Goal: Task Accomplishment & Management: Use online tool/utility

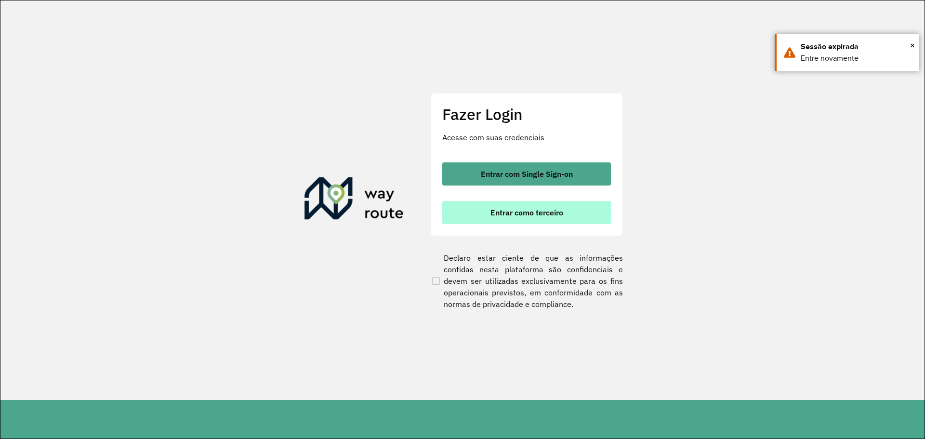
click at [538, 212] on span "Entrar como terceiro" at bounding box center [527, 213] width 73 height 8
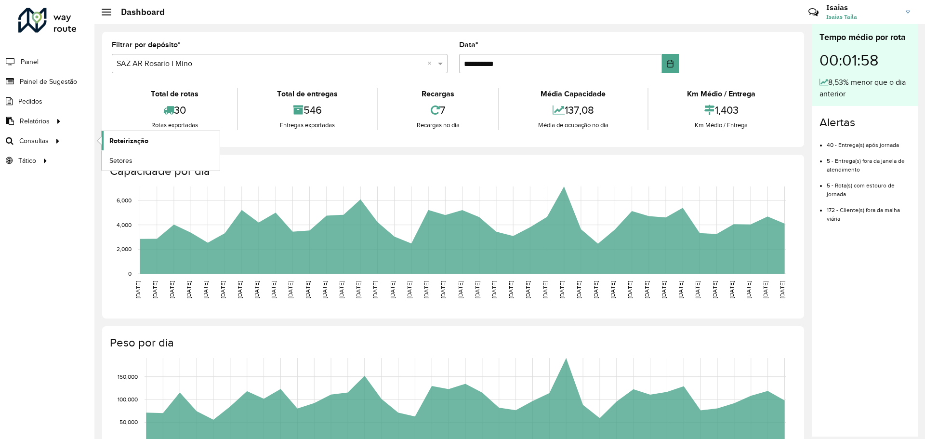
click at [116, 141] on span "Roteirização" at bounding box center [128, 141] width 39 height 10
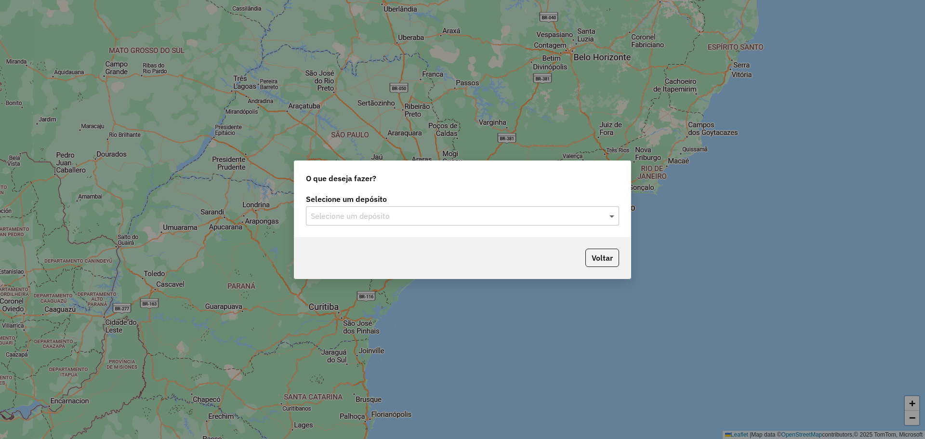
click at [612, 218] on span at bounding box center [613, 216] width 12 height 12
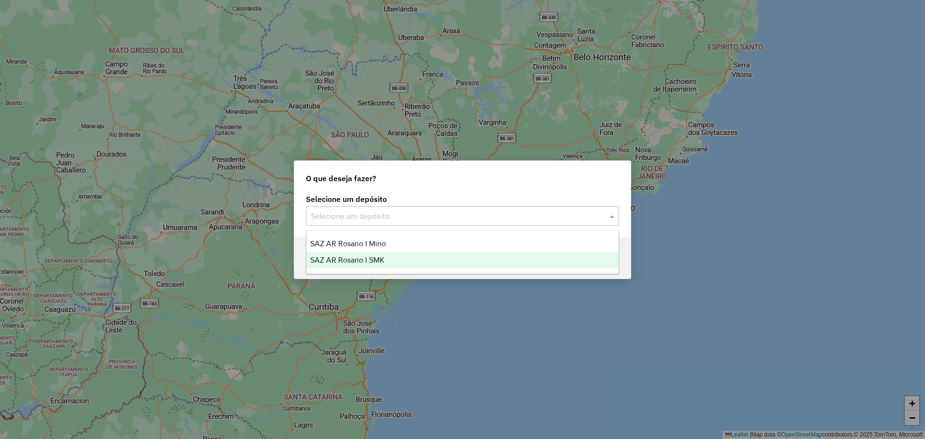
click at [374, 261] on span "SAZ AR Rosario I SMK" at bounding box center [347, 260] width 74 height 8
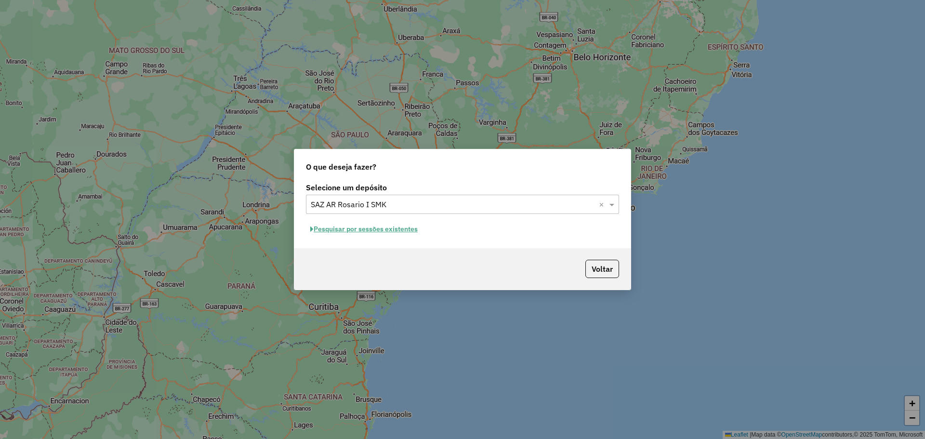
click at [401, 230] on button "Pesquisar por sessões existentes" at bounding box center [364, 229] width 116 height 15
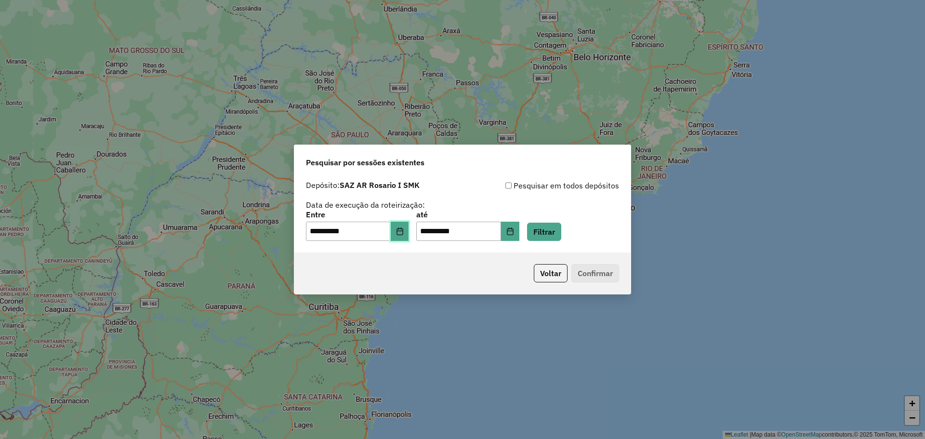
click at [404, 232] on icon "Choose Date" at bounding box center [400, 231] width 8 height 8
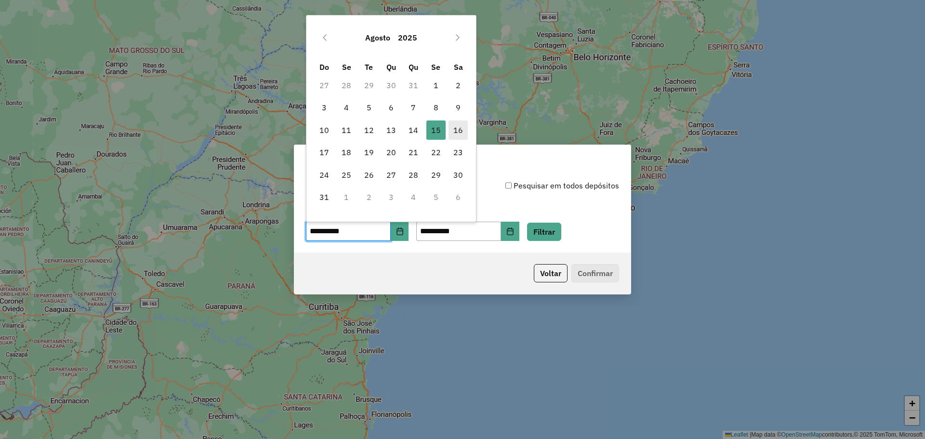
click at [458, 129] on span "16" at bounding box center [458, 129] width 19 height 19
type input "**********"
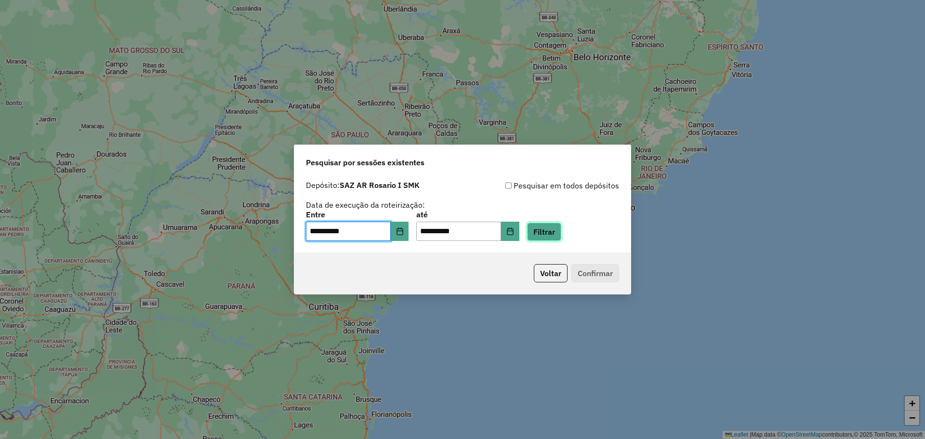
click at [561, 233] on button "Filtrar" at bounding box center [544, 232] width 34 height 18
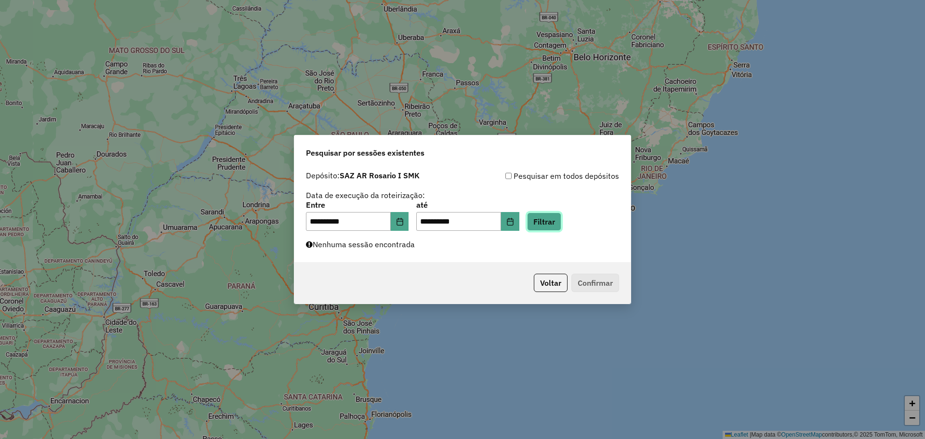
click at [558, 222] on button "Filtrar" at bounding box center [544, 222] width 34 height 18
click at [560, 221] on button "Filtrar" at bounding box center [544, 222] width 34 height 18
click at [553, 222] on button "Filtrar" at bounding box center [544, 222] width 34 height 18
click at [555, 223] on button "Filtrar" at bounding box center [544, 222] width 34 height 18
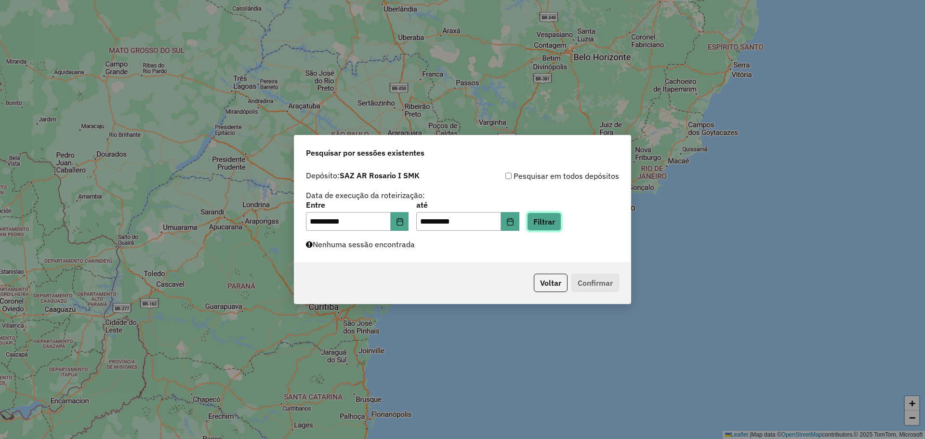
click at [561, 220] on button "Filtrar" at bounding box center [544, 222] width 34 height 18
click at [558, 224] on button "Filtrar" at bounding box center [544, 222] width 34 height 18
click at [558, 222] on button "Filtrar" at bounding box center [544, 222] width 34 height 18
drag, startPoint x: 556, startPoint y: 220, endPoint x: 571, endPoint y: 216, distance: 15.6
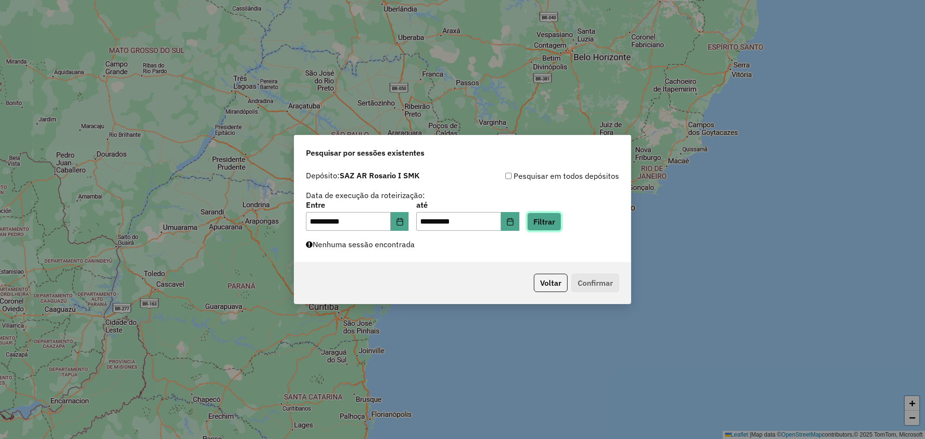
click at [556, 220] on button "Filtrar" at bounding box center [544, 222] width 34 height 18
click at [558, 225] on button "Filtrar" at bounding box center [544, 222] width 34 height 18
click at [558, 222] on button "Filtrar" at bounding box center [544, 222] width 34 height 18
click at [558, 223] on button "Filtrar" at bounding box center [544, 222] width 34 height 18
click at [549, 219] on button "Filtrar" at bounding box center [544, 222] width 34 height 18
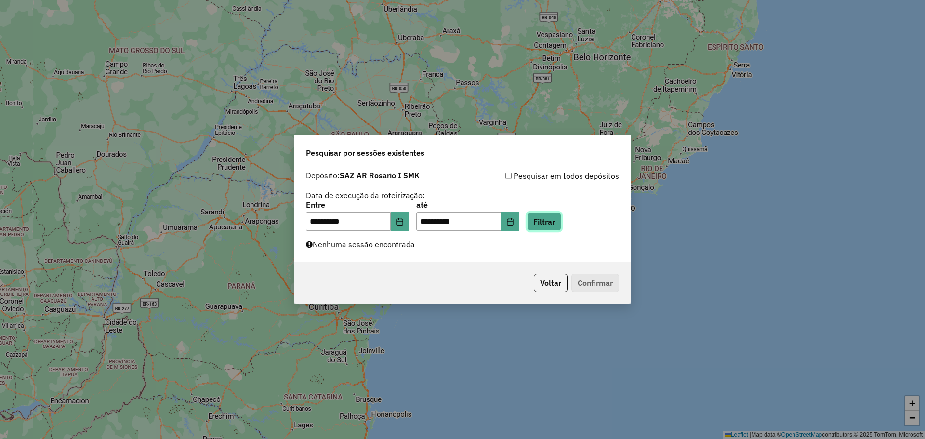
click at [556, 225] on button "Filtrar" at bounding box center [544, 222] width 34 height 18
click at [561, 221] on button "Filtrar" at bounding box center [544, 222] width 34 height 18
click at [557, 221] on button "Filtrar" at bounding box center [544, 222] width 34 height 18
click at [557, 218] on button "Filtrar" at bounding box center [544, 222] width 34 height 18
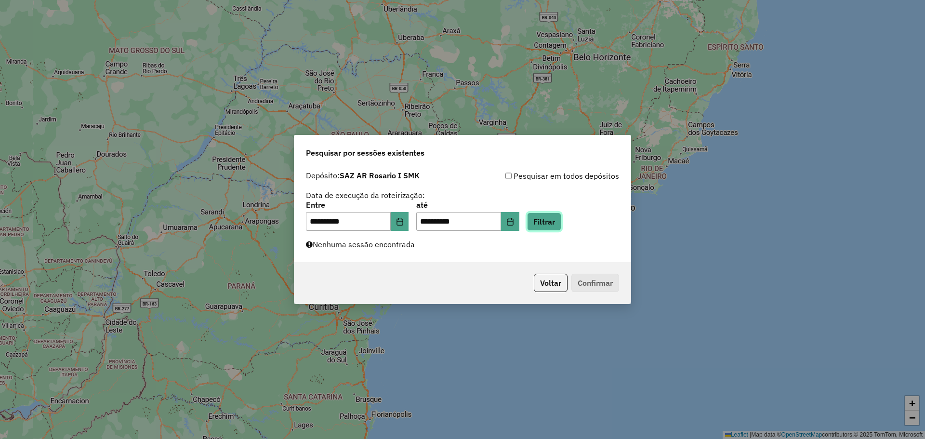
click at [555, 220] on button "Filtrar" at bounding box center [544, 222] width 34 height 18
click at [561, 219] on button "Filtrar" at bounding box center [544, 222] width 34 height 18
click at [561, 218] on button "Filtrar" at bounding box center [544, 222] width 34 height 18
click at [556, 226] on button "Filtrar" at bounding box center [544, 222] width 34 height 18
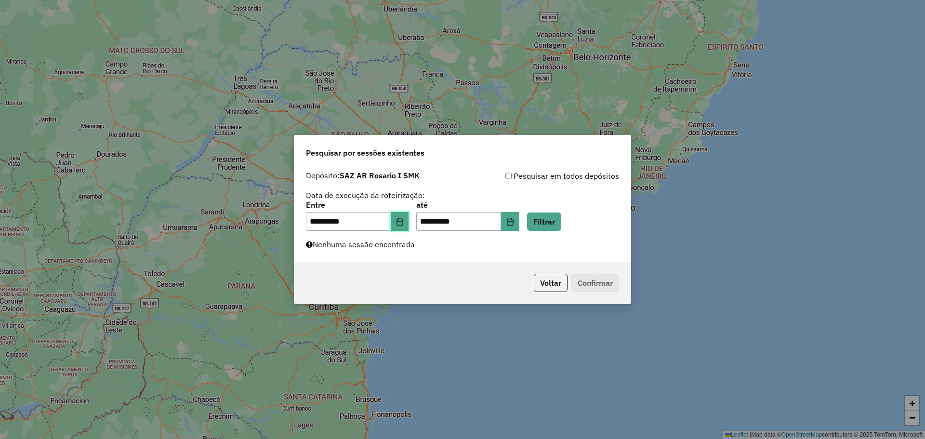
click at [404, 222] on icon "Choose Date" at bounding box center [400, 222] width 8 height 8
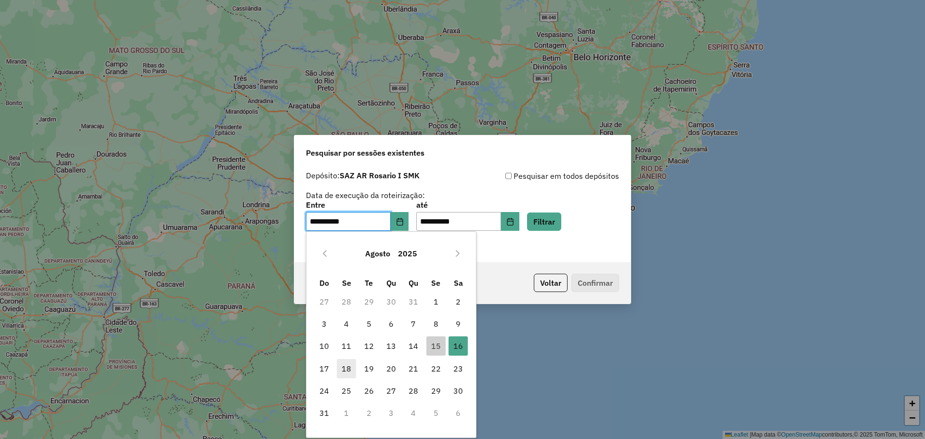
click at [343, 366] on span "18" at bounding box center [346, 368] width 19 height 19
type input "**********"
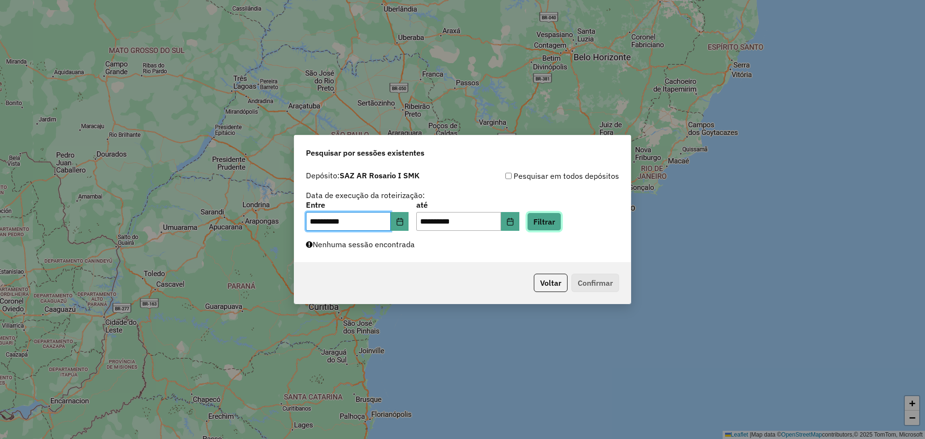
click at [560, 220] on button "Filtrar" at bounding box center [544, 222] width 34 height 18
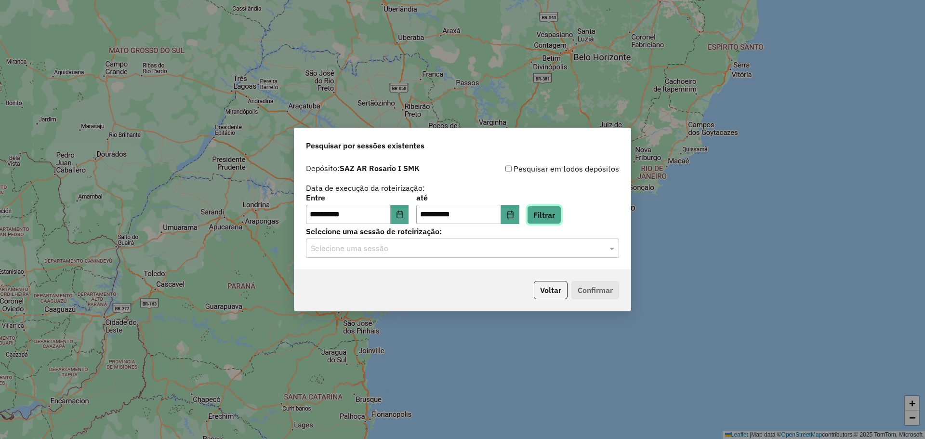
click at [556, 215] on button "Filtrar" at bounding box center [544, 215] width 34 height 18
click at [611, 248] on span at bounding box center [613, 248] width 12 height 12
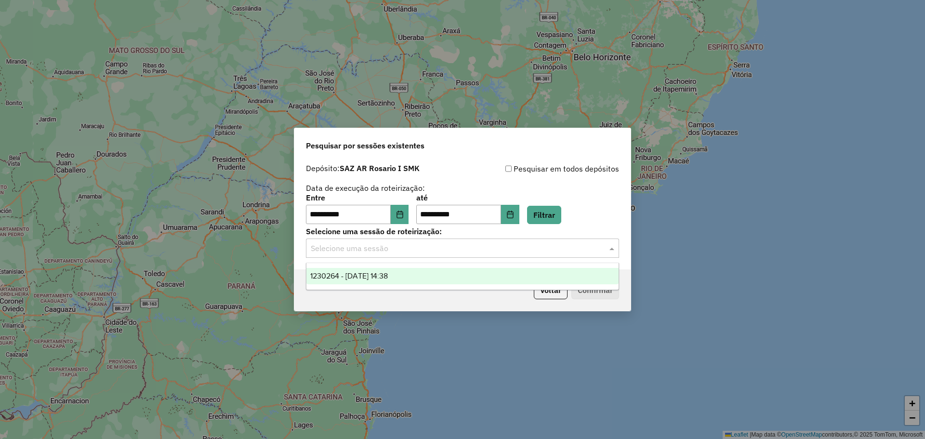
click at [388, 278] on span "1230264 - 18/08/2025 14:38" at bounding box center [349, 276] width 78 height 8
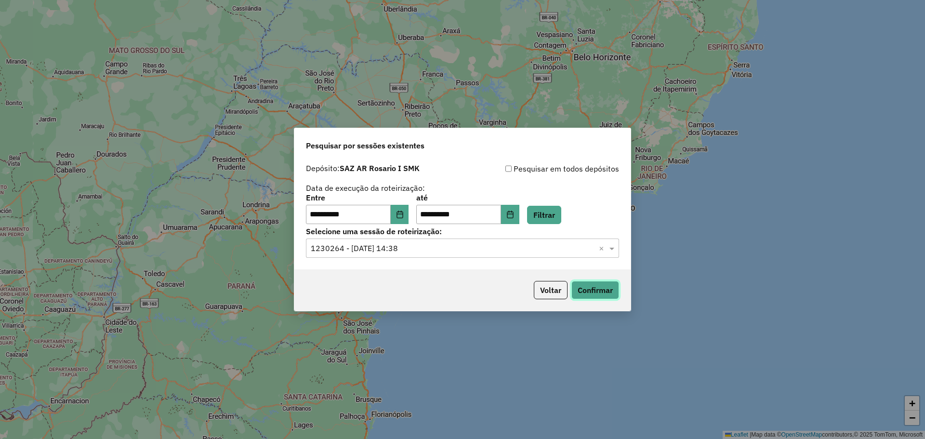
click at [594, 292] on button "Confirmar" at bounding box center [596, 290] width 48 height 18
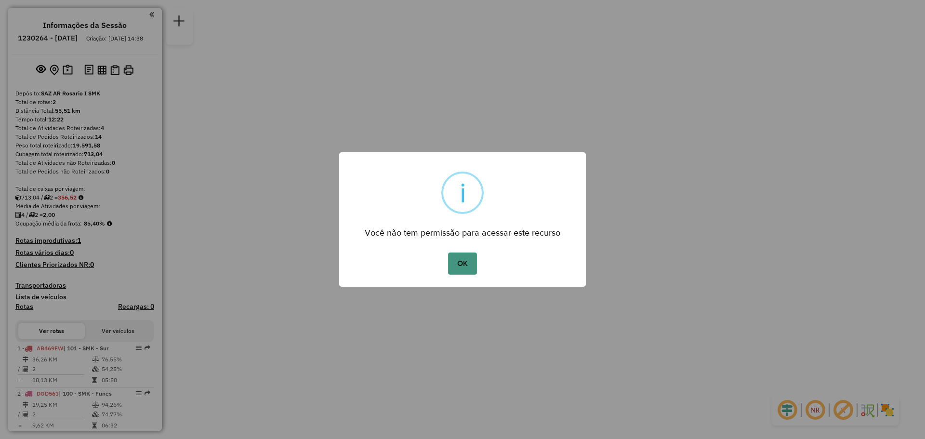
click at [462, 262] on button "OK" at bounding box center [462, 264] width 28 height 22
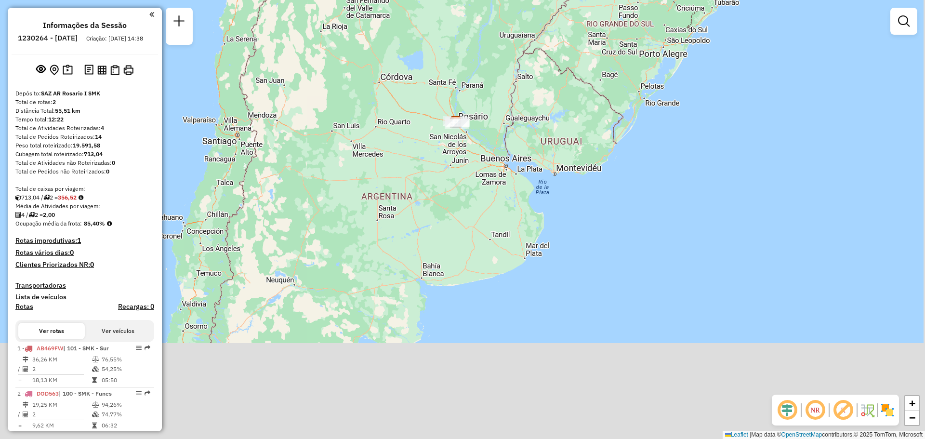
drag, startPoint x: 501, startPoint y: 322, endPoint x: 466, endPoint y: 97, distance: 227.7
click at [468, 110] on div "Janela de atendimento Grade de atendimento Capacidade Transportadoras Veículos …" at bounding box center [462, 219] width 925 height 439
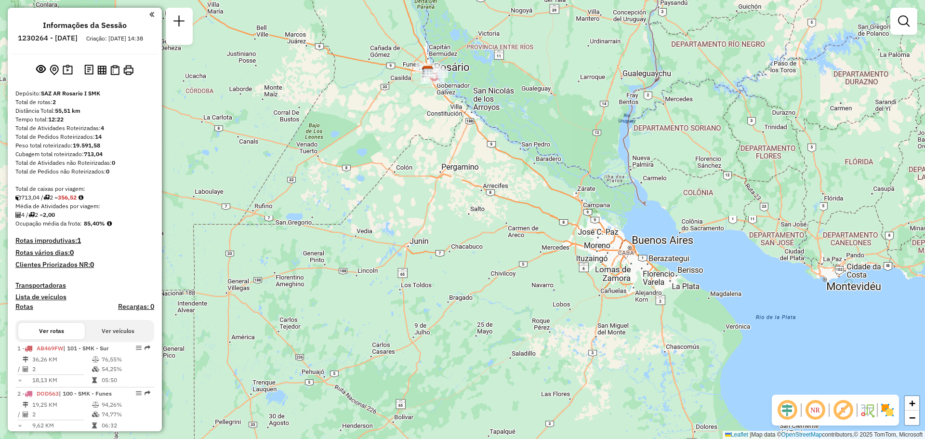
drag, startPoint x: 506, startPoint y: 182, endPoint x: 582, endPoint y: 262, distance: 110.1
click at [581, 262] on div "Janela de atendimento Grade de atendimento Capacidade Transportadoras Veículos …" at bounding box center [462, 219] width 925 height 439
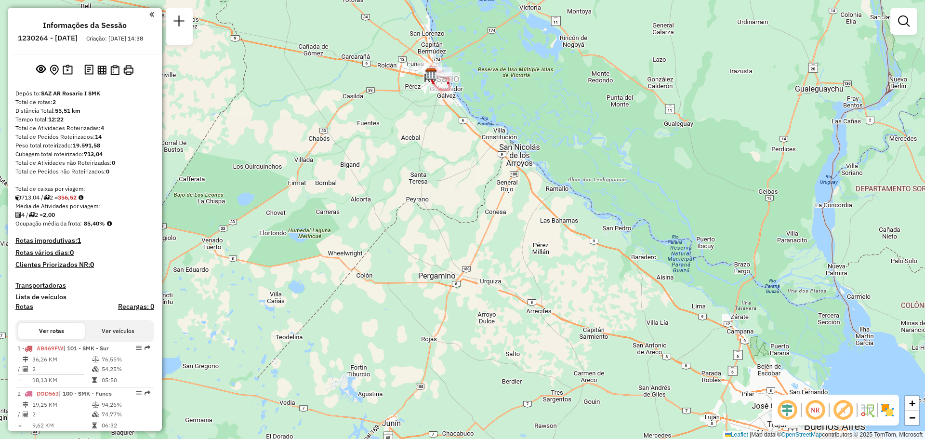
drag, startPoint x: 425, startPoint y: 127, endPoint x: 477, endPoint y: 210, distance: 97.6
click at [495, 256] on div "Janela de atendimento Grade de atendimento Capacidade Transportadoras Veículos …" at bounding box center [462, 219] width 925 height 439
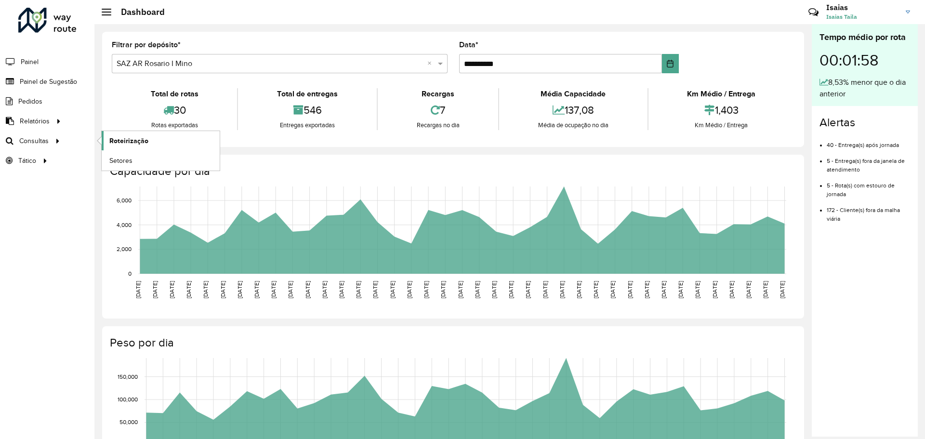
click at [136, 142] on span "Roteirização" at bounding box center [128, 141] width 39 height 10
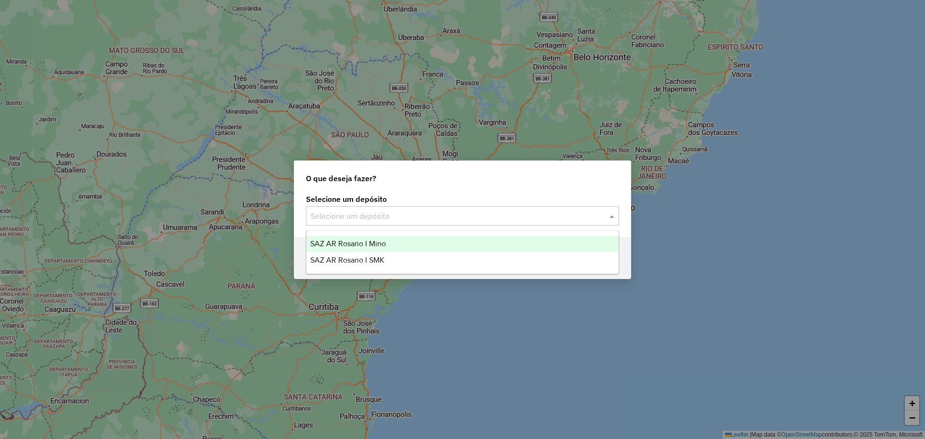
click at [614, 215] on span at bounding box center [613, 216] width 12 height 12
click at [371, 243] on span "SAZ AR Rosario I Mino" at bounding box center [348, 243] width 76 height 8
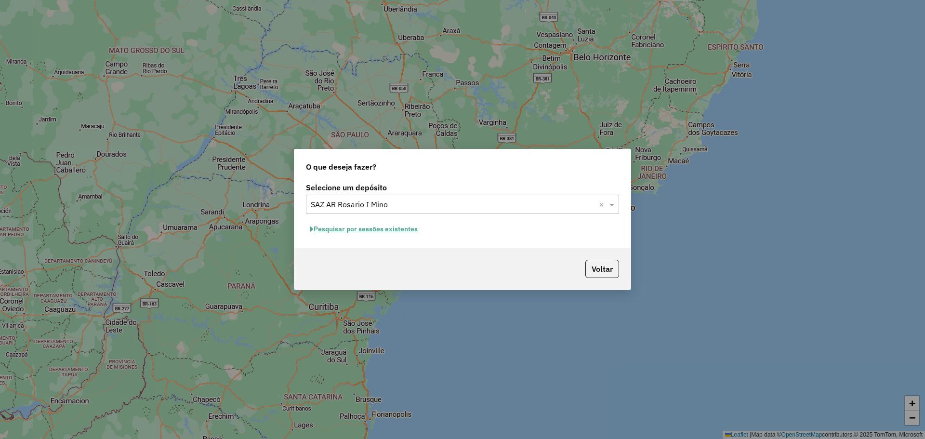
click at [405, 230] on button "Pesquisar por sessões existentes" at bounding box center [364, 229] width 116 height 15
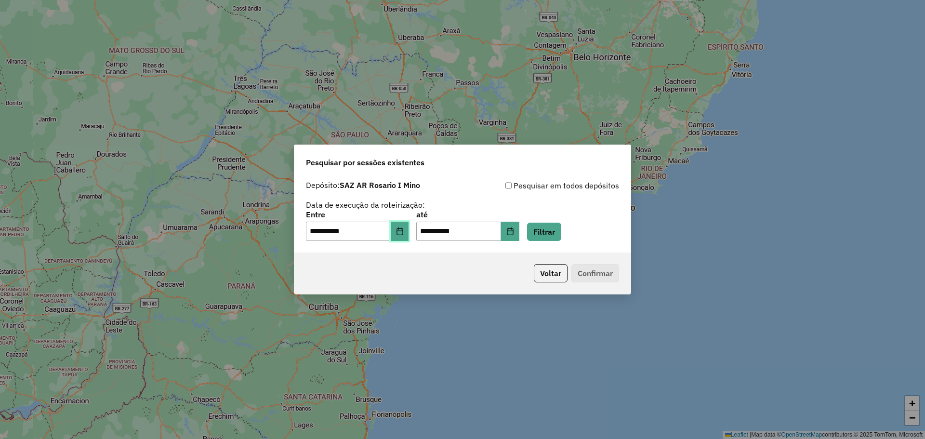
click at [404, 232] on icon "Choose Date" at bounding box center [400, 231] width 8 height 8
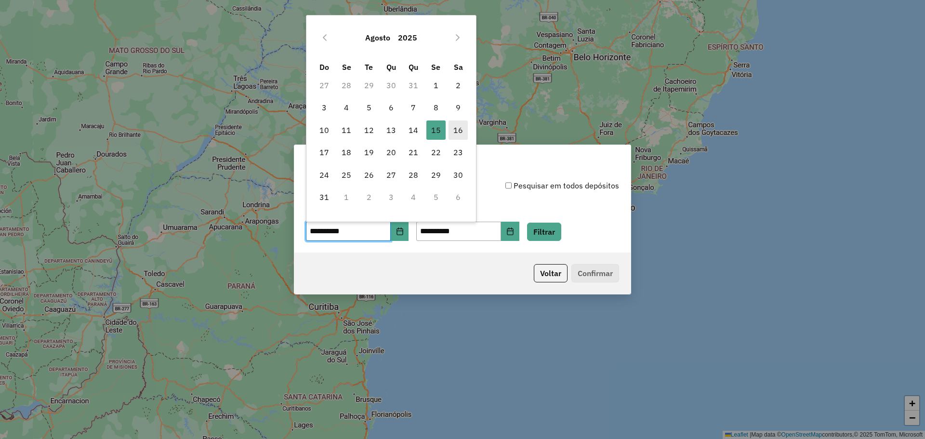
click at [457, 132] on span "16" at bounding box center [458, 129] width 19 height 19
type input "**********"
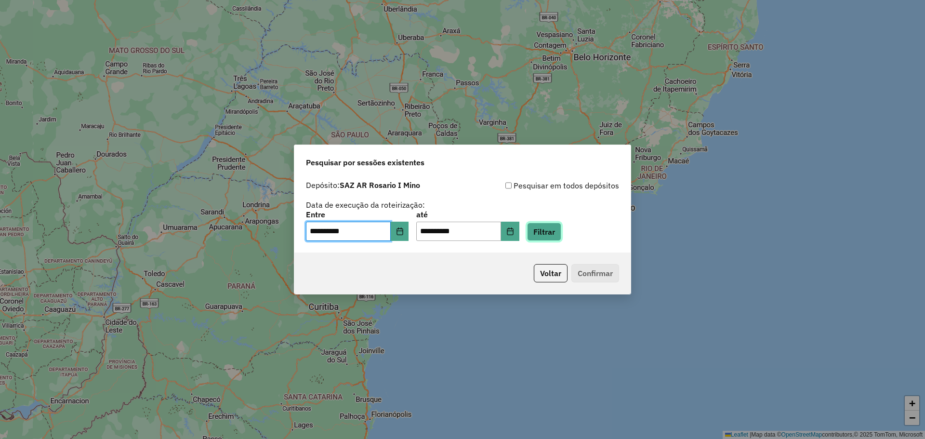
click at [559, 231] on button "Filtrar" at bounding box center [544, 232] width 34 height 18
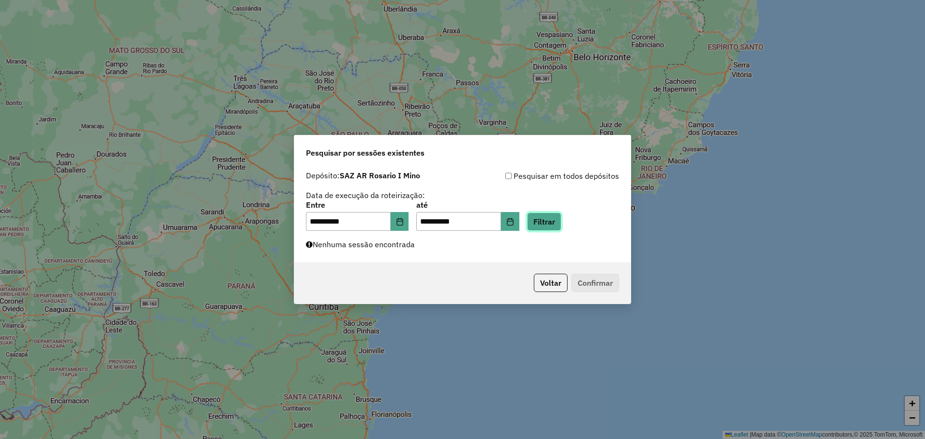
click at [561, 221] on button "Filtrar" at bounding box center [544, 222] width 34 height 18
click at [556, 220] on button "Filtrar" at bounding box center [544, 222] width 34 height 18
click at [559, 225] on button "Filtrar" at bounding box center [544, 222] width 34 height 18
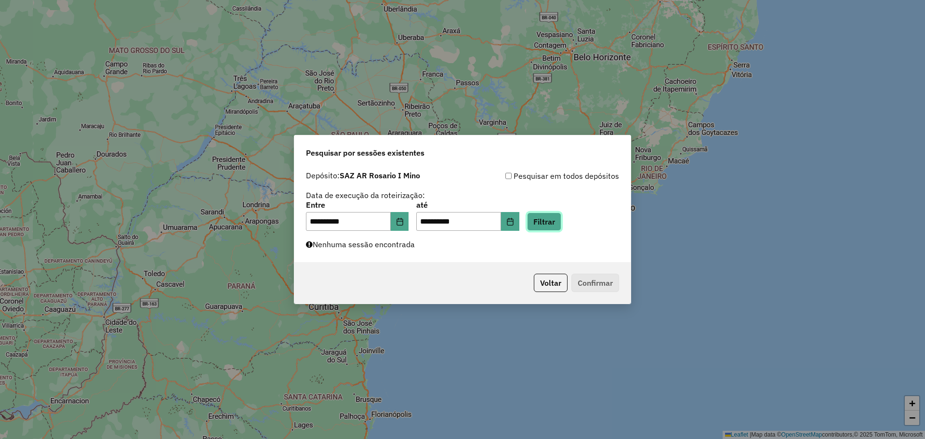
click at [555, 221] on button "Filtrar" at bounding box center [544, 222] width 34 height 18
click at [555, 223] on button "Filtrar" at bounding box center [544, 222] width 34 height 18
click at [560, 224] on button "Filtrar" at bounding box center [544, 222] width 34 height 18
click at [559, 223] on button "Filtrar" at bounding box center [544, 222] width 34 height 18
click at [559, 220] on button "Filtrar" at bounding box center [544, 222] width 34 height 18
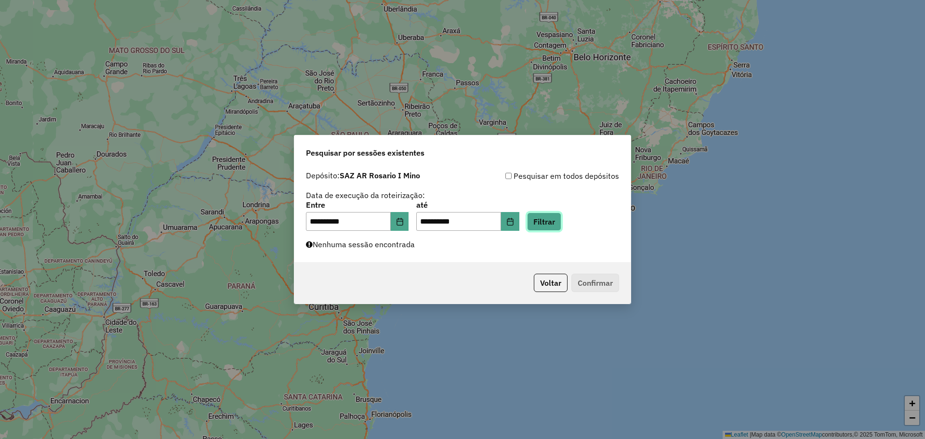
click at [561, 219] on button "Filtrar" at bounding box center [544, 222] width 34 height 18
click at [555, 222] on button "Filtrar" at bounding box center [544, 222] width 34 height 18
click at [555, 223] on button "Filtrar" at bounding box center [544, 222] width 34 height 18
click at [556, 223] on button "Filtrar" at bounding box center [544, 222] width 34 height 18
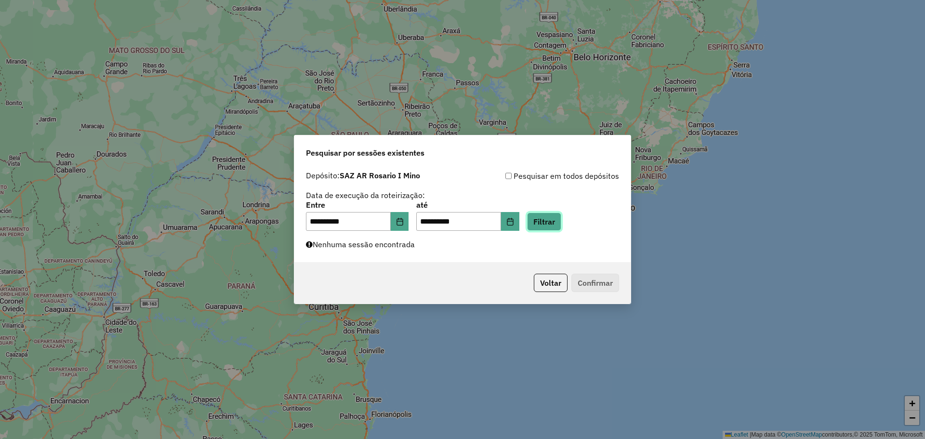
click at [556, 223] on button "Filtrar" at bounding box center [544, 222] width 34 height 18
click at [560, 223] on button "Filtrar" at bounding box center [544, 222] width 34 height 18
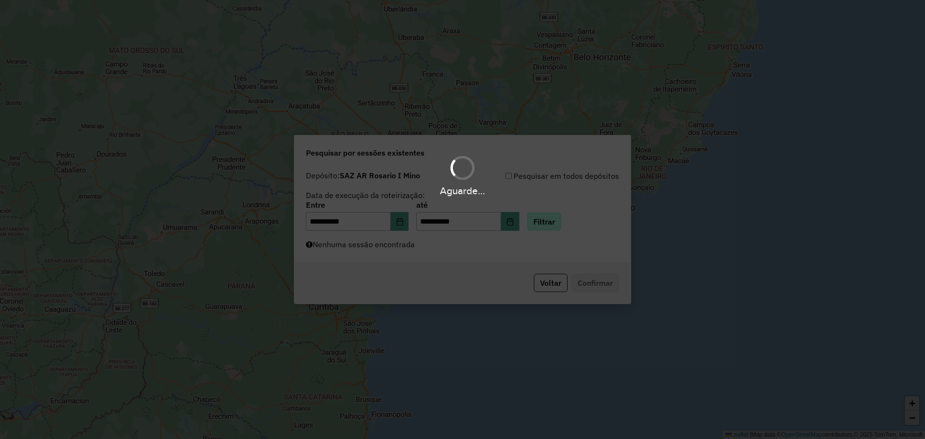
click at [560, 223] on div "Aguarde..." at bounding box center [462, 219] width 925 height 439
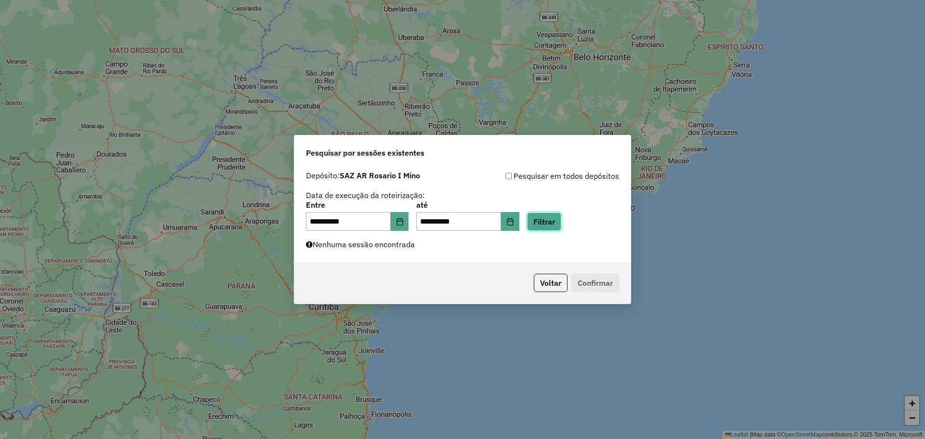
click at [560, 223] on button "Filtrar" at bounding box center [544, 222] width 34 height 18
click at [561, 223] on button "Filtrar" at bounding box center [544, 222] width 34 height 18
click at [556, 221] on button "Filtrar" at bounding box center [544, 222] width 34 height 18
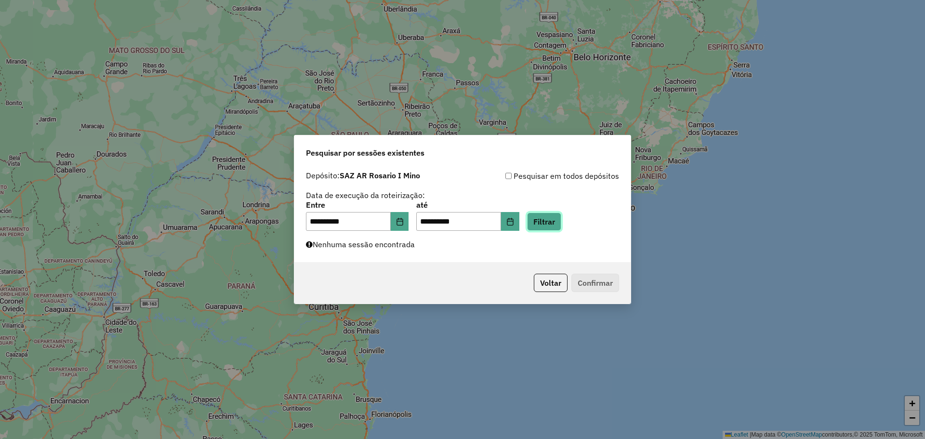
click at [556, 221] on button "Filtrar" at bounding box center [544, 222] width 34 height 18
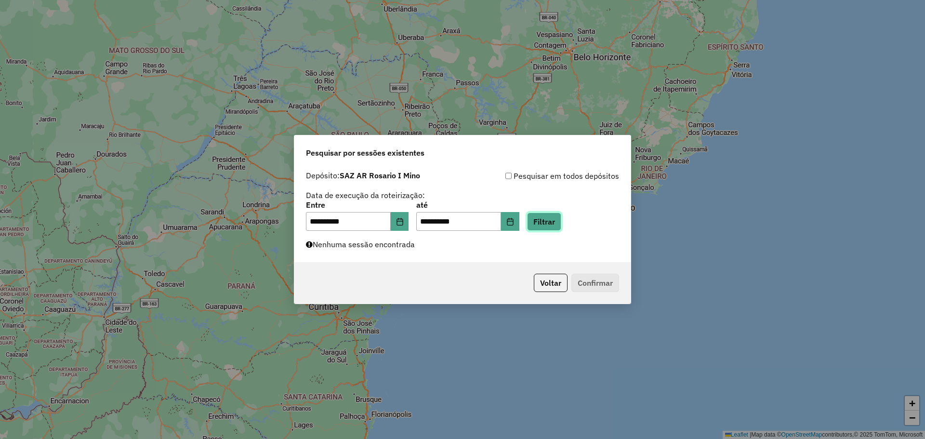
click at [556, 221] on button "Filtrar" at bounding box center [544, 222] width 34 height 18
click at [558, 222] on button "Filtrar" at bounding box center [544, 222] width 34 height 18
click at [464, 223] on input "**********" at bounding box center [458, 221] width 85 height 19
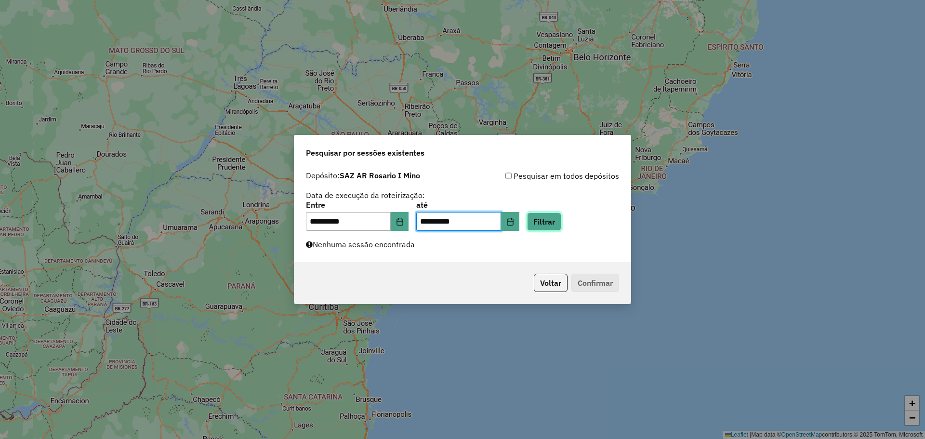
click at [561, 224] on button "Filtrar" at bounding box center [544, 222] width 34 height 18
click at [554, 224] on button "Filtrar" at bounding box center [544, 222] width 34 height 18
click at [557, 237] on div "**********" at bounding box center [462, 214] width 336 height 96
click at [558, 218] on button "Filtrar" at bounding box center [544, 222] width 34 height 18
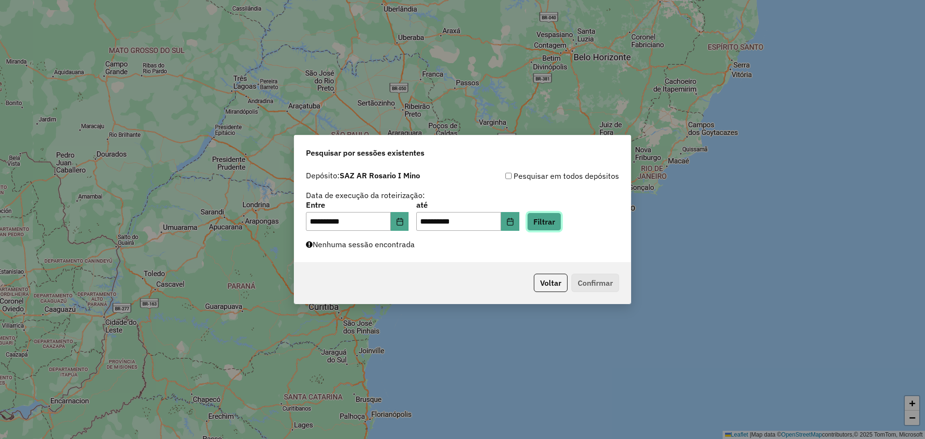
click at [558, 222] on button "Filtrar" at bounding box center [544, 222] width 34 height 18
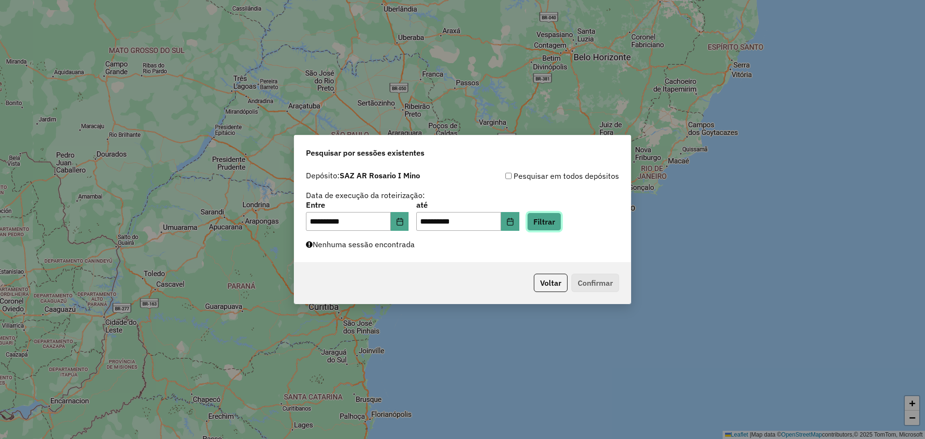
click at [558, 222] on button "Filtrar" at bounding box center [544, 222] width 34 height 18
click at [552, 220] on button "Filtrar" at bounding box center [544, 222] width 34 height 18
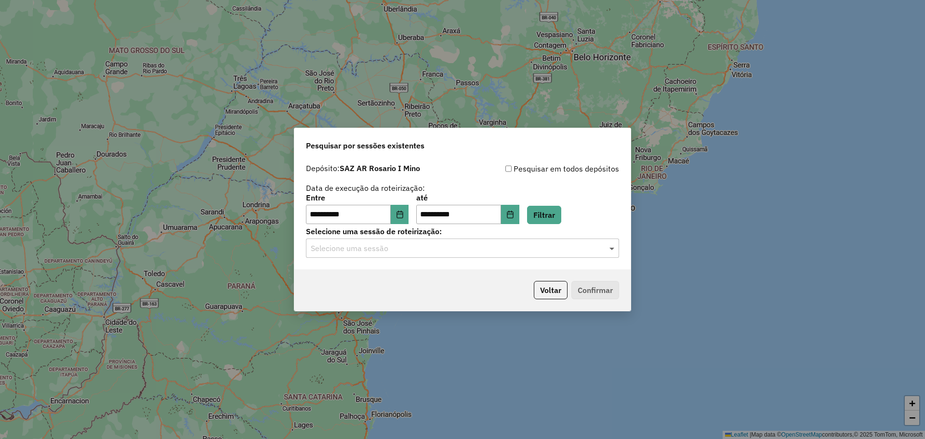
click at [612, 249] on span at bounding box center [613, 248] width 12 height 12
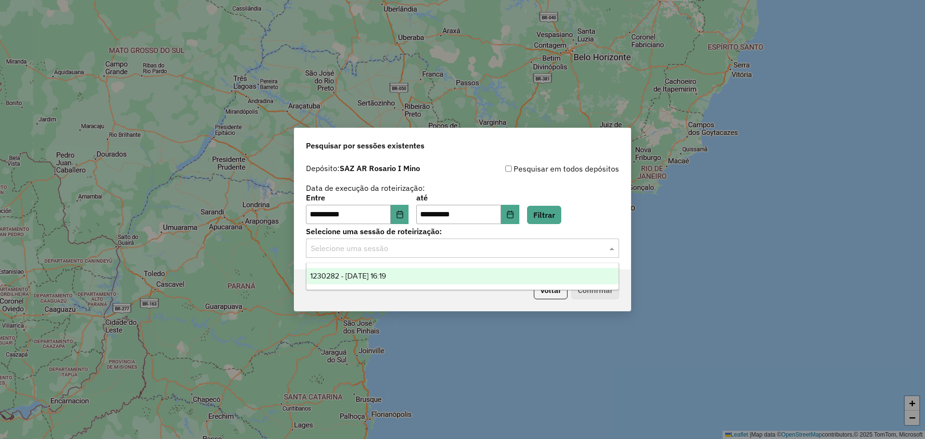
click at [386, 276] on span "1230282 - 16/08/2025 16:19" at bounding box center [348, 276] width 76 height 8
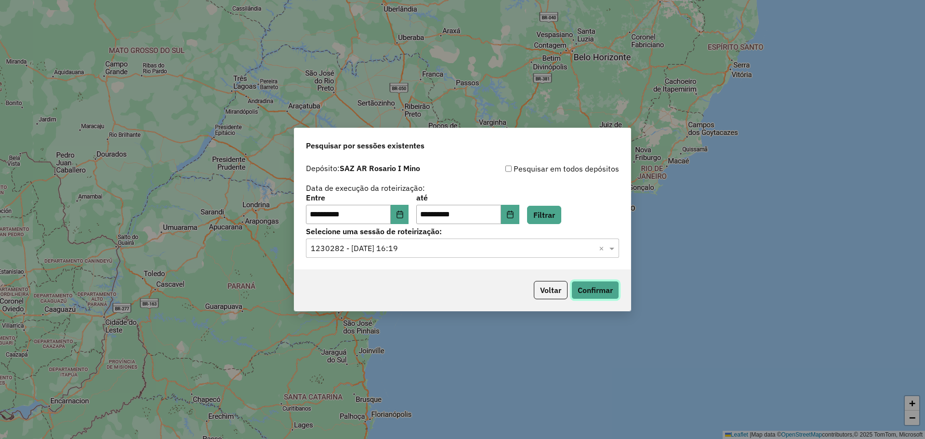
click at [594, 287] on button "Confirmar" at bounding box center [596, 290] width 48 height 18
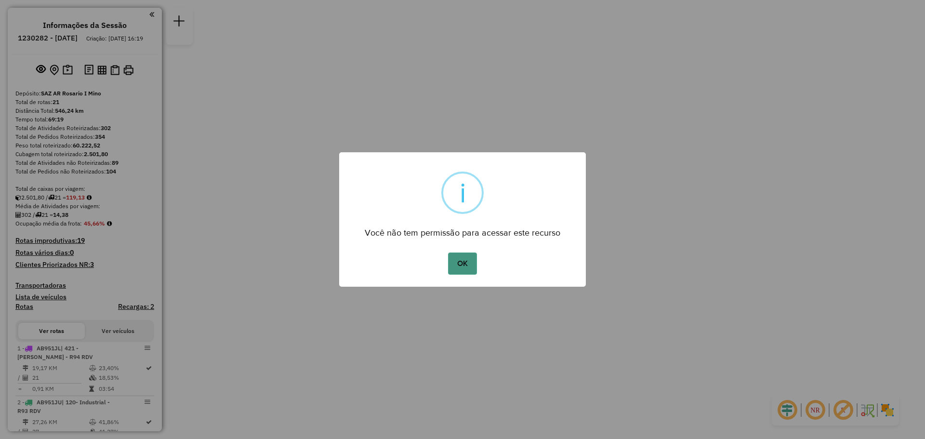
click at [461, 270] on button "OK" at bounding box center [462, 264] width 28 height 22
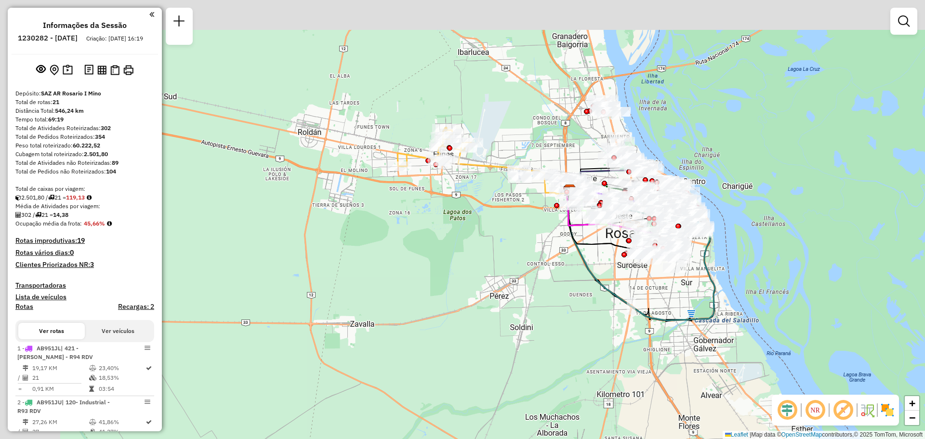
drag, startPoint x: 407, startPoint y: 221, endPoint x: 520, endPoint y: 286, distance: 130.8
click at [520, 286] on div "Janela de atendimento Grade de atendimento Capacidade Transportadoras Veículos …" at bounding box center [462, 219] width 925 height 439
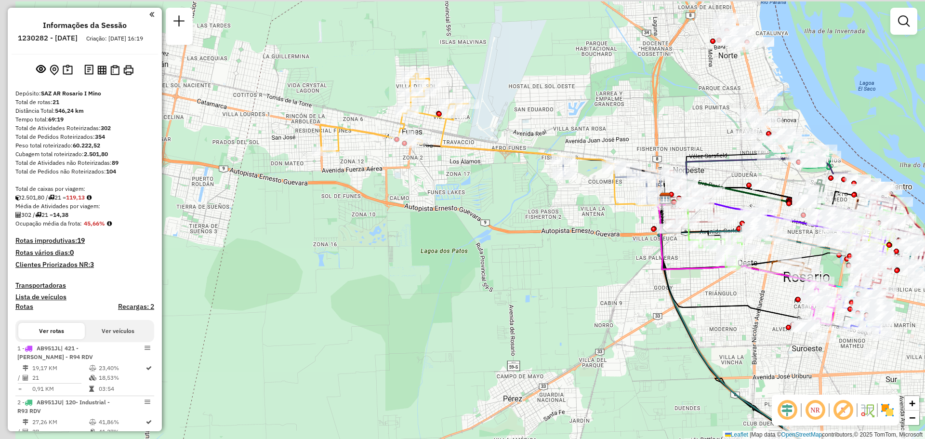
drag, startPoint x: 438, startPoint y: 123, endPoint x: 532, endPoint y: 262, distance: 166.9
click at [532, 262] on div "Janela de atendimento Grade de atendimento Capacidade Transportadoras Veículos …" at bounding box center [462, 219] width 925 height 439
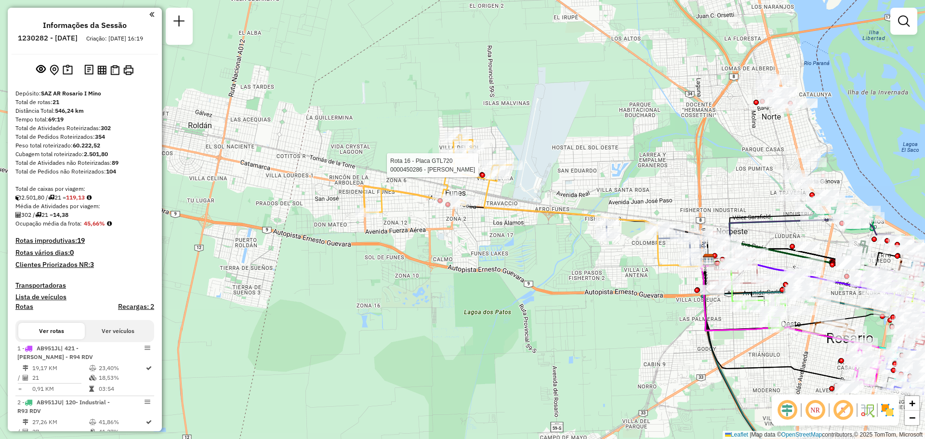
select select "**********"
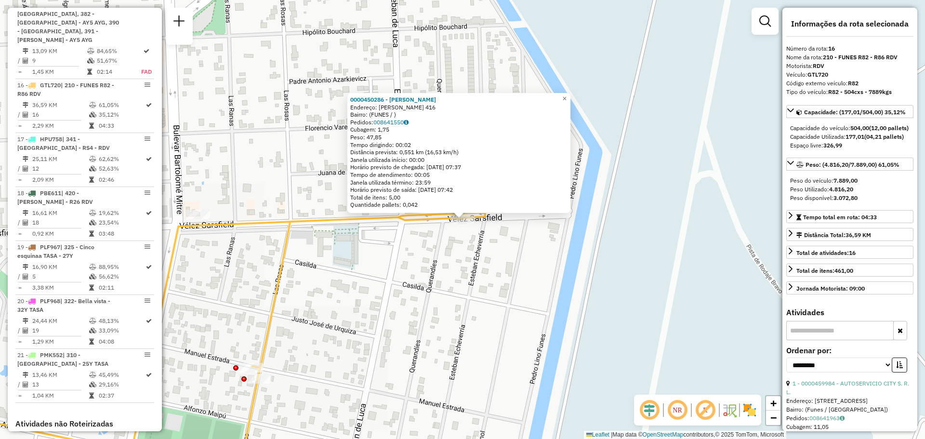
scroll to position [1257, 0]
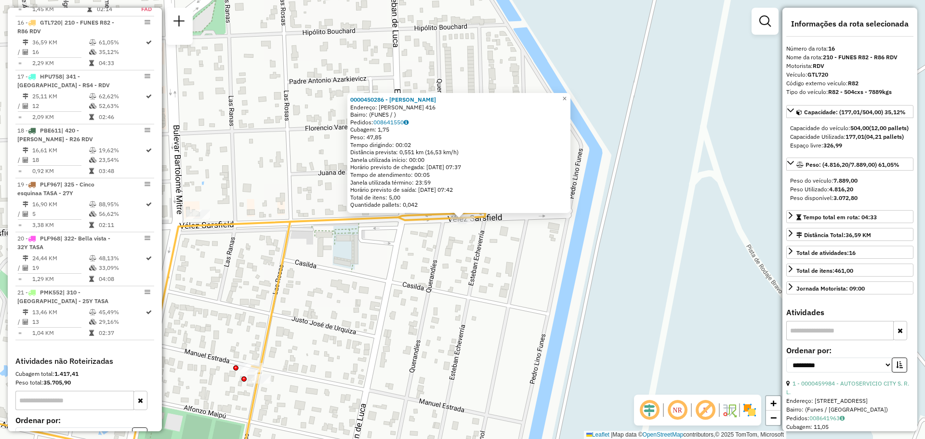
click at [570, 294] on div "0000450286 - CALVIN CAROLINA ANDREA Endereço: VELEZ SARFIELD 416 Bairro: (FUNES…" at bounding box center [462, 219] width 925 height 439
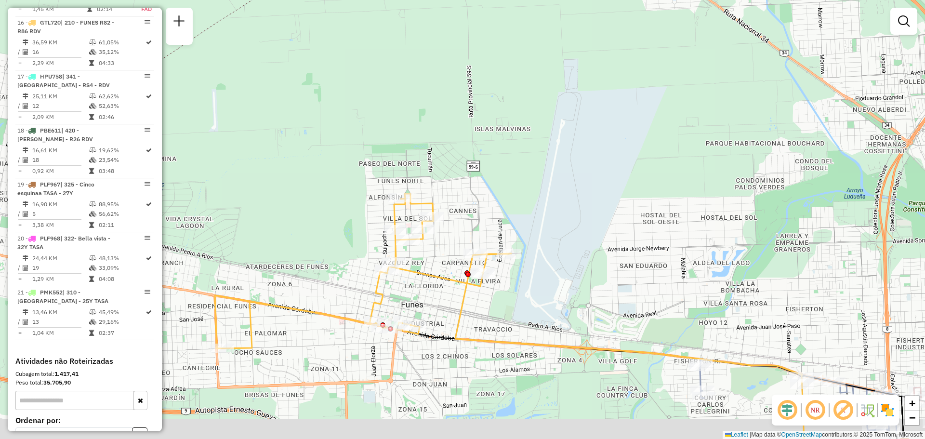
drag, startPoint x: 616, startPoint y: 268, endPoint x: 562, endPoint y: 249, distance: 57.3
click at [563, 249] on div "Janela de atendimento Grade de atendimento Capacidade Transportadoras Veículos …" at bounding box center [462, 219] width 925 height 439
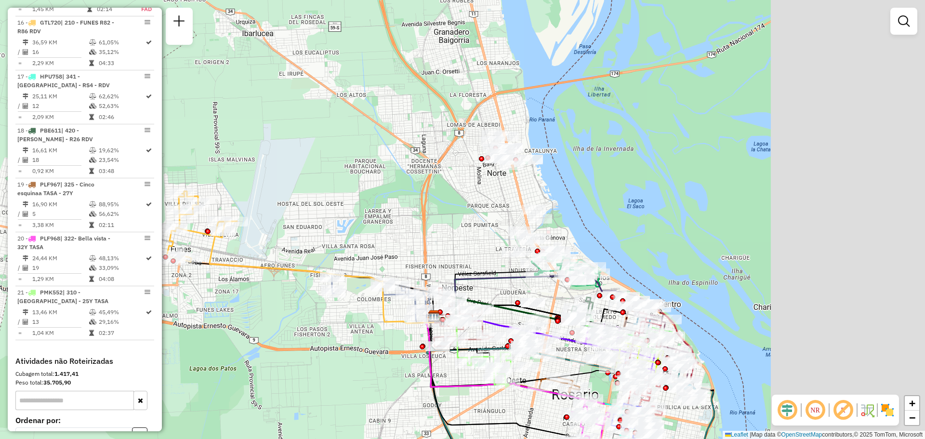
drag, startPoint x: 625, startPoint y: 274, endPoint x: 343, endPoint y: 241, distance: 284.8
click at [343, 241] on div "Janela de atendimento Grade de atendimento Capacidade Transportadoras Veículos …" at bounding box center [462, 219] width 925 height 439
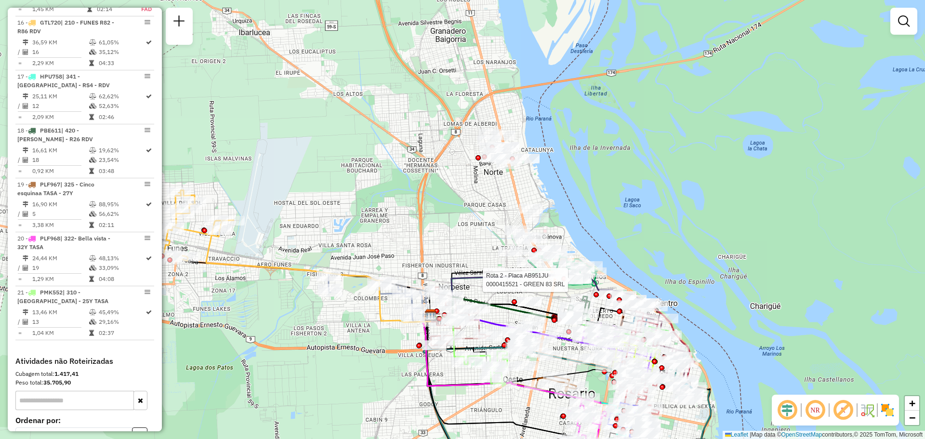
select select "**********"
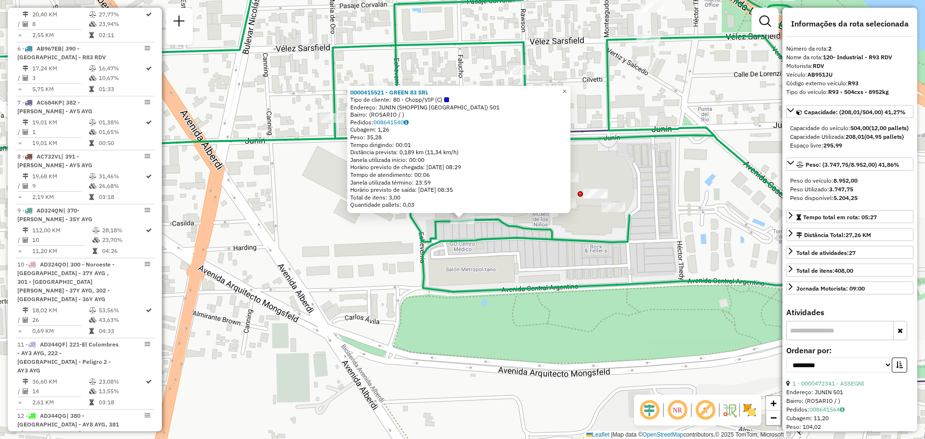
scroll to position [397, 0]
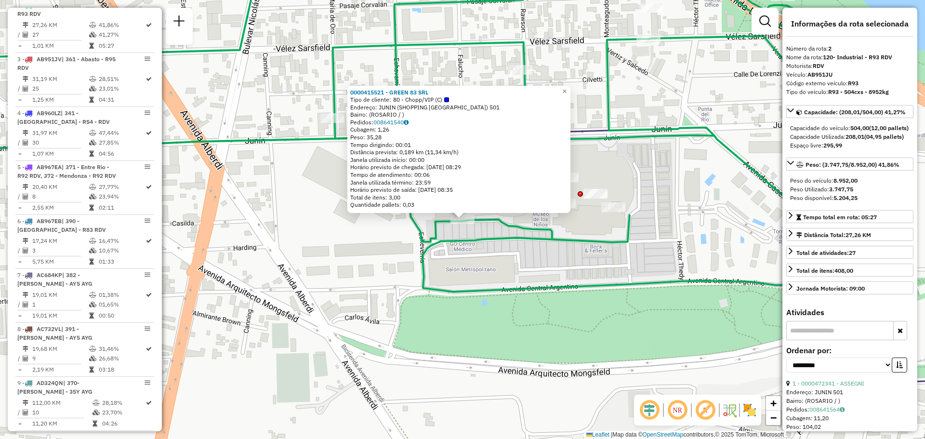
drag, startPoint x: 657, startPoint y: 259, endPoint x: 434, endPoint y: 143, distance: 251.7
click at [657, 260] on div "0000415521 - GREEN 83 SRL Tipo de cliente: 80 - Chopp/VIP (C) Endereço: JUNIN (…" at bounding box center [462, 219] width 925 height 439
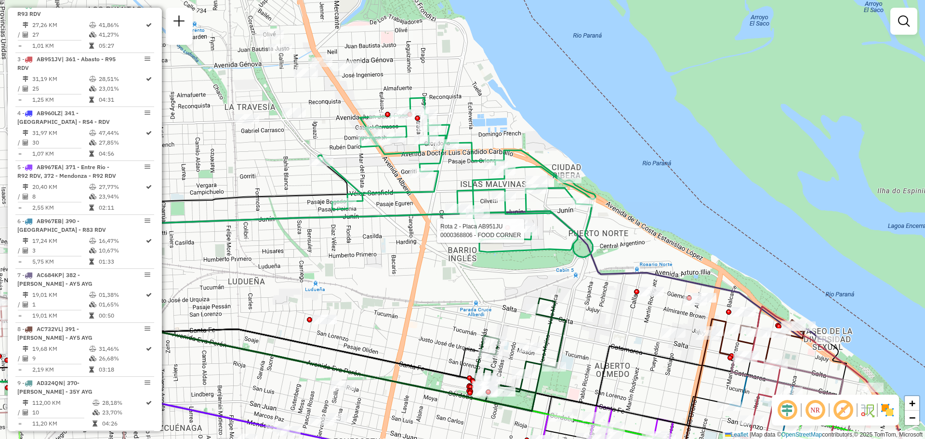
select select "**********"
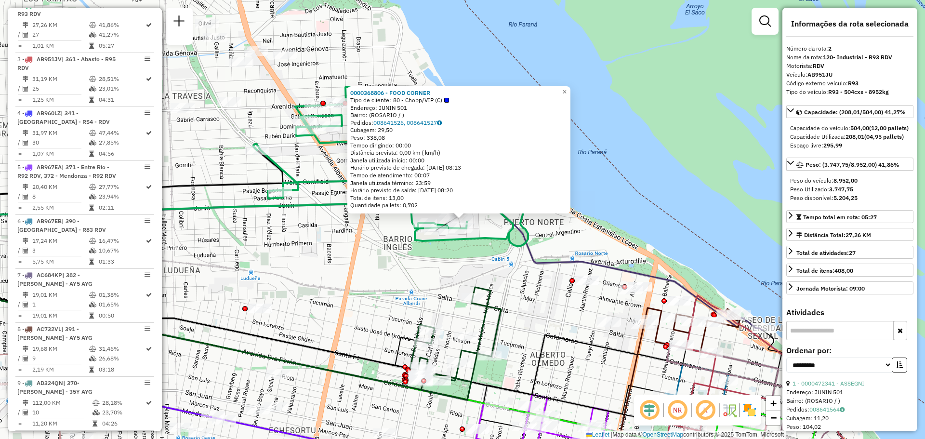
click at [491, 270] on div "0000368806 - FOOD CORNER Tipo de cliente: 80 - Chopp/VIP (C) Endereço: JUNIN 50…" at bounding box center [462, 219] width 925 height 439
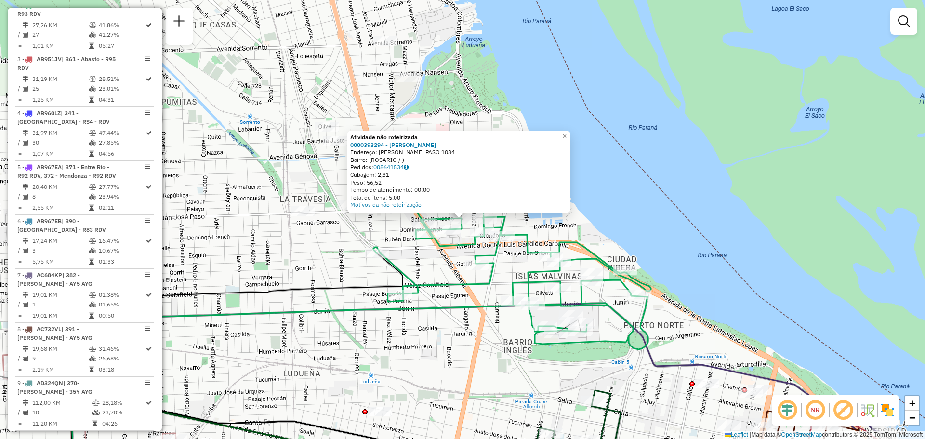
click at [377, 234] on div "Atividade não roteirizada 0000393294 - ALVAREZ ROMINA PAOLA Endereço: JUAN JOSE…" at bounding box center [462, 219] width 925 height 439
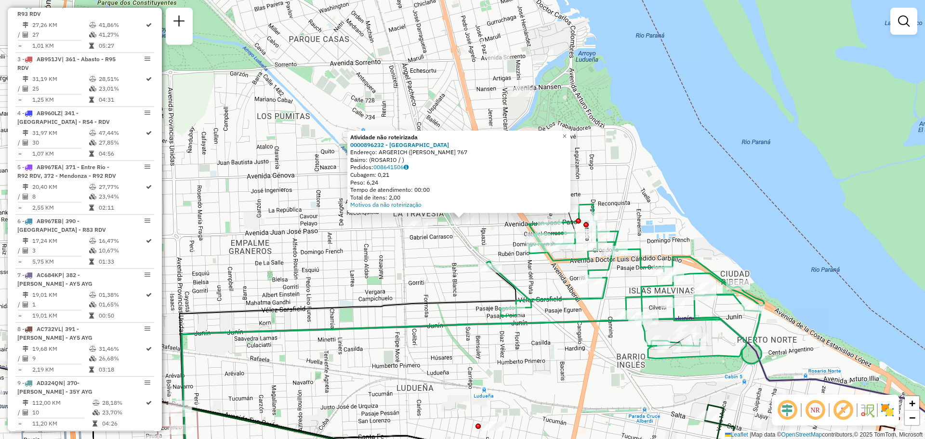
click at [387, 256] on div "Atividade não roteirizada 0000896232 - BREST VICTOR Endereço: ARGERICH (J.J PAS…" at bounding box center [462, 219] width 925 height 439
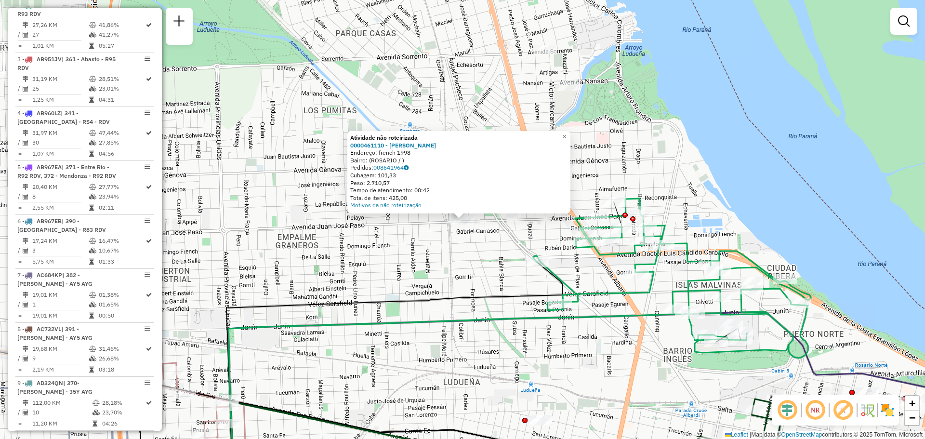
click at [458, 256] on div "Atividade não roteirizada 0000461110 - Gonzales Emanuel - RDV Endereço: french …" at bounding box center [462, 219] width 925 height 439
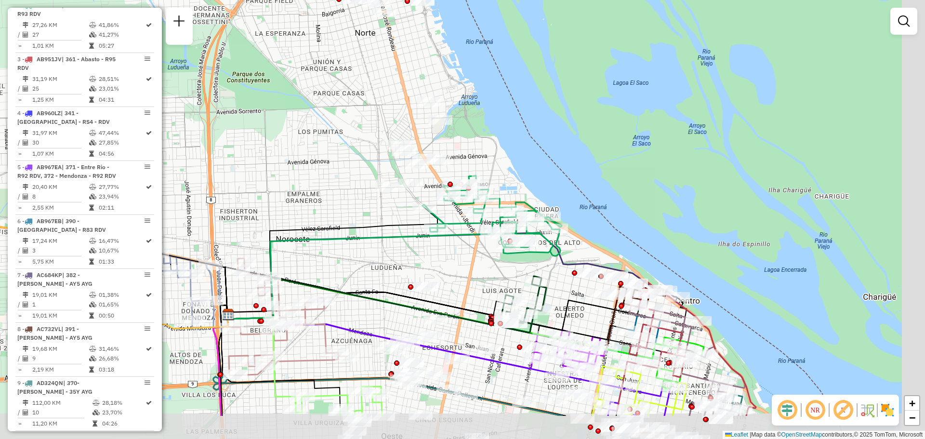
drag, startPoint x: 496, startPoint y: 269, endPoint x: 361, endPoint y: 202, distance: 150.6
click at [361, 202] on div "Janela de atendimento Grade de atendimento Capacidade Transportadoras Veículos …" at bounding box center [462, 219] width 925 height 439
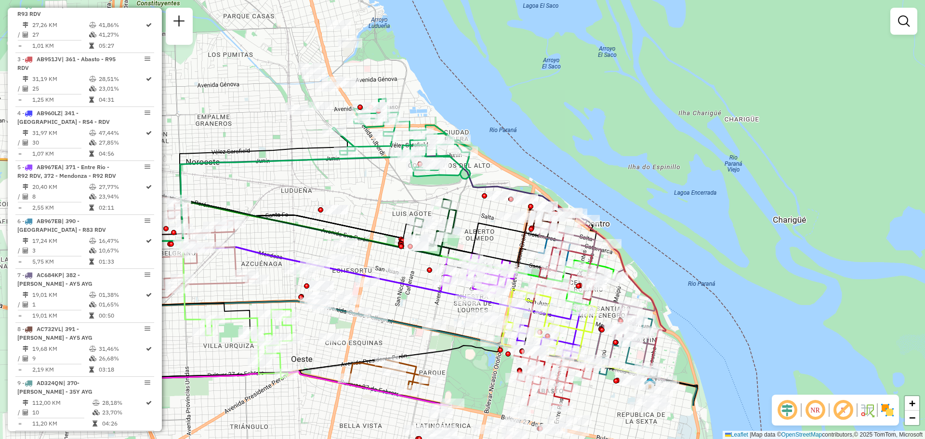
drag, startPoint x: 490, startPoint y: 266, endPoint x: 378, endPoint y: 178, distance: 142.4
click at [378, 178] on div "Janela de atendimento Grade de atendimento Capacidade Transportadoras Veículos …" at bounding box center [462, 219] width 925 height 439
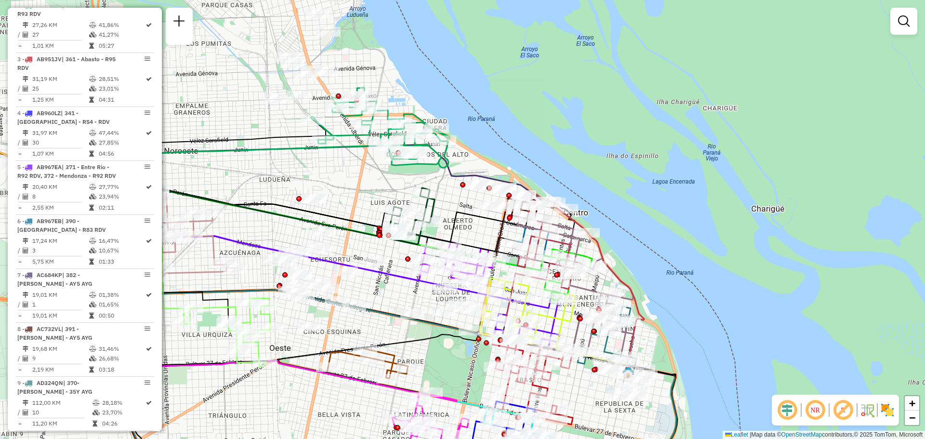
click at [416, 213] on div "Janela de atendimento Grade de atendimento Capacidade Transportadoras Veículos …" at bounding box center [462, 219] width 925 height 439
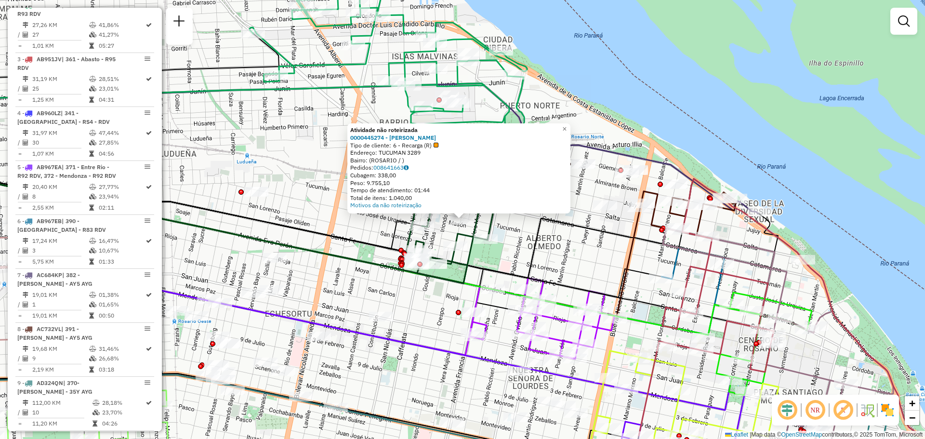
click at [372, 231] on div "Atividade não roteirizada 0000445274 - RUIZ FRANCO NICOLAS Tipo de cliente: 6 -…" at bounding box center [462, 219] width 925 height 439
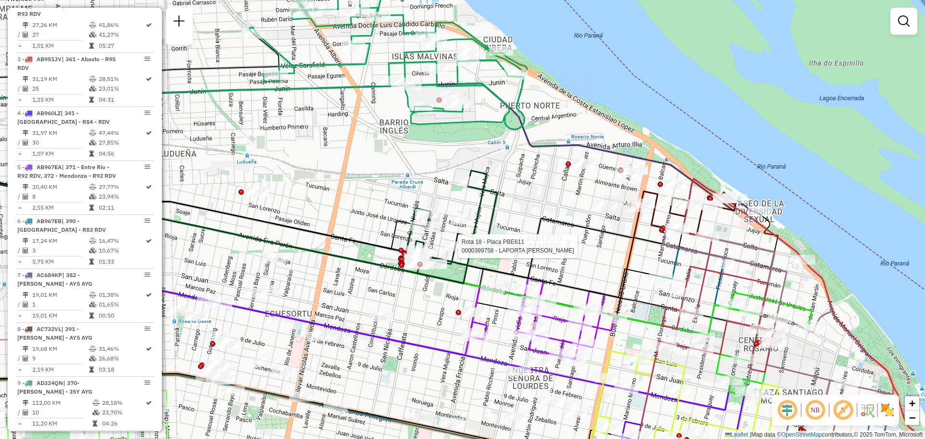
select select "**********"
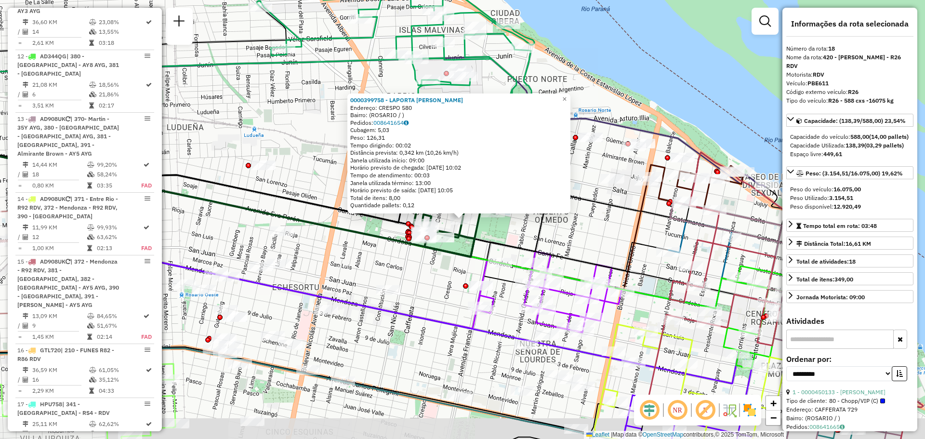
scroll to position [1325, 0]
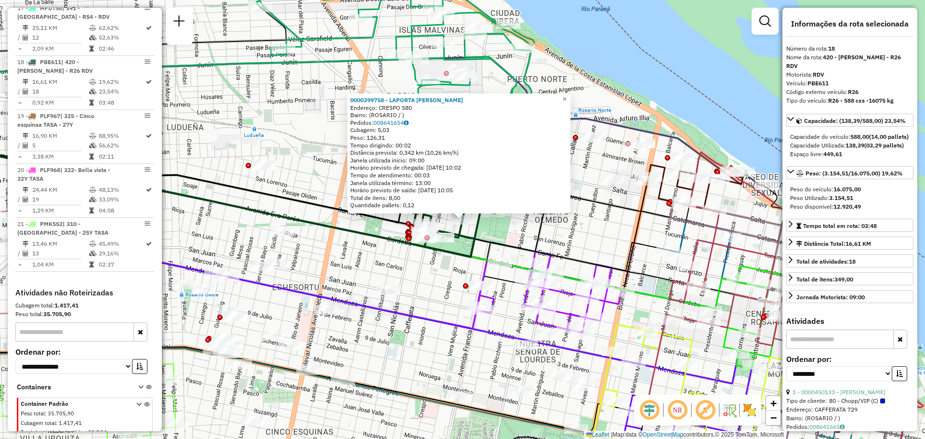
click at [508, 236] on div "0000399758 - LAPORTA JORGE DANIEL AMERICO Endereço: CRESPO 580 Bairro: (ROSARIO…" at bounding box center [462, 219] width 925 height 439
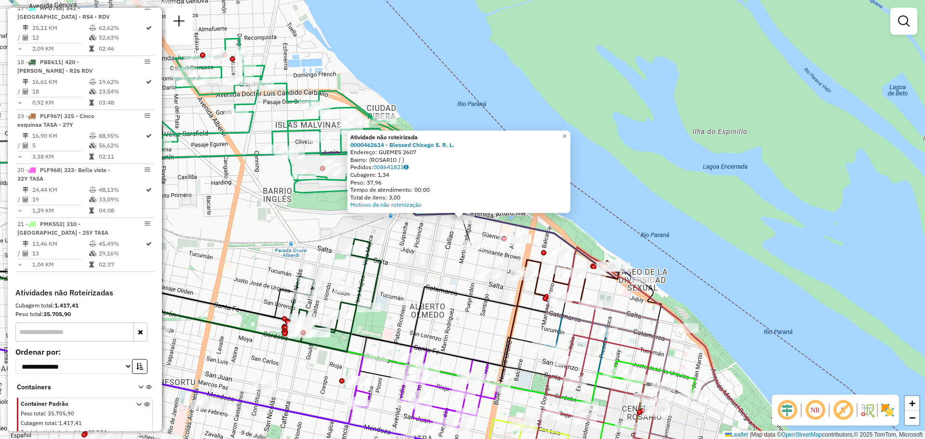
click at [410, 250] on div "Atividade não roteirizada 0000462614 - Blessed Chicago S. R. L. Endereço: GUEME…" at bounding box center [462, 219] width 925 height 439
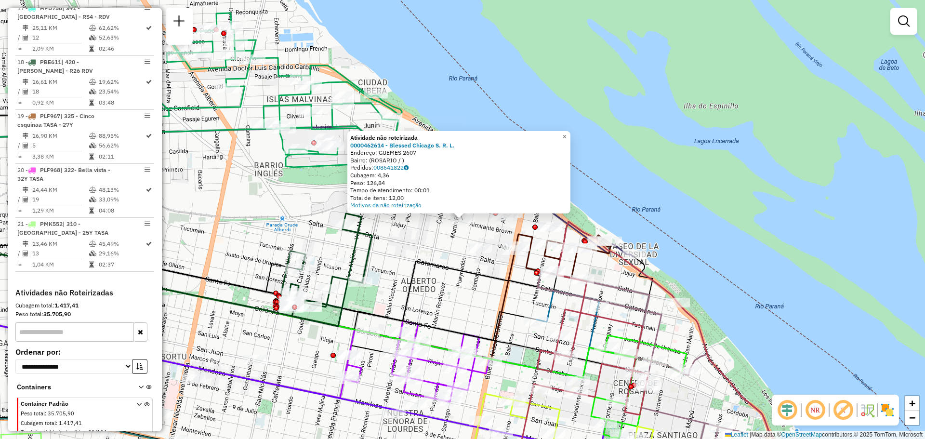
click at [409, 249] on div "Atividade não roteirizada 0000462614 - Blessed Chicago S. R. L. Endereço: GUEME…" at bounding box center [462, 219] width 925 height 439
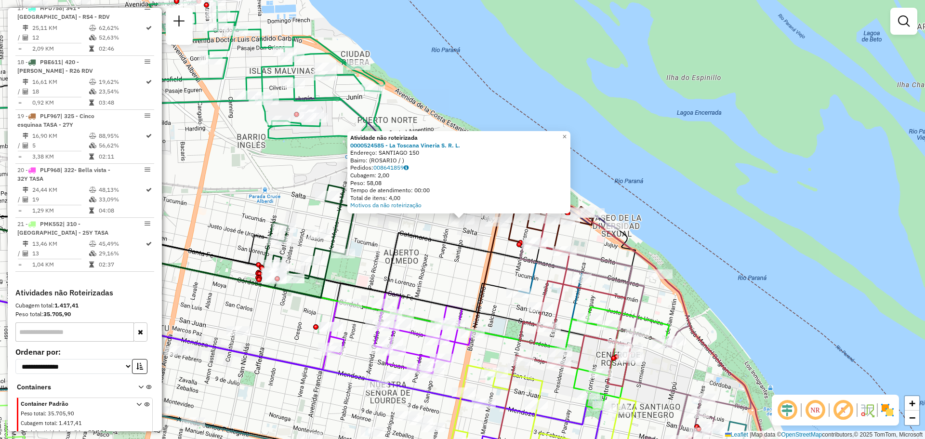
click at [428, 229] on div "Atividade não roteirizada 0000524585 - La Toscana Vineria S. R. L. Endereço: SA…" at bounding box center [462, 219] width 925 height 439
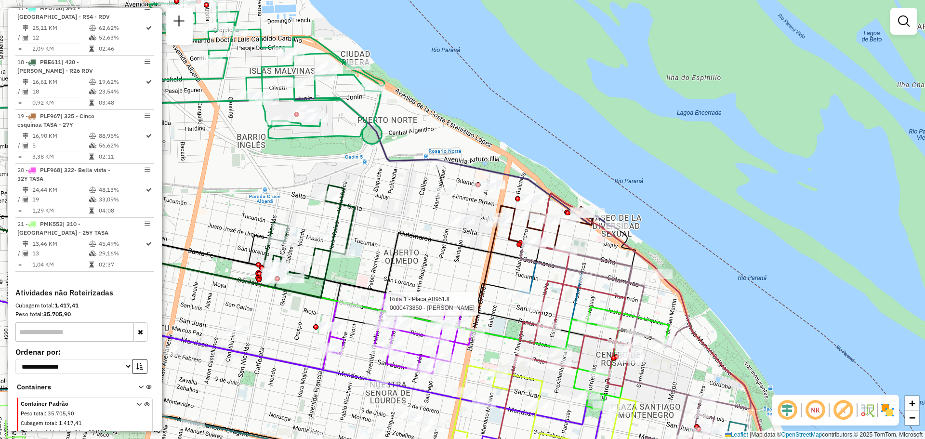
select select "**********"
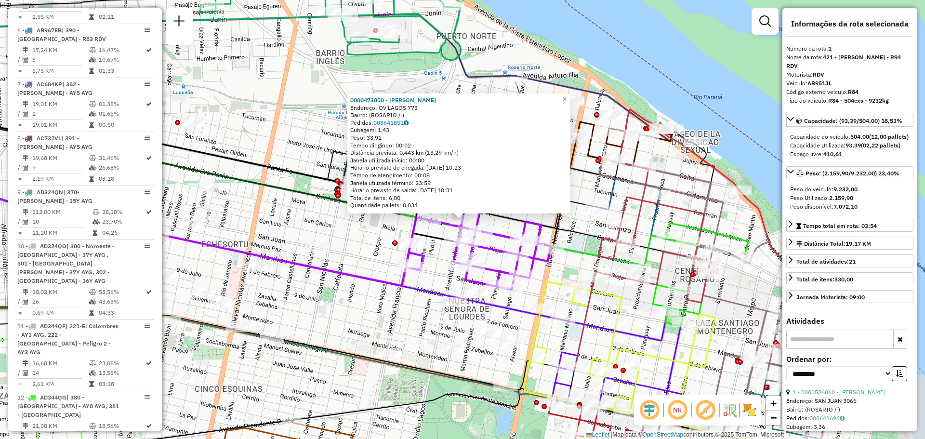
scroll to position [343, 0]
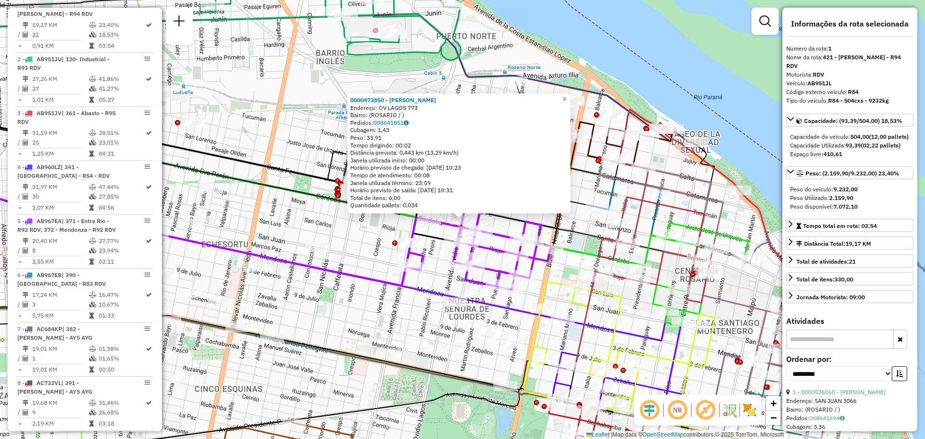
click at [433, 276] on div "0000473850 - CARRASCO ADRIANA Endereço: OV LAGOS 773 Bairro: (ROSARIO / ) Pedid…" at bounding box center [462, 219] width 925 height 439
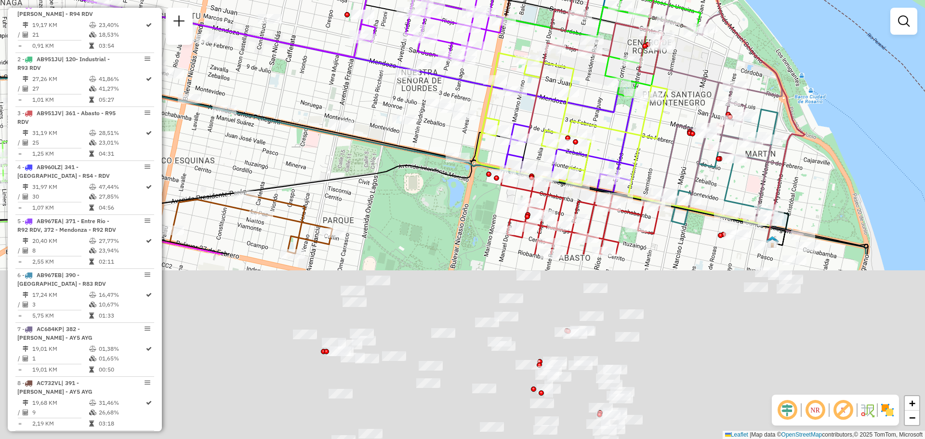
drag, startPoint x: 685, startPoint y: 366, endPoint x: 625, endPoint y: 119, distance: 254.4
click at [625, 120] on icon at bounding box center [571, 119] width 191 height 133
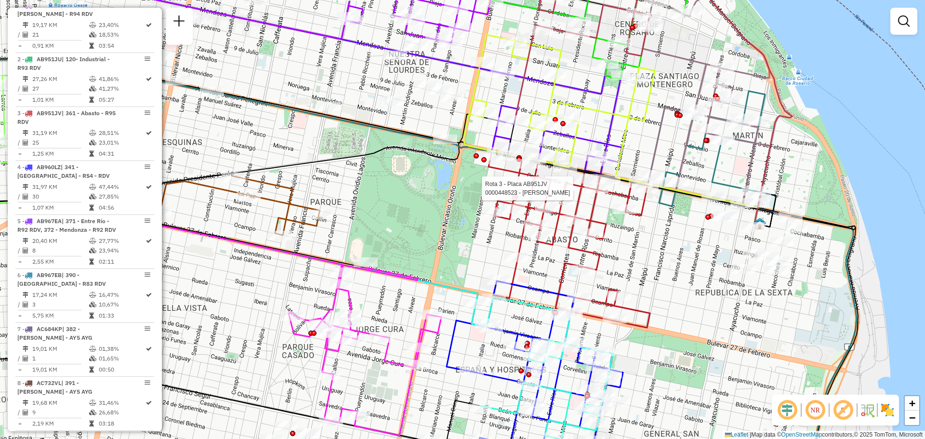
select select "**********"
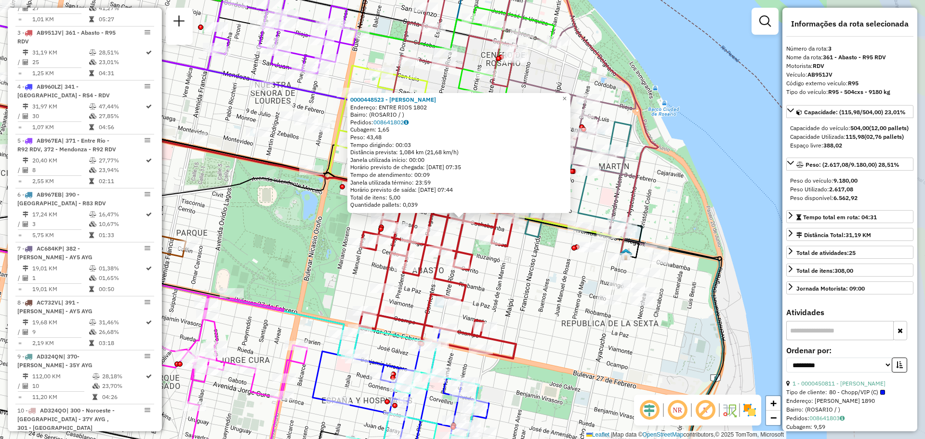
scroll to position [451, 0]
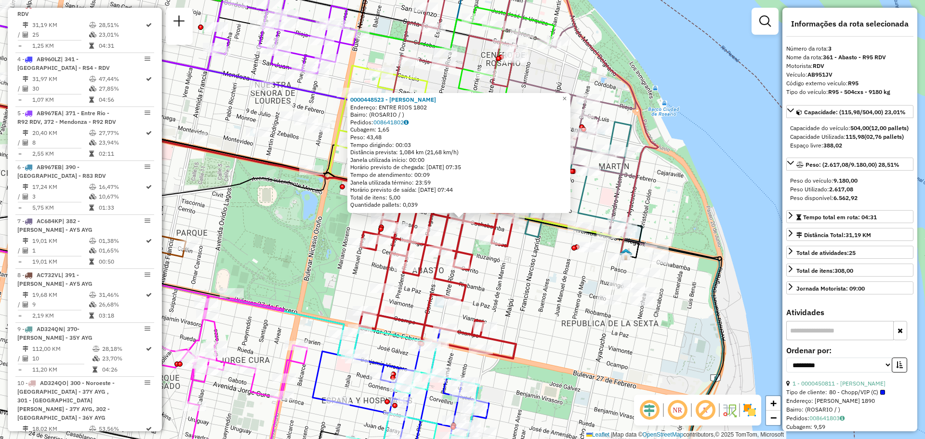
click at [527, 268] on div "0000448523 - PANUNCIO LUIS ADRIAN Endereço: ENTRE RIOS 1802 Bairro: (ROSARIO / …" at bounding box center [462, 219] width 925 height 439
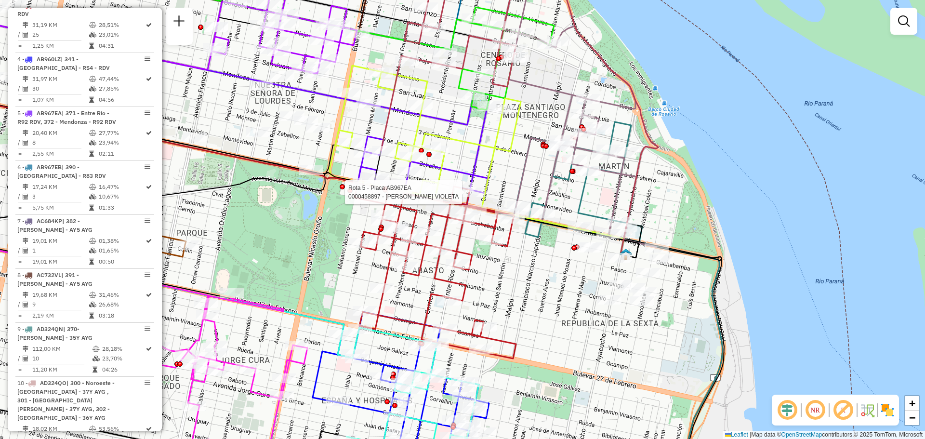
select select "**********"
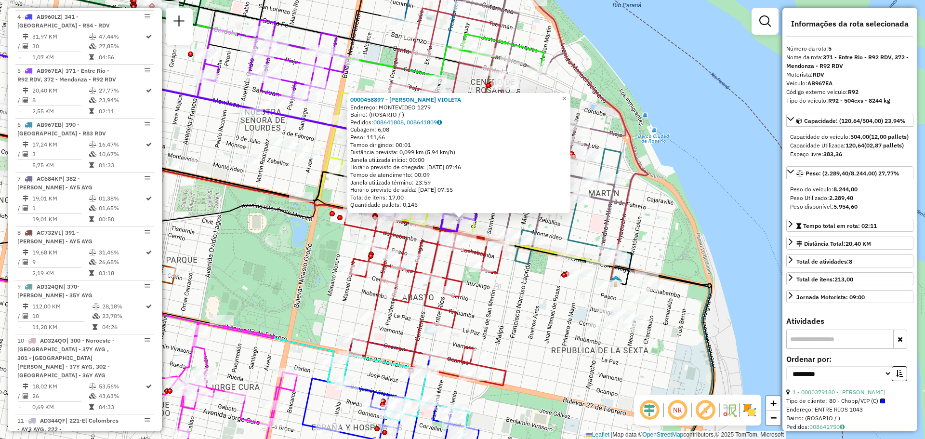
scroll to position [559, 0]
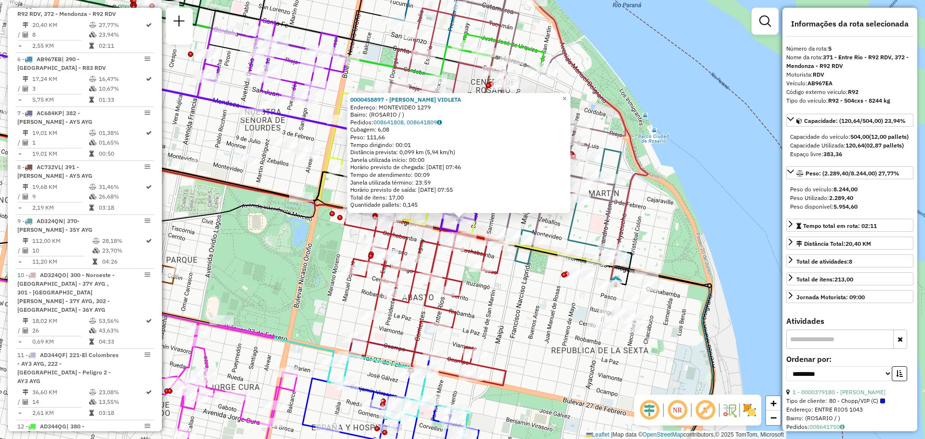
click at [519, 289] on div "0000458897 - BURGOS MORALES VIOLETA Endereço: MONTEVIDEO 1279 Bairro: (ROSARIO …" at bounding box center [462, 219] width 925 height 439
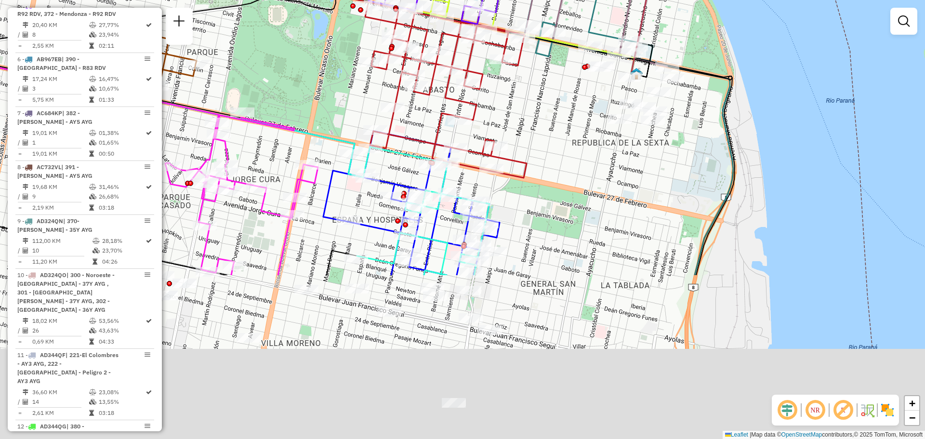
drag, startPoint x: 509, startPoint y: 332, endPoint x: 530, endPoint y: 124, distance: 208.7
click at [530, 124] on div "Janela de atendimento Grade de atendimento Capacidade Transportadoras Veículos …" at bounding box center [462, 219] width 925 height 439
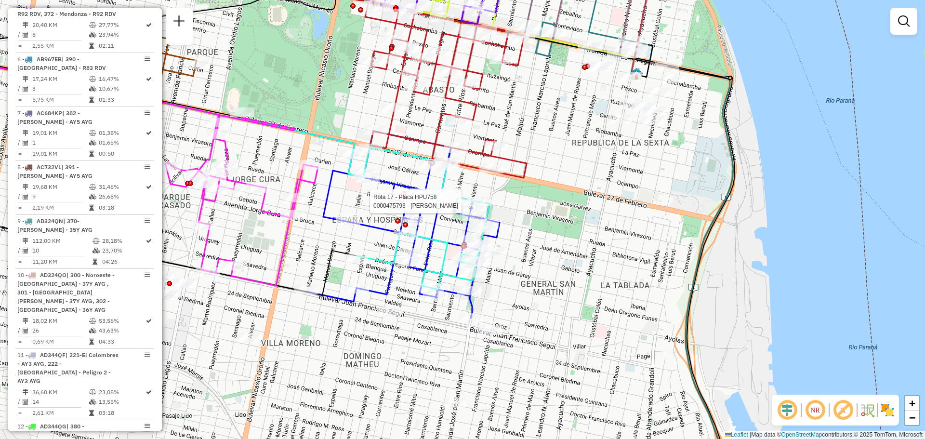
select select "**********"
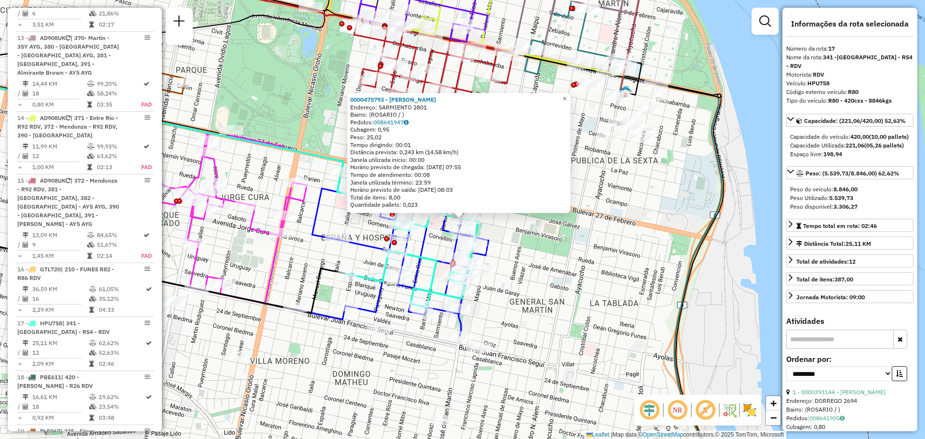
scroll to position [1311, 0]
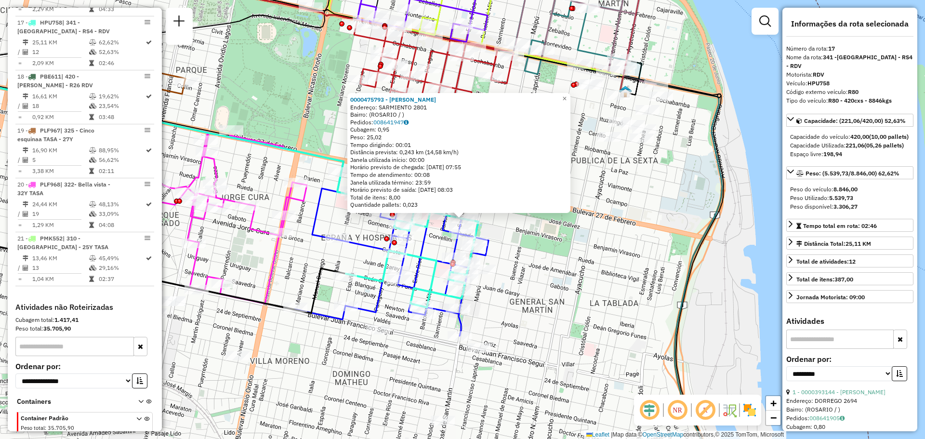
click at [521, 260] on div "0000475793 - ARRIETA ANA MARIA Endereço: SARMIENTO 2801 Bairro: (ROSARIO / ) Pe…" at bounding box center [462, 219] width 925 height 439
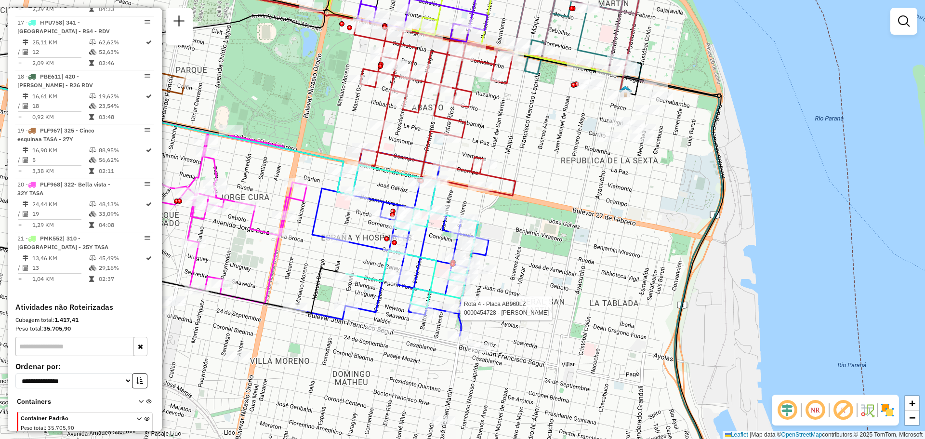
select select "**********"
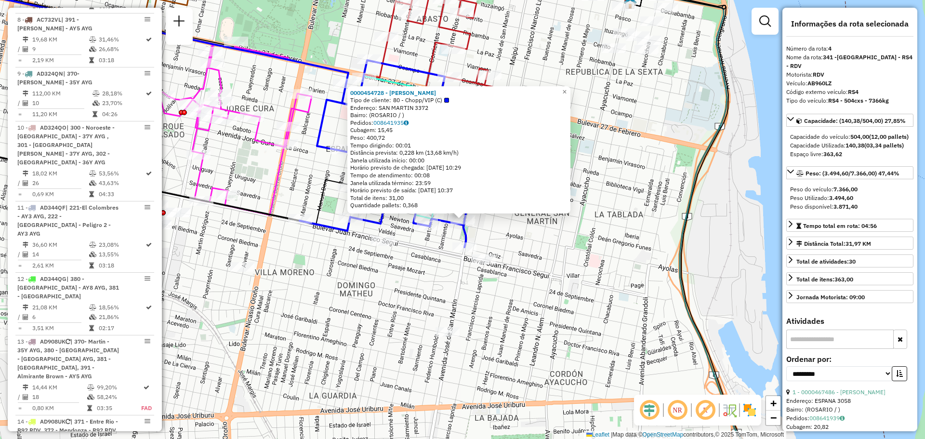
scroll to position [505, 0]
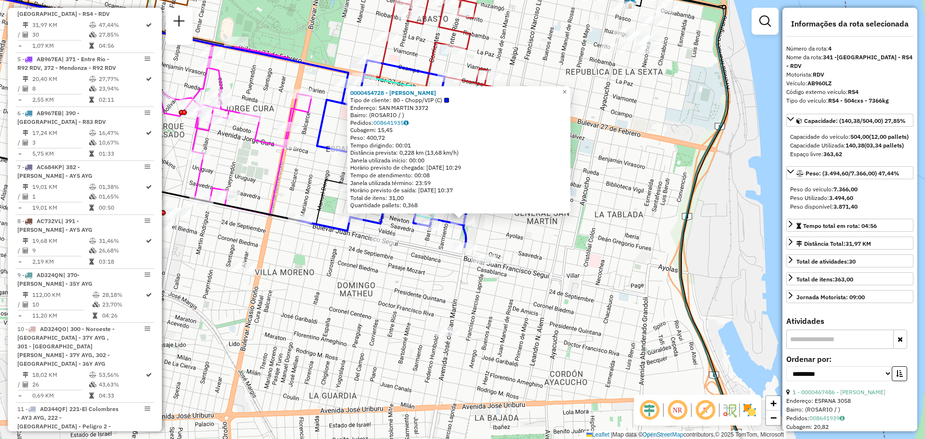
click at [543, 252] on div "0000454728 - RIO ADRIAN MARCELO Tipo de cliente: 80 - Chopp/VIP (C) Endereço: S…" at bounding box center [462, 219] width 925 height 439
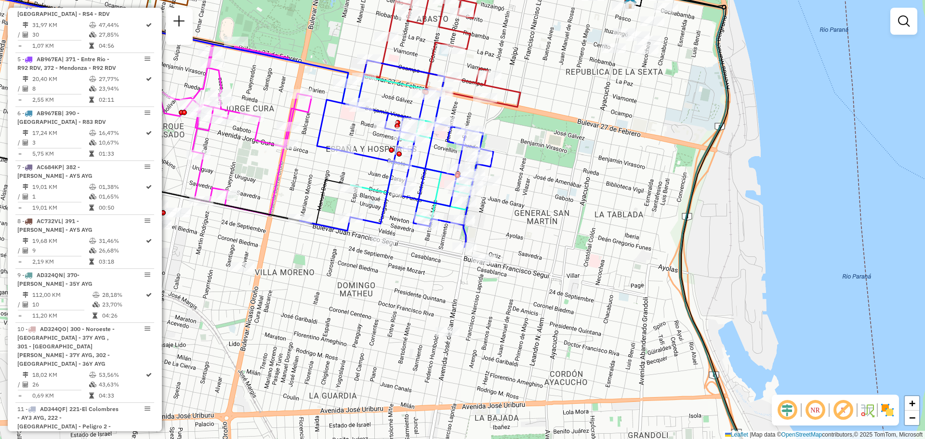
click at [359, 267] on div "Janela de atendimento Grade de atendimento Capacidade Transportadoras Veículos …" at bounding box center [462, 219] width 925 height 439
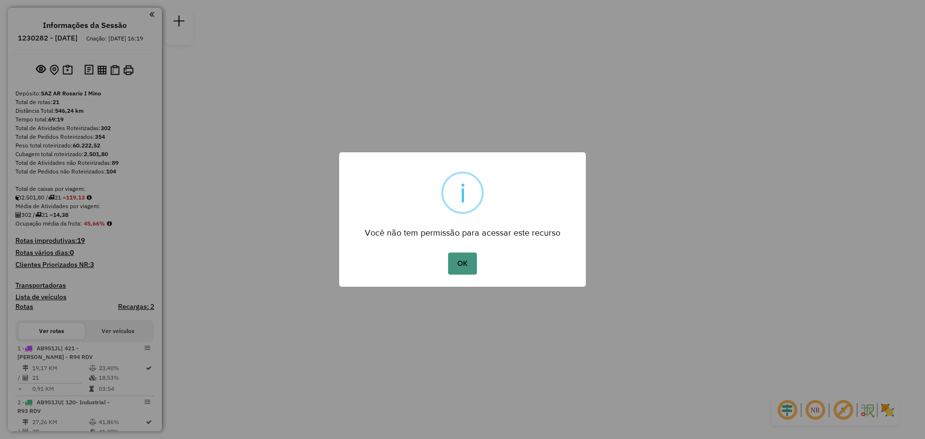
click at [465, 267] on button "OK" at bounding box center [462, 264] width 28 height 22
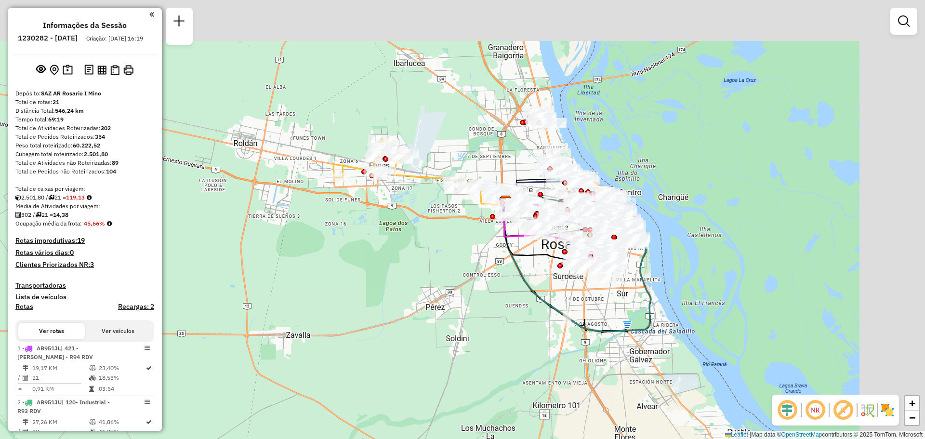
drag, startPoint x: 492, startPoint y: 156, endPoint x: 381, endPoint y: 238, distance: 138.2
click at [377, 236] on div "Janela de atendimento Grade de atendimento Capacidade Transportadoras Veículos …" at bounding box center [462, 219] width 925 height 439
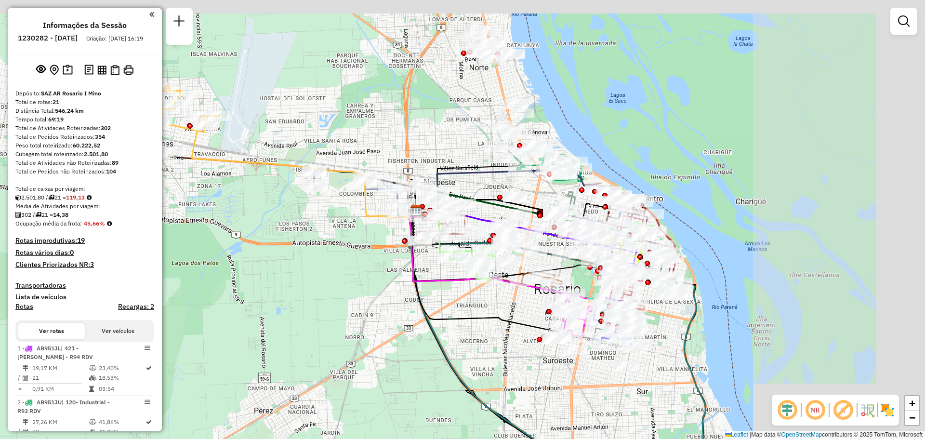
drag, startPoint x: 628, startPoint y: 98, endPoint x: 438, endPoint y: 156, distance: 198.9
click at [437, 153] on div "Janela de atendimento Grade de atendimento Capacidade Transportadoras Veículos …" at bounding box center [462, 219] width 925 height 439
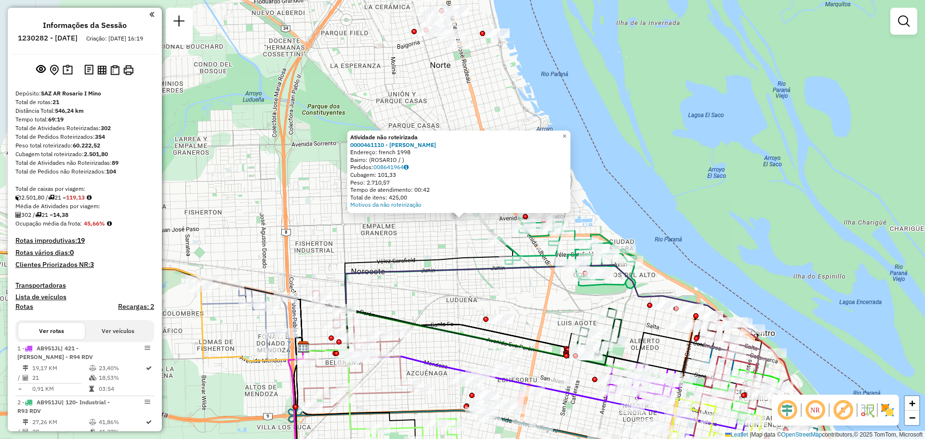
click at [422, 253] on div "Atividade não roteirizada 0000461110 - Gonzales Emanuel - RDV Endereço: french …" at bounding box center [462, 219] width 925 height 439
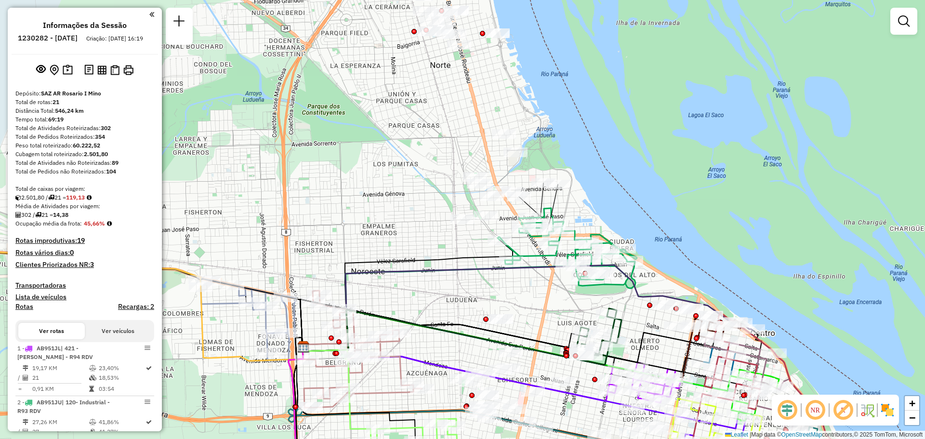
click at [473, 243] on div "Janela de atendimento Grade de atendimento Capacidade Transportadoras Veículos …" at bounding box center [462, 219] width 925 height 439
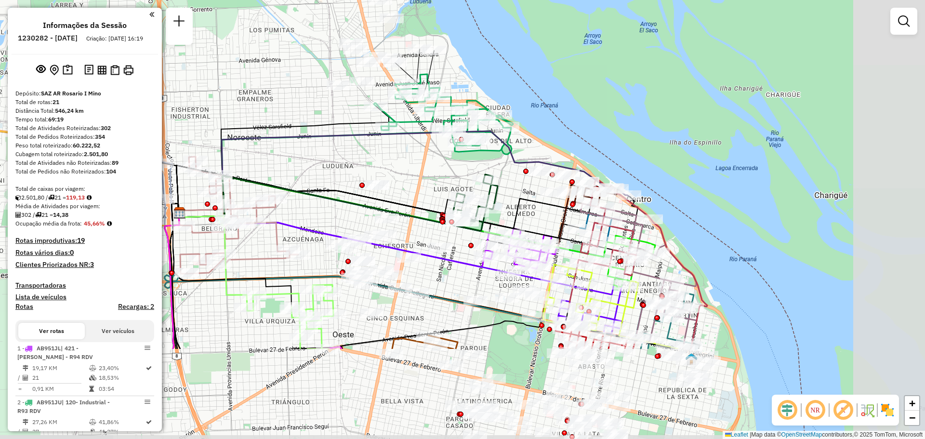
drag, startPoint x: 532, startPoint y: 298, endPoint x: 408, endPoint y: 164, distance: 182.4
click at [408, 164] on div "Janela de atendimento Grade de atendimento Capacidade Transportadoras Veículos …" at bounding box center [462, 219] width 925 height 439
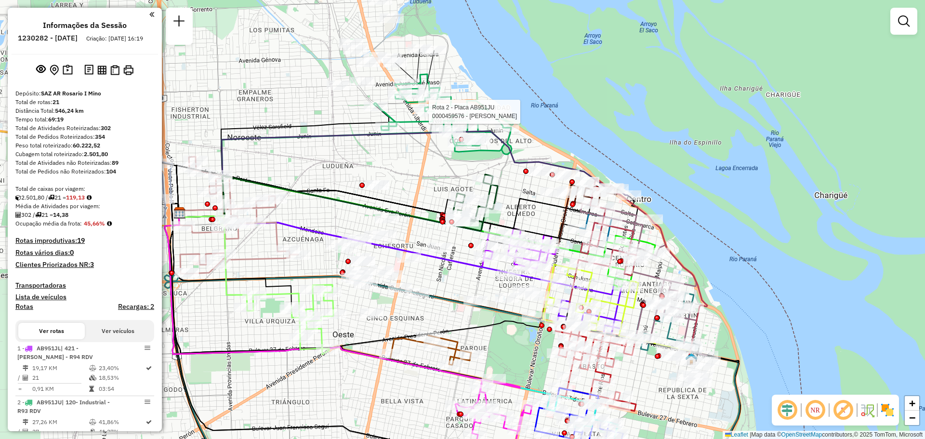
select select "**********"
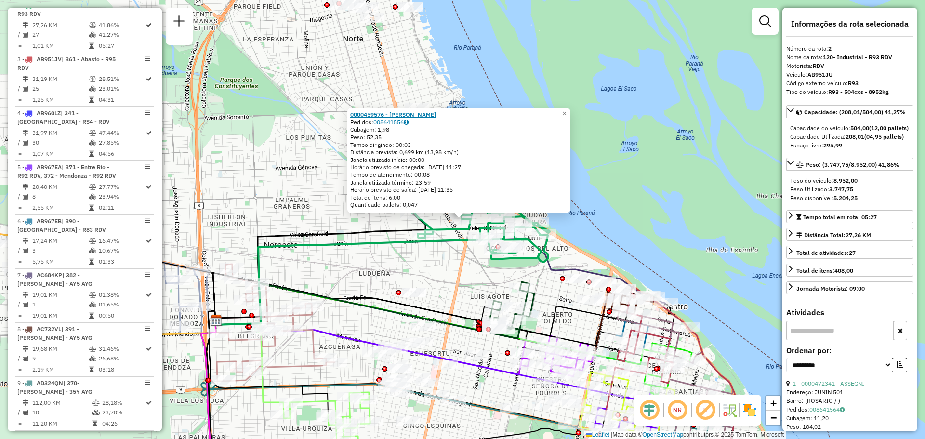
scroll to position [397, 0]
click at [457, 290] on div "0000459576 - TABORDA ALICIA BEATRIZ Pedidos: 008641556 Cubagem: 1,98 Peso: 52,3…" at bounding box center [462, 219] width 925 height 439
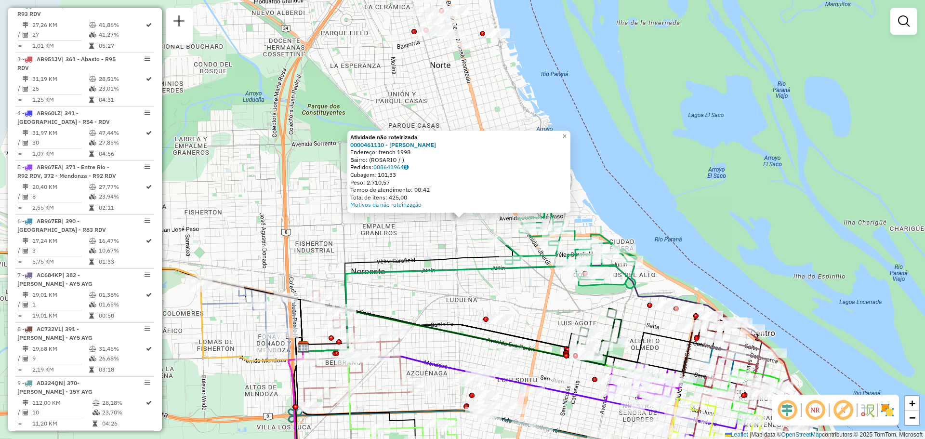
click at [438, 244] on div "Atividade não roteirizada 0000461110 - Gonzales Emanuel - RDV Endereço: french …" at bounding box center [462, 219] width 925 height 439
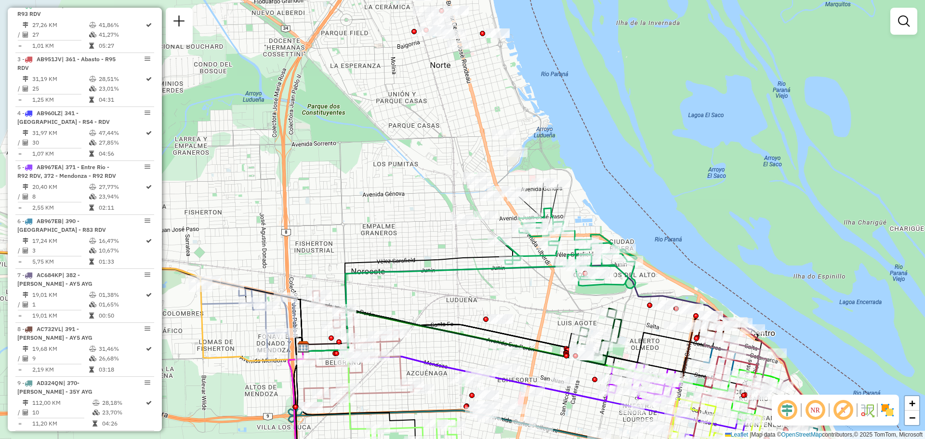
click at [521, 286] on div "Janela de atendimento Grade de atendimento Capacidade Transportadoras Veículos …" at bounding box center [462, 219] width 925 height 439
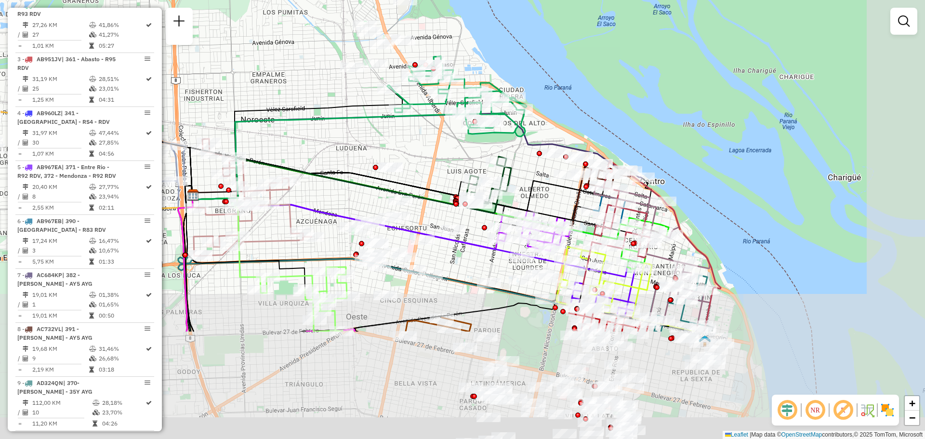
drag, startPoint x: 529, startPoint y: 293, endPoint x: 411, endPoint y: 133, distance: 199.6
click at [411, 133] on div "Janela de atendimento Grade de atendimento Capacidade Transportadoras Veículos …" at bounding box center [462, 219] width 925 height 439
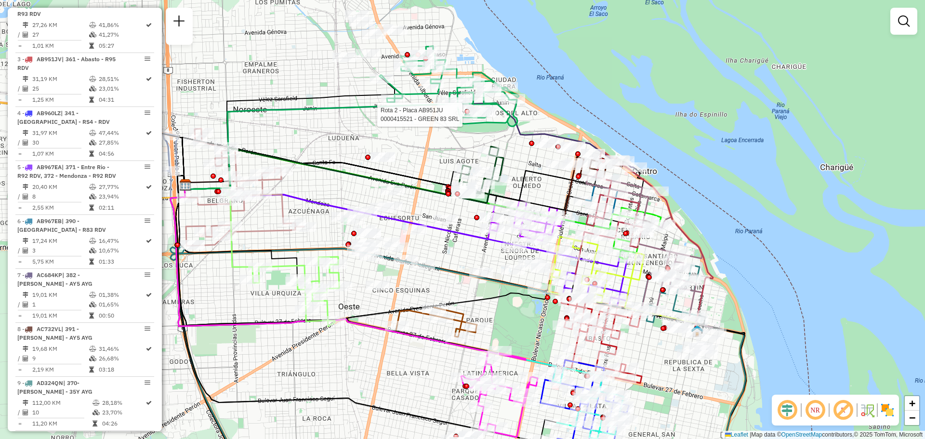
select select "**********"
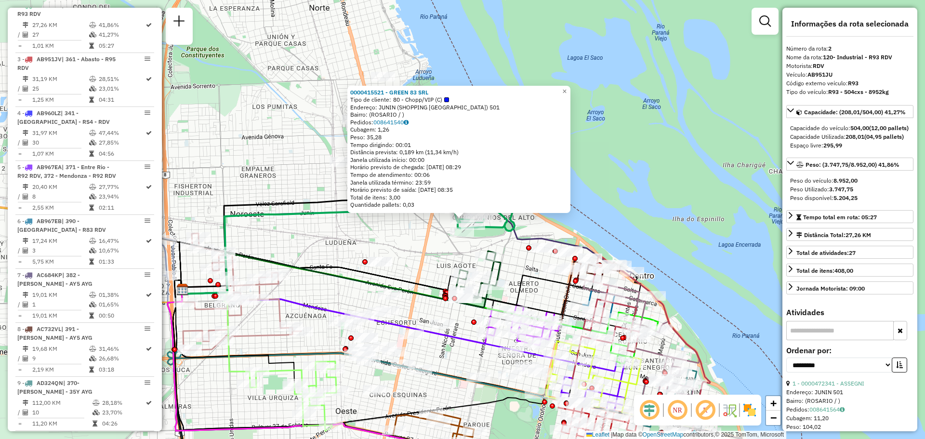
click at [306, 173] on div "0000415521 - GREEN 83 SRL Tipo de cliente: 80 - Chopp/VIP (C) Endereço: JUNIN (…" at bounding box center [462, 219] width 925 height 439
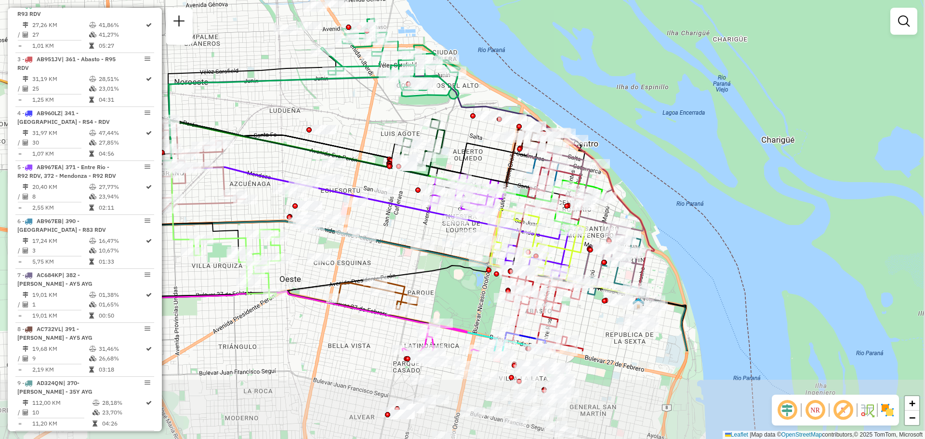
drag, startPoint x: 510, startPoint y: 267, endPoint x: 449, endPoint y: 132, distance: 148.0
click at [452, 134] on div "Janela de atendimento Grade de atendimento Capacidade Transportadoras Veículos …" at bounding box center [462, 219] width 925 height 439
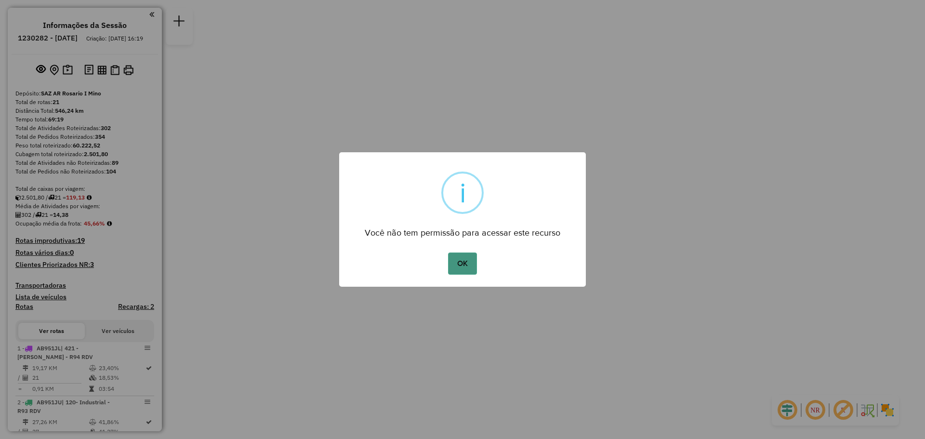
click at [467, 273] on button "OK" at bounding box center [462, 264] width 28 height 22
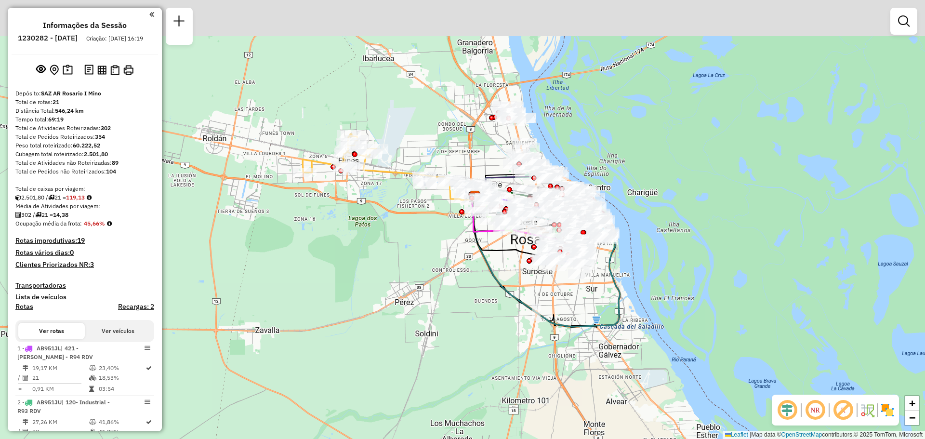
drag, startPoint x: 446, startPoint y: 213, endPoint x: 438, endPoint y: 329, distance: 116.4
click at [438, 329] on div "Janela de atendimento Grade de atendimento Capacidade Transportadoras Veículos …" at bounding box center [462, 219] width 925 height 439
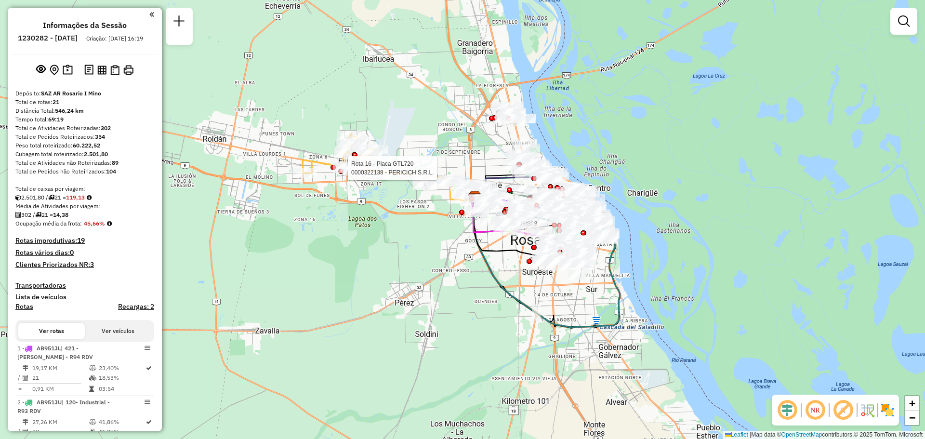
select select "**********"
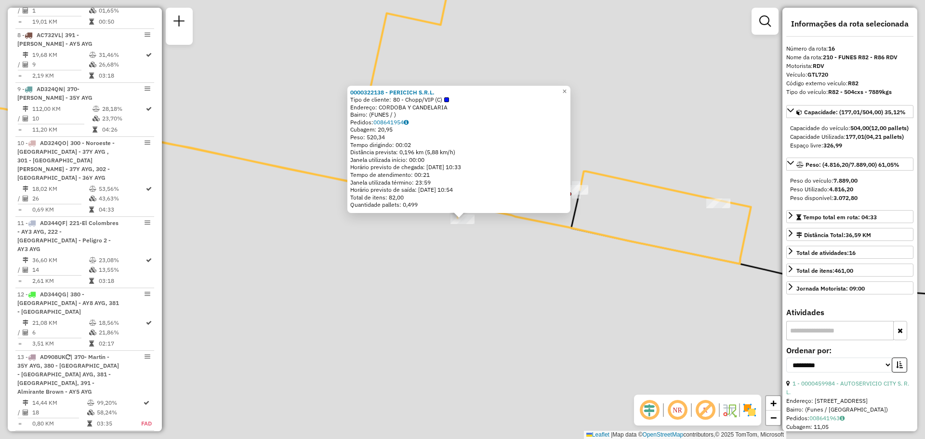
scroll to position [1257, 0]
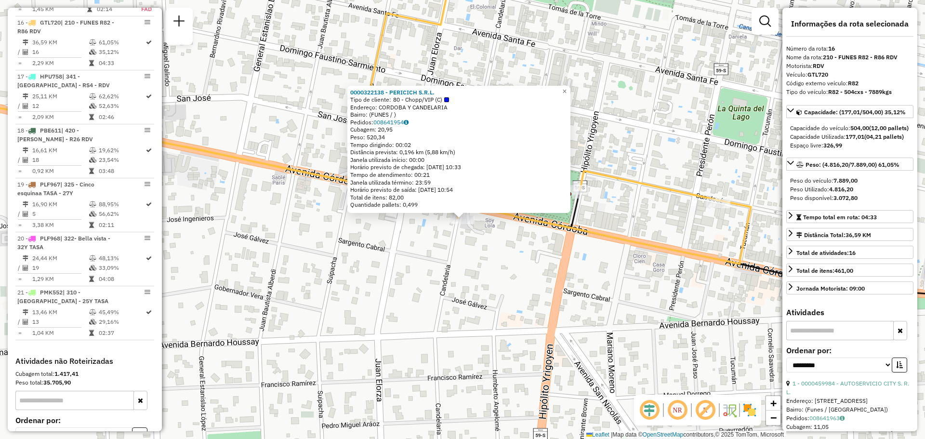
click at [447, 276] on div "0000322138 - PERICICH S.R.L. Tipo de cliente: 80 - Chopp/VIP (C) Endereço: CORD…" at bounding box center [462, 219] width 925 height 439
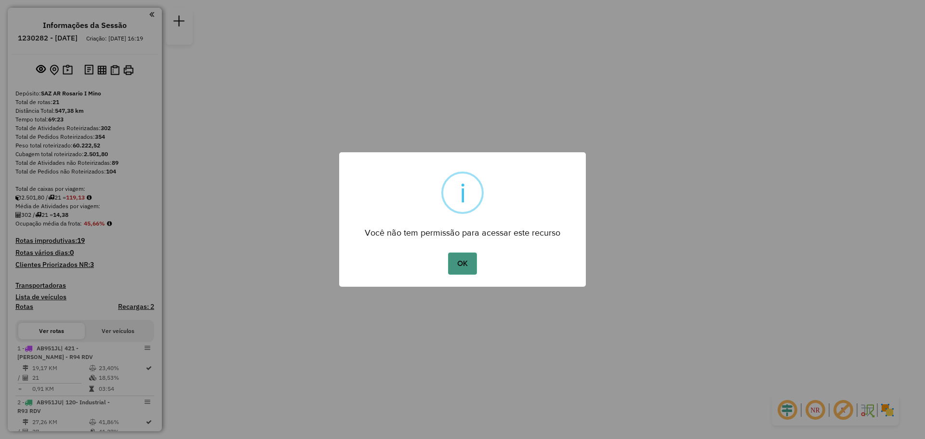
click at [466, 262] on button "OK" at bounding box center [462, 264] width 28 height 22
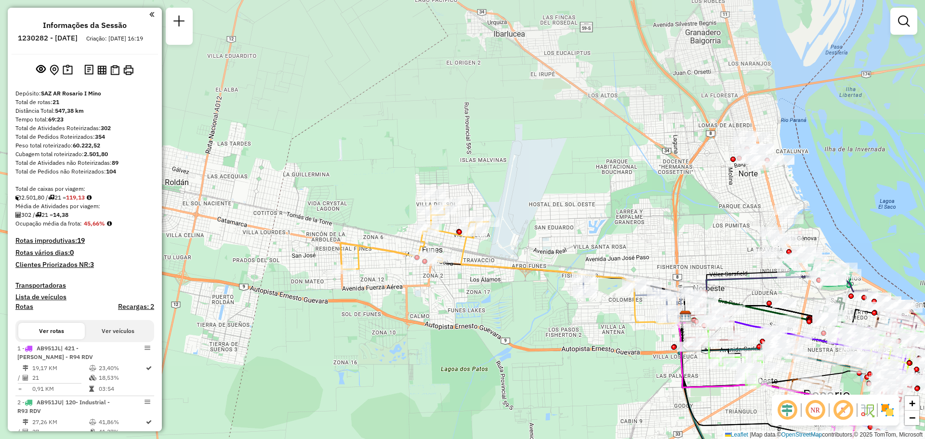
drag, startPoint x: 427, startPoint y: 93, endPoint x: 425, endPoint y: 342, distance: 248.7
click at [425, 342] on div "Janela de atendimento Grade de atendimento Capacidade Transportadoras Veículos …" at bounding box center [462, 219] width 925 height 439
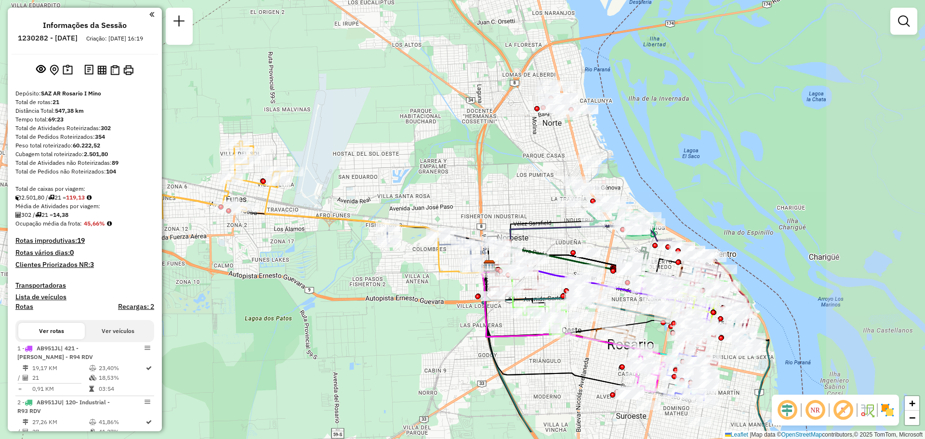
drag, startPoint x: 609, startPoint y: 238, endPoint x: 399, endPoint y: 184, distance: 217.0
click at [400, 184] on div "Janela de atendimento Grade de atendimento Capacidade Transportadoras Veículos …" at bounding box center [462, 219] width 925 height 439
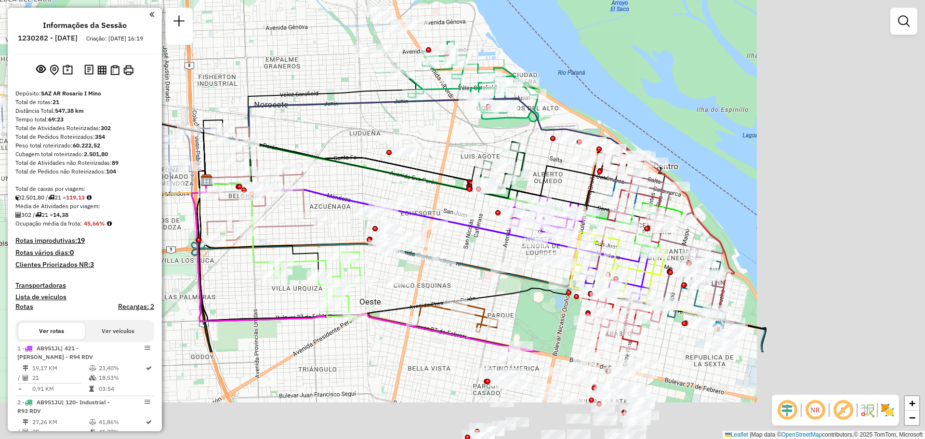
drag, startPoint x: 666, startPoint y: 273, endPoint x: 433, endPoint y: 141, distance: 267.6
click at [433, 141] on div "Janela de atendimento Grade de atendimento Capacidade Transportadoras Veículos …" at bounding box center [462, 219] width 925 height 439
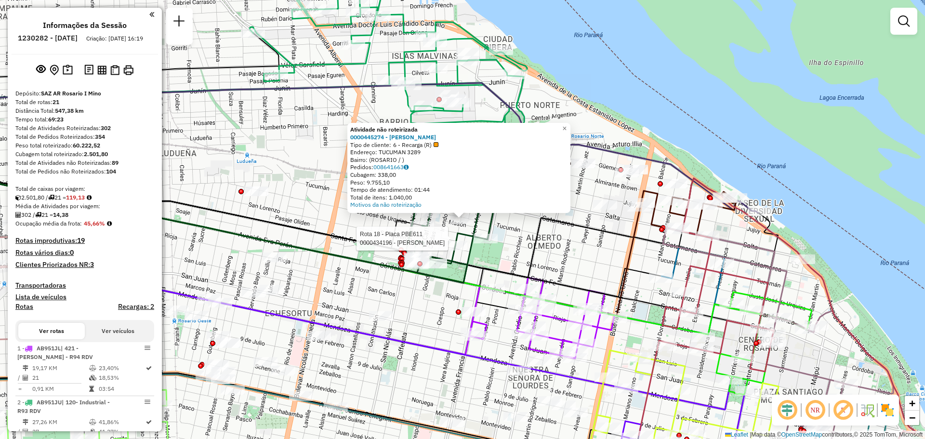
select select "**********"
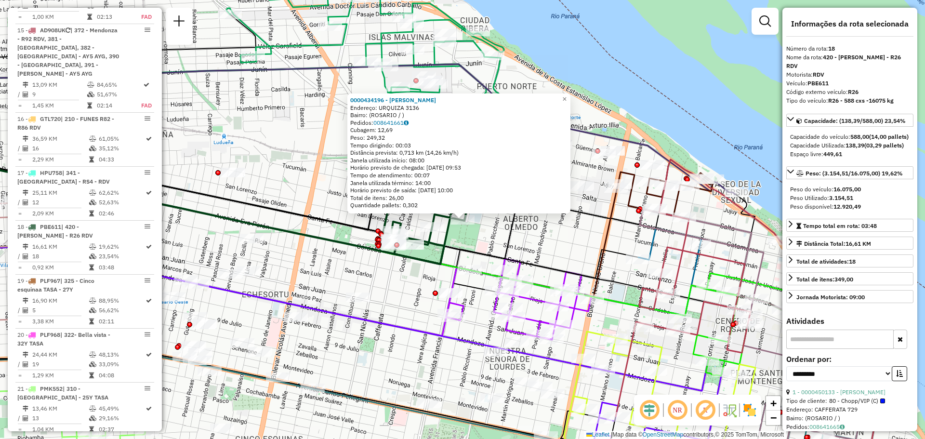
scroll to position [1325, 0]
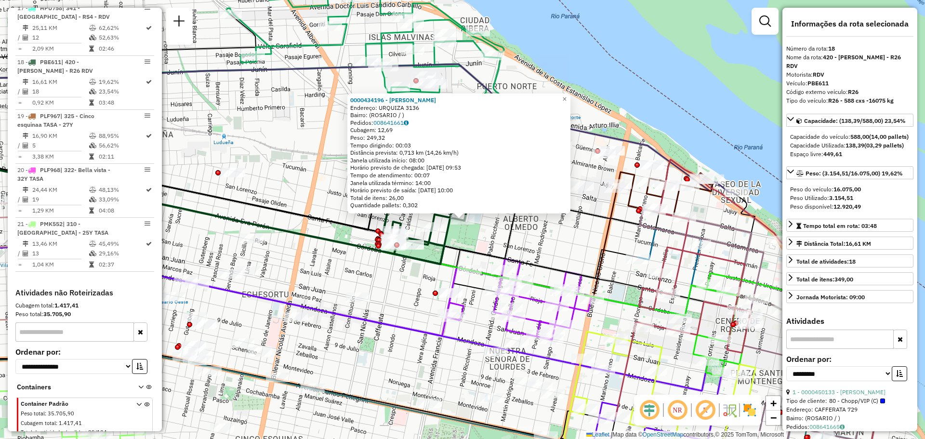
click at [415, 275] on div "0000434196 - BARREIRO MILAGROS AYLEN Endereço: URQUIZA 3136 Bairro: (ROSARIO / …" at bounding box center [462, 219] width 925 height 439
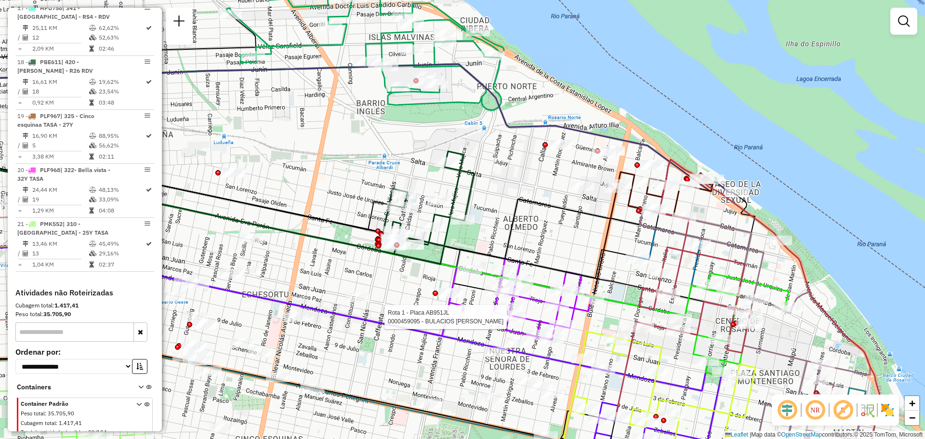
select select "**********"
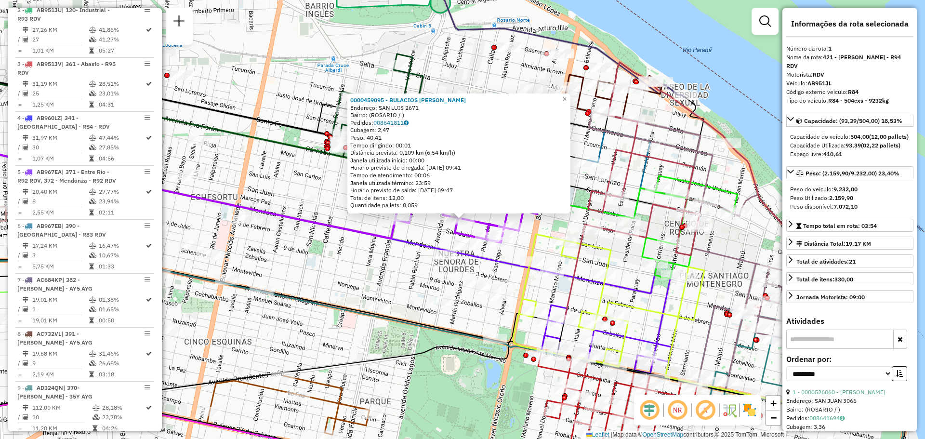
scroll to position [343, 0]
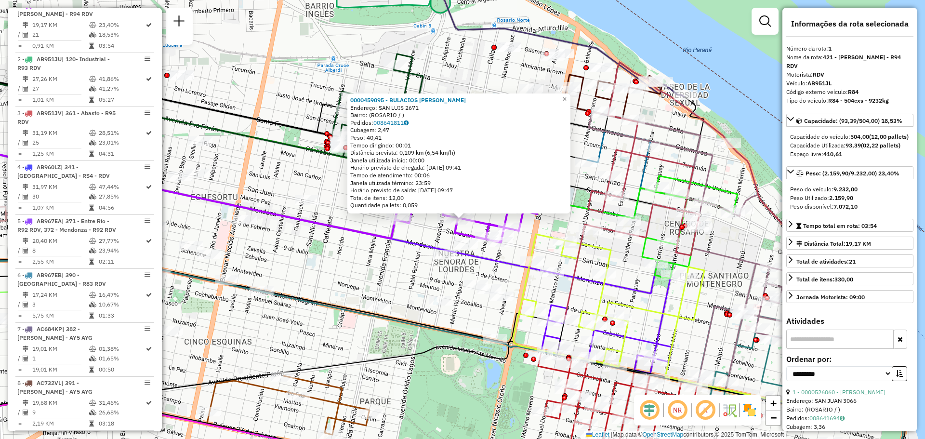
click at [545, 227] on div "0000459095 - BULACIOS ISMAEL RODOLFO Endereço: SAN LUIS 2671 Bairro: (ROSARIO /…" at bounding box center [462, 219] width 925 height 439
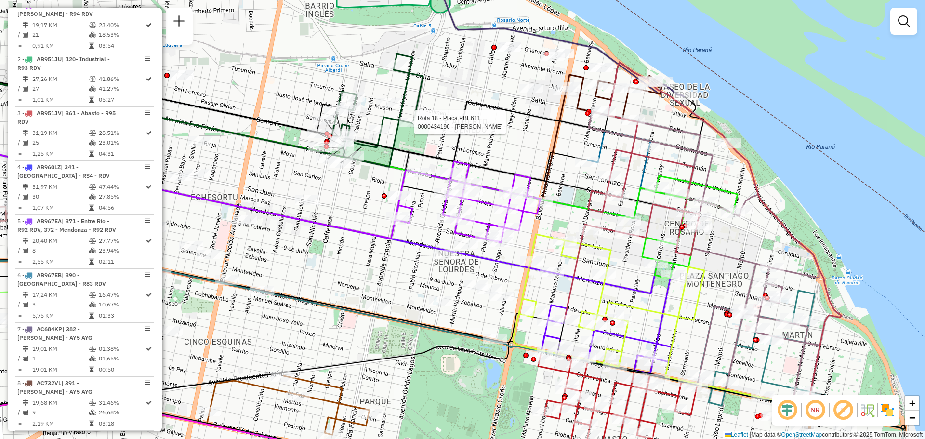
select select "**********"
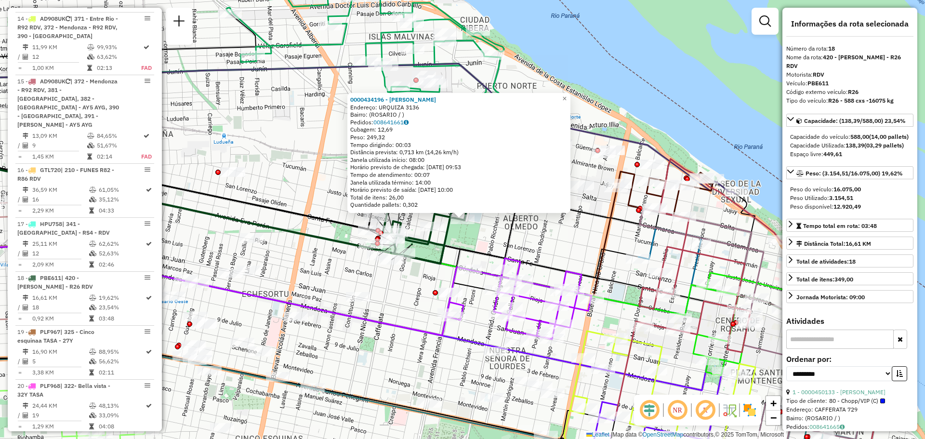
scroll to position [1325, 0]
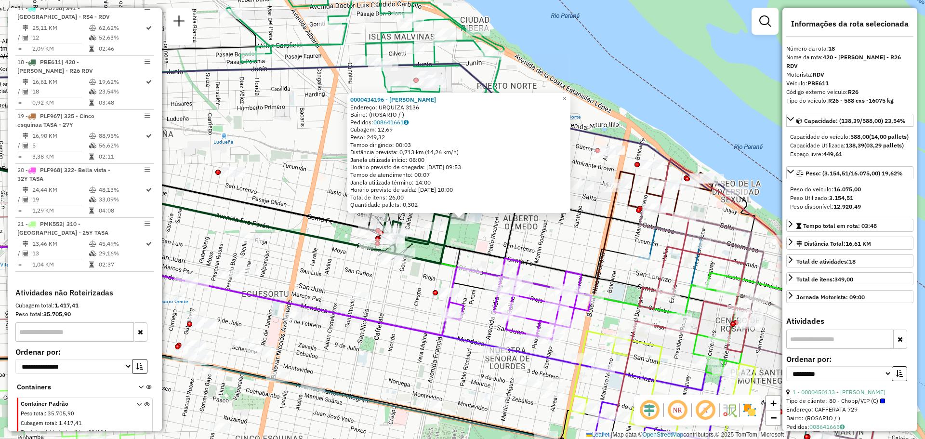
click at [293, 195] on div "0000434196 - BARREIRO MILAGROS AYLEN Endereço: URQUIZA 3136 Bairro: (ROSARIO / …" at bounding box center [462, 219] width 925 height 439
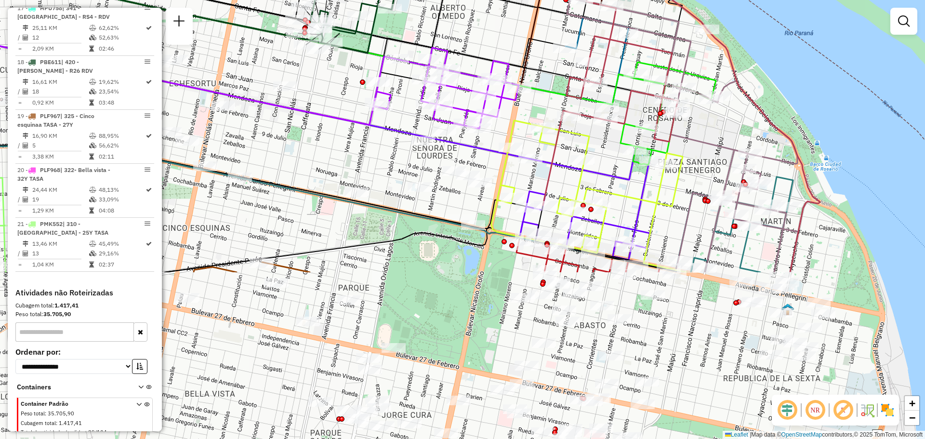
drag, startPoint x: 551, startPoint y: 240, endPoint x: 478, endPoint y: 26, distance: 226.0
click at [476, 26] on div "Janela de atendimento Grade de atendimento Capacidade Transportadoras Veículos …" at bounding box center [462, 219] width 925 height 439
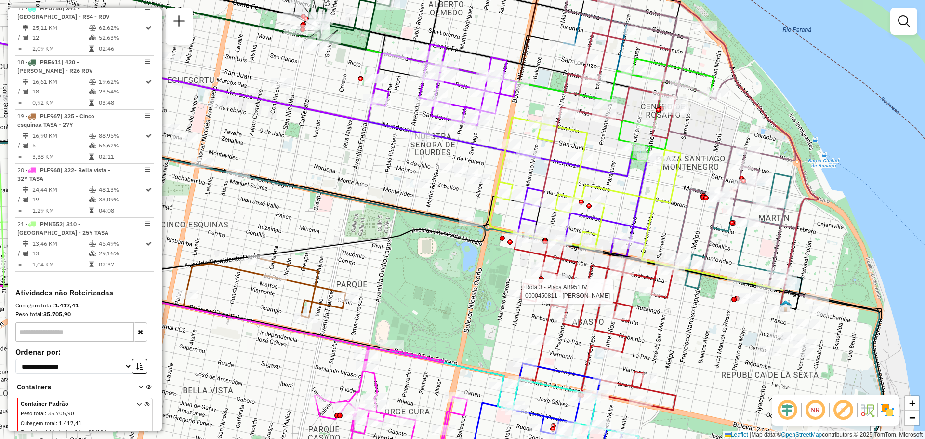
select select "**********"
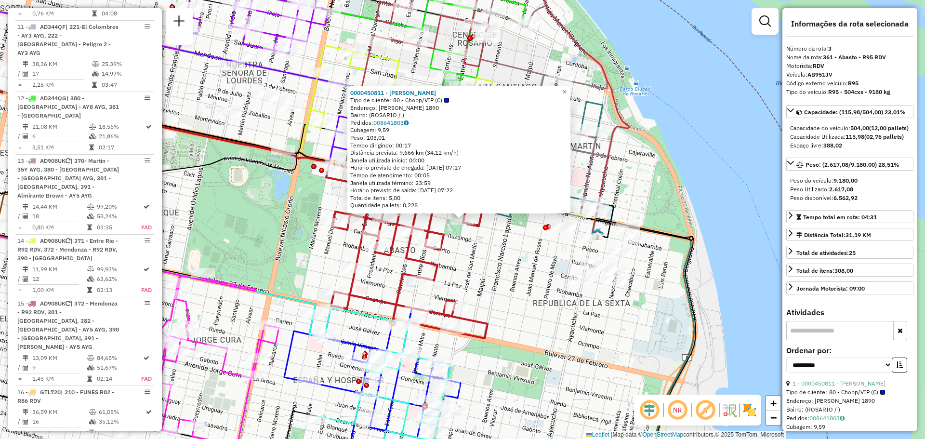
scroll to position [451, 0]
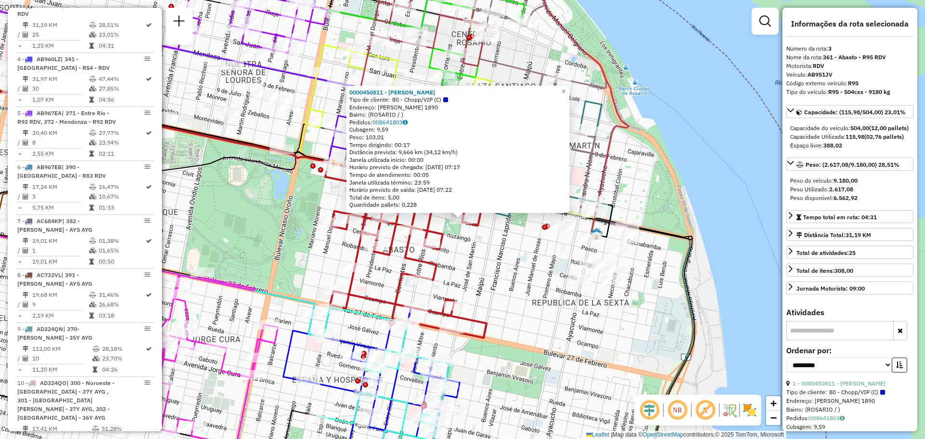
click at [505, 283] on div "0000450811 - REINHARDT MARTIN ANDRES Tipo de cliente: 80 - Chopp/VIP (C) Endere…" at bounding box center [462, 219] width 925 height 439
click at [487, 240] on div "0000450811 - REINHARDT MARTIN ANDRES Tipo de cliente: 80 - Chopp/VIP (C) Endere…" at bounding box center [462, 219] width 925 height 439
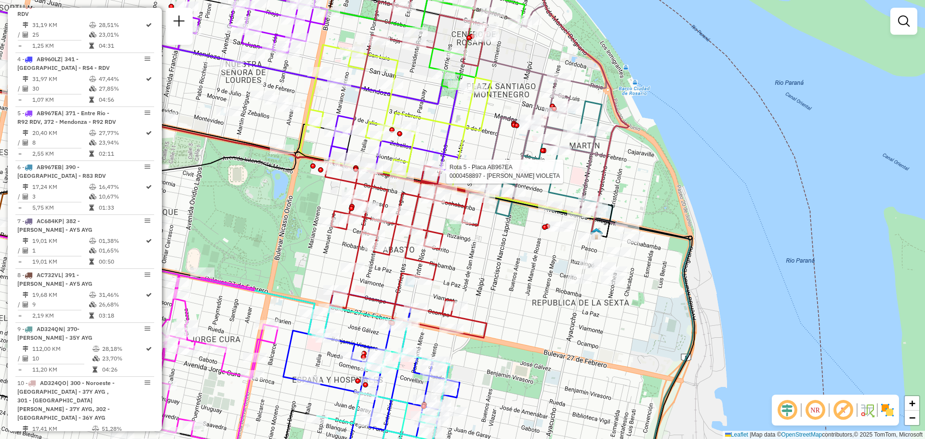
select select "**********"
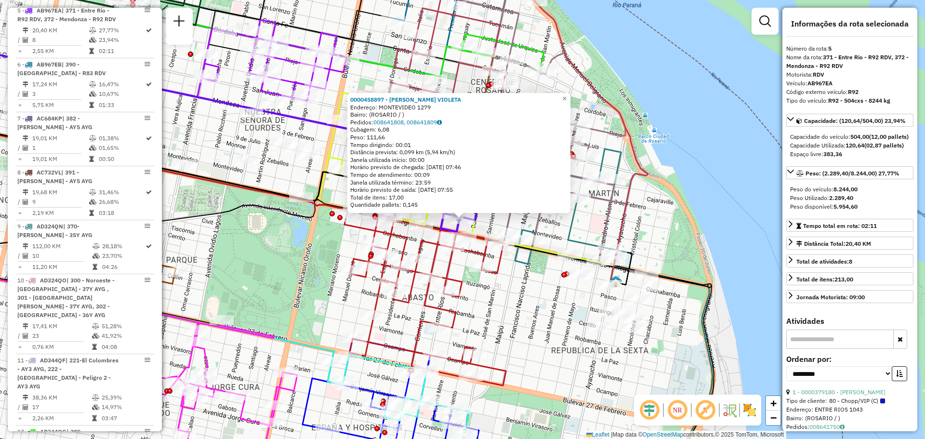
scroll to position [559, 0]
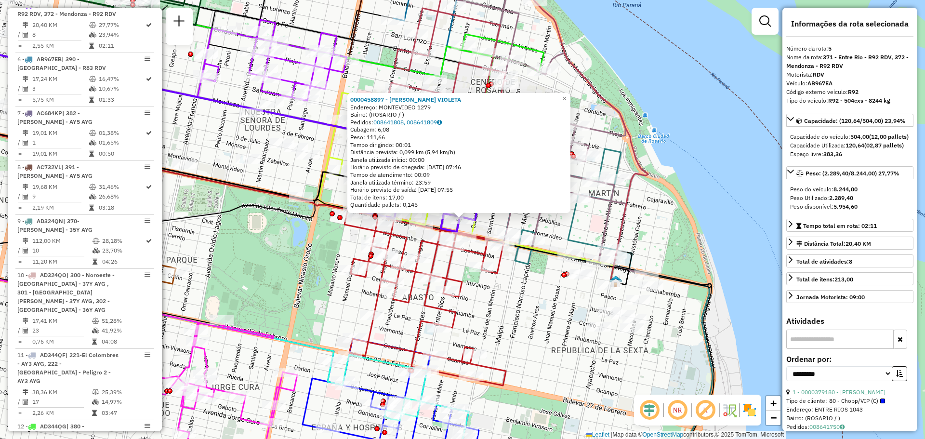
click at [517, 299] on div "0000458897 - BURGOS MORALES VIOLETA Endereço: MONTEVIDEO 1279 Bairro: (ROSARIO …" at bounding box center [462, 219] width 925 height 439
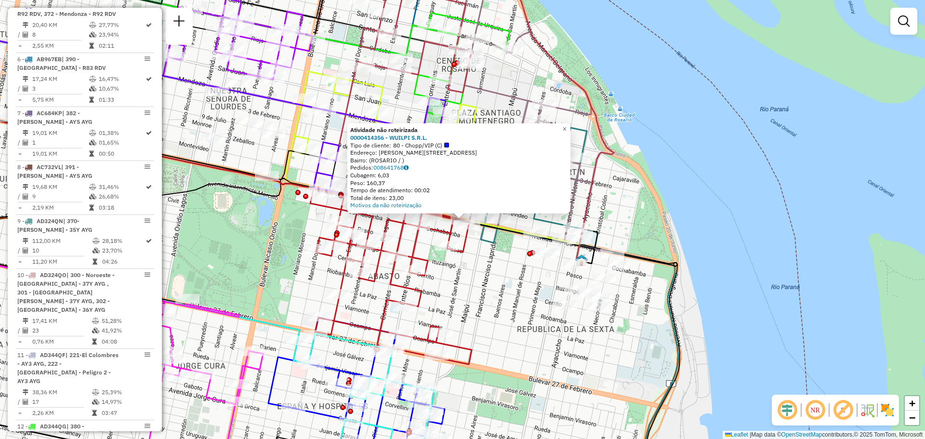
click at [492, 277] on div "Atividade não roteirizada 0000414356 - WUILPI S.R.L. Tipo de cliente: 80 - Chop…" at bounding box center [462, 219] width 925 height 439
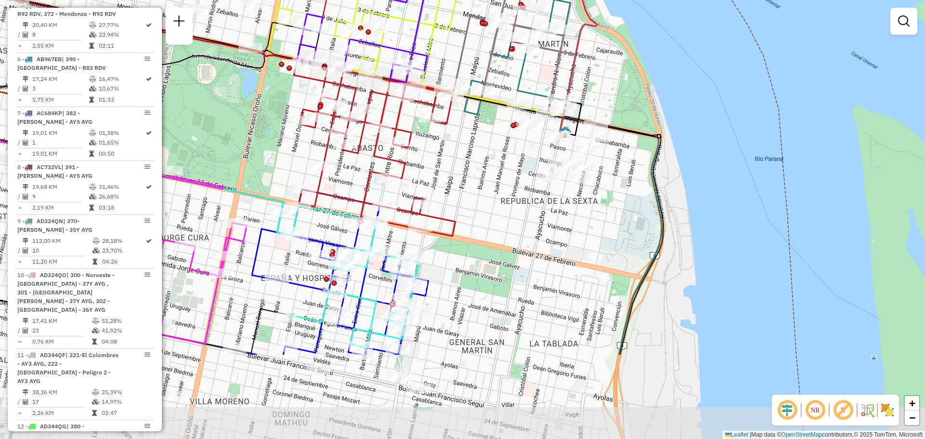
drag, startPoint x: 501, startPoint y: 321, endPoint x: 485, endPoint y: 193, distance: 129.2
click at [485, 193] on div "Janela de atendimento Grade de atendimento Capacidade Transportadoras Veículos …" at bounding box center [462, 219] width 925 height 439
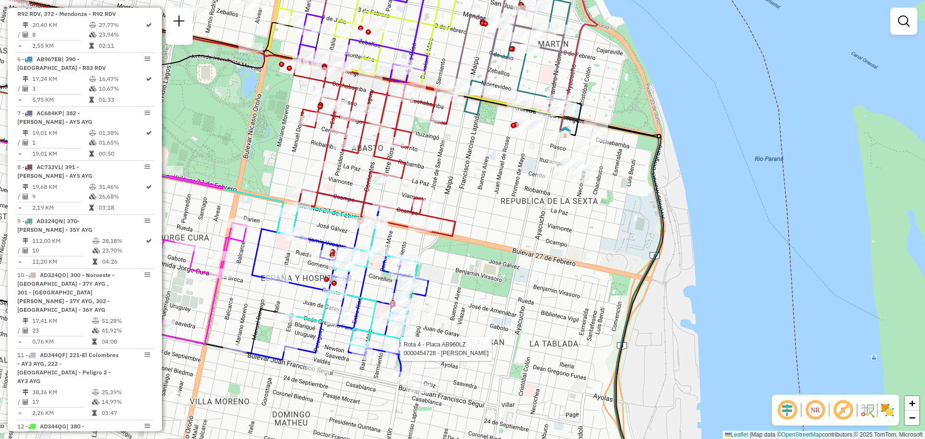
select select "**********"
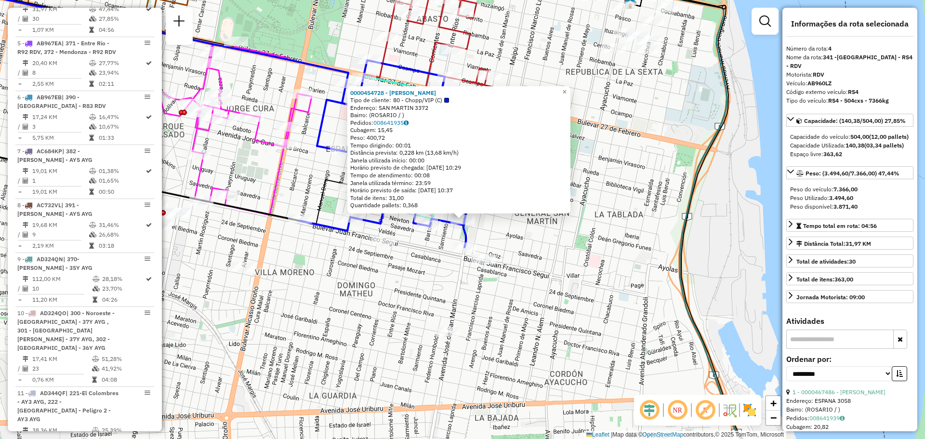
scroll to position [505, 0]
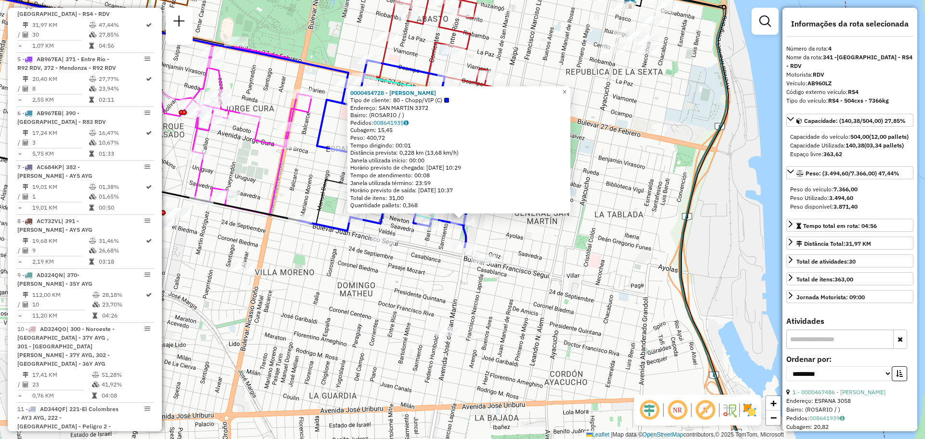
click at [539, 265] on div "0000454728 - RIO ADRIAN MARCELO Tipo de cliente: 80 - Chopp/VIP (C) Endereço: S…" at bounding box center [462, 219] width 925 height 439
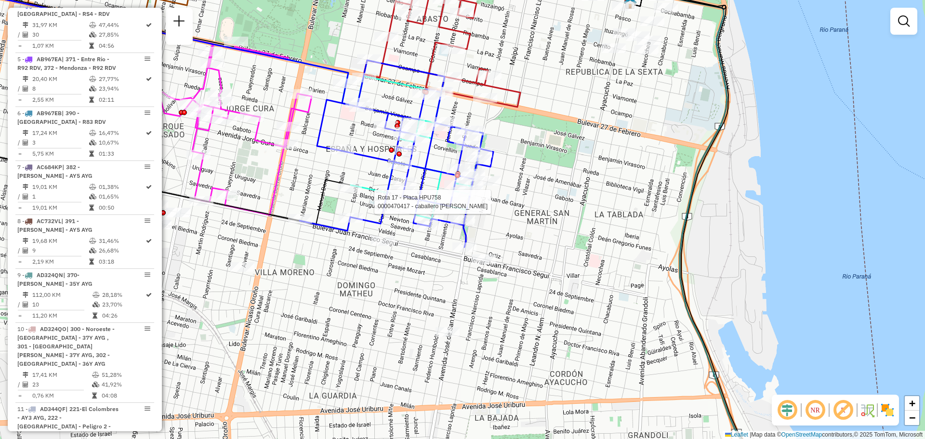
select select "**********"
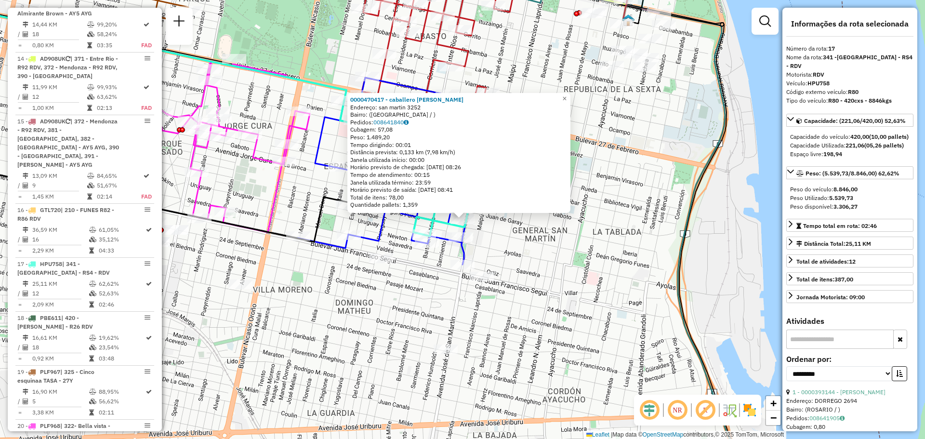
scroll to position [1311, 0]
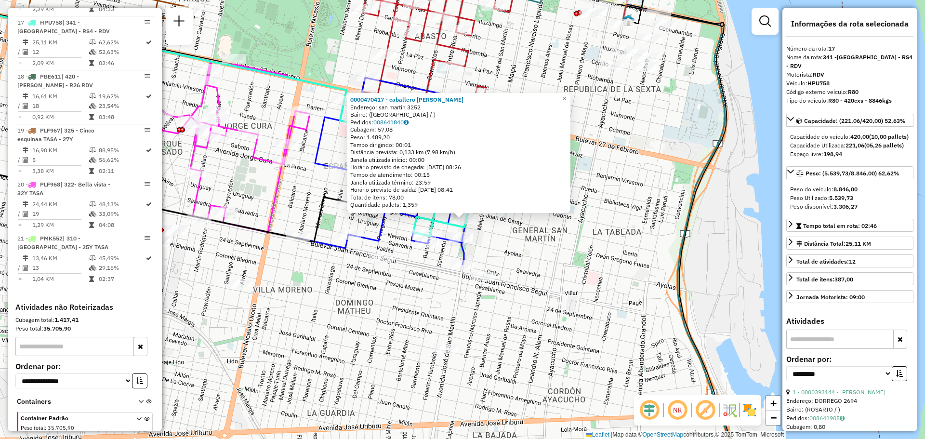
click at [554, 272] on div "0000470417 - caballero andrea Endereço: san martin 3252 Bairro: (rosario / ) Pe…" at bounding box center [462, 219] width 925 height 439
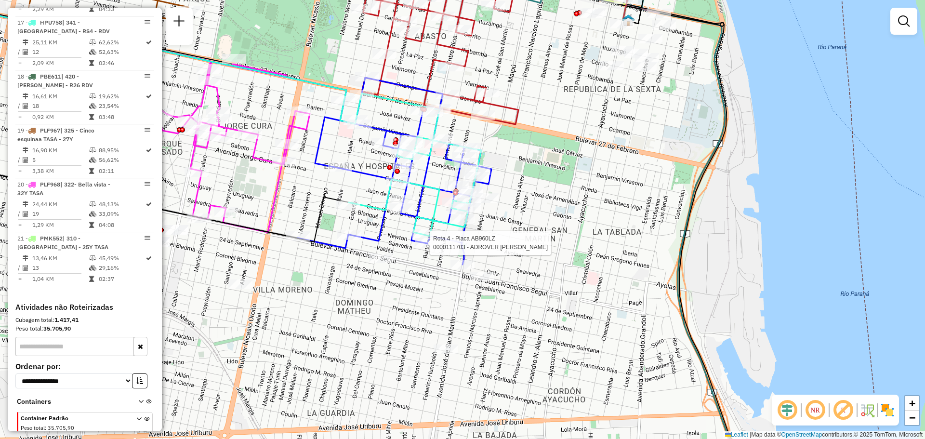
select select "**********"
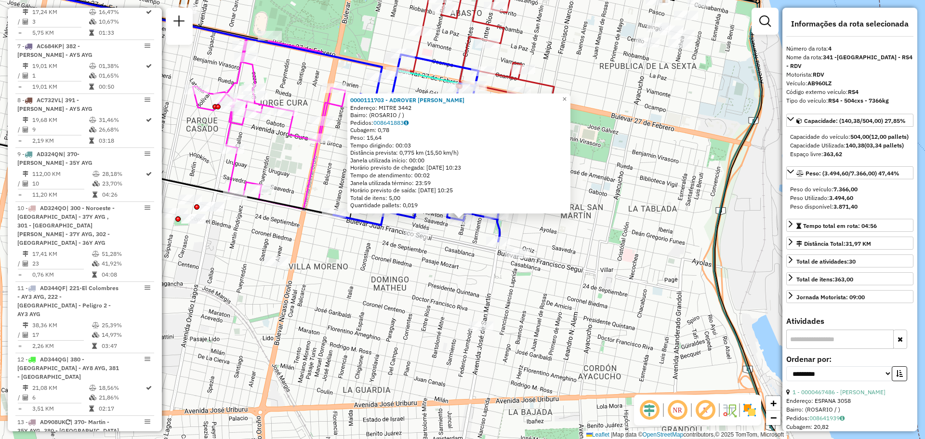
scroll to position [505, 0]
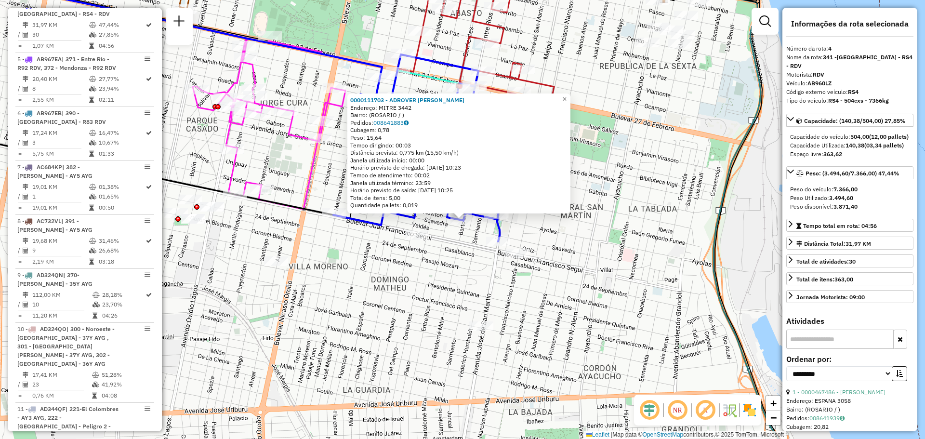
click at [558, 229] on div "0000111703 - ADROVER ELSA Endereço: MITRE 3442 Bairro: (ROSARIO / ) Pedidos: 00…" at bounding box center [462, 219] width 925 height 439
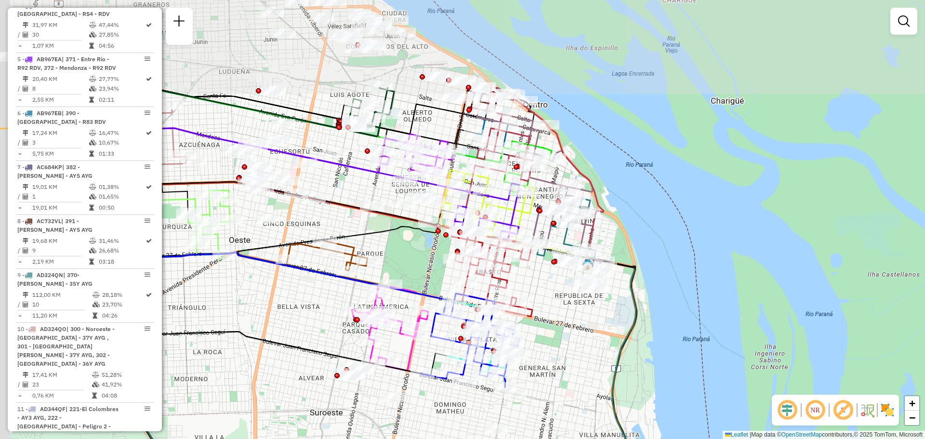
drag, startPoint x: 468, startPoint y: 217, endPoint x: 549, endPoint y: 340, distance: 147.4
click at [549, 340] on div "Janela de atendimento Grade de atendimento Capacidade Transportadoras Veículos …" at bounding box center [462, 219] width 925 height 439
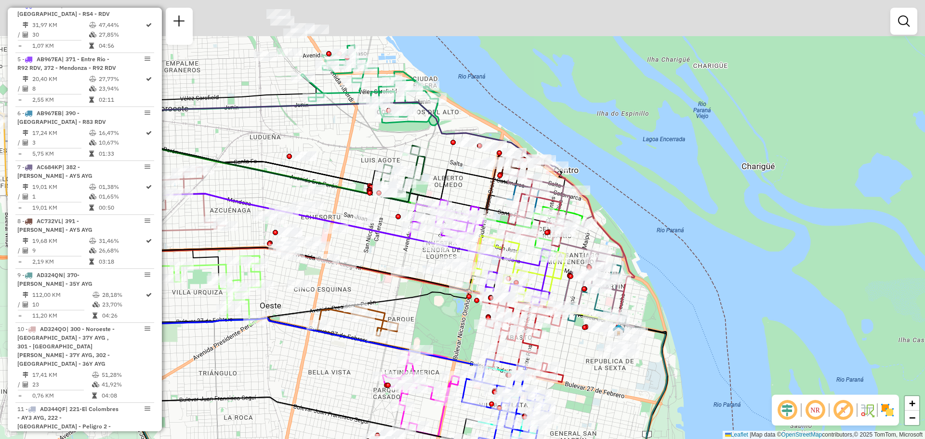
drag, startPoint x: 376, startPoint y: 236, endPoint x: 409, endPoint y: 307, distance: 78.5
click at [406, 306] on div "Janela de atendimento Grade de atendimento Capacidade Transportadoras Veículos …" at bounding box center [462, 219] width 925 height 439
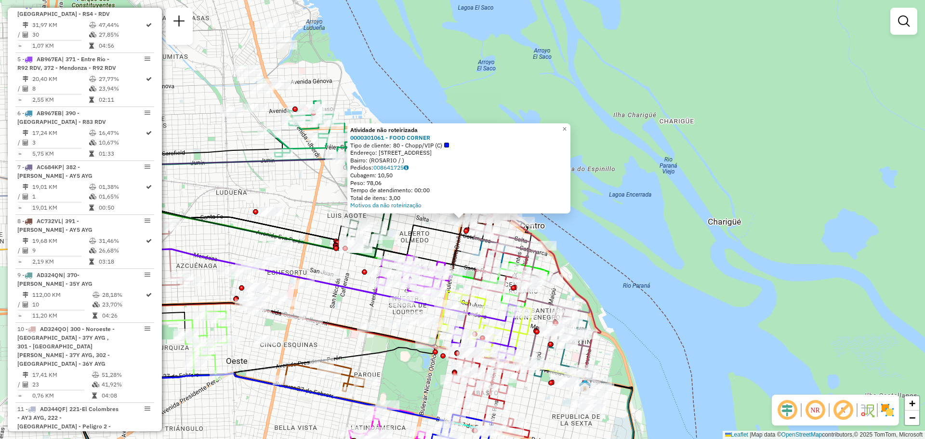
click at [431, 251] on div "Atividade não roteirizada 0000301061 - FOOD CORNER Tipo de cliente: 80 - Chopp/…" at bounding box center [462, 219] width 925 height 439
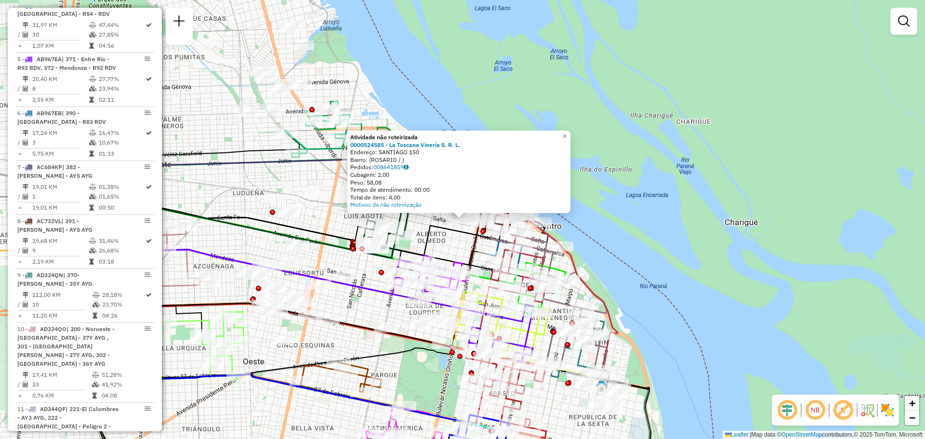
click at [443, 242] on div "Atividade não roteirizada 0000524585 - La Toscana Vineria S. R. L. Endereço: SA…" at bounding box center [462, 219] width 925 height 439
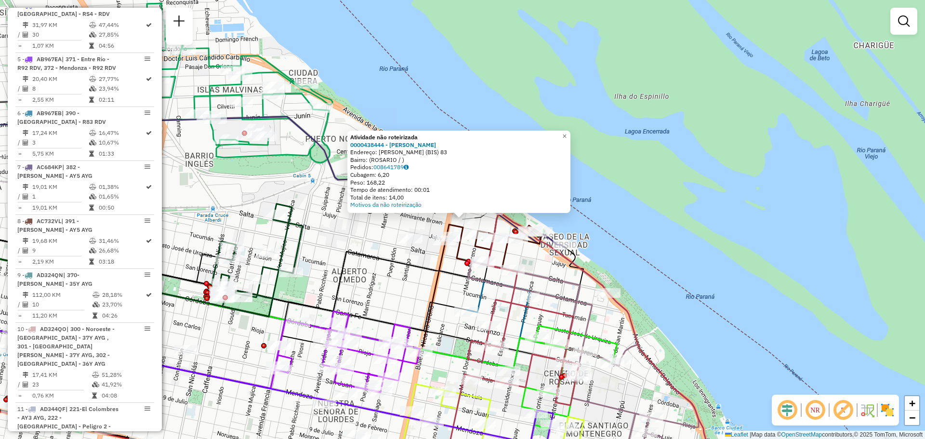
click at [372, 239] on div "Atividade não roteirizada 0000438444 - LUO ZHIWEI Endereço: MORENO (BIS) 83 Bai…" at bounding box center [462, 219] width 925 height 439
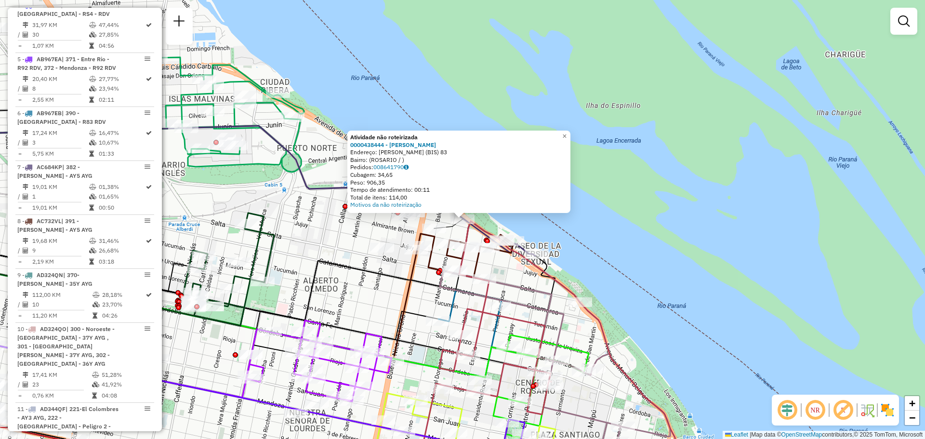
click at [348, 239] on div "Atividade não roteirizada 0000438444 - LUO ZHIWEI Endereço: MORENO (BIS) 83 Bai…" at bounding box center [462, 219] width 925 height 439
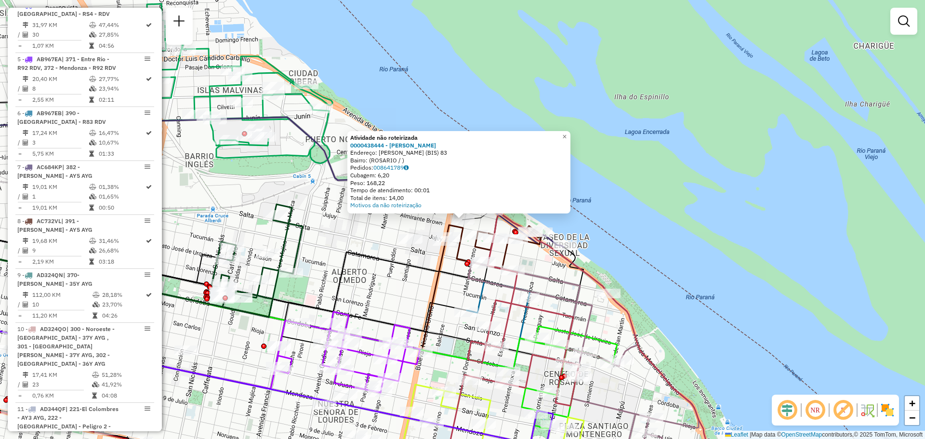
click at [350, 242] on div "Atividade não roteirizada 0000438444 - LUO ZHIWEI Endereço: MORENO (BIS) 83 Bai…" at bounding box center [462, 219] width 925 height 439
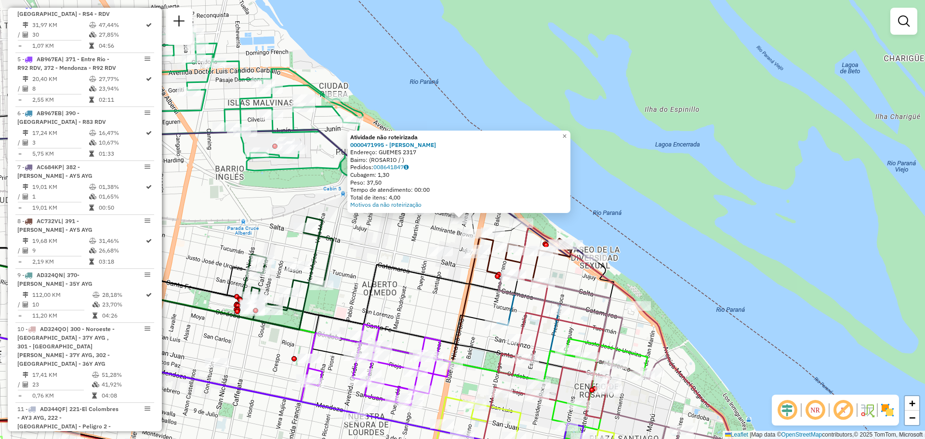
click at [374, 239] on div "Atividade não roteirizada 0000471995 - NONIS EUGENIO Endereço: GUEMES 2317 Bair…" at bounding box center [462, 219] width 925 height 439
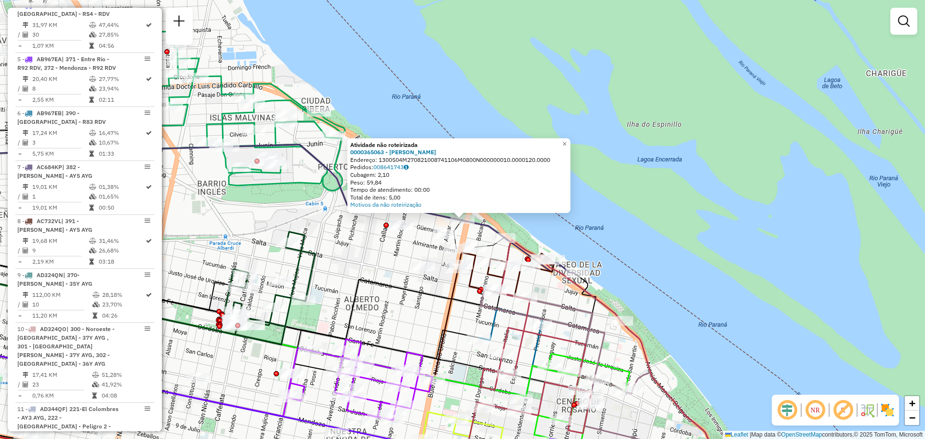
click at [377, 251] on div "Atividade não roteirizada 0000365063 - LI JIAN Endereço: 1300504M27082100874110…" at bounding box center [462, 219] width 925 height 439
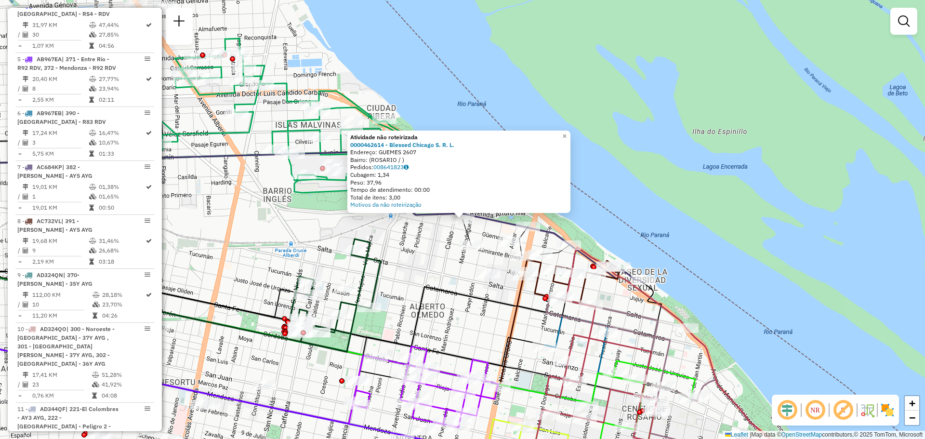
click at [405, 243] on div "Atividade não roteirizada 0000462614 - Blessed Chicago S. R. L. Endereço: GUEME…" at bounding box center [462, 219] width 925 height 439
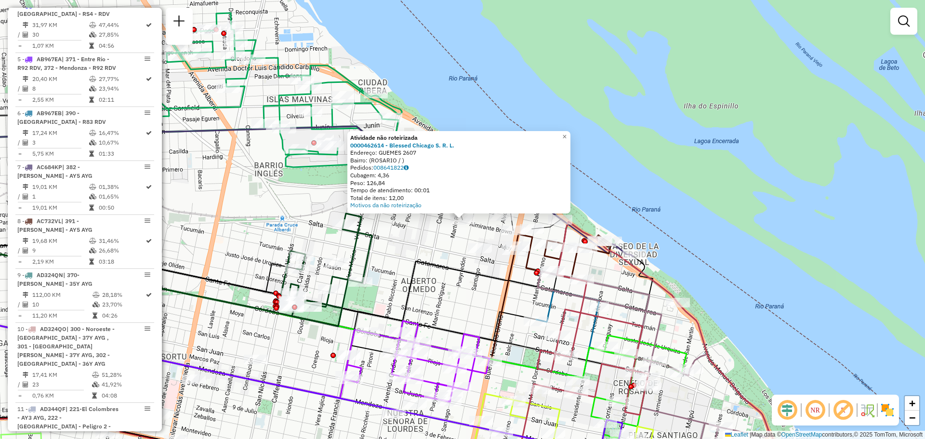
click at [393, 252] on div "Atividade não roteirizada 0000462614 - Blessed Chicago S. R. L. Endereço: GUEME…" at bounding box center [462, 219] width 925 height 439
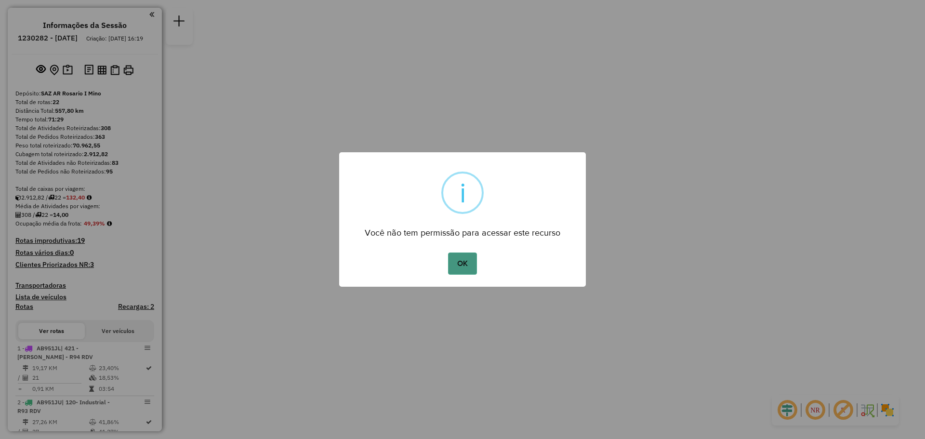
click at [460, 265] on button "OK" at bounding box center [462, 264] width 28 height 22
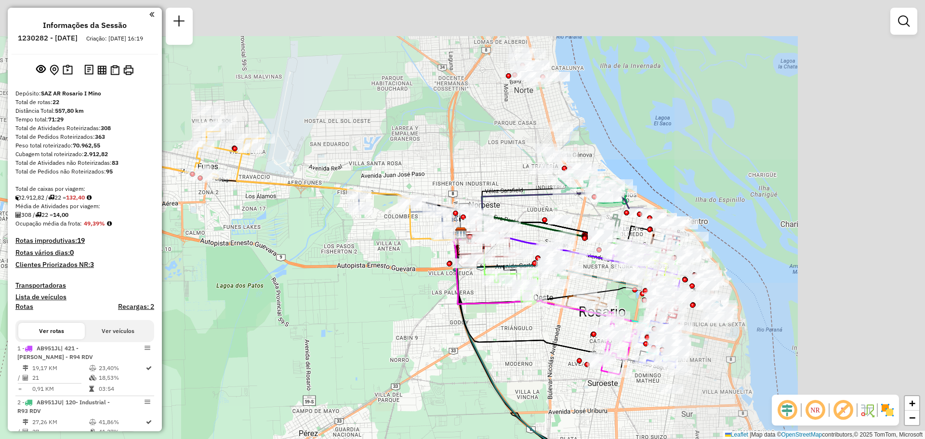
drag, startPoint x: 649, startPoint y: 63, endPoint x: 311, endPoint y: 236, distance: 379.9
click at [311, 236] on div "Janela de atendimento Grade de atendimento Capacidade Transportadoras Veículos …" at bounding box center [462, 219] width 925 height 439
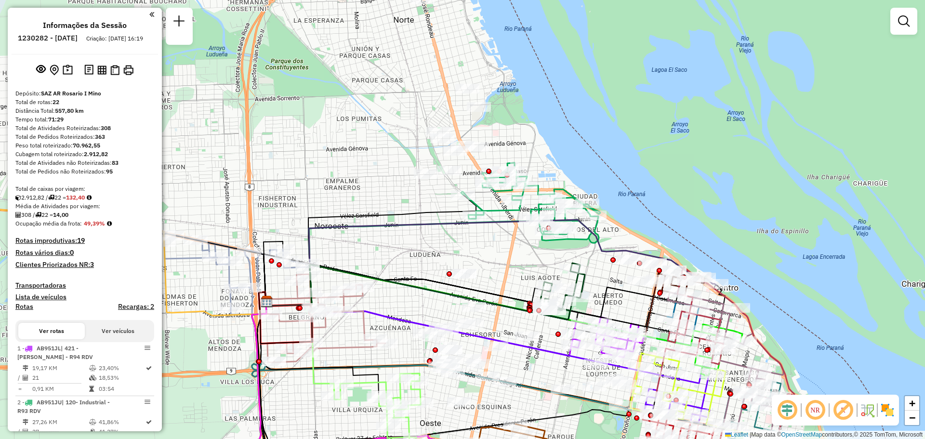
drag, startPoint x: 534, startPoint y: 156, endPoint x: 389, endPoint y: 110, distance: 152.6
click at [389, 110] on div "Janela de atendimento Grade de atendimento Capacidade Transportadoras Veículos …" at bounding box center [462, 219] width 925 height 439
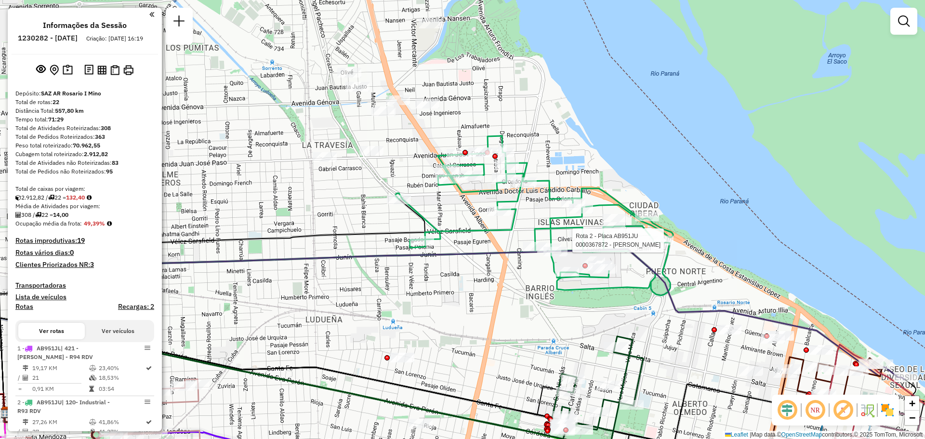
select select "**********"
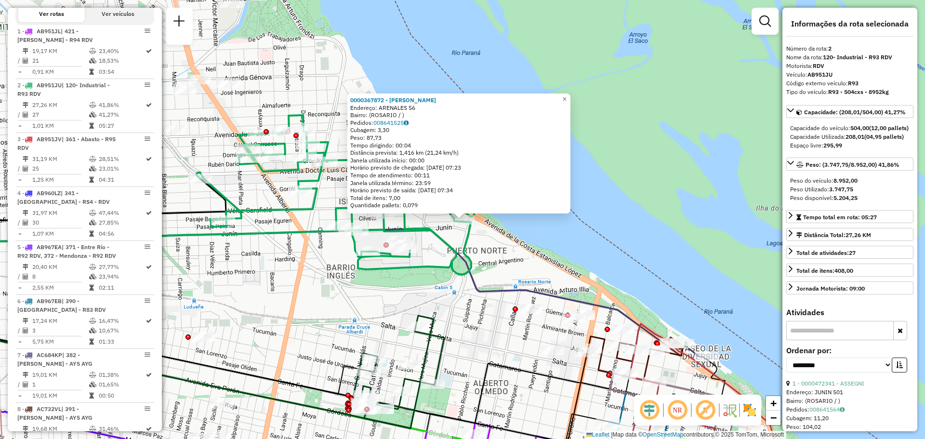
scroll to position [397, 0]
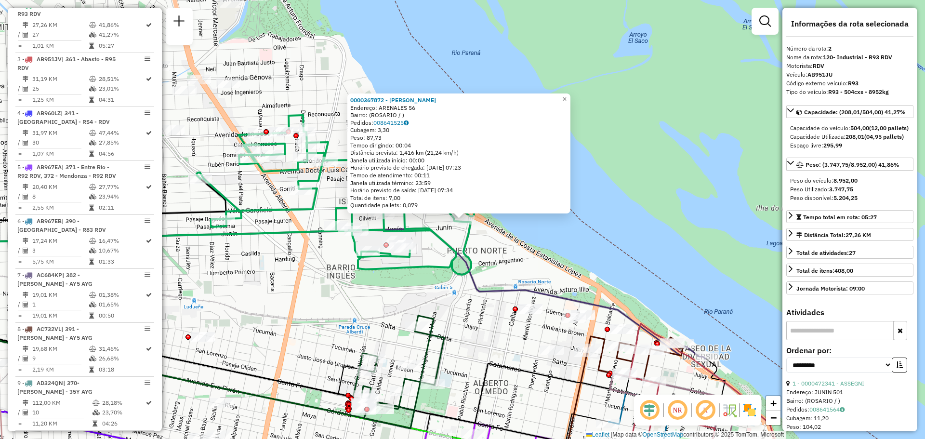
click at [505, 274] on div "0000367872 - [PERSON_NAME]: ARENALES 56 Bairro: ([GEOGRAPHIC_DATA] / ) Pedidos:…" at bounding box center [462, 219] width 925 height 439
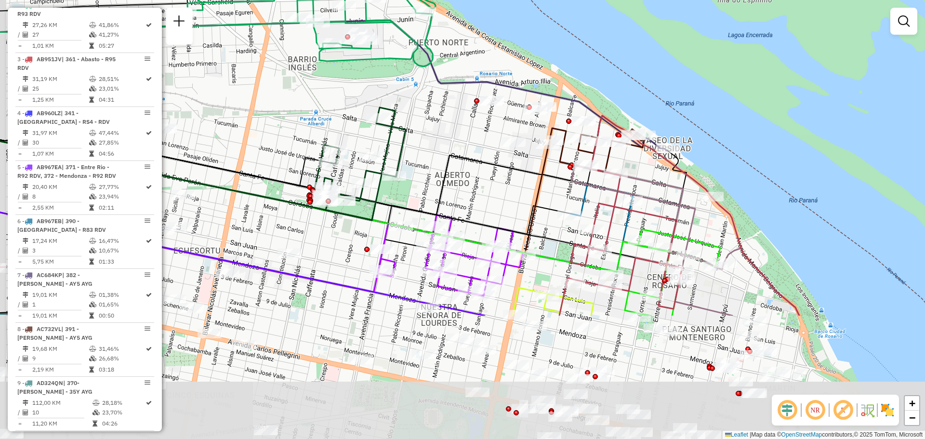
drag, startPoint x: 373, startPoint y: 296, endPoint x: 440, endPoint y: 117, distance: 191.4
click at [437, 118] on div "Janela de atendimento Grade de atendimento Capacidade Transportadoras Veículos …" at bounding box center [462, 219] width 925 height 439
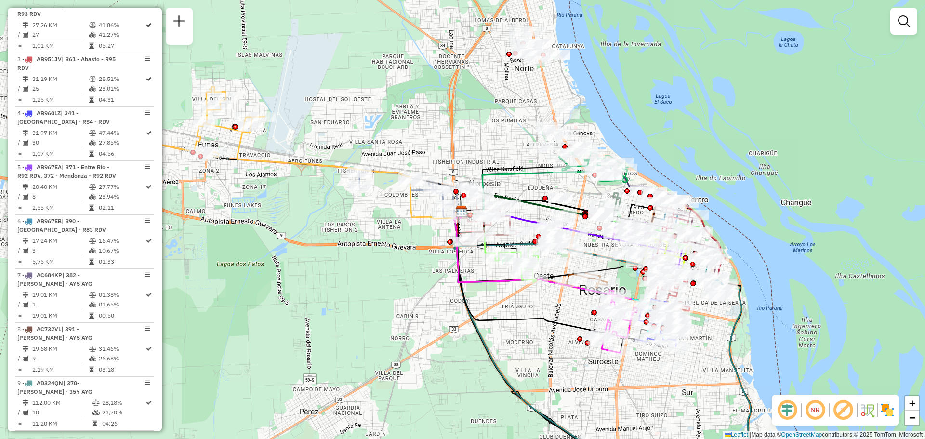
drag, startPoint x: 228, startPoint y: 217, endPoint x: 385, endPoint y: 237, distance: 158.4
click at [385, 237] on div "Janela de atendimento Grade de atendimento Capacidade Transportadoras Veículos …" at bounding box center [462, 219] width 925 height 439
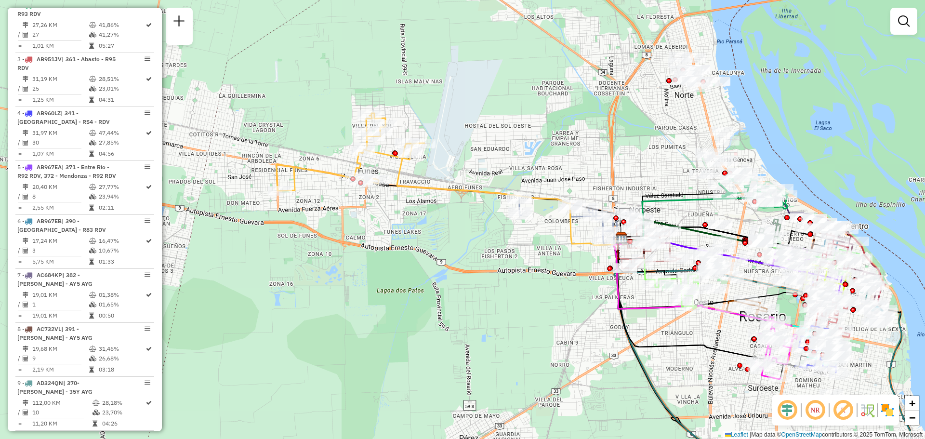
drag, startPoint x: 239, startPoint y: 193, endPoint x: 399, endPoint y: 219, distance: 162.2
click at [399, 219] on div "Janela de atendimento Grade de atendimento Capacidade Transportadoras Veículos …" at bounding box center [462, 219] width 925 height 439
select select "**********"
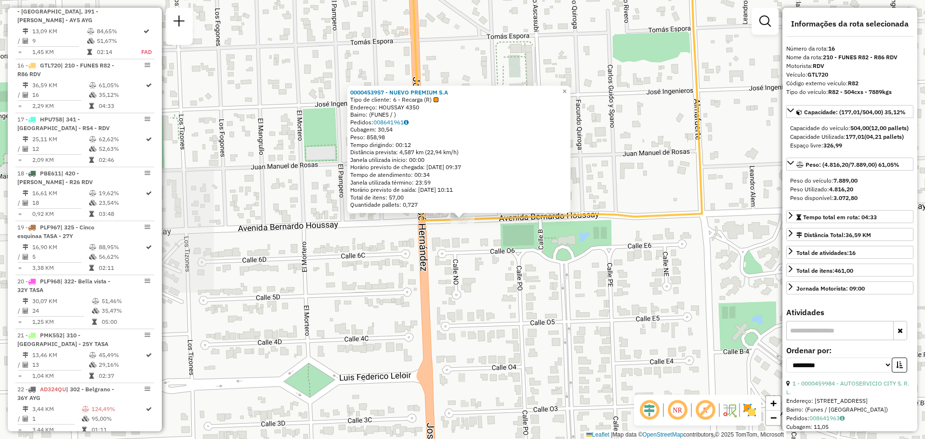
scroll to position [1257, 0]
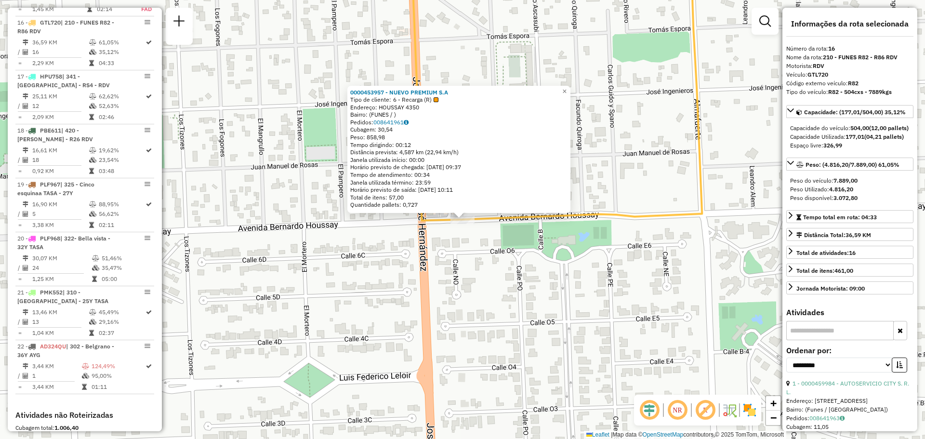
click at [470, 262] on div "0000453957 - NUEVO PREMIUM S.A Tipo de cliente: 6 - Recarga (R) Endereço: HOUSS…" at bounding box center [462, 219] width 925 height 439
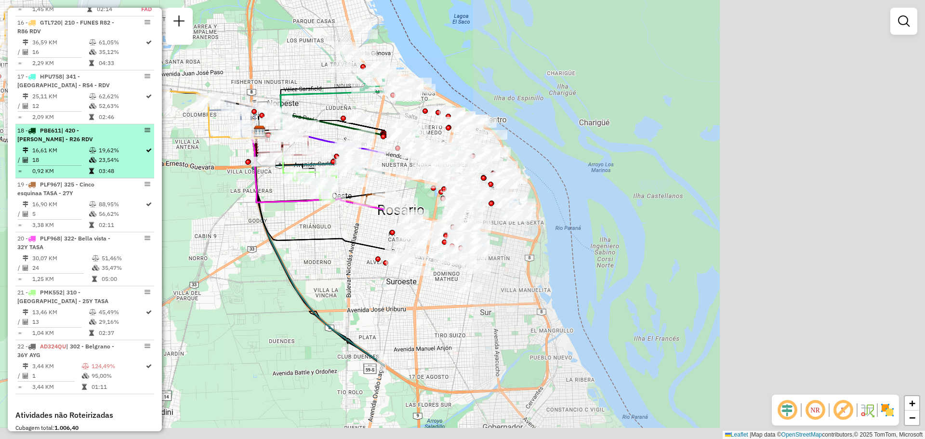
drag, startPoint x: 678, startPoint y: 229, endPoint x: 46, endPoint y: 116, distance: 642.4
click at [39, 115] on hb-router-mapa "Informações da Sessão 1230282 - [DATE] Criação: [DATE] 16:19 Depósito: SAZ AR R…" at bounding box center [462, 219] width 925 height 439
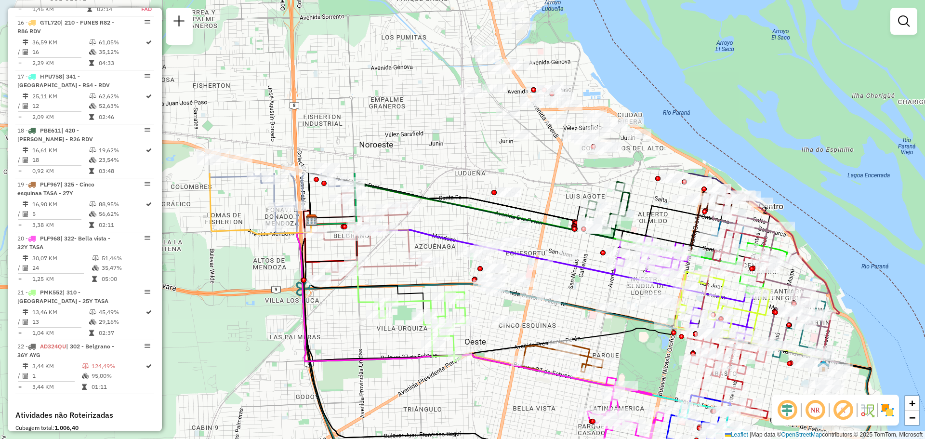
drag, startPoint x: 374, startPoint y: 111, endPoint x: 543, endPoint y: 326, distance: 272.9
click at [538, 328] on div "Janela de atendimento Grade de atendimento Capacidade Transportadoras Veículos …" at bounding box center [462, 219] width 925 height 439
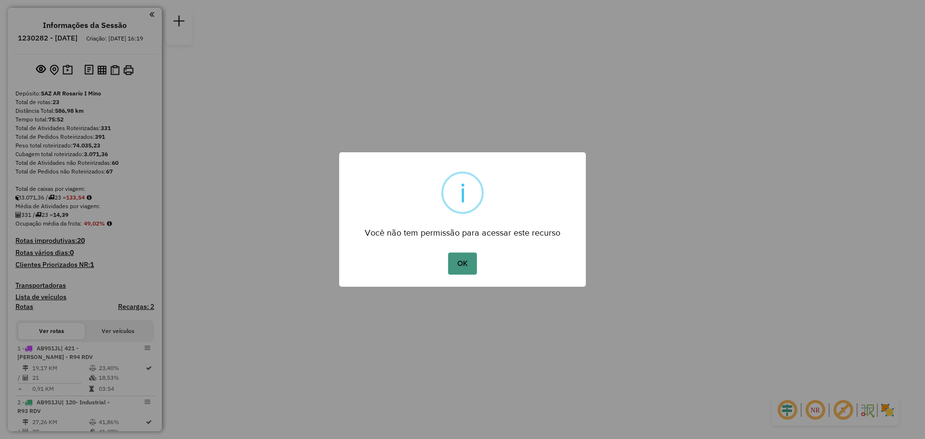
click at [470, 268] on button "OK" at bounding box center [462, 264] width 28 height 22
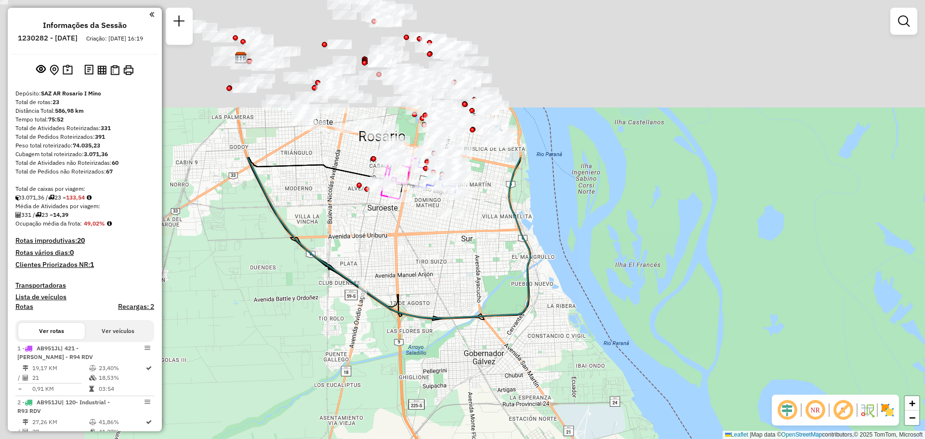
drag, startPoint x: 334, startPoint y: 97, endPoint x: 477, endPoint y: 392, distance: 327.8
click at [477, 392] on div "Janela de atendimento Grade de atendimento Capacidade Transportadoras Veículos …" at bounding box center [462, 219] width 925 height 439
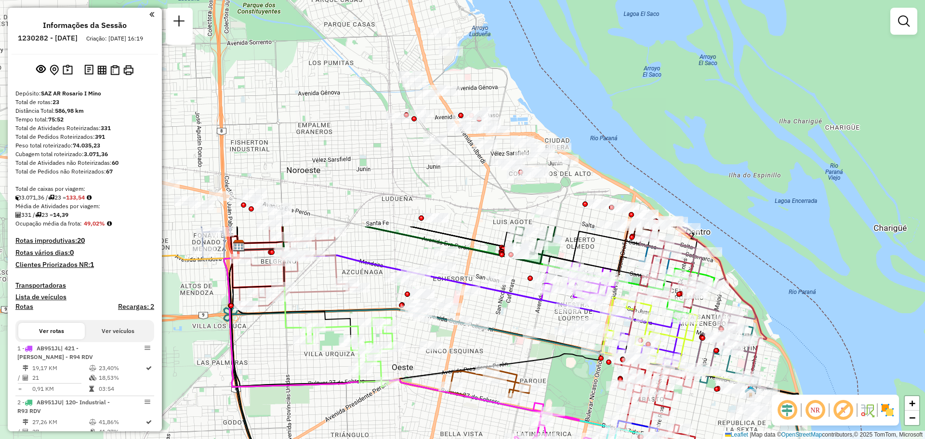
drag, startPoint x: 479, startPoint y: 90, endPoint x: 540, endPoint y: 360, distance: 277.1
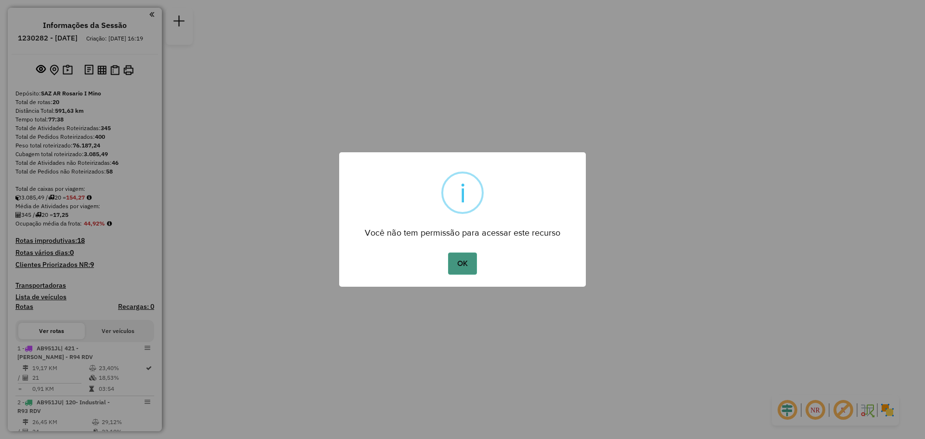
click at [471, 262] on button "OK" at bounding box center [462, 264] width 28 height 22
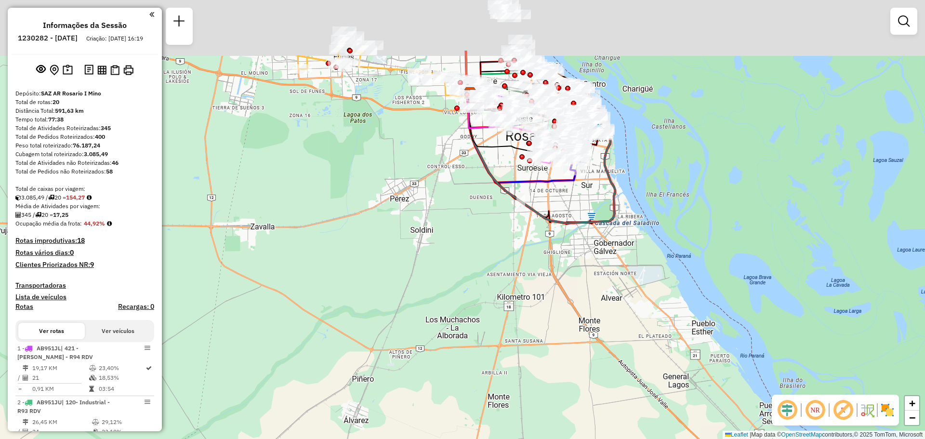
drag, startPoint x: 460, startPoint y: 116, endPoint x: 387, endPoint y: 288, distance: 186.8
click at [388, 290] on div "Janela de atendimento Grade de atendimento Capacidade Transportadoras Veículos …" at bounding box center [462, 219] width 925 height 439
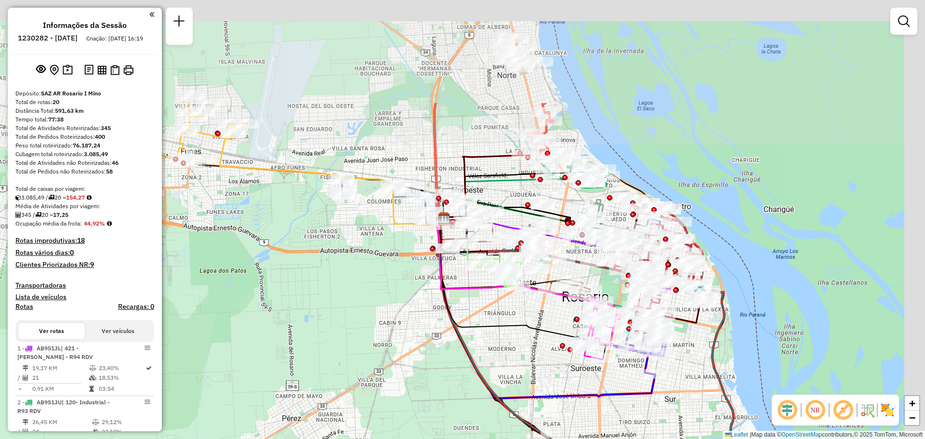
drag, startPoint x: 378, startPoint y: 159, endPoint x: 343, endPoint y: 307, distance: 153.0
click at [338, 307] on div "Janela de atendimento Grade de atendimento Capacidade Transportadoras Veículos …" at bounding box center [462, 219] width 925 height 439
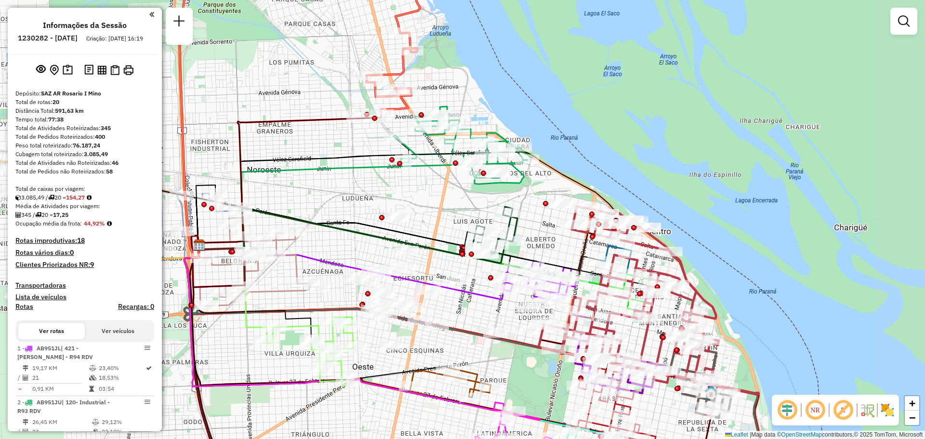
drag, startPoint x: 623, startPoint y: 198, endPoint x: 438, endPoint y: 209, distance: 185.4
click at [438, 209] on div "Janela de atendimento Grade de atendimento Capacidade Transportadoras Veículos …" at bounding box center [462, 219] width 925 height 439
select select "**********"
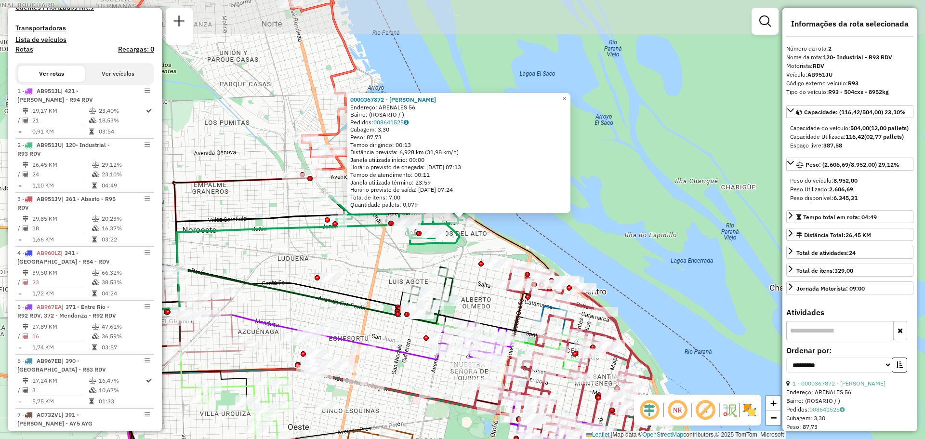
scroll to position [397, 0]
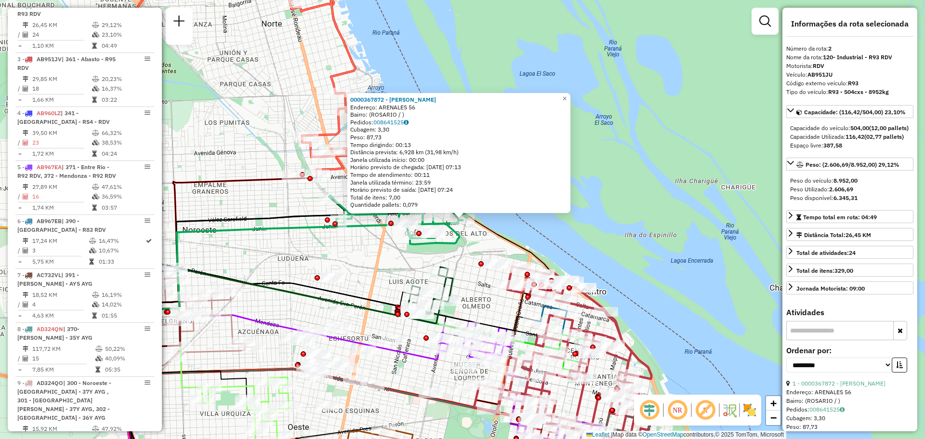
click at [353, 263] on div "0000367872 - [PERSON_NAME]: ARENALES 56 Bairro: ([GEOGRAPHIC_DATA] / ) Pedidos:…" at bounding box center [462, 219] width 925 height 439
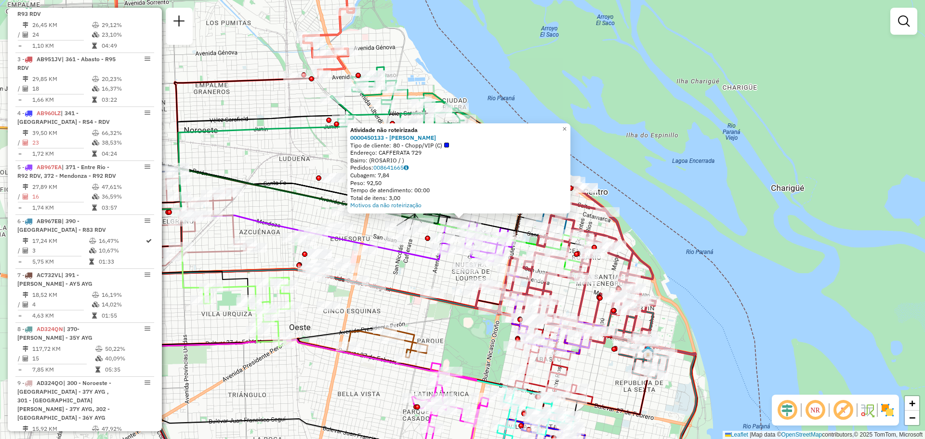
click at [401, 276] on div "Atividade não roteirizada 0000450133 - [PERSON_NAME] Tipo de cliente: 80 - Chop…" at bounding box center [462, 219] width 925 height 439
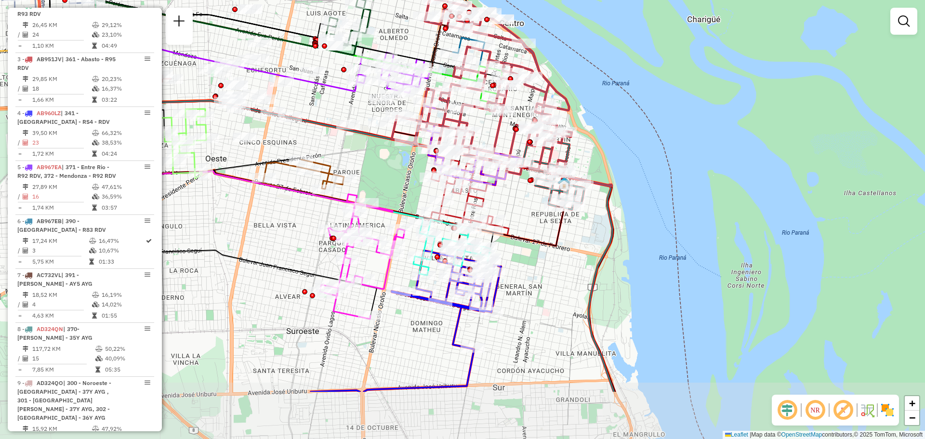
drag, startPoint x: 488, startPoint y: 327, endPoint x: 536, endPoint y: 233, distance: 105.0
click at [536, 233] on icon at bounding box center [327, 209] width 578 height 364
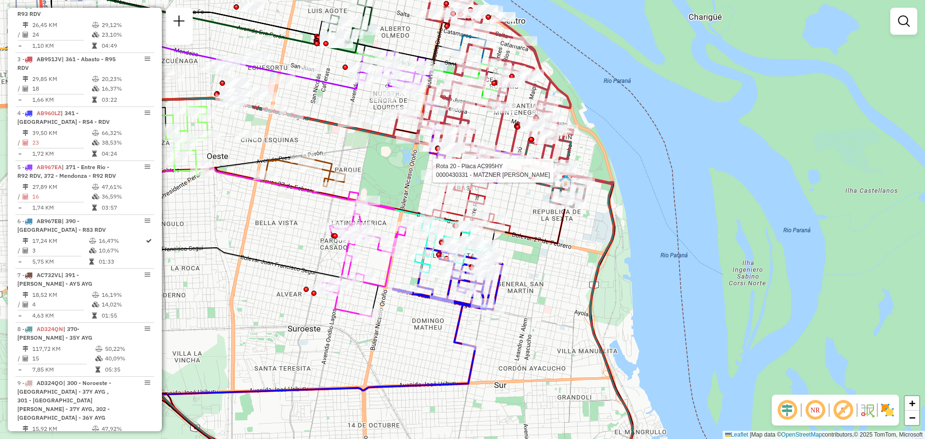
select select "**********"
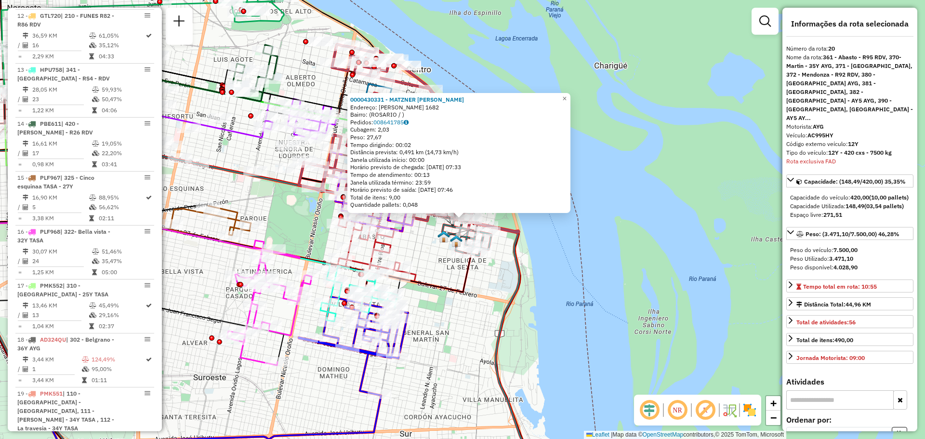
scroll to position [1271, 0]
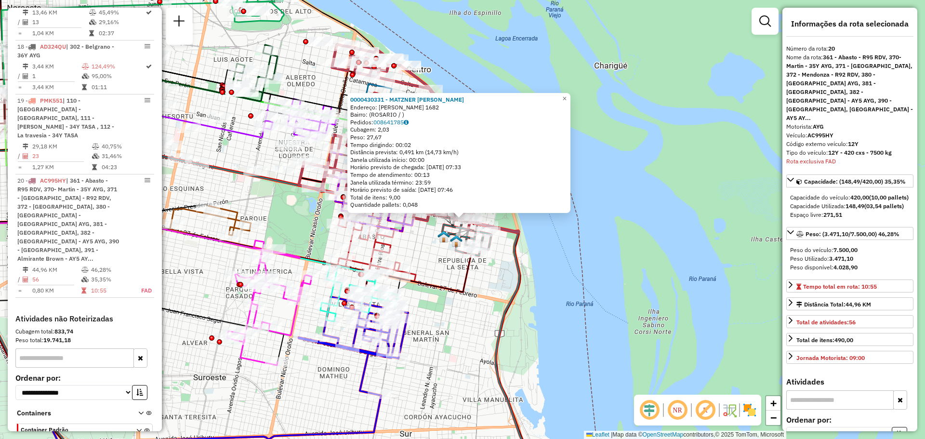
click at [496, 282] on div "0000430331 - MATZNER [PERSON_NAME]: [PERSON_NAME] 1682 Bairro: ([GEOGRAPHIC_DAT…" at bounding box center [462, 219] width 925 height 439
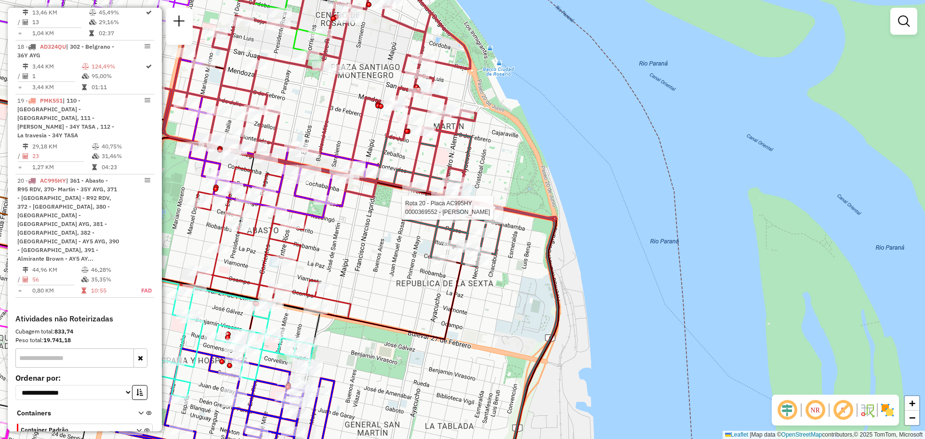
select select "**********"
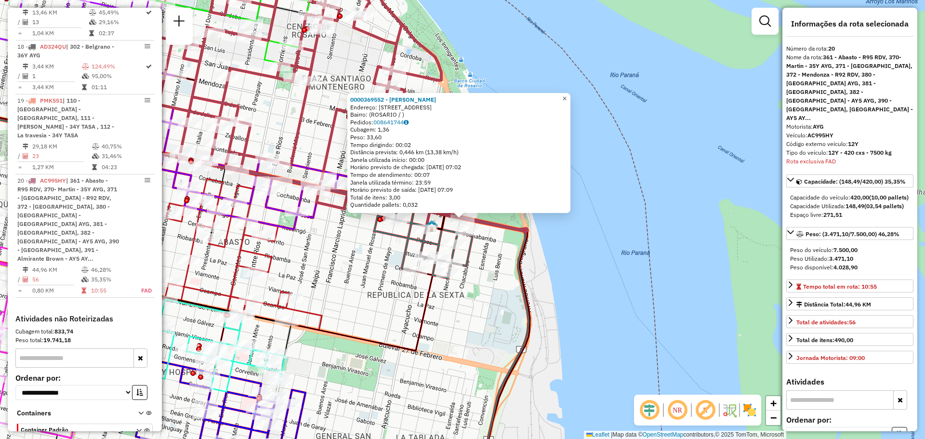
click at [567, 94] on span "×" at bounding box center [564, 98] width 4 height 8
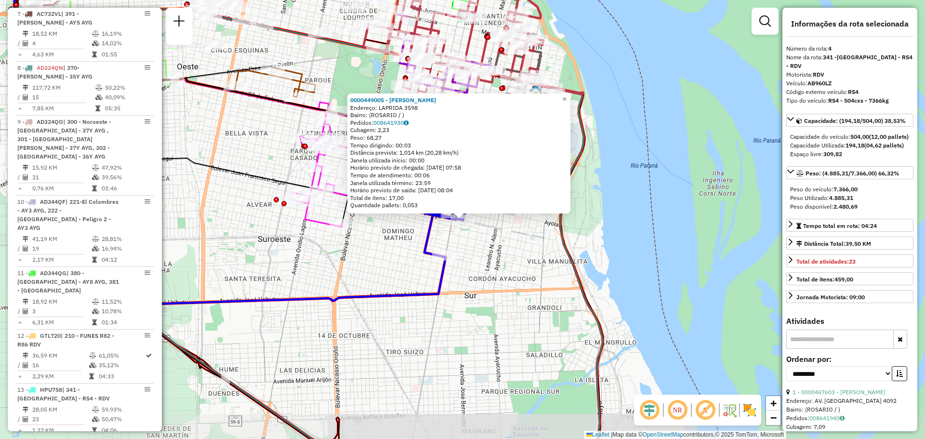
scroll to position [505, 0]
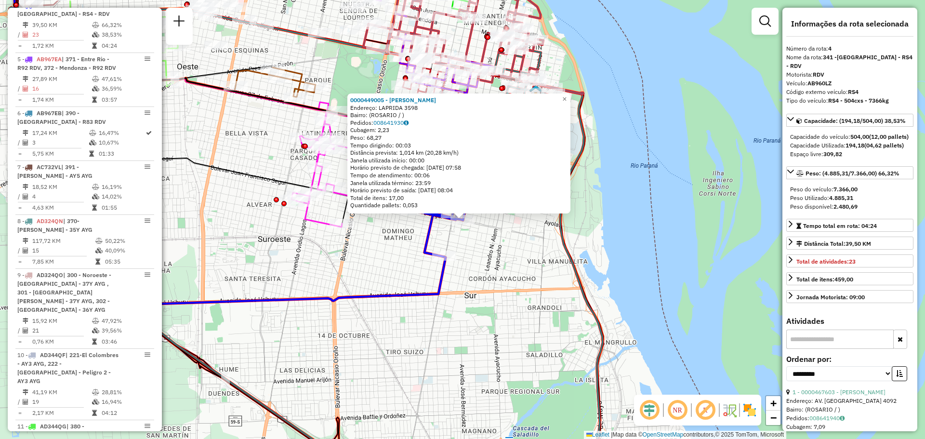
click at [504, 253] on div "0000449005 - [PERSON_NAME]: LAPRIDA 3598 Bairro: ([GEOGRAPHIC_DATA] / ) Pedidos…" at bounding box center [462, 219] width 925 height 439
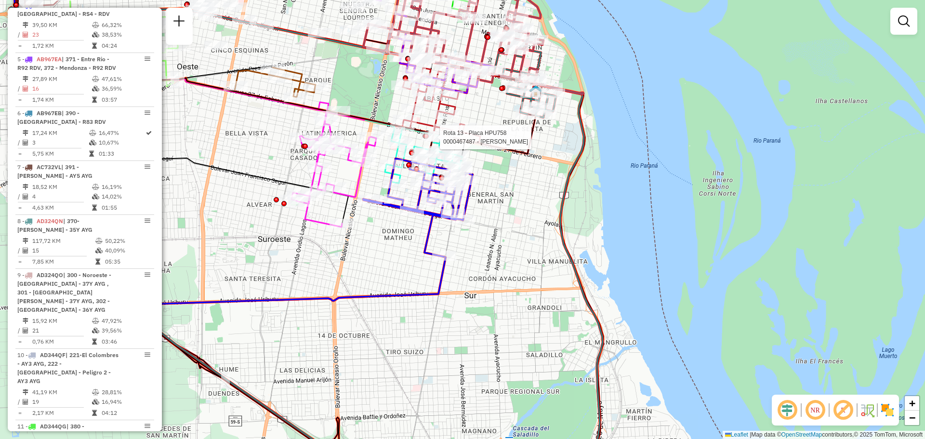
select select "**********"
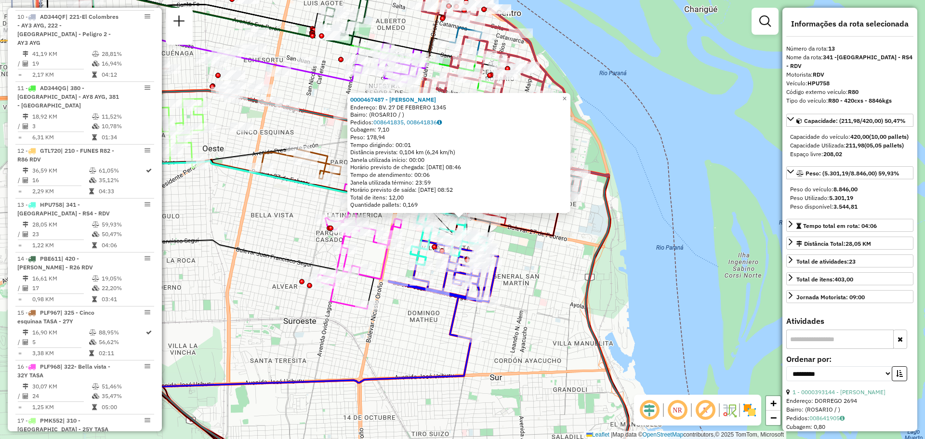
scroll to position [1025, 0]
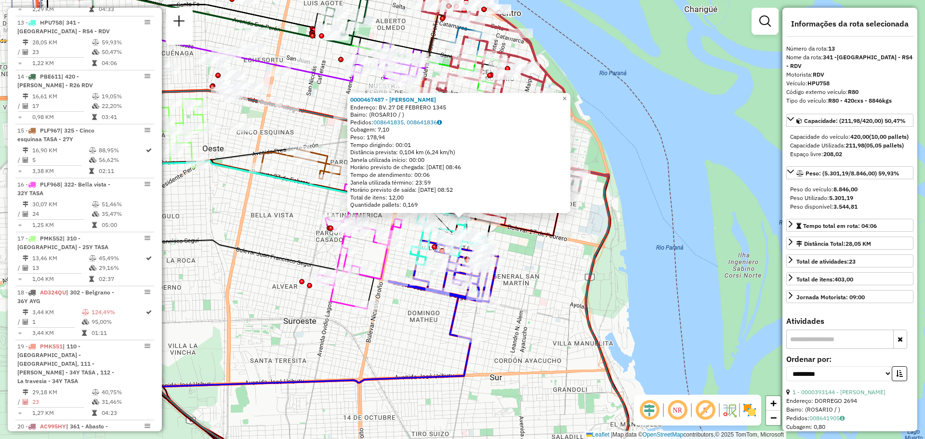
click at [523, 275] on div "0000467487 - [PERSON_NAME]: BV. 27 DE FEBRERO 1345 Bairro: ([GEOGRAPHIC_DATA] /…" at bounding box center [462, 219] width 925 height 439
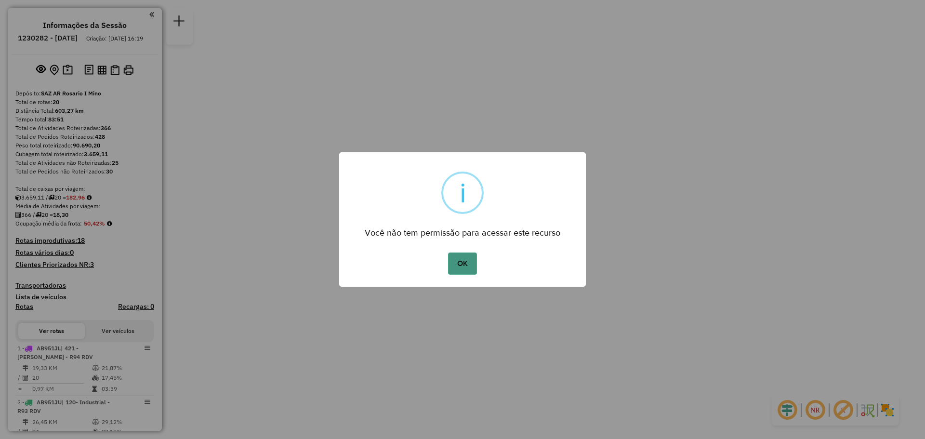
click at [472, 263] on button "OK" at bounding box center [462, 264] width 28 height 22
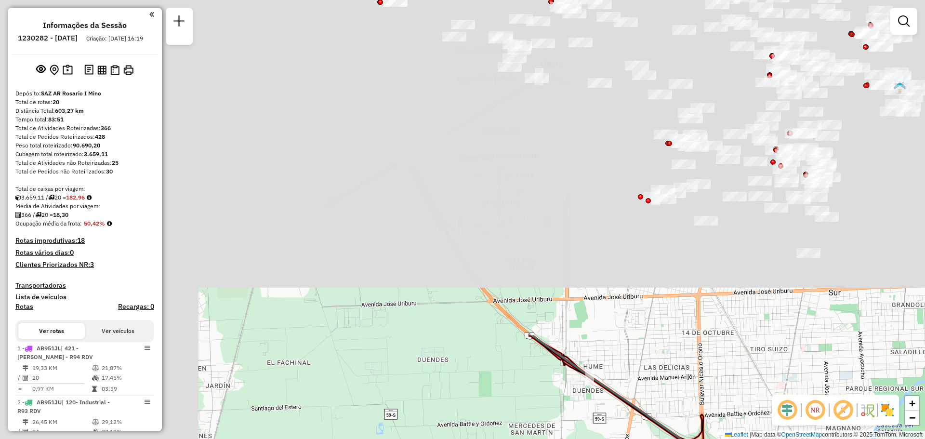
drag, startPoint x: 499, startPoint y: 347, endPoint x: 553, endPoint y: 369, distance: 58.2
click at [614, 439] on html "Aguarde... Pop-up bloqueado! Seu navegador bloqueou automáticamente a abertura …" at bounding box center [462, 219] width 925 height 439
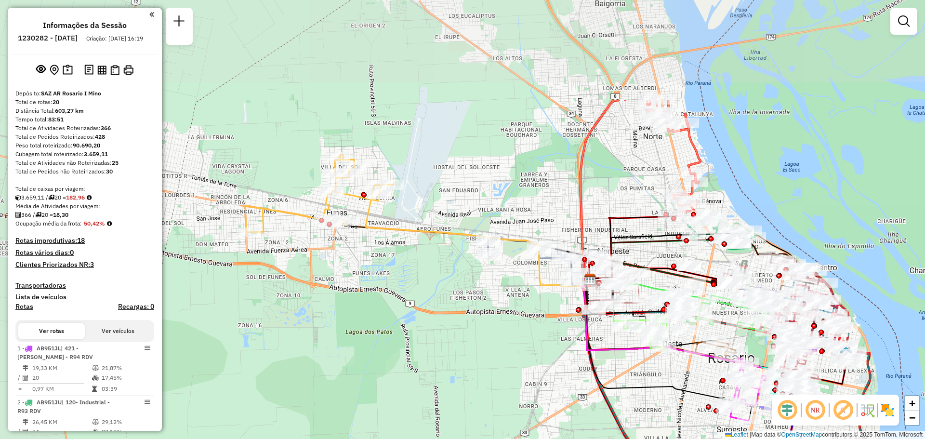
drag, startPoint x: 337, startPoint y: 232, endPoint x: 494, endPoint y: 376, distance: 213.2
click at [494, 376] on div "Janela de atendimento Grade de atendimento Capacidade Transportadoras Veículos …" at bounding box center [462, 219] width 925 height 439
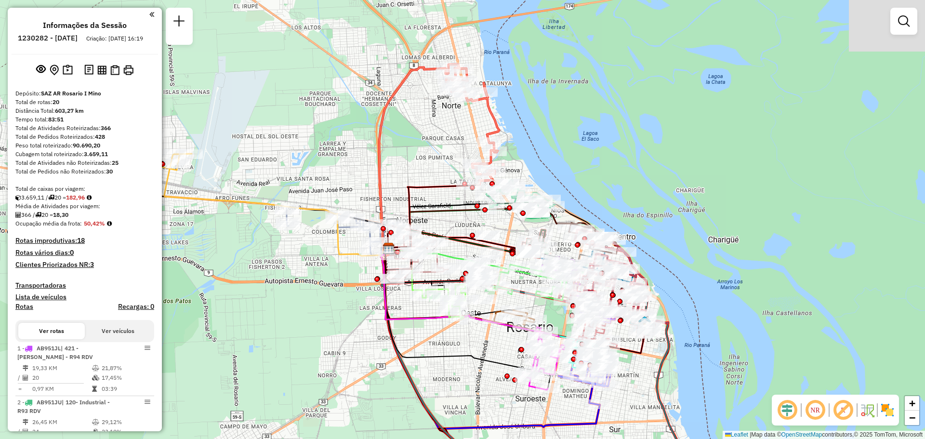
drag, startPoint x: 594, startPoint y: 211, endPoint x: 347, endPoint y: 177, distance: 249.0
click at [356, 176] on div "Janela de atendimento Grade de atendimento Capacidade Transportadoras Veículos …" at bounding box center [462, 219] width 925 height 439
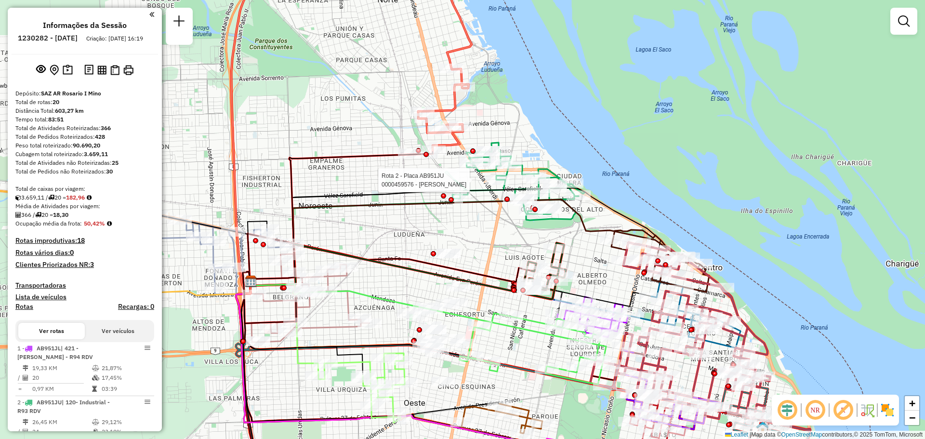
select select "**********"
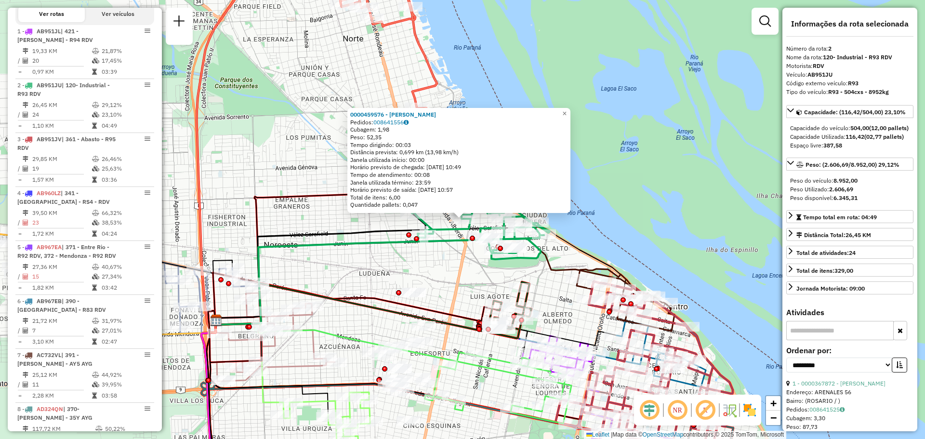
scroll to position [397, 0]
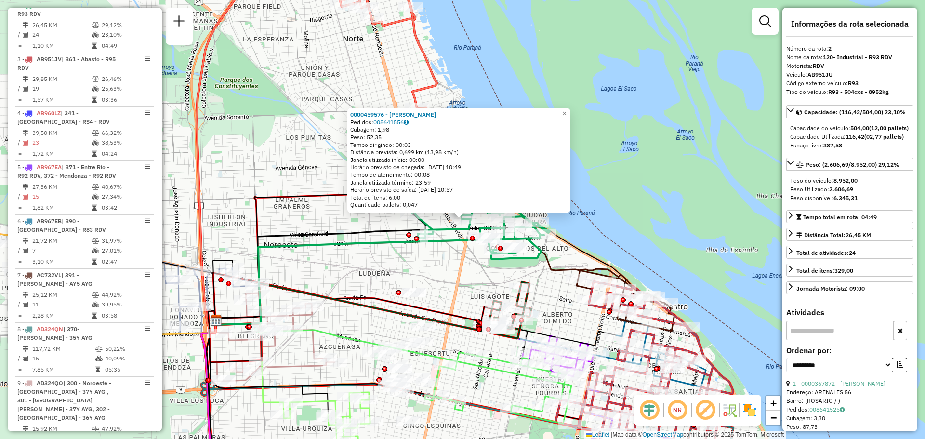
click at [449, 279] on div "0000459576 - TABORDA ALICIA BEATRIZ Pedidos: 008641556 Cubagem: 1,98 Peso: 52,3…" at bounding box center [462, 219] width 925 height 439
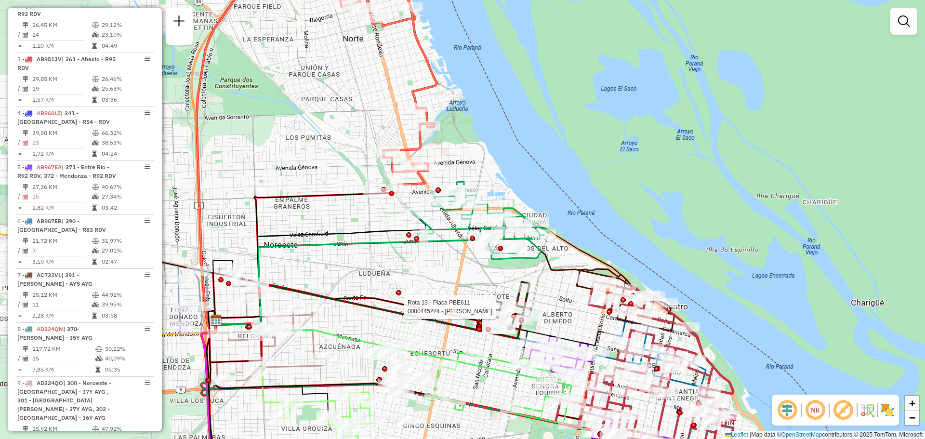
select select "**********"
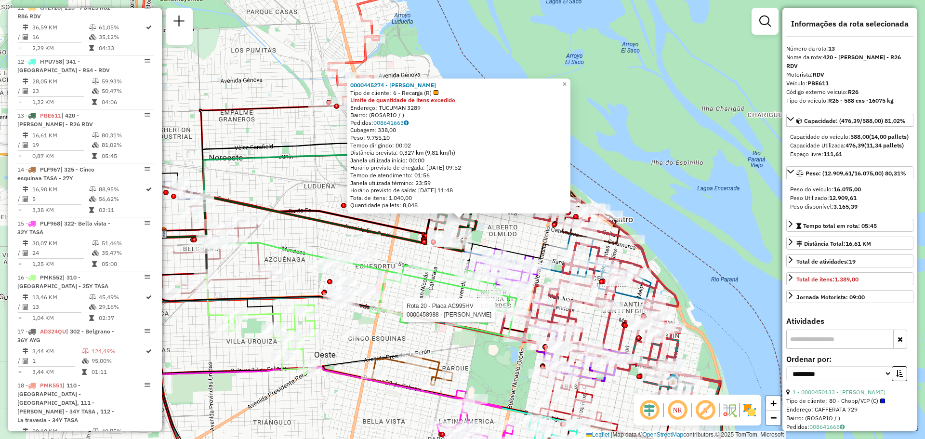
scroll to position [1017, 0]
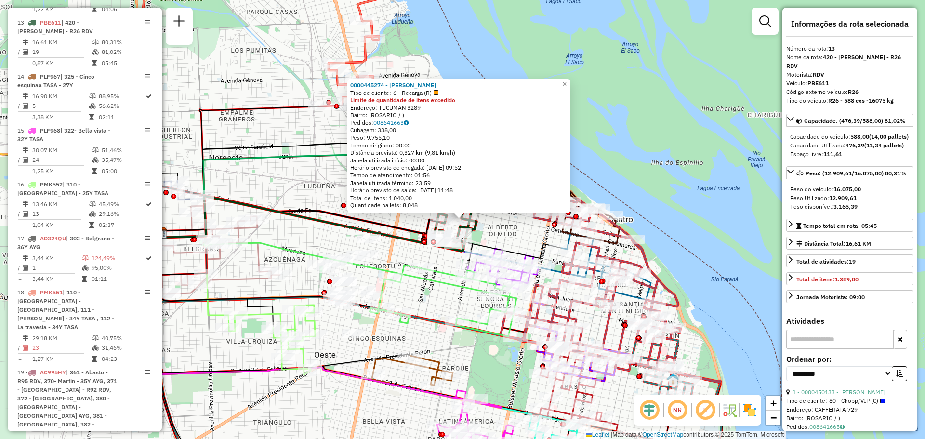
click at [399, 256] on div "0000445274 - RUIZ FRANCO NICOLAS Tipo de cliente: 6 - Recarga (R) Limite de qua…" at bounding box center [462, 219] width 925 height 439
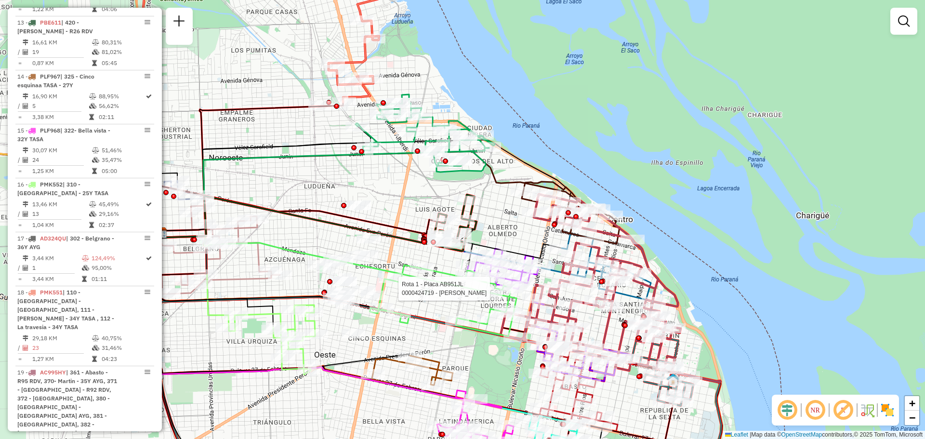
select select "**********"
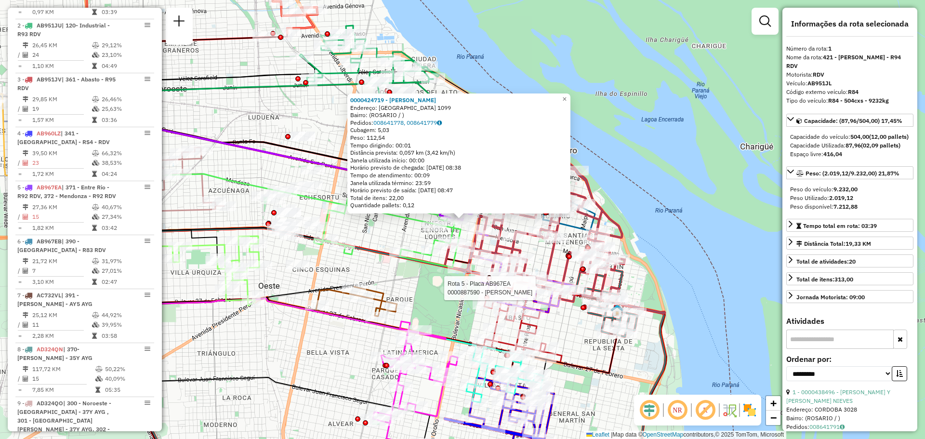
scroll to position [343, 0]
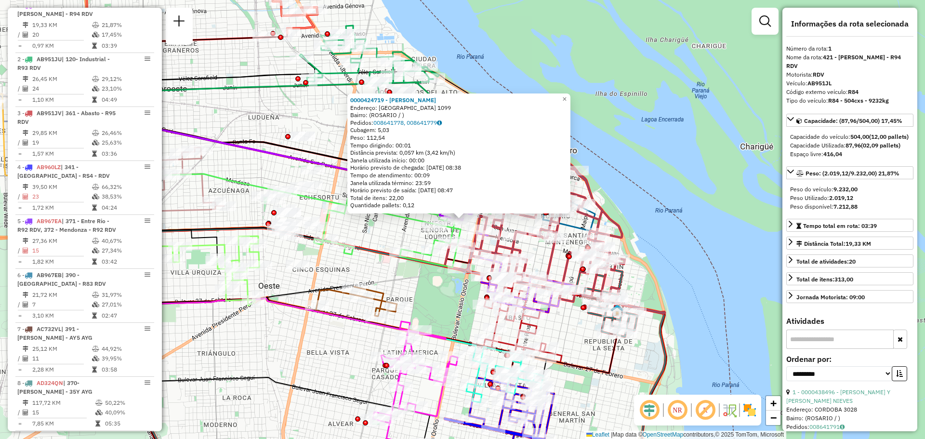
click at [383, 237] on div "0000424719 - LOZANO MATIAS NICOLµS Endereço: SANTIAGO 1099 Bairro: (ROSARIO / )…" at bounding box center [462, 219] width 925 height 439
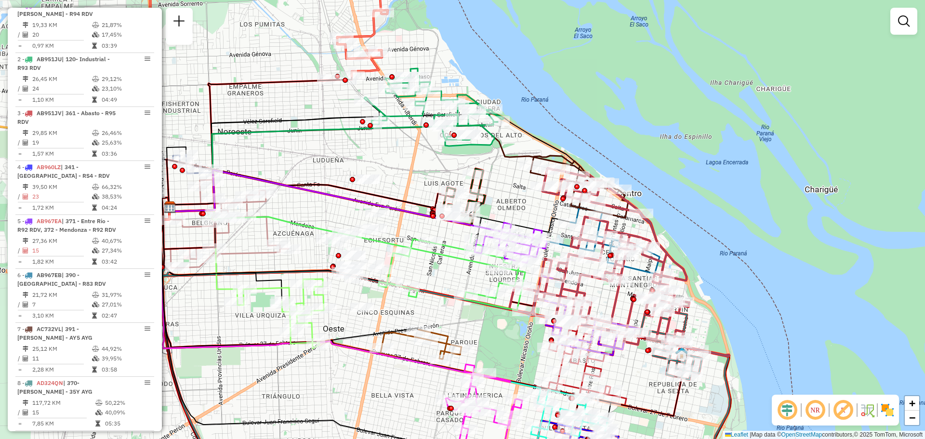
drag, startPoint x: 383, startPoint y: 227, endPoint x: 448, endPoint y: 270, distance: 77.5
click at [448, 270] on div "Janela de atendimento Grade de atendimento Capacidade Transportadoras Veículos …" at bounding box center [462, 219] width 925 height 439
select select "**********"
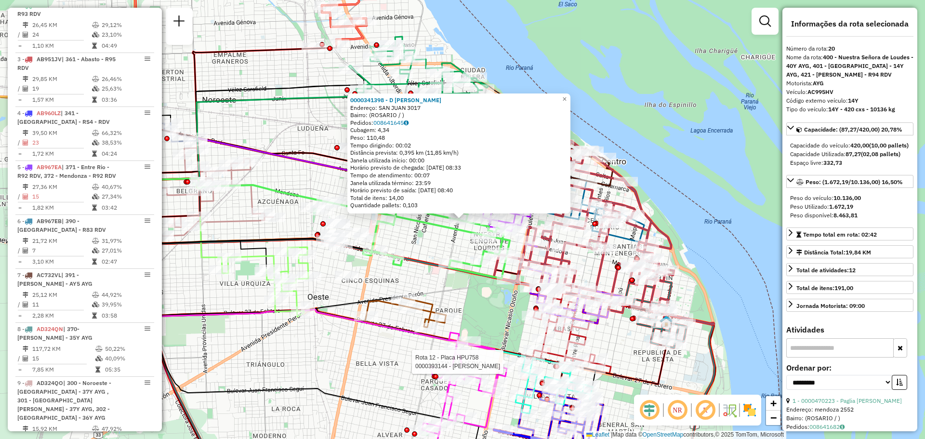
scroll to position [1280, 0]
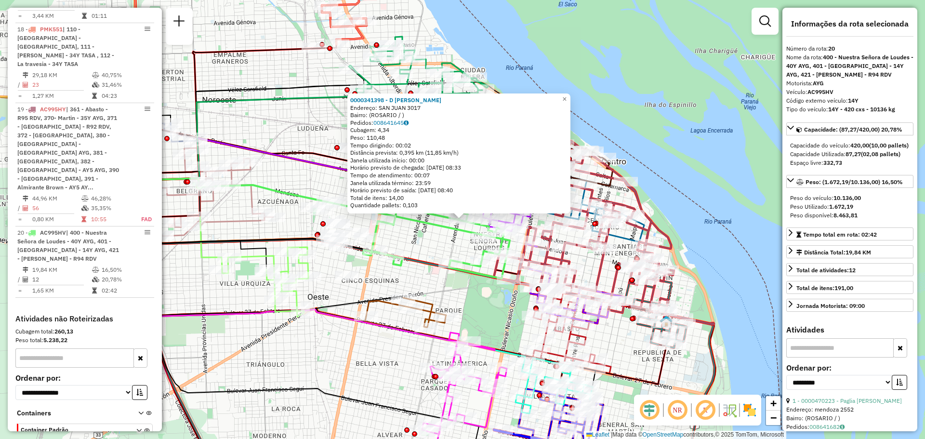
click at [425, 244] on div "0000341398 - D OTTAVIO MA Endereço: SAN JUAN 3017 Bairro: (ROSARIO / ) Pedidos:…" at bounding box center [462, 219] width 925 height 439
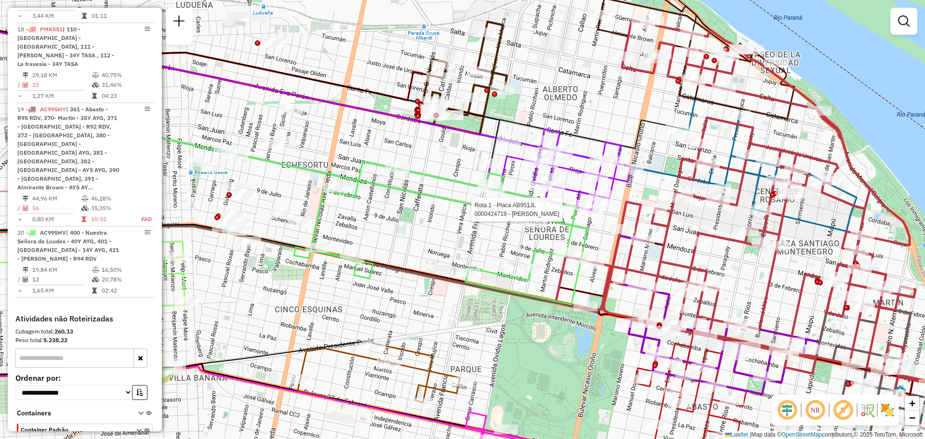
select select "**********"
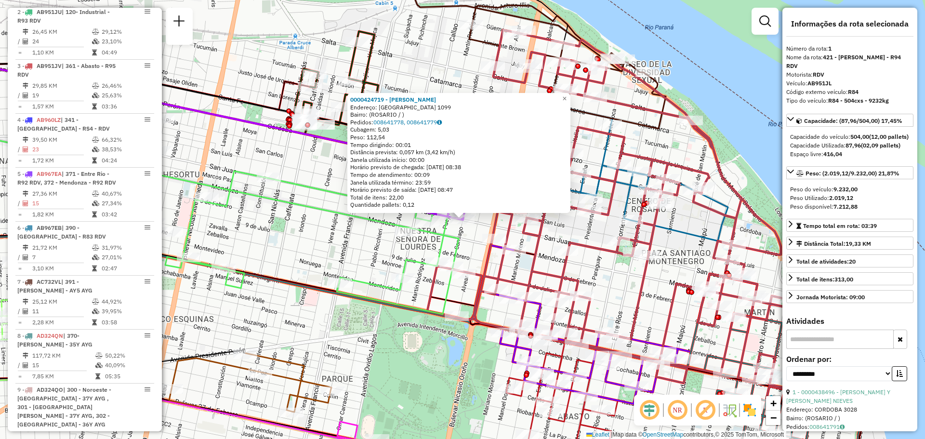
scroll to position [343, 0]
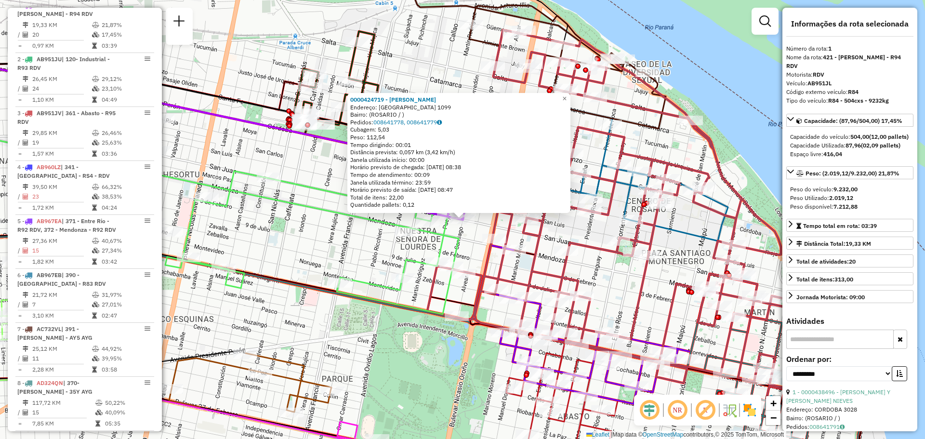
click at [339, 241] on div "0000424719 - LOZANO MATIAS NICOLµS Endereço: SANTIAGO 1099 Bairro: (ROSARIO / )…" at bounding box center [462, 219] width 925 height 439
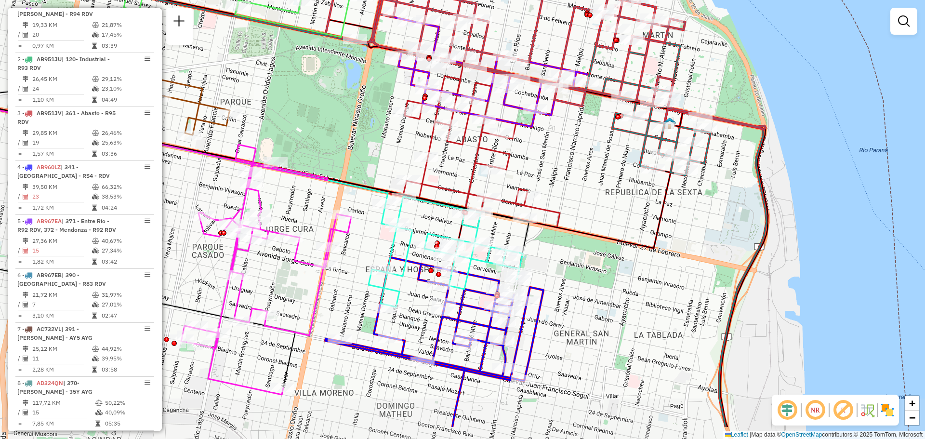
drag, startPoint x: 573, startPoint y: 313, endPoint x: 589, endPoint y: 257, distance: 58.1
click at [589, 257] on div "Janela de atendimento Grade de atendimento Capacidade Transportadoras Veículos …" at bounding box center [462, 219] width 925 height 439
select select "**********"
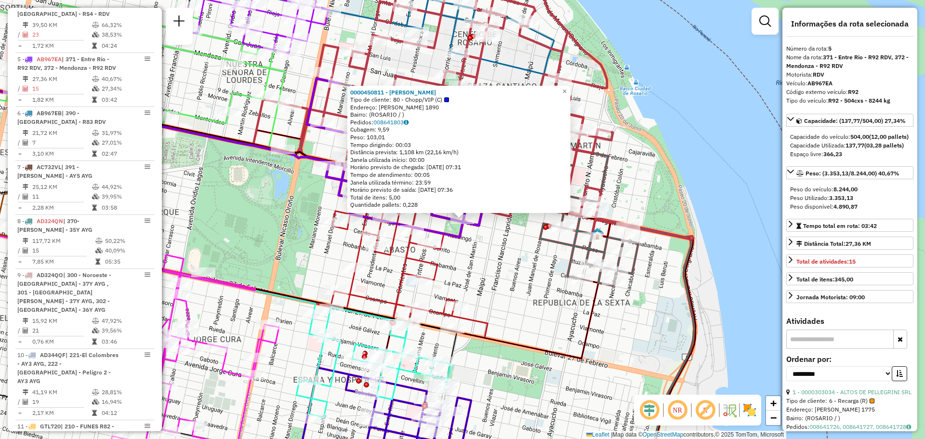
scroll to position [559, 0]
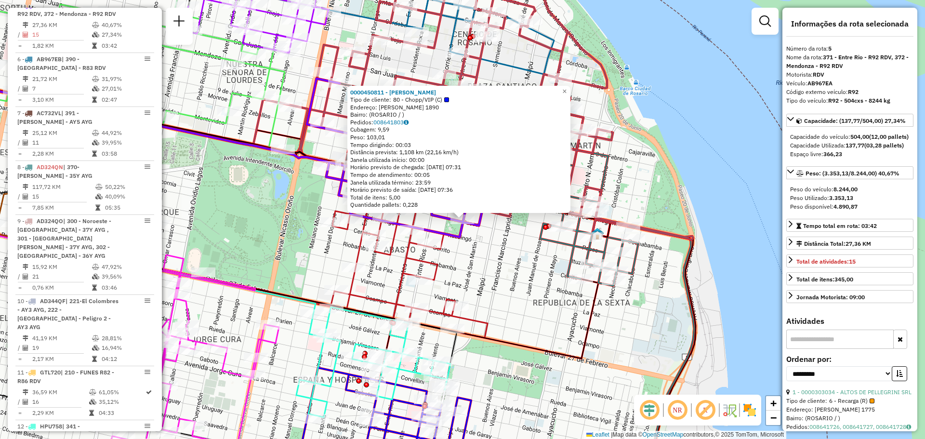
click at [511, 286] on div "0000450811 - REINHARDT MARTIN ANDRES Tipo de cliente: 80 - Chopp/VIP (C) Endere…" at bounding box center [462, 219] width 925 height 439
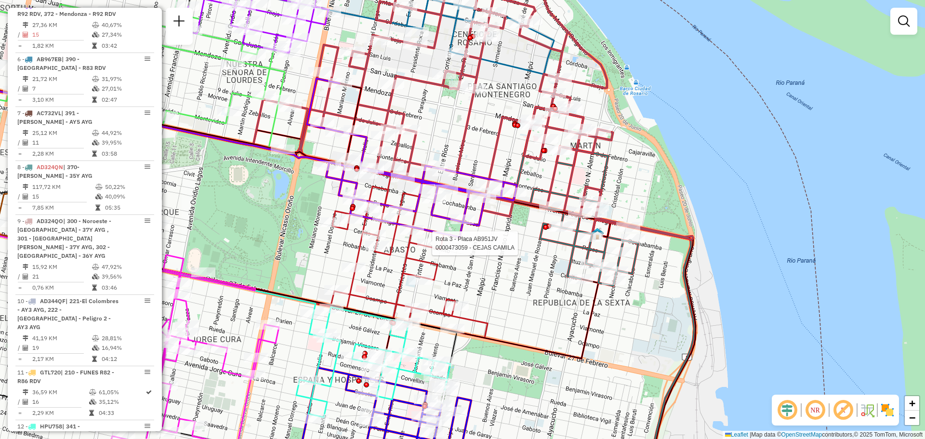
select select "**********"
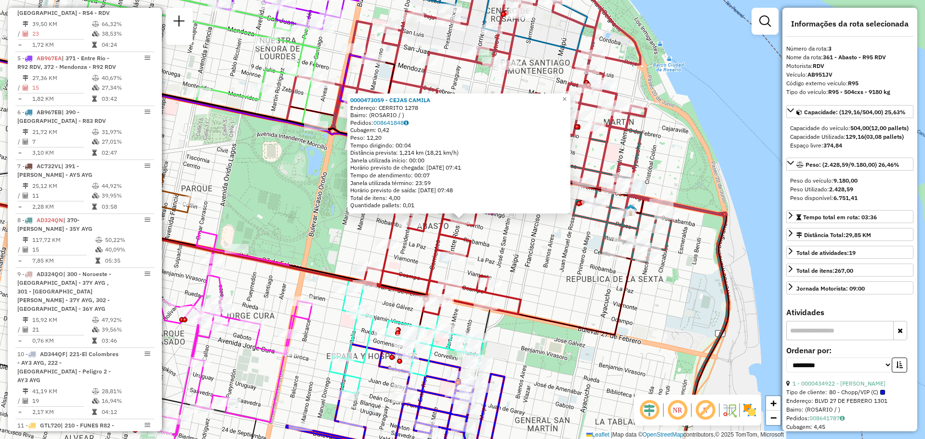
scroll to position [451, 0]
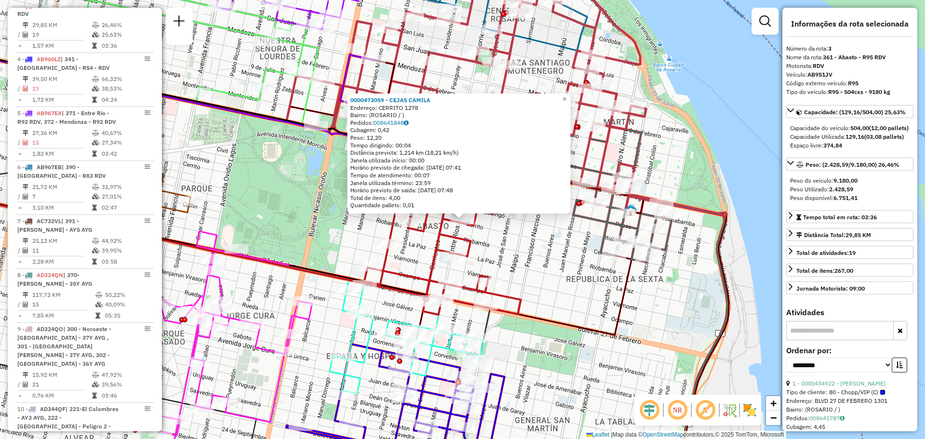
click at [543, 250] on div "0000473059 - CEJAS CAMILA Endereço: CERRITO 1278 Bairro: (ROSARIO / ) Pedidos: …" at bounding box center [462, 219] width 925 height 439
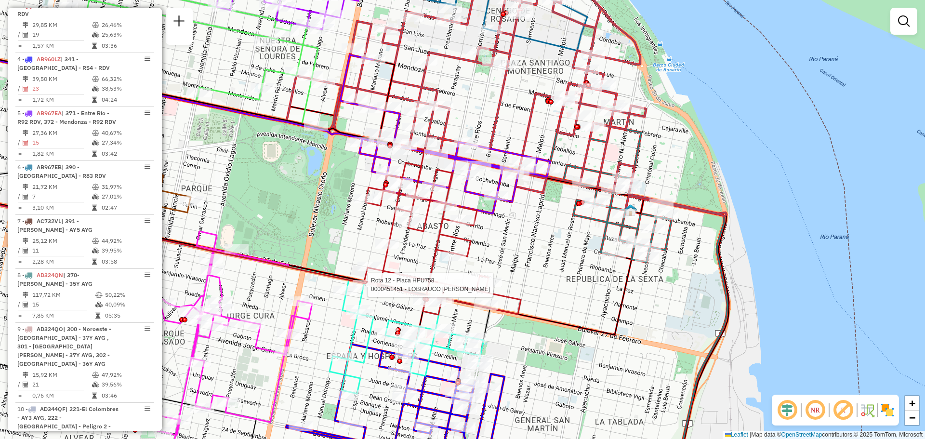
select select "**********"
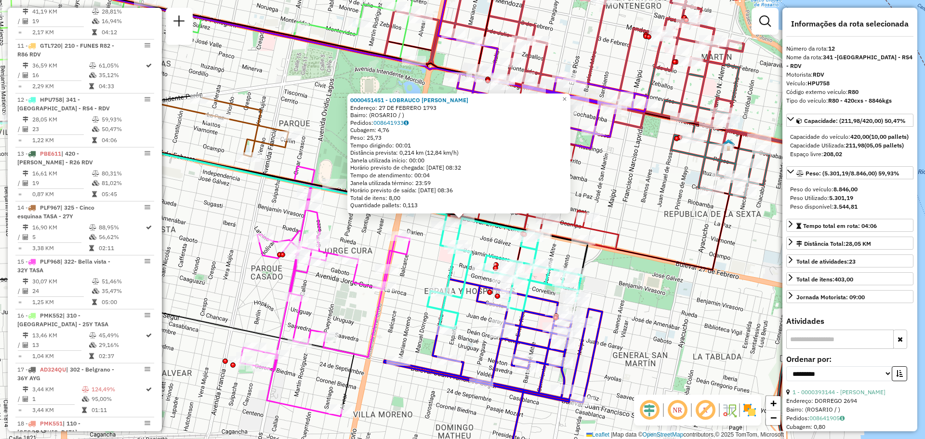
scroll to position [963, 0]
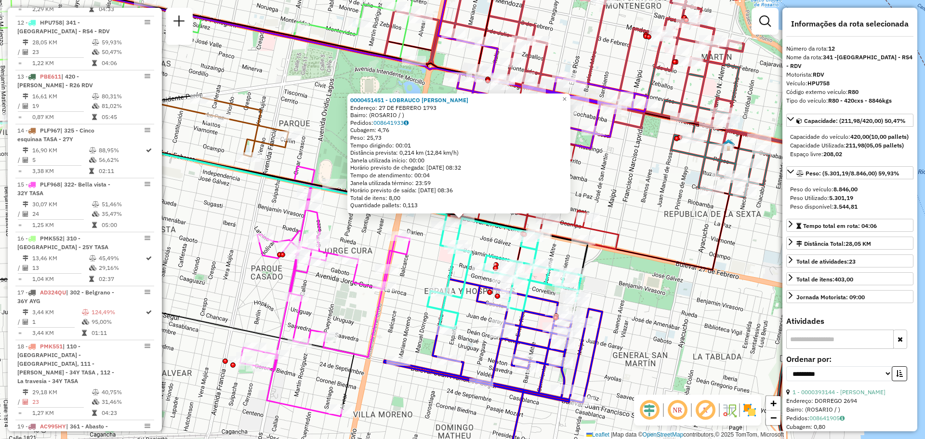
click at [645, 222] on div "0000451451 - LOBRAUCO FEDERICO Endereço: 27 DE FEBRERO 1793 Bairro: (ROSARIO / …" at bounding box center [462, 219] width 925 height 439
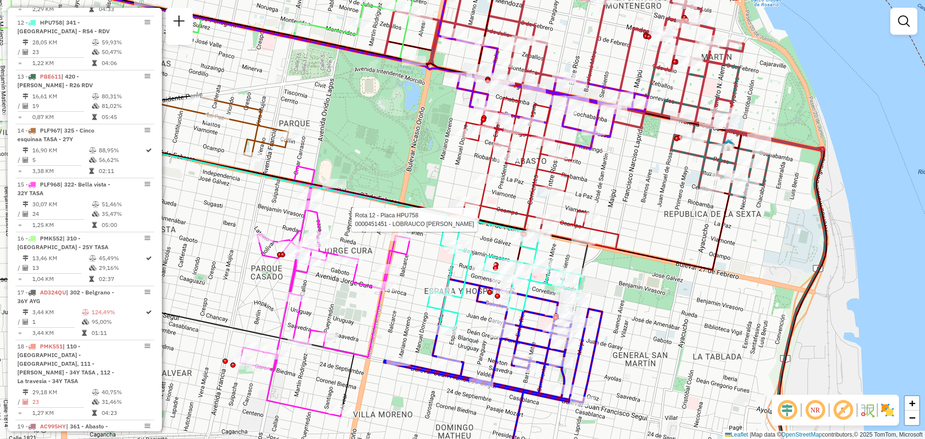
select select "**********"
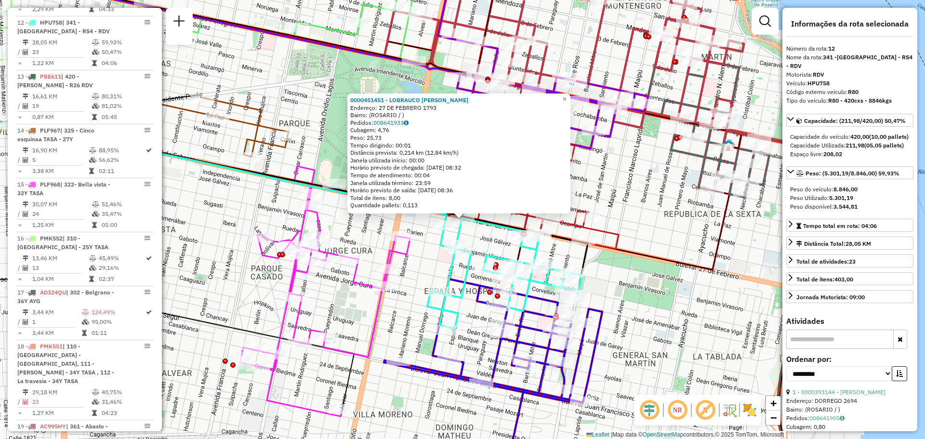
click at [672, 236] on div "0000451451 - LOBRAUCO FEDERICO Endereço: 27 DE FEBRERO 1793 Bairro: (ROSARIO / …" at bounding box center [462, 219] width 925 height 439
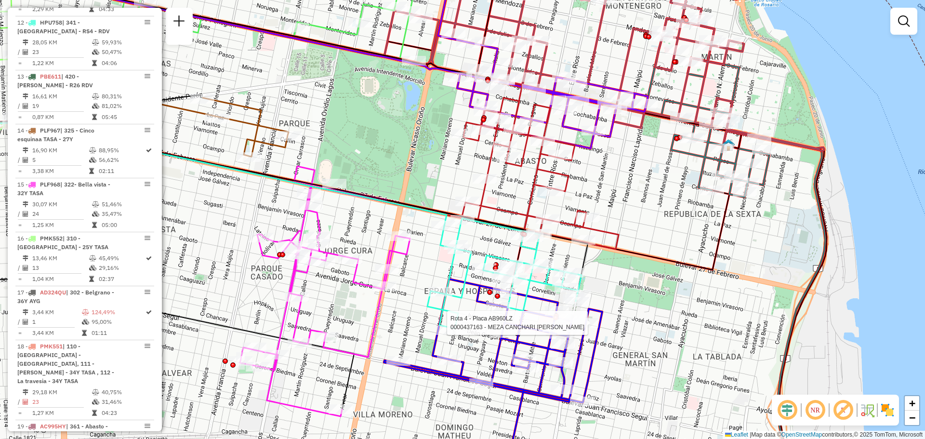
select select "**********"
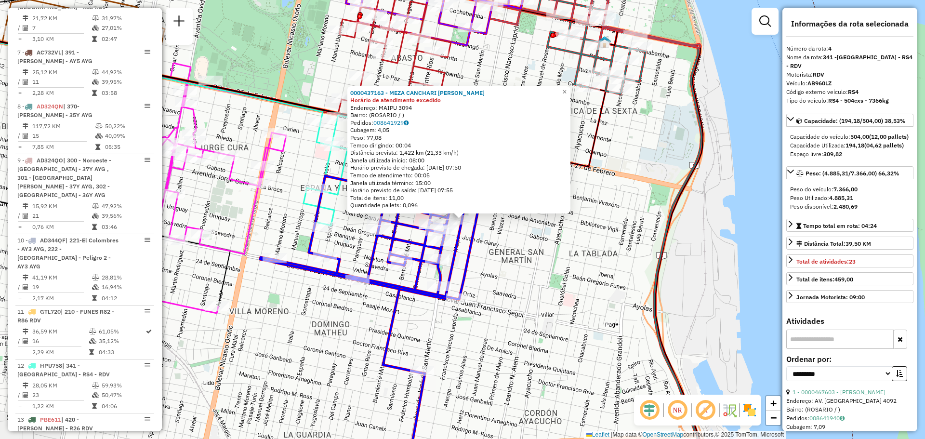
scroll to position [505, 0]
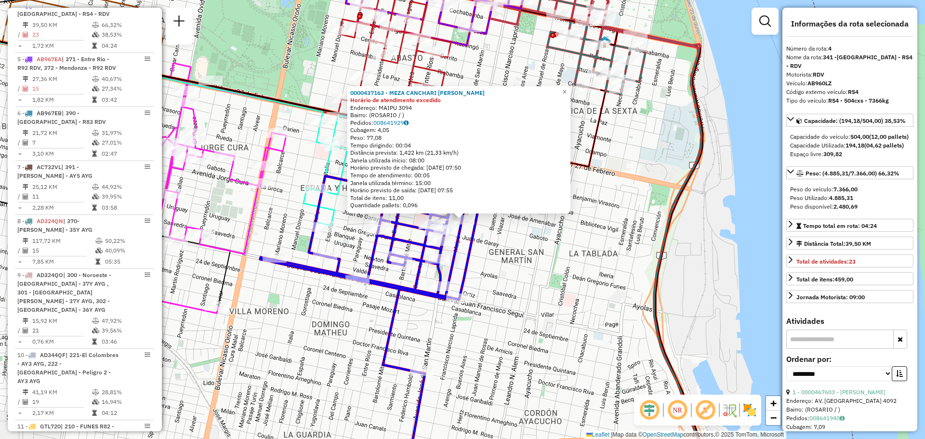
click at [518, 245] on div "0000437163 - MEZA CANCHARI GINA FIORELLA Horário de atendimento excedido Endere…" at bounding box center [462, 219] width 925 height 439
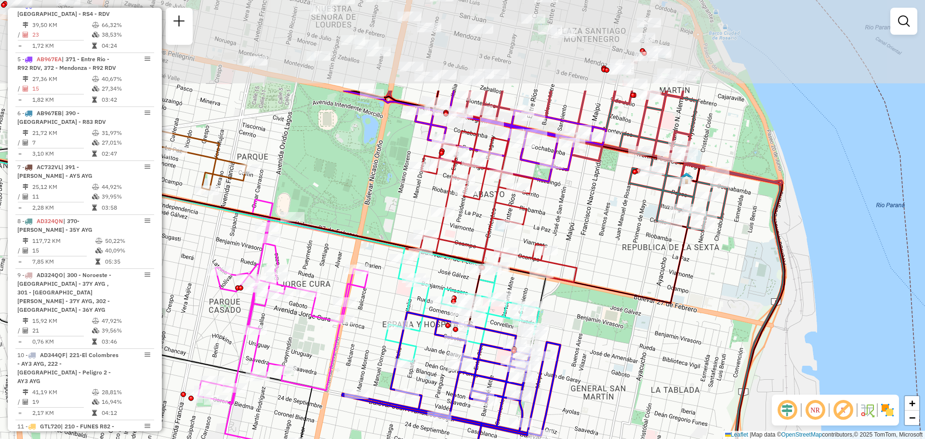
drag, startPoint x: 370, startPoint y: 64, endPoint x: 394, endPoint y: 245, distance: 182.7
click at [376, 248] on div "Janela de atendimento Grade de atendimento Capacidade Transportadoras Veículos …" at bounding box center [462, 219] width 925 height 439
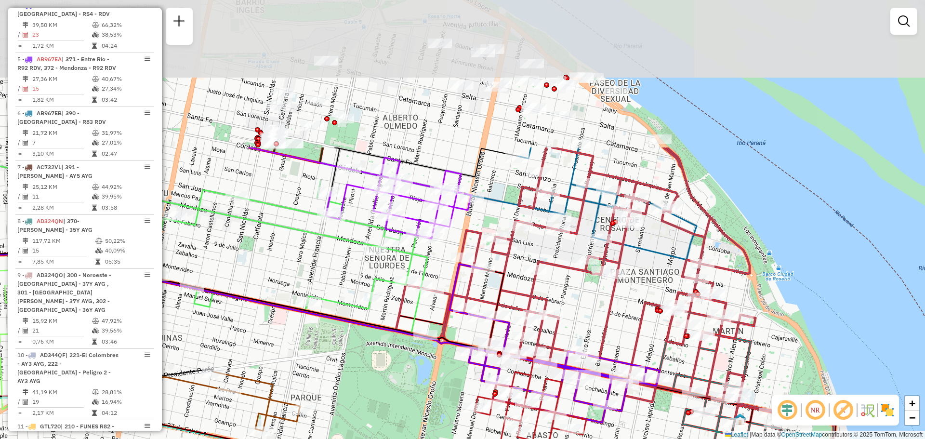
drag, startPoint x: 521, startPoint y: 104, endPoint x: 589, endPoint y: 338, distance: 244.2
click at [589, 338] on div "Janela de atendimento Grade de atendimento Capacidade Transportadoras Veículos …" at bounding box center [462, 219] width 925 height 439
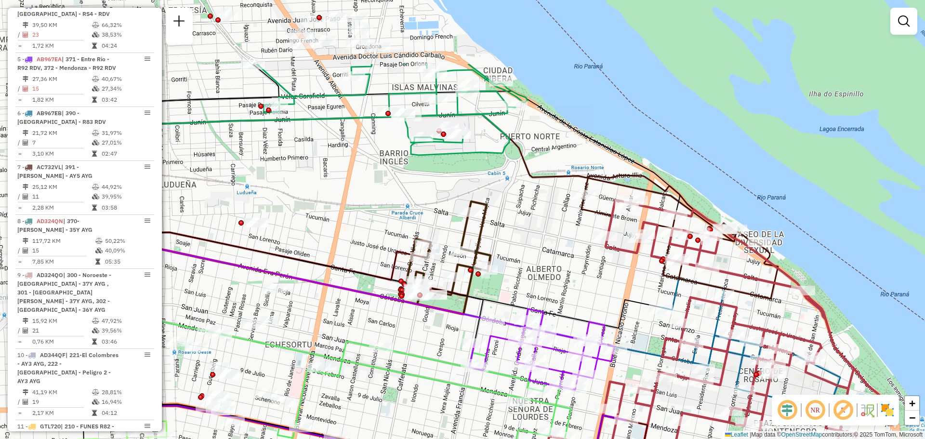
drag, startPoint x: 453, startPoint y: 187, endPoint x: 601, endPoint y: 296, distance: 183.7
click at [597, 300] on div "Janela de atendimento Grade de atendimento Capacidade Transportadoras Veículos …" at bounding box center [462, 219] width 925 height 439
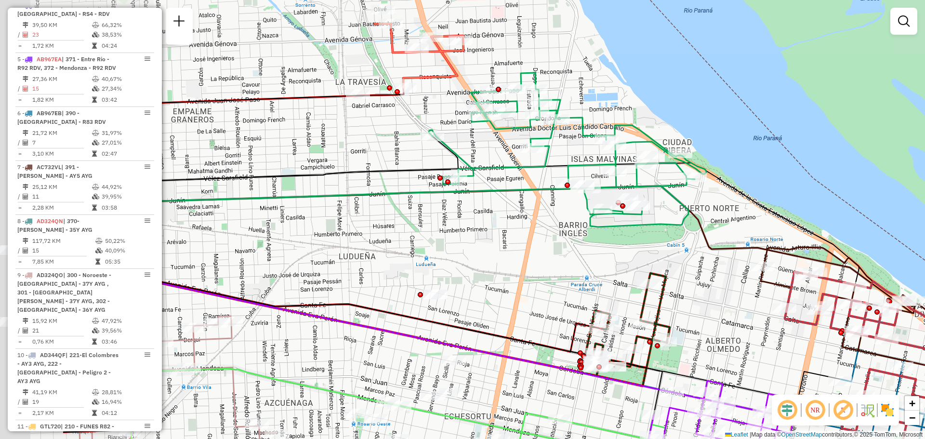
drag, startPoint x: 463, startPoint y: 195, endPoint x: 623, endPoint y: 262, distance: 173.2
click at [623, 262] on div "Janela de atendimento Grade de atendimento Capacidade Transportadoras Veículos …" at bounding box center [462, 219] width 925 height 439
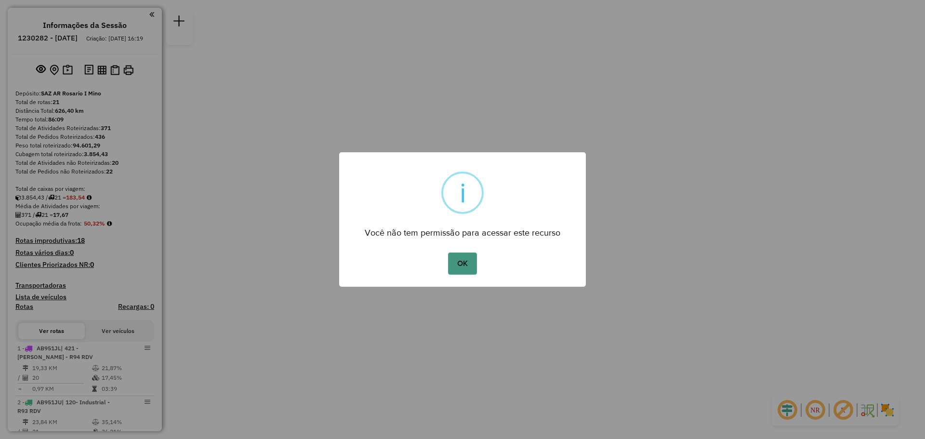
click at [463, 260] on button "OK" at bounding box center [462, 264] width 28 height 22
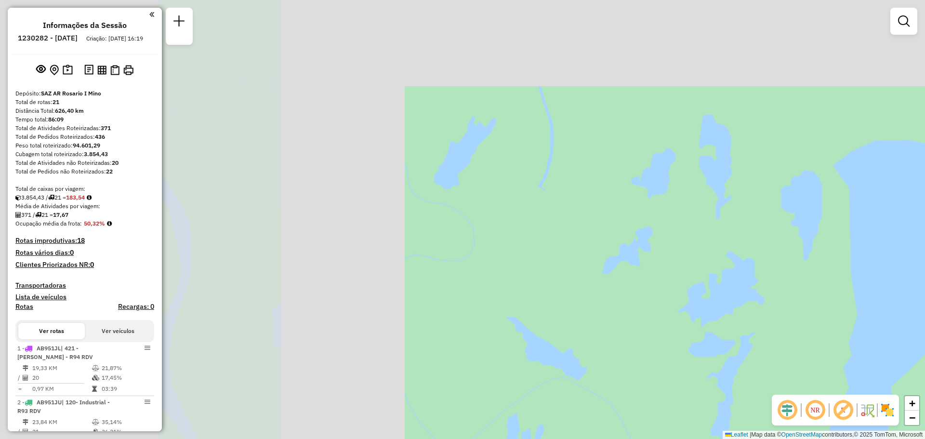
drag, startPoint x: 213, startPoint y: 122, endPoint x: 748, endPoint y: 260, distance: 552.5
click at [758, 262] on div "Janela de atendimento Grade de atendimento Capacidade Transportadoras Veículos …" at bounding box center [462, 219] width 925 height 439
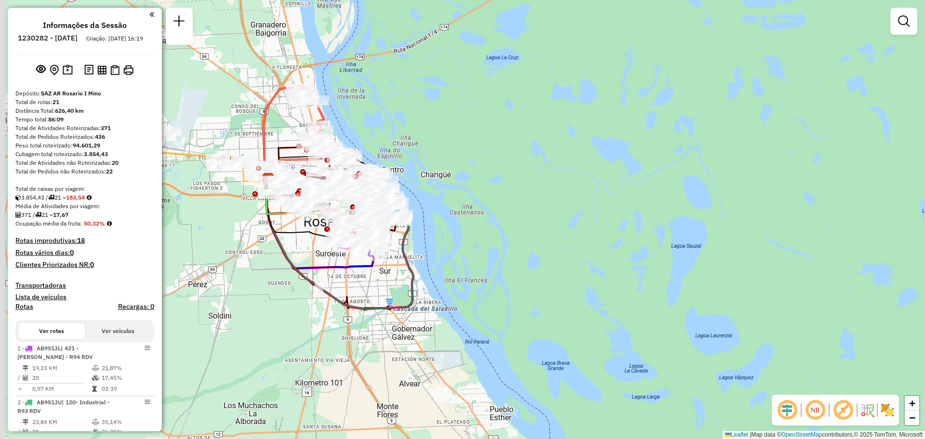
drag, startPoint x: 420, startPoint y: 231, endPoint x: 618, endPoint y: 275, distance: 203.2
click at [637, 275] on div "Janela de atendimento Grade de atendimento Capacidade Transportadoras Veículos …" at bounding box center [462, 219] width 925 height 439
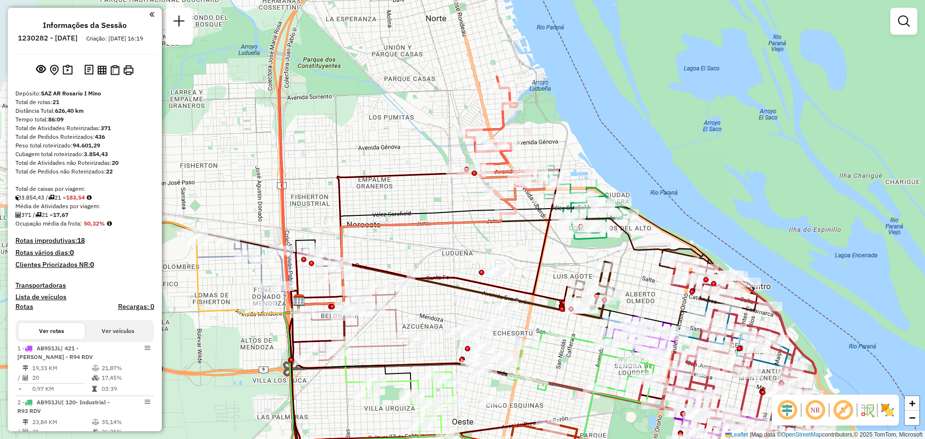
drag, startPoint x: 359, startPoint y: 137, endPoint x: 529, endPoint y: 257, distance: 207.9
click at [529, 257] on div "Janela de atendimento Grade de atendimento Capacidade Transportadoras Veículos …" at bounding box center [462, 219] width 925 height 439
select select "**********"
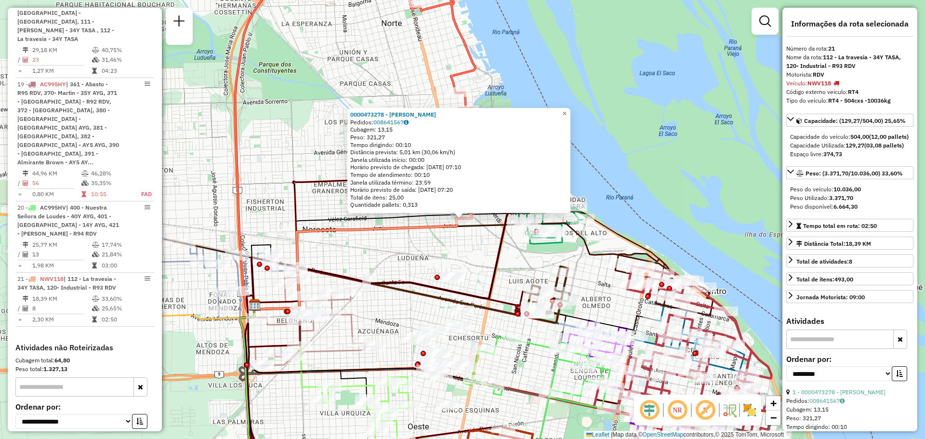
scroll to position [1343, 0]
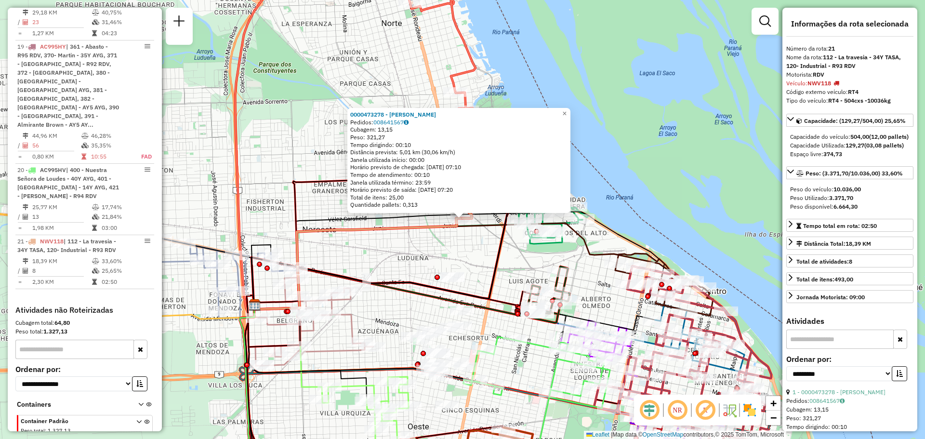
click at [472, 265] on div "0000473278 - LEDESMA ANTONELLA MILAGROS Pedidos: 008641567 Cubagem: 13,15 Peso:…" at bounding box center [462, 219] width 925 height 439
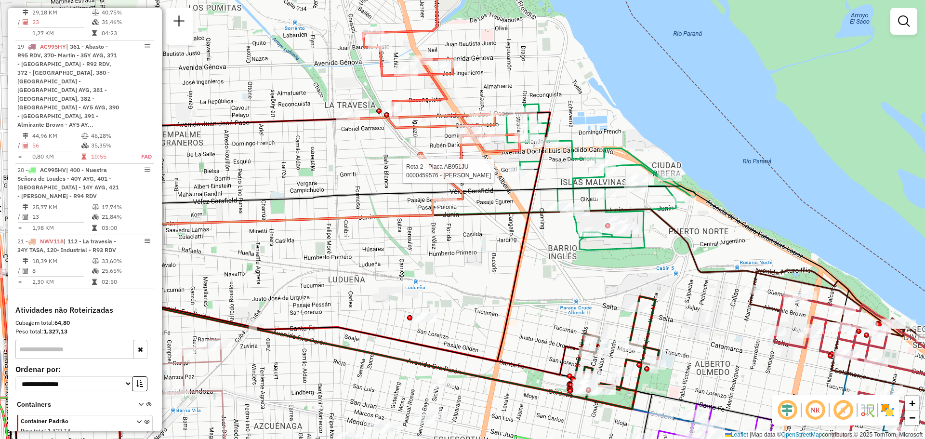
select select "**********"
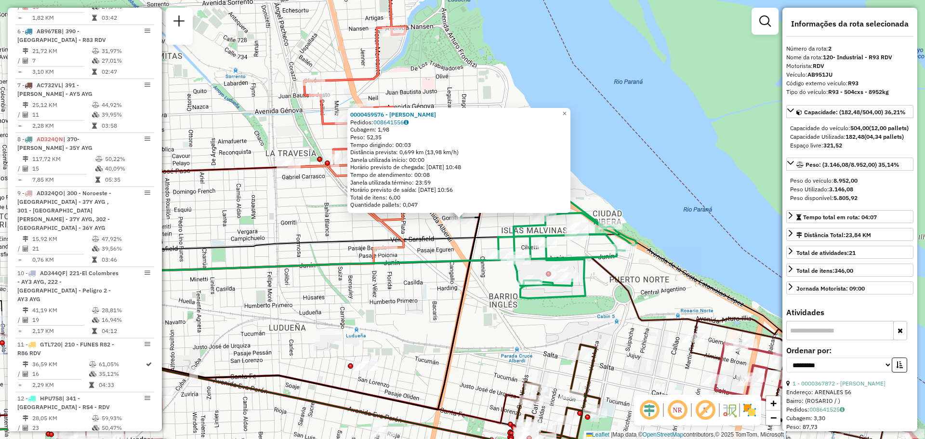
scroll to position [397, 0]
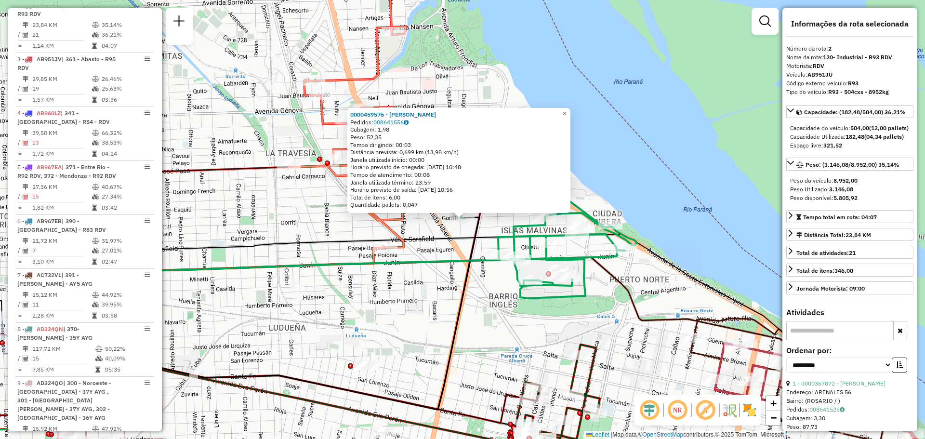
click at [427, 251] on div "0000459576 - TABORDA ALICIA BEATRIZ Pedidos: 008641556 Cubagem: 1,98 Peso: 52,3…" at bounding box center [462, 219] width 925 height 439
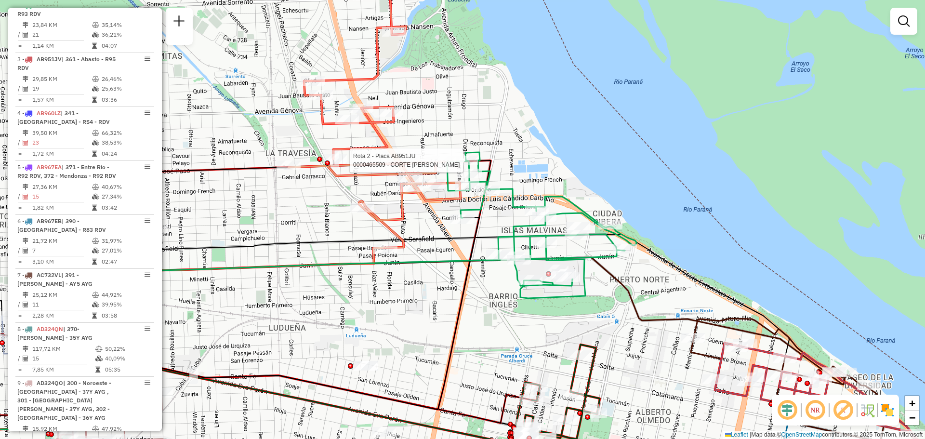
select select "**********"
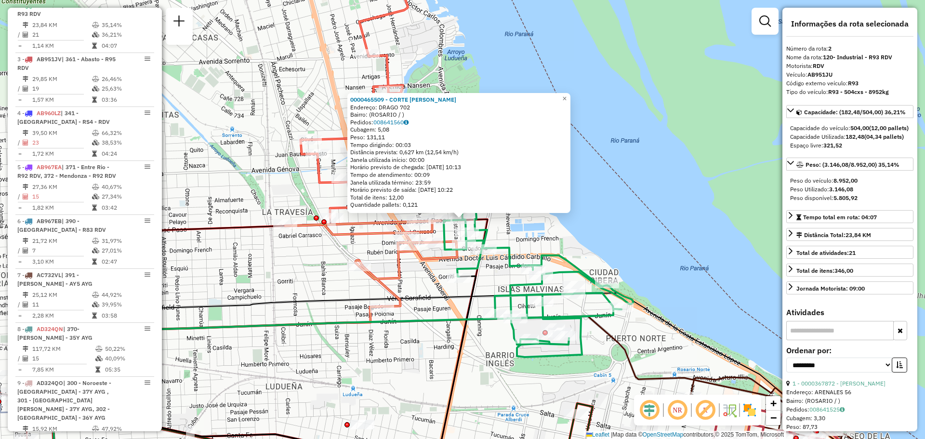
click at [367, 252] on div "0000465509 - CORTE MICAELA YAMILE Endereço: DRAGO 702 Bairro: (ROSARIO / ) Pedi…" at bounding box center [462, 219] width 925 height 439
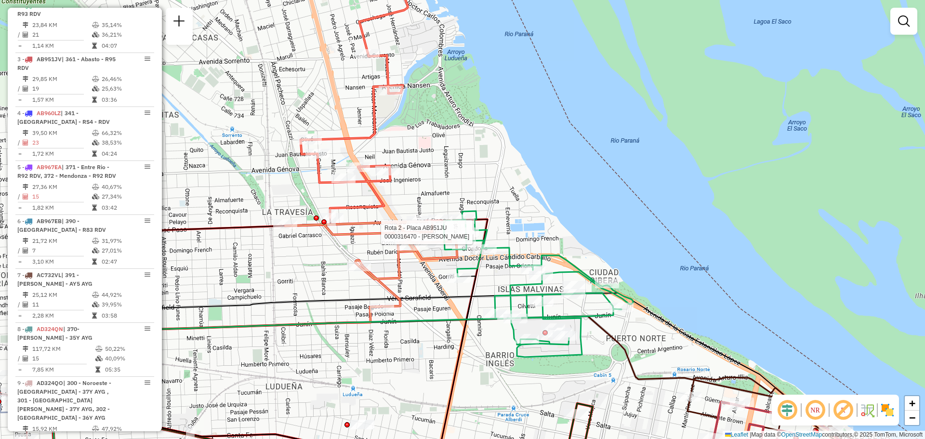
select select "**********"
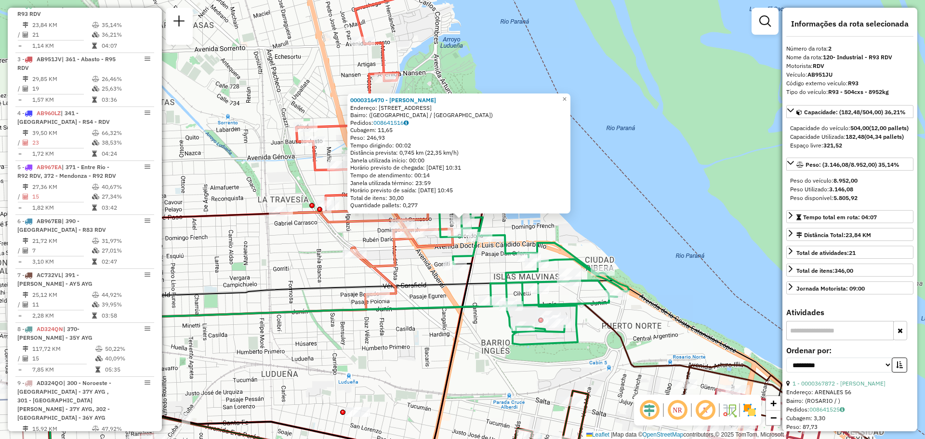
click at [366, 237] on div "0000316470 - RINALDI MARI Endereço: Calle Carcaraña, 642 Bairro: (Rosario / San…" at bounding box center [462, 219] width 925 height 439
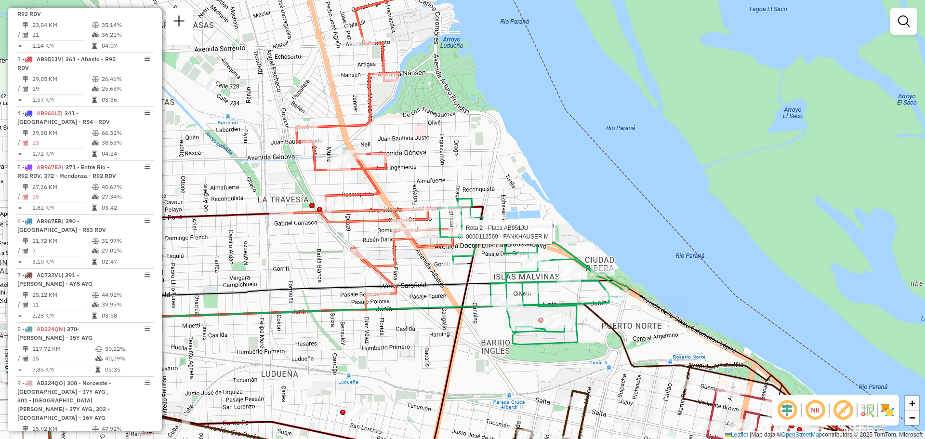
select select "**********"
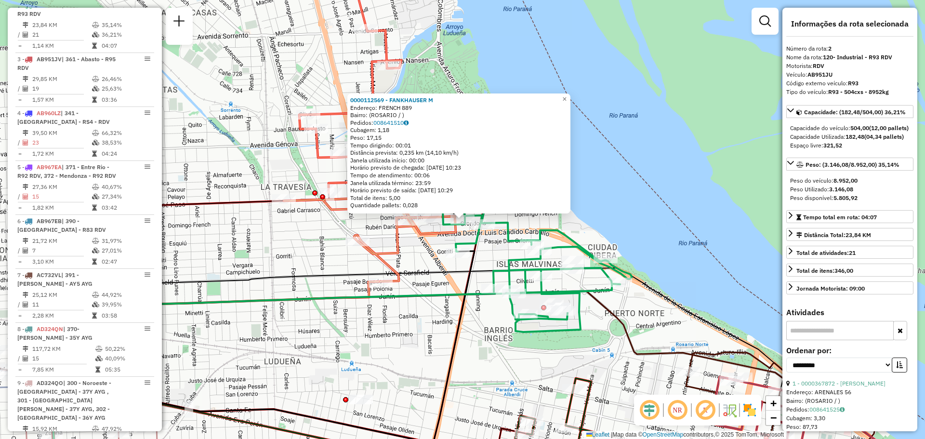
click at [423, 254] on div "0000112569 - FANKHAUSER M Endereço: FRENCH 889 Bairro: (ROSARIO / ) Pedidos: 00…" at bounding box center [462, 219] width 925 height 439
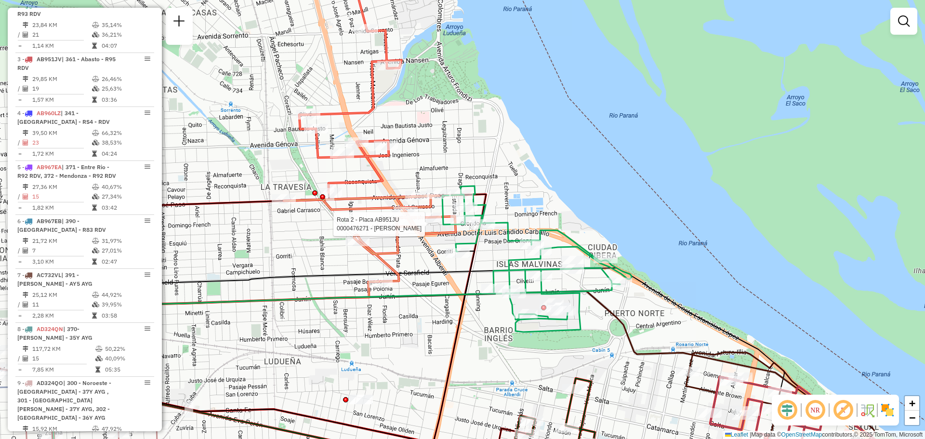
select select "**********"
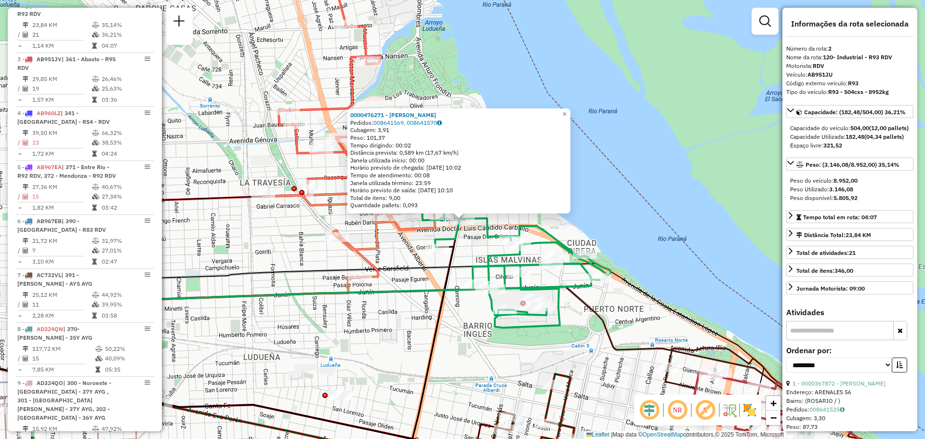
click at [395, 253] on div "0000476271 - ZAFFARONI EVELYN JESICA SILVANA Pedidos: 008641569, 008641570 Cuba…" at bounding box center [462, 219] width 925 height 439
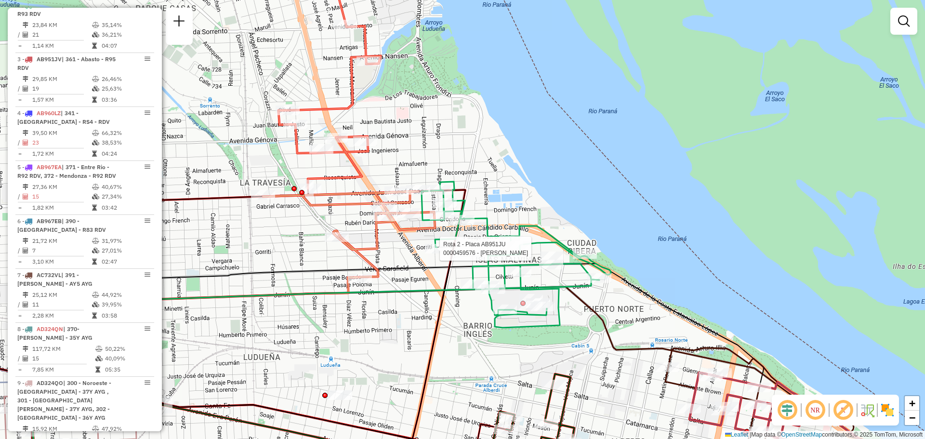
select select "**********"
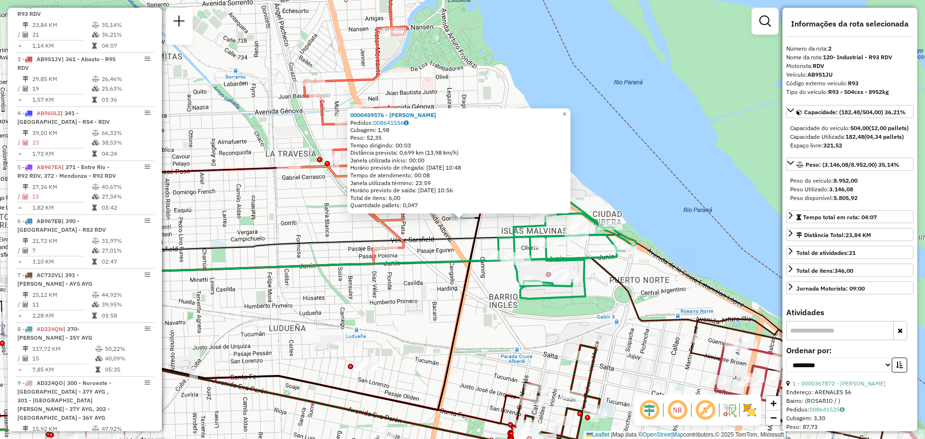
click at [425, 230] on div "0000459576 - TABORDA ALICIA BEATRIZ Pedidos: 008641556 Cubagem: 1,98 Peso: 52,3…" at bounding box center [462, 219] width 925 height 439
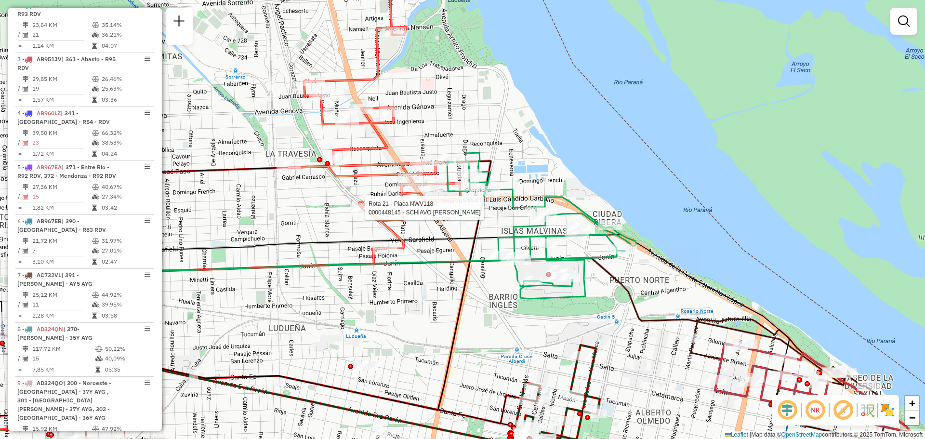
select select "**********"
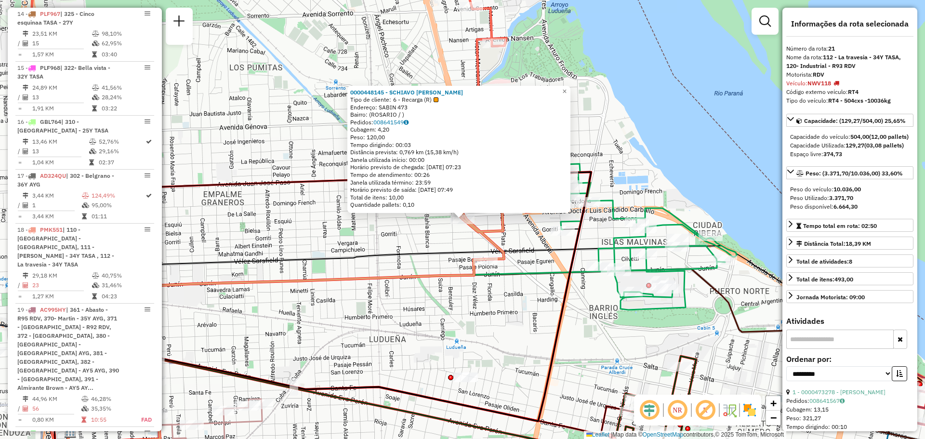
scroll to position [1343, 0]
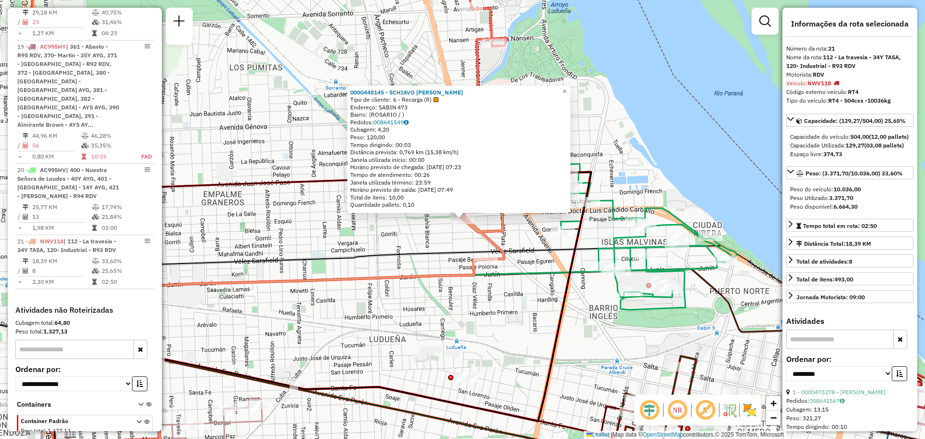
click at [432, 238] on div "0000448145 - SCHIAVO FACUNDO SEBASTIAN Tipo de cliente: 6 - Recarga (R) Endereç…" at bounding box center [462, 219] width 925 height 439
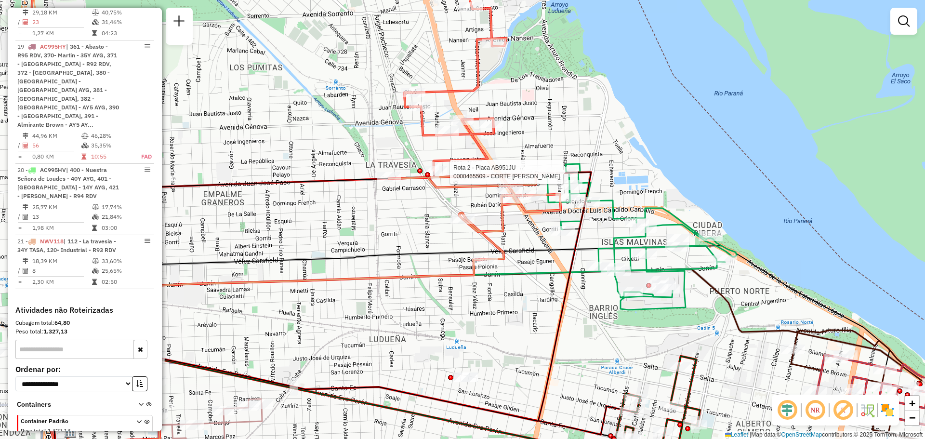
select select "**********"
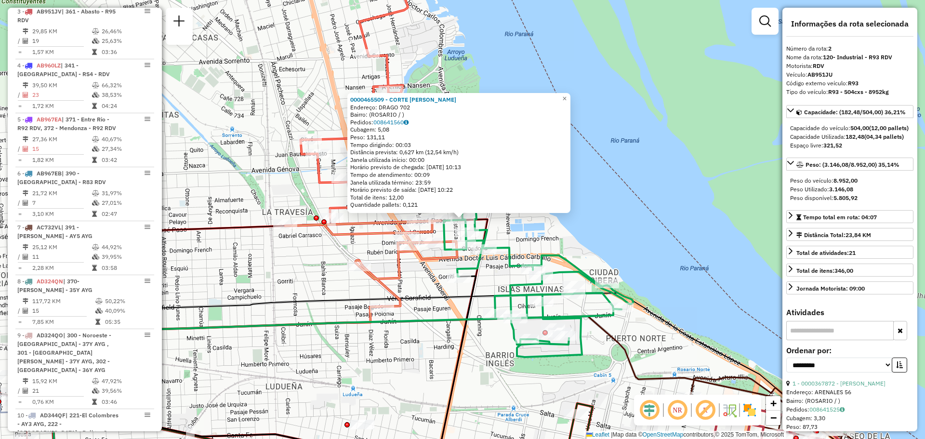
scroll to position [397, 0]
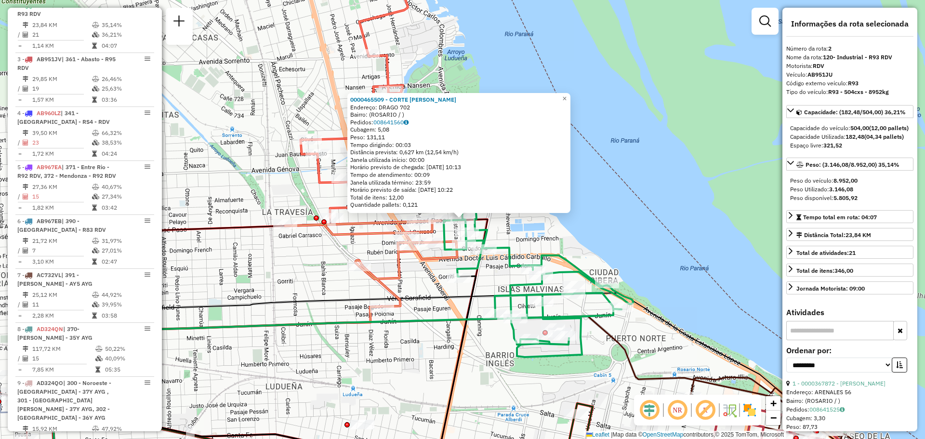
click at [422, 287] on div "0000465509 - CORTE MICAELA YAMILE Endereço: DRAGO 702 Bairro: (ROSARIO / ) Pedi…" at bounding box center [462, 219] width 925 height 439
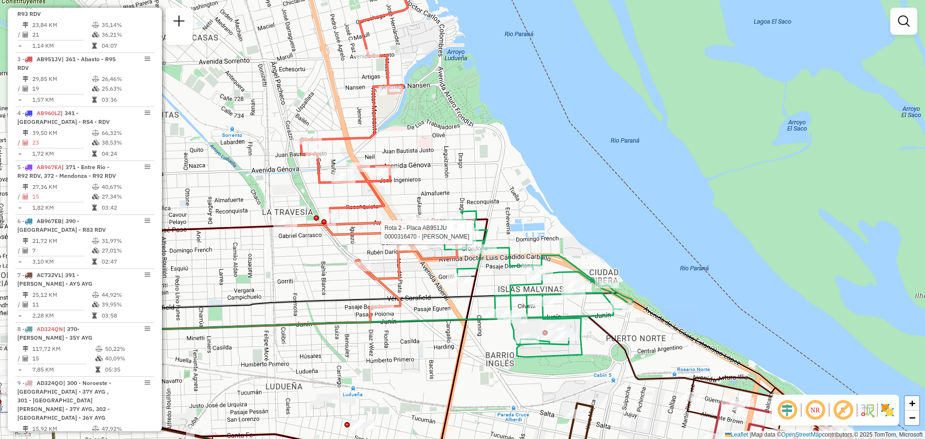
select select "**********"
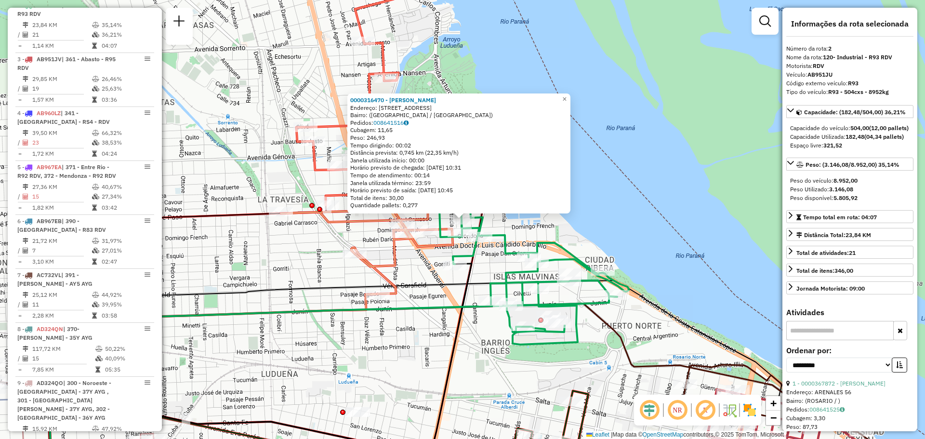
click at [412, 272] on div "0000316470 - RINALDI MARI Endereço: Calle Carcaraña, 642 Bairro: (Rosario / San…" at bounding box center [462, 219] width 925 height 439
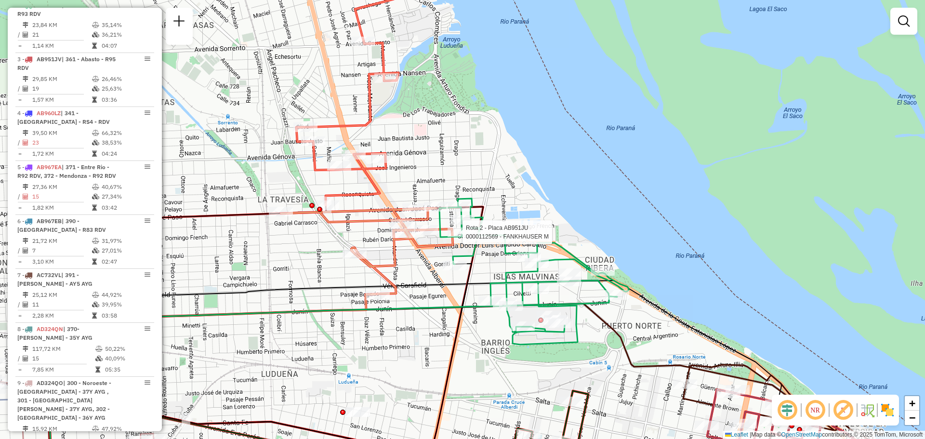
select select "**********"
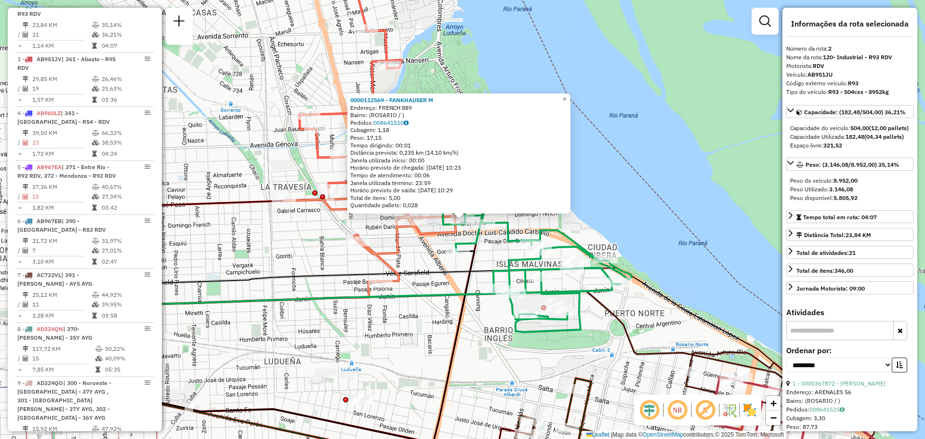
click at [486, 251] on div "0000112569 - FANKHAUSER M Endereço: FRENCH 889 Bairro: (ROSARIO / ) Pedidos: 00…" at bounding box center [462, 219] width 925 height 439
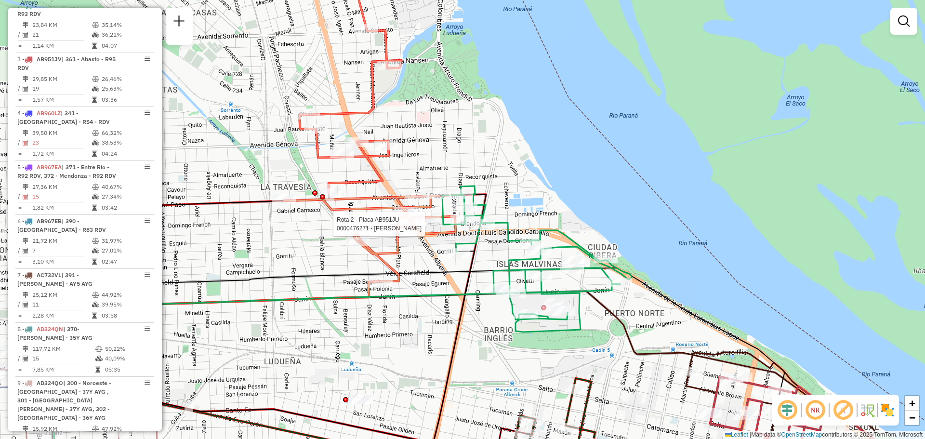
select select "**********"
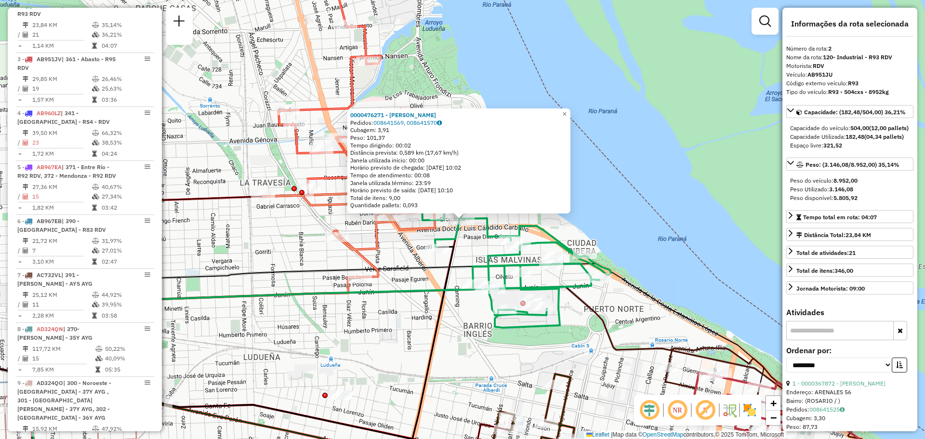
click at [389, 251] on div "0000476271 - ZAFFARONI EVELYN JESICA SILVANA Pedidos: 008641569, 008641570 Cuba…" at bounding box center [462, 219] width 925 height 439
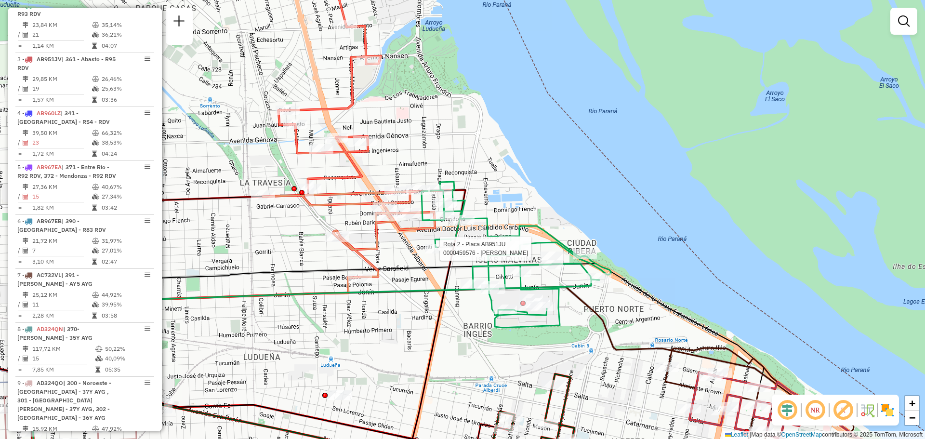
select select "**********"
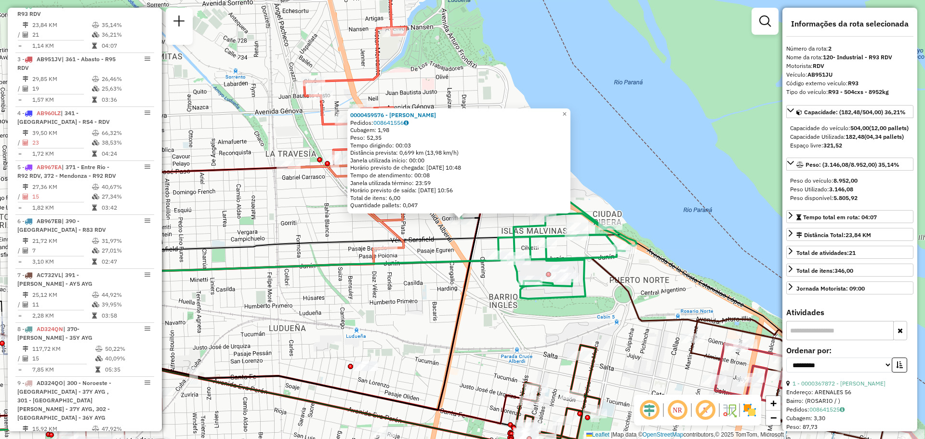
click at [425, 230] on div "0000459576 - TABORDA ALICIA BEATRIZ Pedidos: 008641556 Cubagem: 1,98 Peso: 52,3…" at bounding box center [462, 219] width 925 height 439
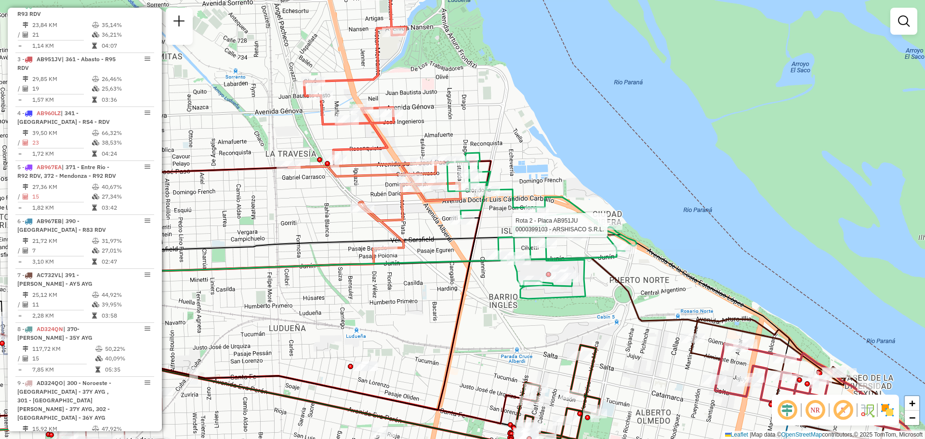
select select "**********"
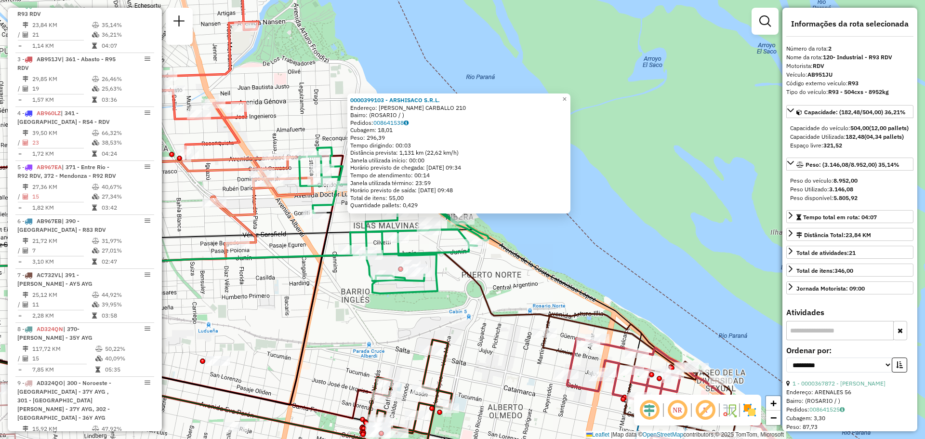
click at [300, 244] on div "0000399103 - ARSHISACO S.R.L. Endereço: LUIS CµNDIDO CARBALLO 210 Bairro: (ROSA…" at bounding box center [462, 219] width 925 height 439
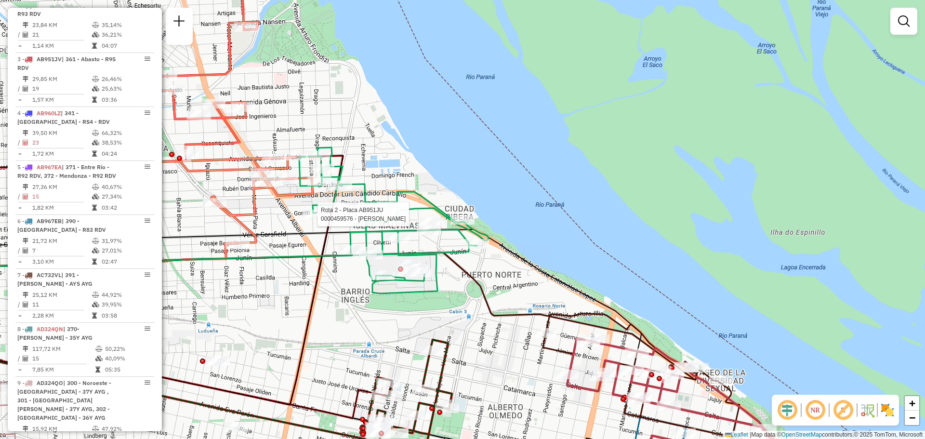
select select "**********"
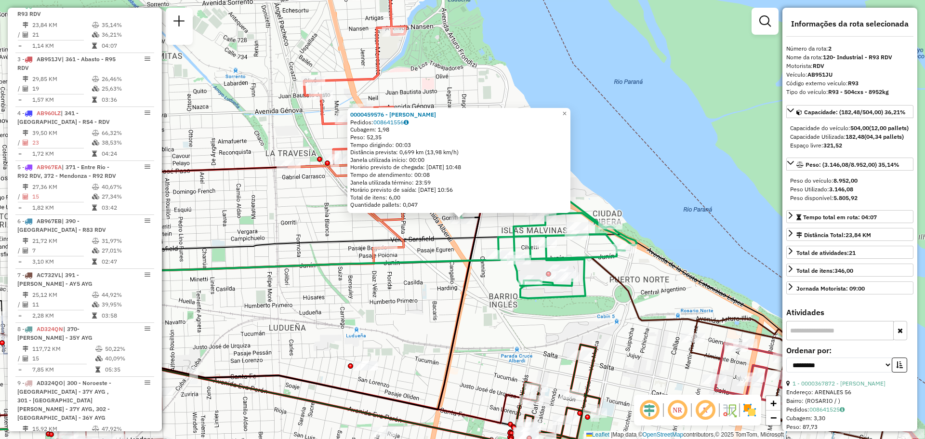
click at [432, 294] on div "0000459576 - TABORDA ALICIA BEATRIZ Pedidos: 008641556 Cubagem: 1,98 Peso: 52,3…" at bounding box center [462, 219] width 925 height 439
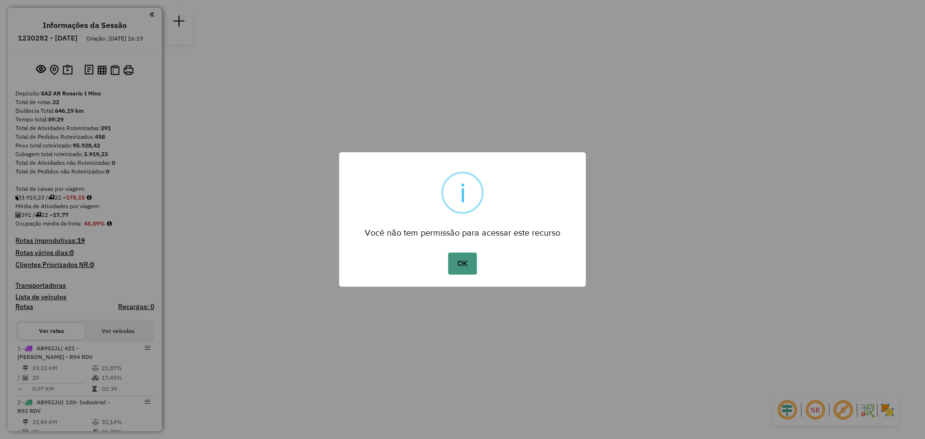
click at [469, 264] on button "OK" at bounding box center [462, 264] width 28 height 22
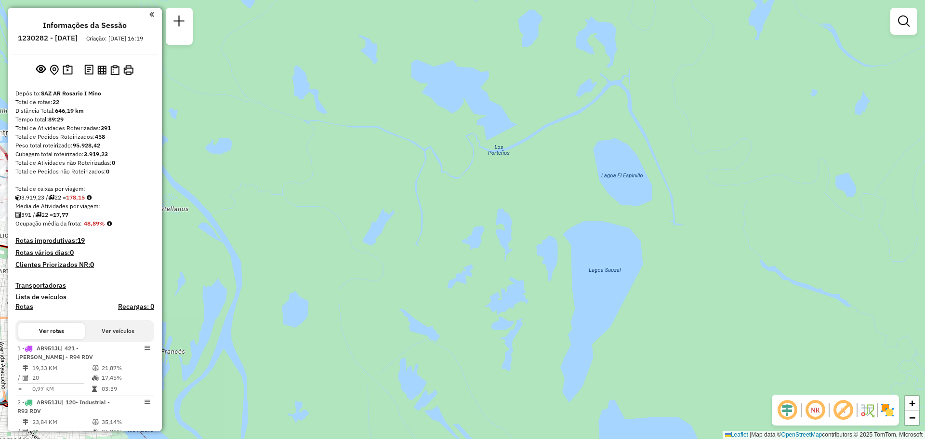
drag, startPoint x: 371, startPoint y: 166, endPoint x: 534, endPoint y: 239, distance: 178.8
click at [532, 239] on div "Janela de atendimento Grade de atendimento Capacidade Transportadoras Veículos …" at bounding box center [462, 219] width 925 height 439
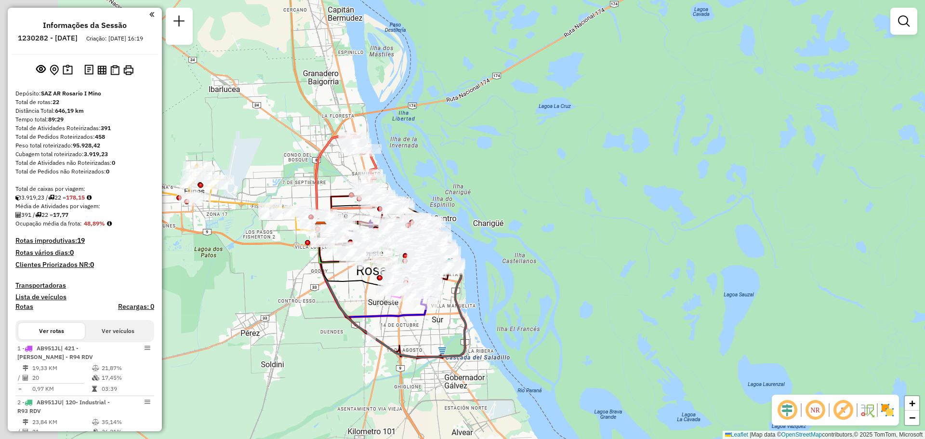
drag, startPoint x: 405, startPoint y: 189, endPoint x: 510, endPoint y: 206, distance: 105.9
click at [510, 206] on div "Janela de atendimento Grade de atendimento Capacidade Transportadoras Veículos …" at bounding box center [462, 219] width 925 height 439
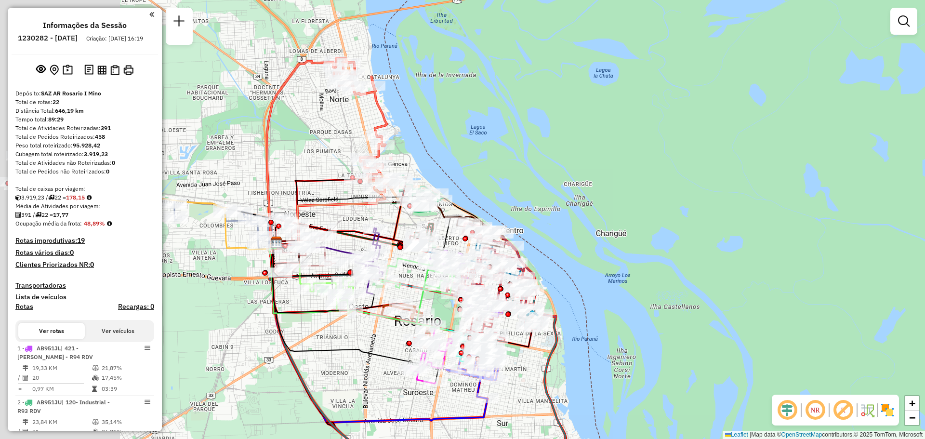
drag, startPoint x: 429, startPoint y: 214, endPoint x: 574, endPoint y: 207, distance: 145.2
click at [573, 207] on div "Janela de atendimento Grade de atendimento Capacidade Transportadoras Veículos …" at bounding box center [462, 219] width 925 height 439
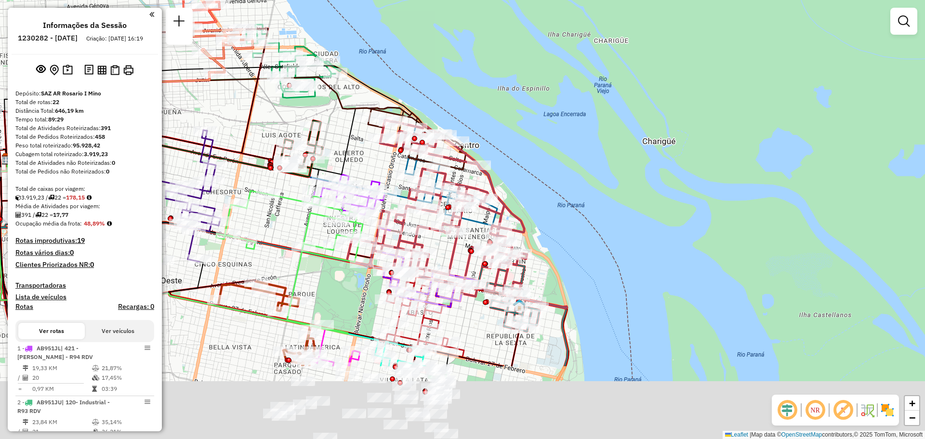
drag, startPoint x: 579, startPoint y: 213, endPoint x: 585, endPoint y: 110, distance: 102.8
click at [578, 126] on div "Janela de atendimento Grade de atendimento Capacidade Transportadoras Veículos …" at bounding box center [462, 219] width 925 height 439
click at [579, 110] on div "Janela de atendimento Grade de atendimento Capacidade Transportadoras Veículos …" at bounding box center [462, 219] width 925 height 439
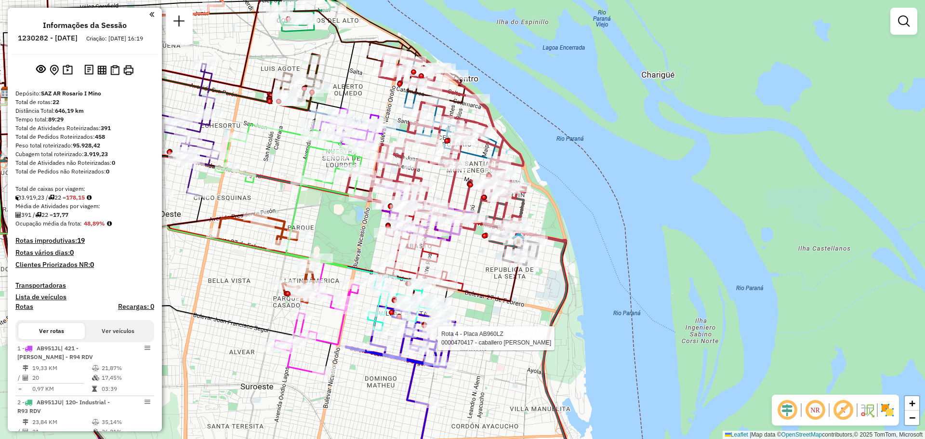
select select "**********"
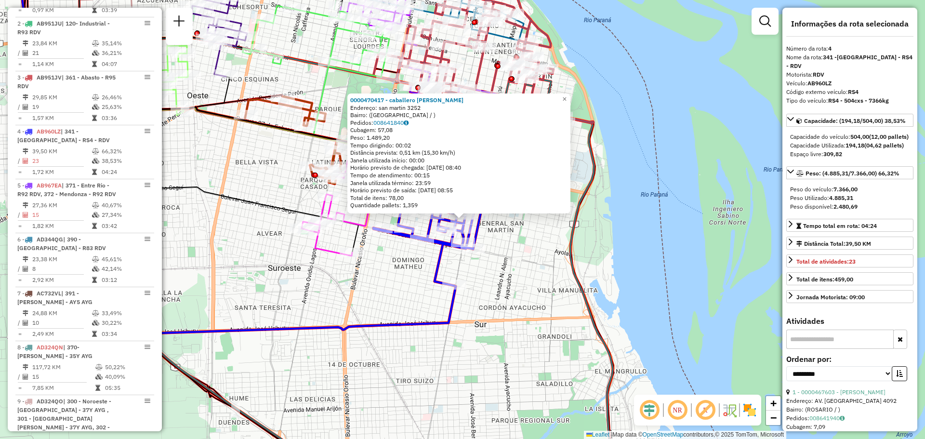
scroll to position [505, 0]
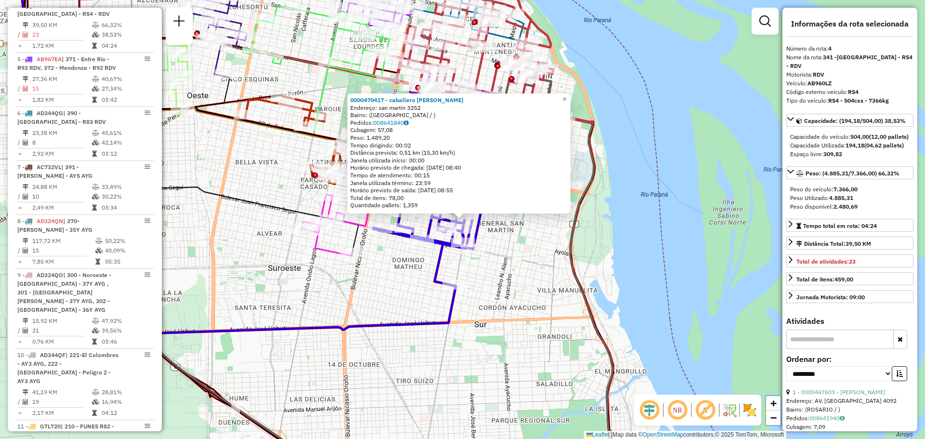
click at [533, 261] on div "0000470417 - caballero [PERSON_NAME]: san martin 3252 Bairro: ([GEOGRAPHIC_DATA…" at bounding box center [462, 219] width 925 height 439
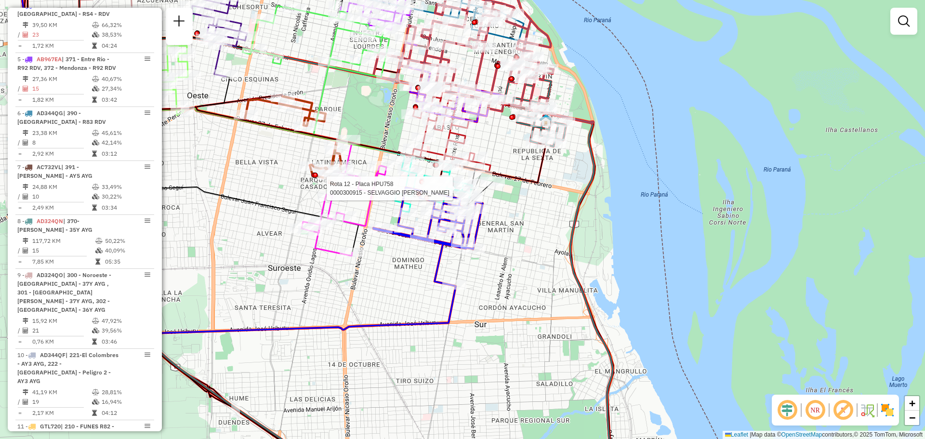
select select "**********"
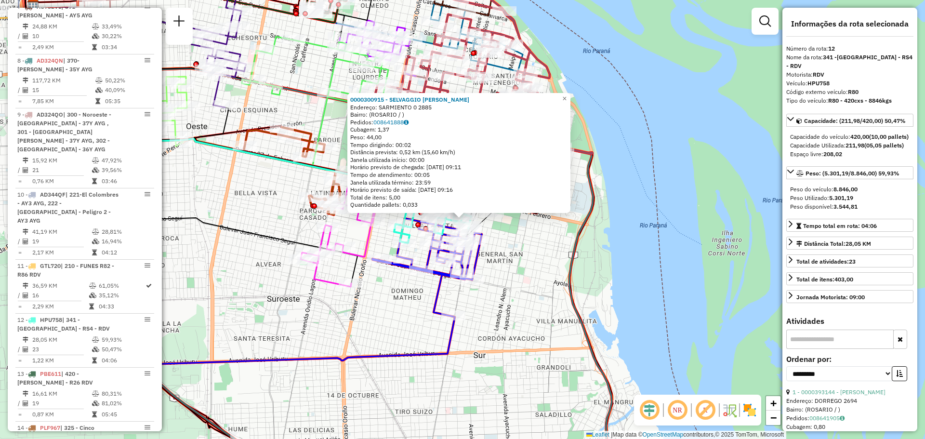
scroll to position [963, 0]
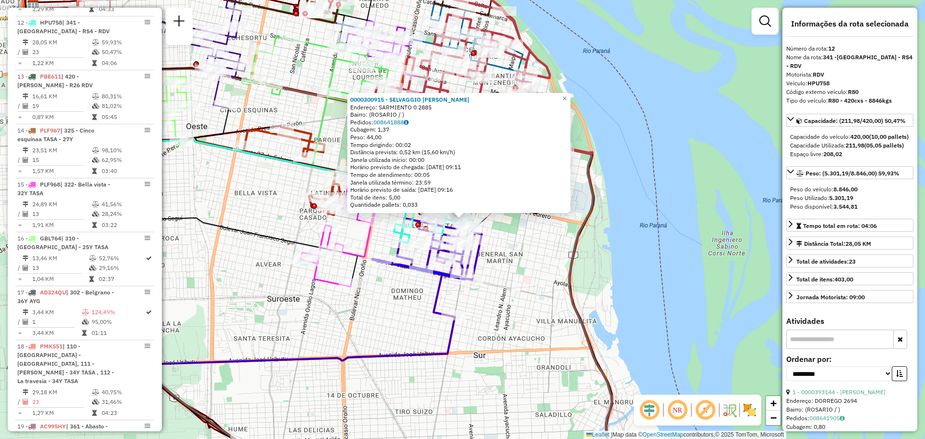
click at [527, 252] on div "0000300915 - SELVAGGIO ALEJANDRO ANGEL Endereço: SARMIENTO 0 2885 Bairro: (ROSA…" at bounding box center [462, 219] width 925 height 439
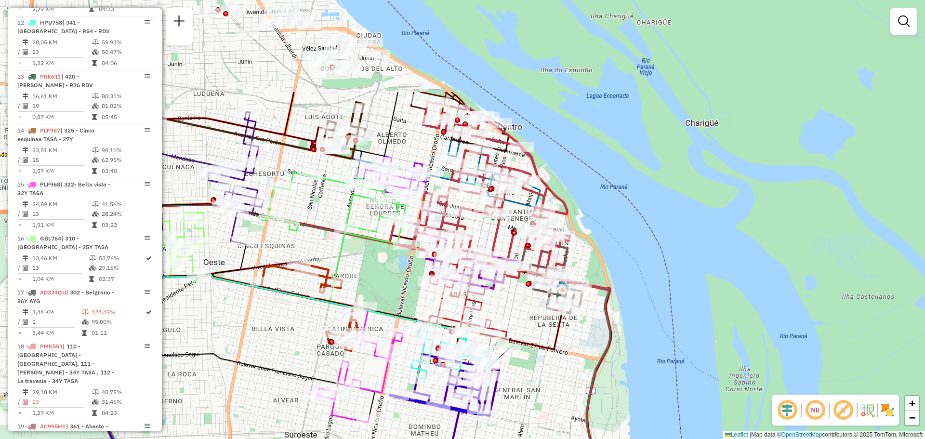
drag, startPoint x: 357, startPoint y: 130, endPoint x: 374, endPoint y: 266, distance: 137.0
click at [374, 266] on div "Janela de atendimento Grade de atendimento Capacidade Transportadoras Veículos …" at bounding box center [462, 219] width 925 height 439
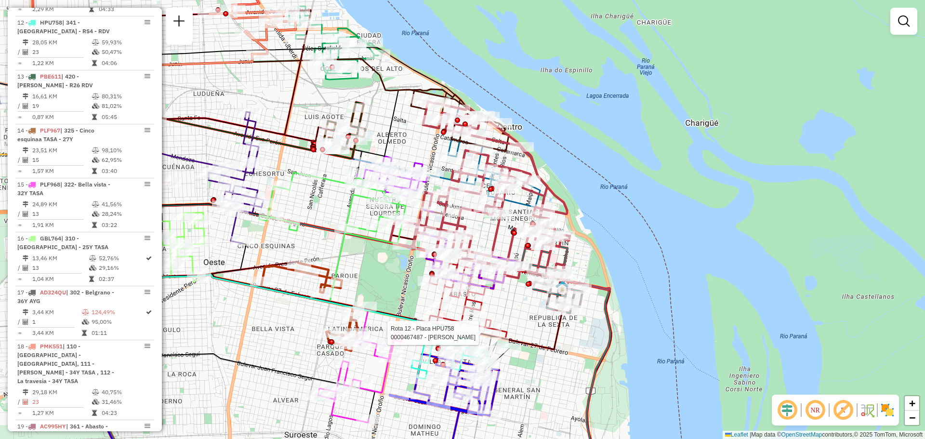
select select "**********"
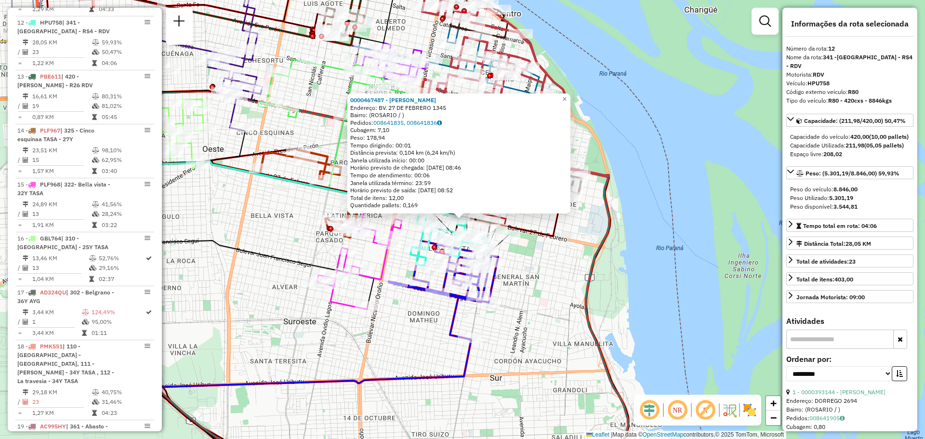
click at [556, 296] on div "0000467487 - Chen Jinrui Endereço: BV. 27 DE FEBRERO 1345 Bairro: (ROSARIO / ) …" at bounding box center [462, 219] width 925 height 439
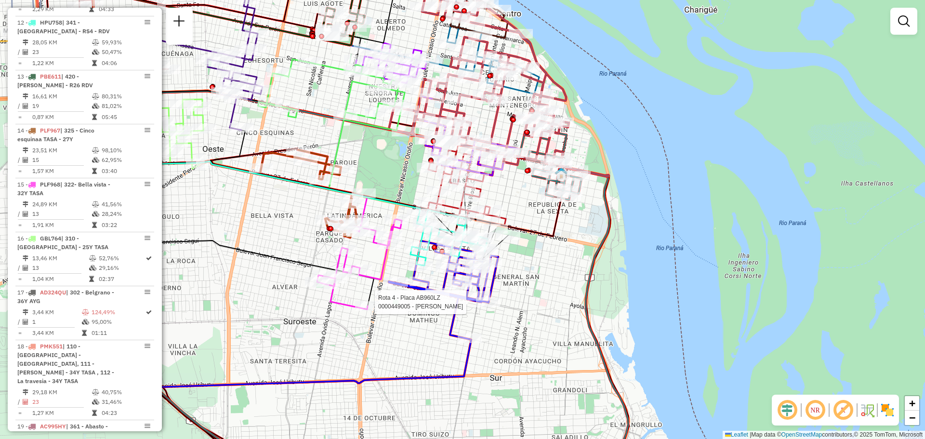
select select "**********"
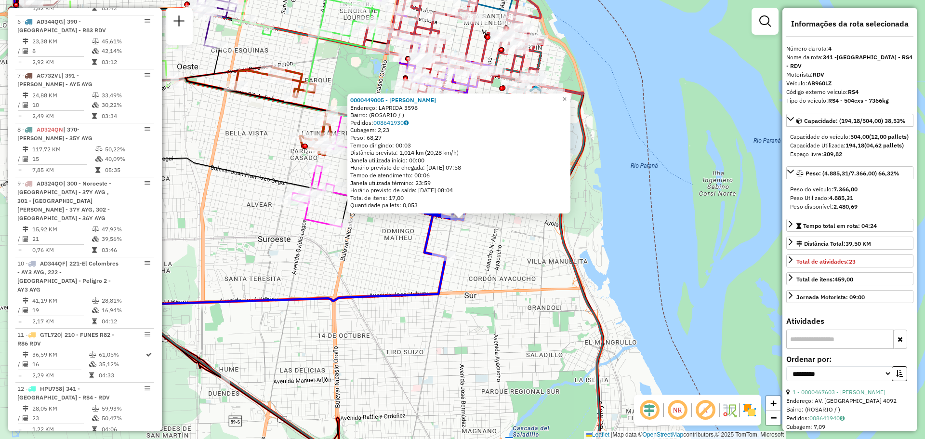
scroll to position [505, 0]
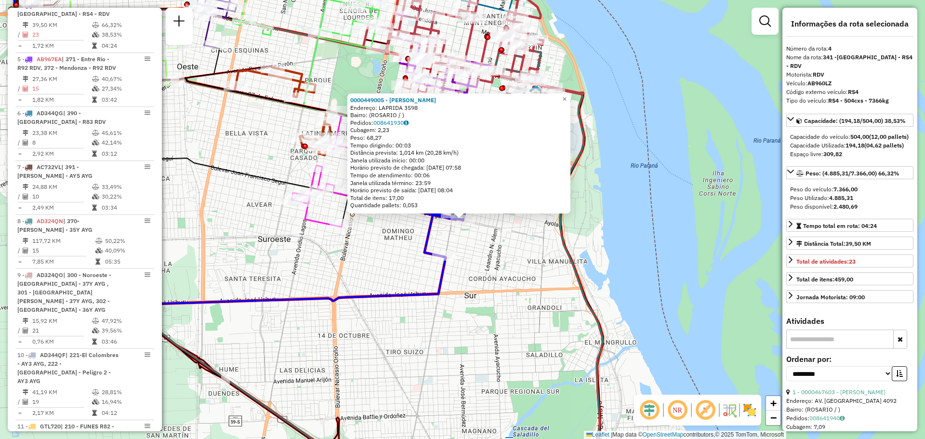
click at [535, 268] on div "0000449005 - GARCIA SONIA SUSANA Endereço: LAPRIDA 3598 Bairro: (ROSARIO / ) Pe…" at bounding box center [462, 219] width 925 height 439
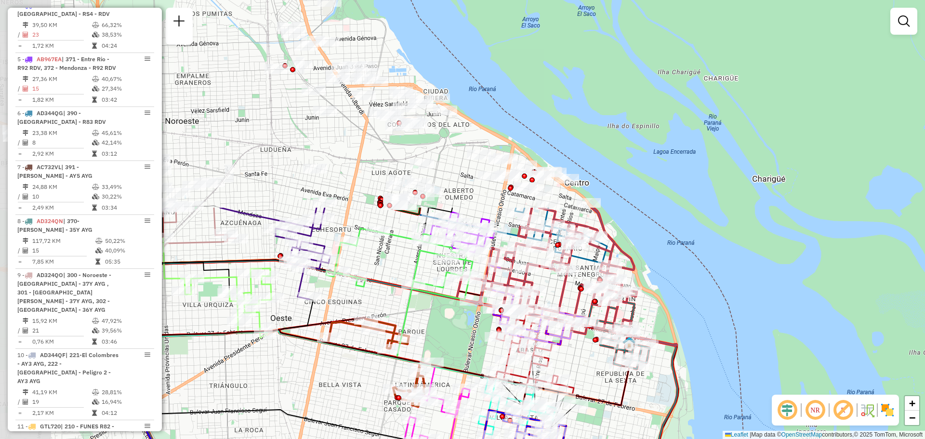
drag, startPoint x: 521, startPoint y: 247, endPoint x: 604, endPoint y: 442, distance: 211.8
click at [604, 439] on html "Aguarde... Pop-up bloqueado! Seu navegador bloqueou automáticamente a abertura …" at bounding box center [462, 219] width 925 height 439
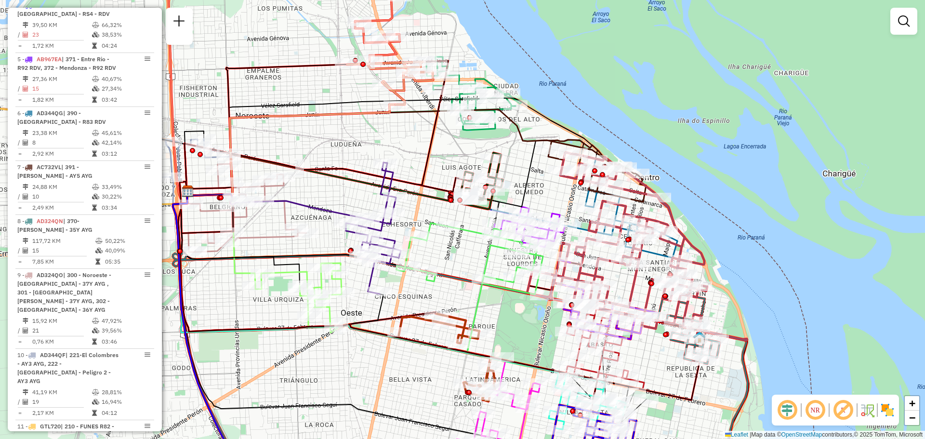
drag, startPoint x: 251, startPoint y: 188, endPoint x: 321, endPoint y: 183, distance: 70.6
click at [321, 183] on div "Janela de atendimento Grade de atendimento Capacidade Transportadoras Veículos …" at bounding box center [462, 219] width 925 height 439
click at [903, 19] on em at bounding box center [904, 21] width 12 height 12
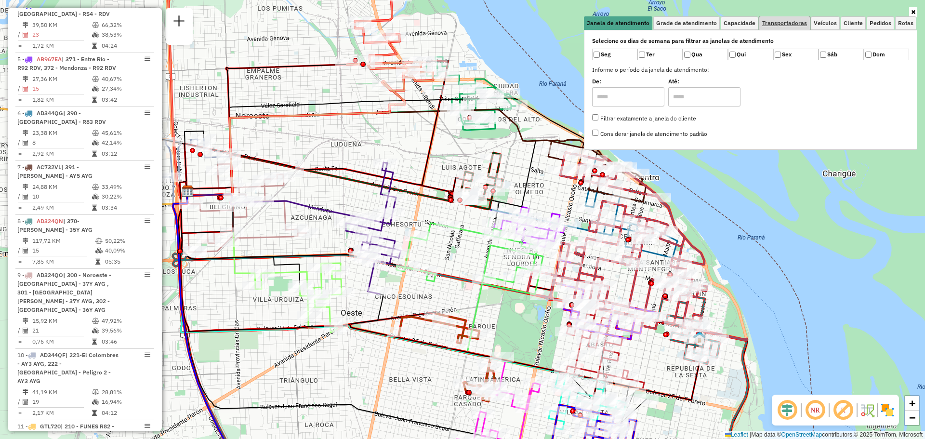
click at [785, 23] on span "Transportadoras" at bounding box center [784, 23] width 45 height 6
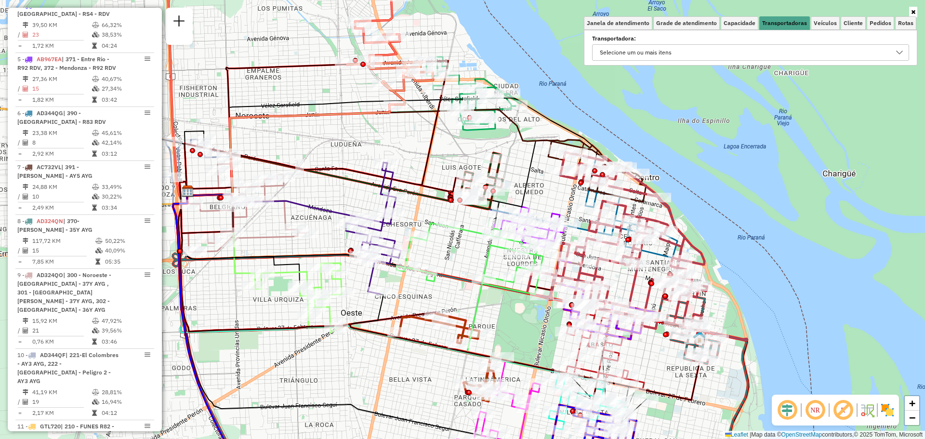
click at [897, 53] on icon at bounding box center [900, 53] width 8 height 8
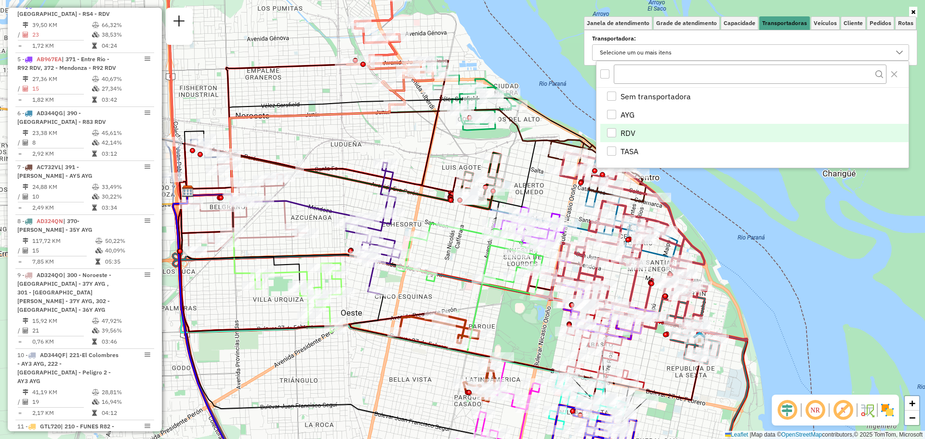
click at [611, 131] on div "RDV" at bounding box center [611, 132] width 9 height 9
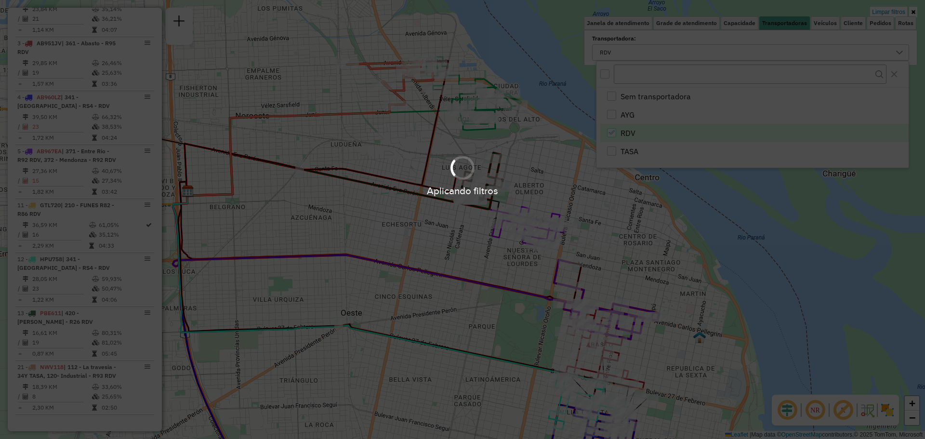
scroll to position [430, 0]
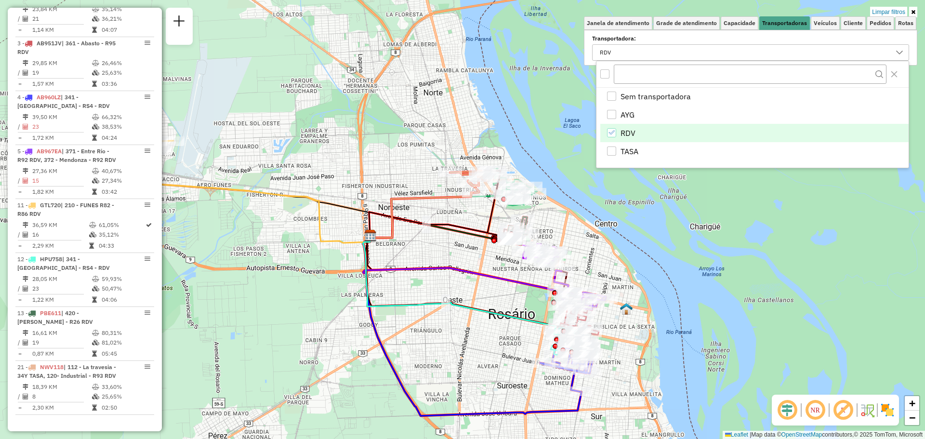
drag, startPoint x: 238, startPoint y: 160, endPoint x: 276, endPoint y: 145, distance: 40.9
click at [276, 145] on div "Limpar filtros Janela de atendimento Grade de atendimento Capacidade Transporta…" at bounding box center [462, 219] width 925 height 439
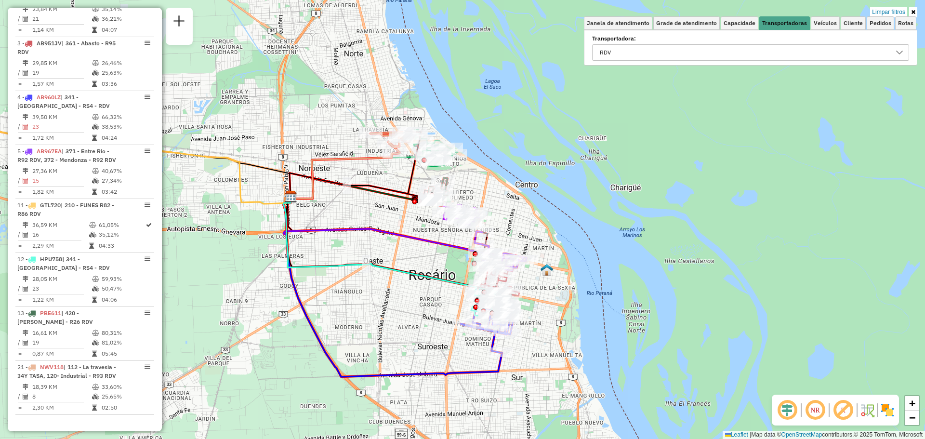
drag, startPoint x: 595, startPoint y: 173, endPoint x: 400, endPoint y: 217, distance: 199.6
click at [400, 217] on div "Limpar filtros Janela de atendimento Grade de atendimento Capacidade Transporta…" at bounding box center [462, 219] width 925 height 439
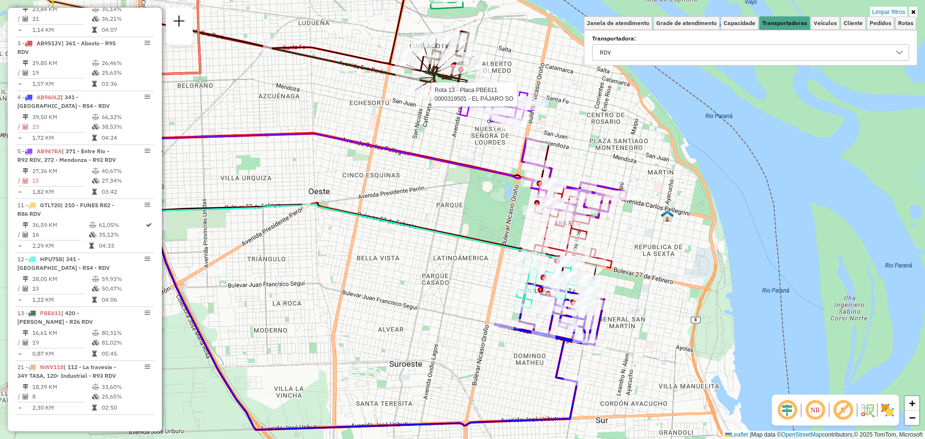
select select "**********"
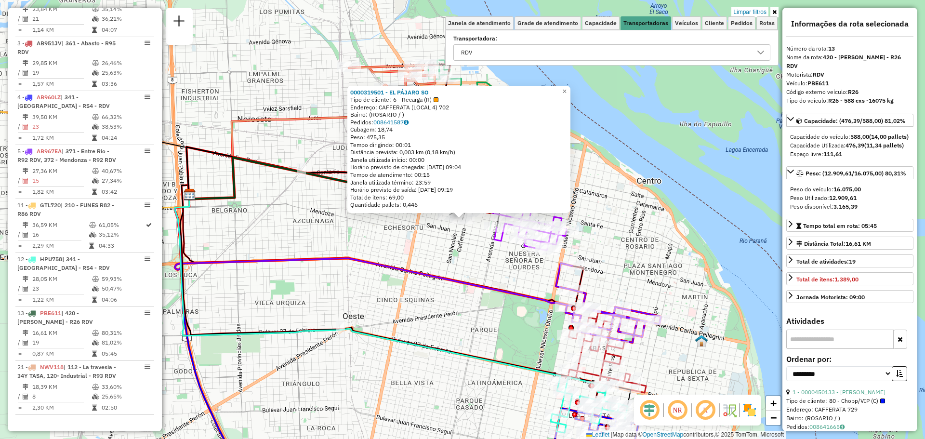
click at [437, 253] on div "0000319501 - EL PÁJARO SO Tipo de cliente: 6 - Recarga (R) Endereço: CAFFERATA …" at bounding box center [462, 219] width 925 height 439
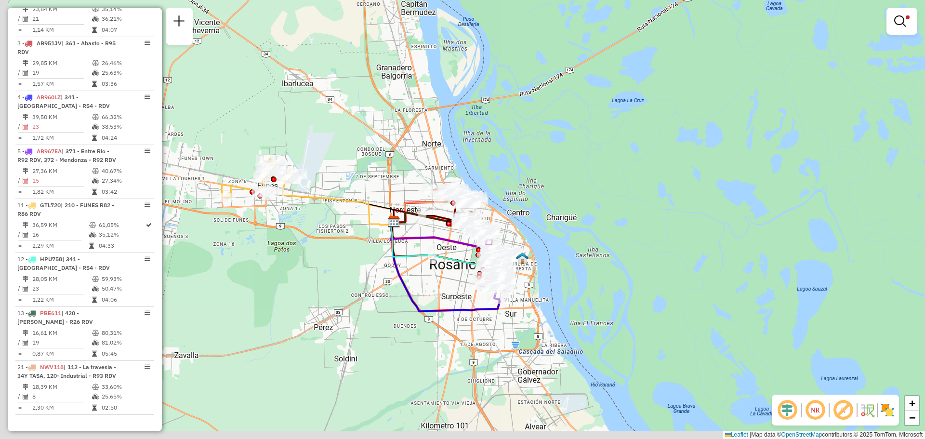
drag, startPoint x: 294, startPoint y: 184, endPoint x: 331, endPoint y: 154, distance: 46.6
click at [331, 154] on div "Limpar filtros Janela de atendimento Grade de atendimento Capacidade Transporta…" at bounding box center [462, 219] width 925 height 439
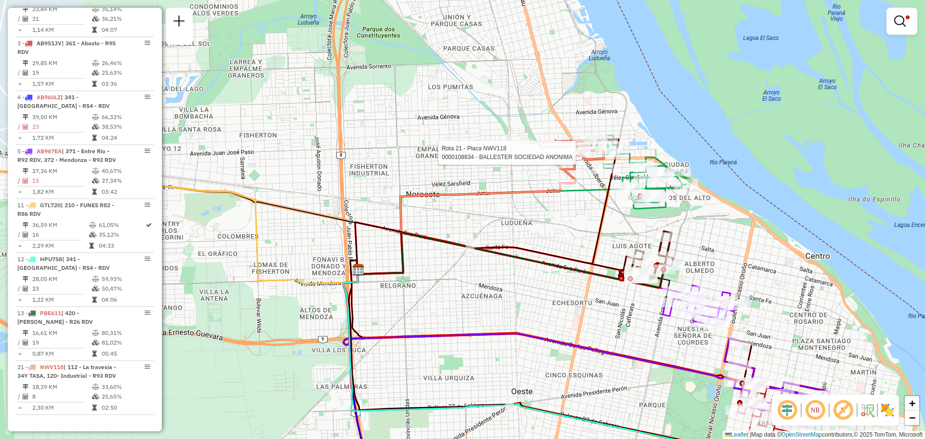
select select "**********"
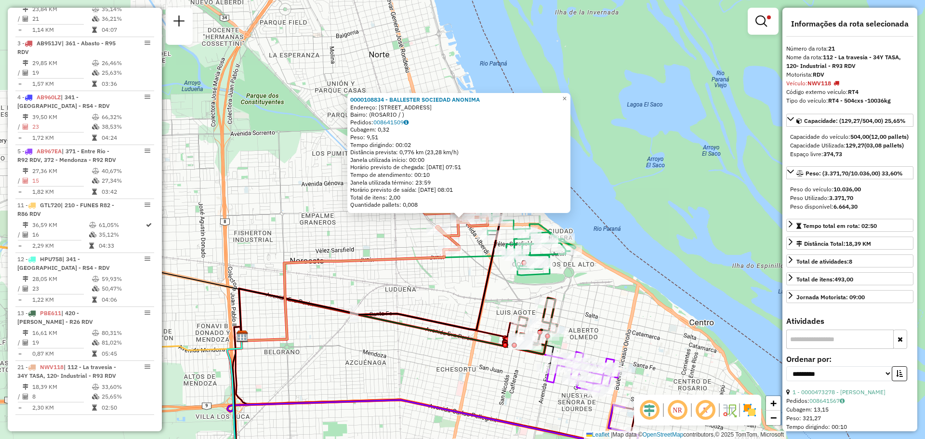
click at [487, 276] on icon at bounding box center [371, 271] width 264 height 131
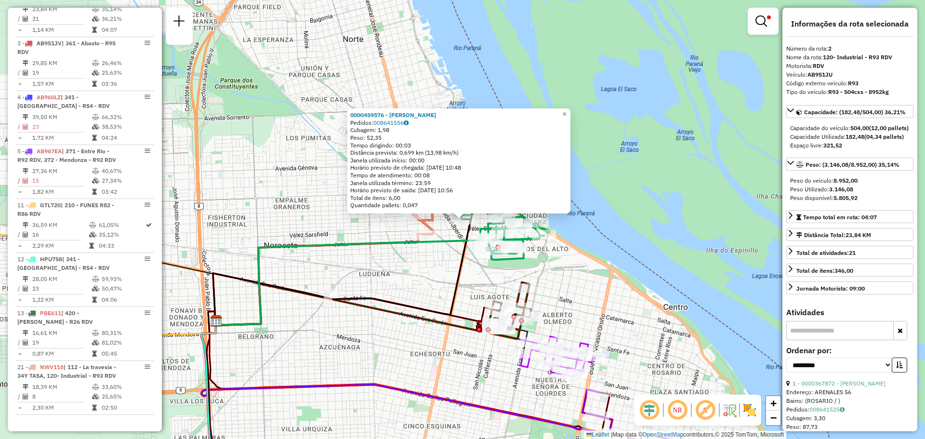
scroll to position [397, 0]
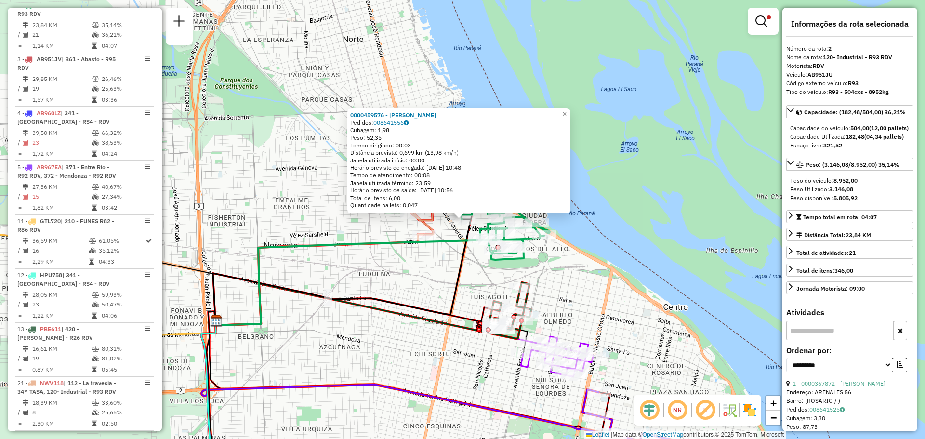
click at [441, 270] on div "0000459576 - TABORDA ALICIA BEATRIZ Pedidos: 008641556 Cubagem: 1,98 Peso: 52,3…" at bounding box center [462, 219] width 925 height 439
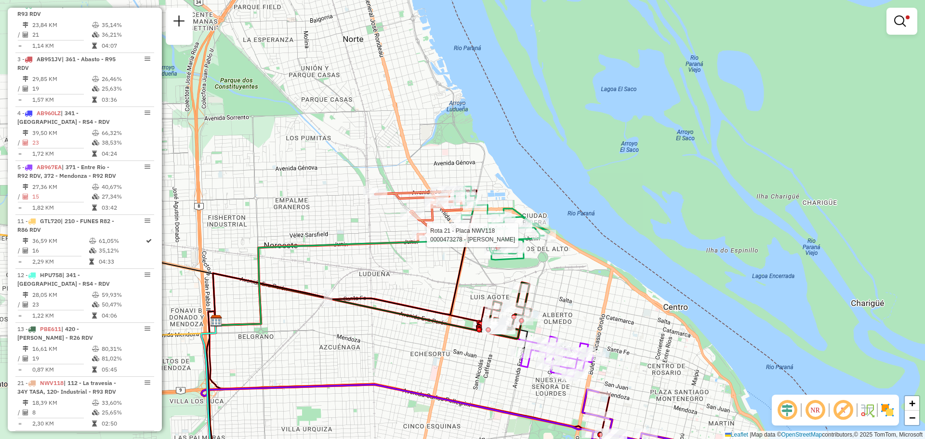
select select "**********"
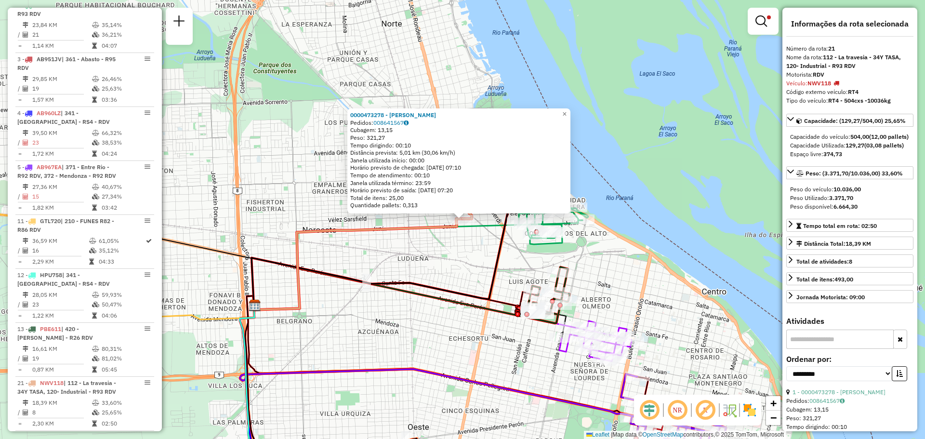
scroll to position [430, 0]
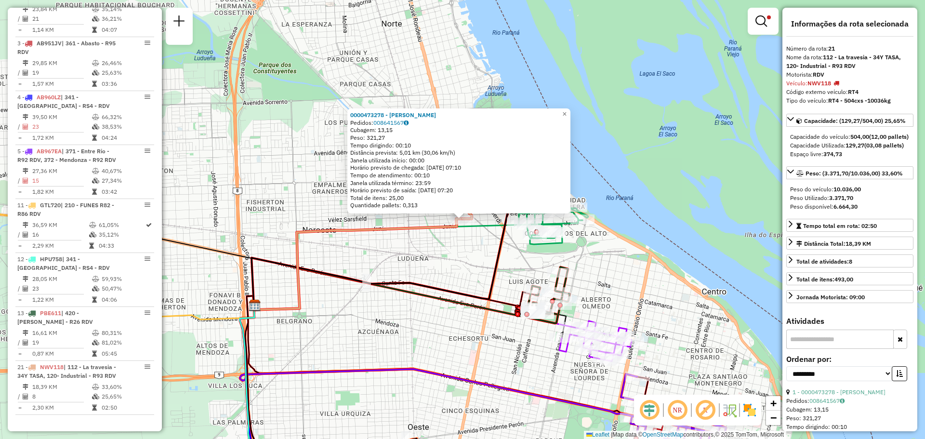
click at [451, 265] on div "0000473278 - LEDESMA ANTONELLA MILAGROS Pedidos: 008641567 Cubagem: 13,15 Peso:…" at bounding box center [462, 219] width 925 height 439
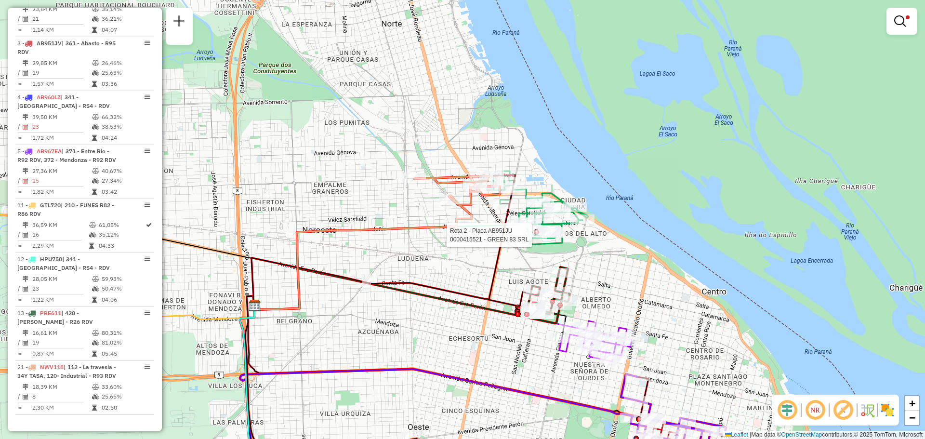
select select "**********"
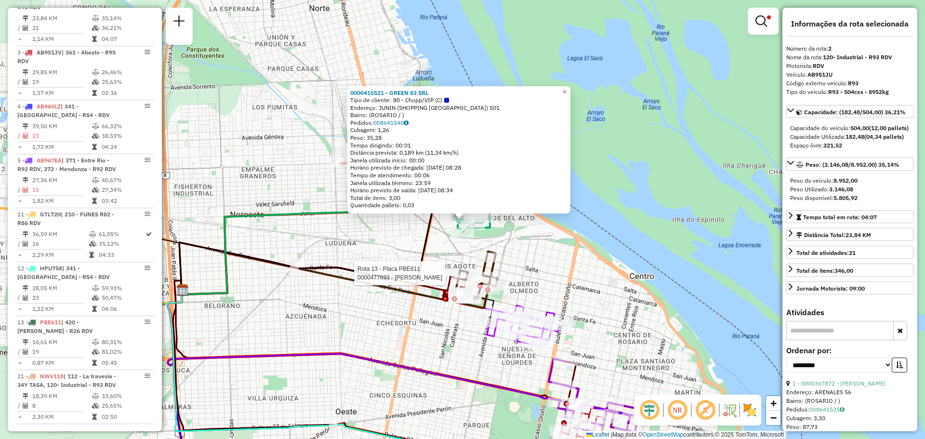
scroll to position [397, 0]
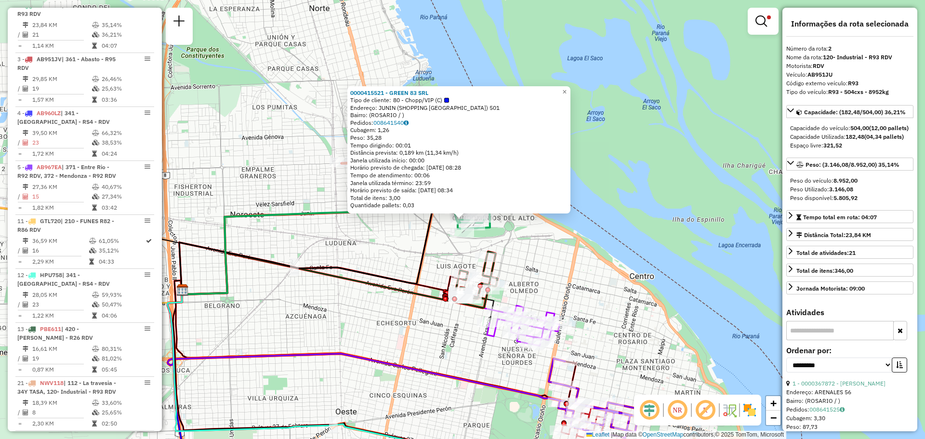
click at [388, 255] on div "0000415521 - GREEN 83 SRL Tipo de cliente: 80 - Chopp/VIP (C) Endereço: JUNIN (…" at bounding box center [462, 219] width 925 height 439
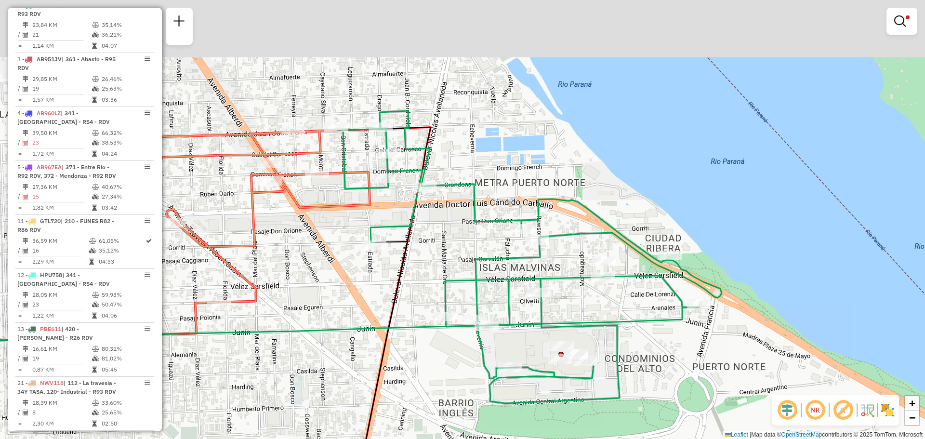
drag, startPoint x: 490, startPoint y: 65, endPoint x: 481, endPoint y: 177, distance: 113.1
click at [481, 177] on div "Limpar filtros Janela de atendimento Grade de atendimento Capacidade Transporta…" at bounding box center [462, 219] width 925 height 439
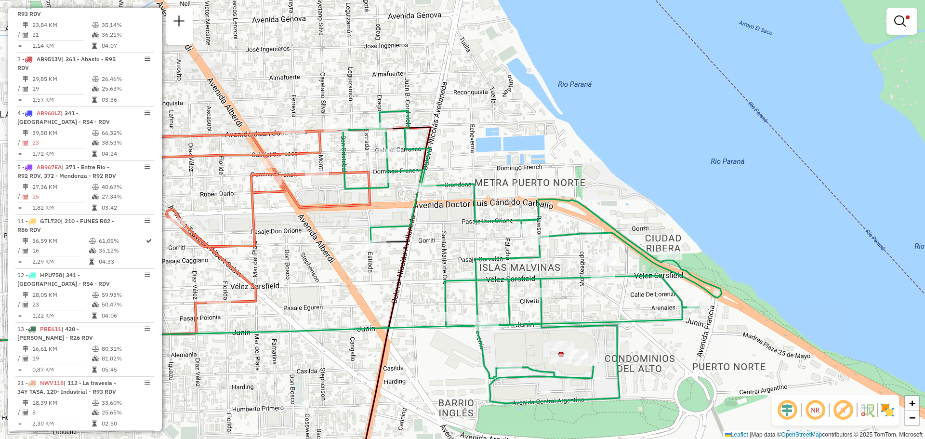
click at [440, 256] on div "Limpar filtros Janela de atendimento Grade de atendimento Capacidade Transporta…" at bounding box center [462, 219] width 925 height 439
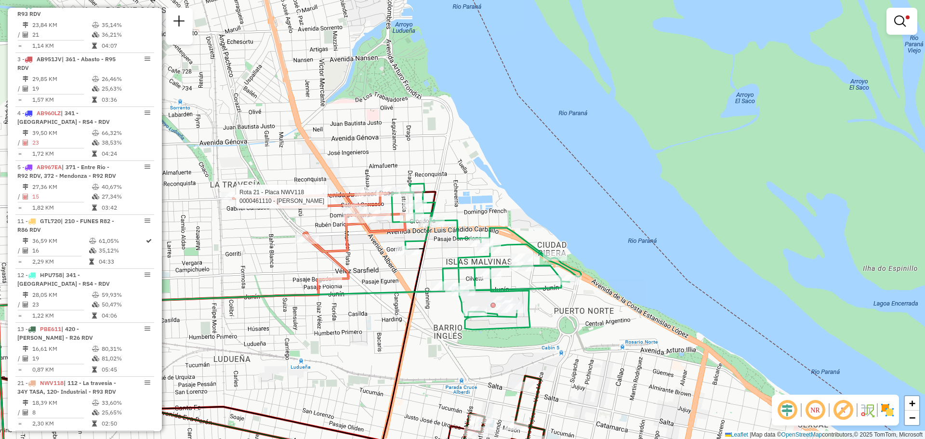
select select "**********"
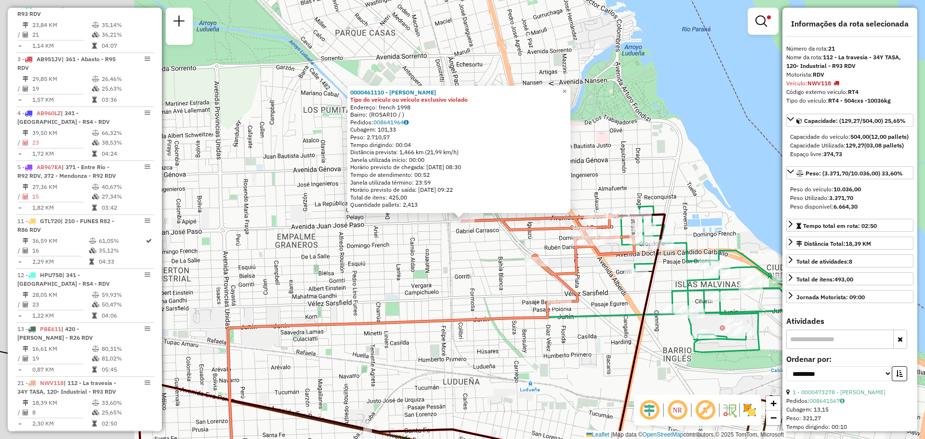
scroll to position [430, 0]
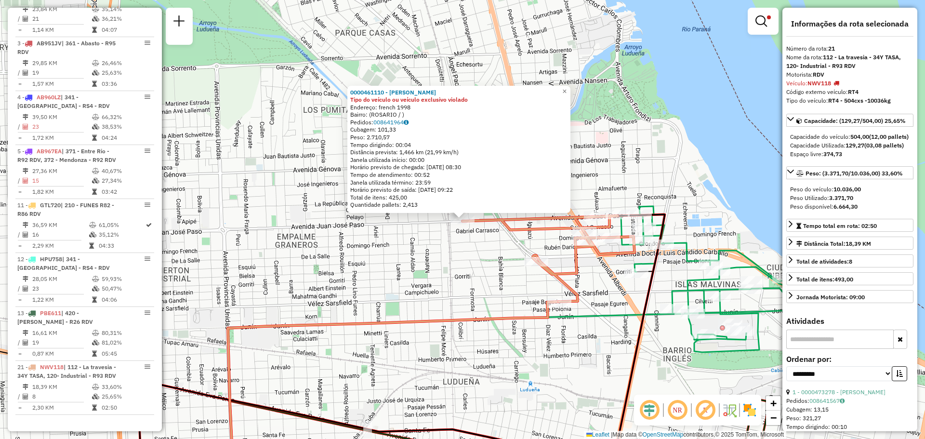
click at [469, 273] on div "0000461110 - Gonzales Emanuel - RDV Tipo do veículo ou veículo exclusivo violad…" at bounding box center [462, 219] width 925 height 439
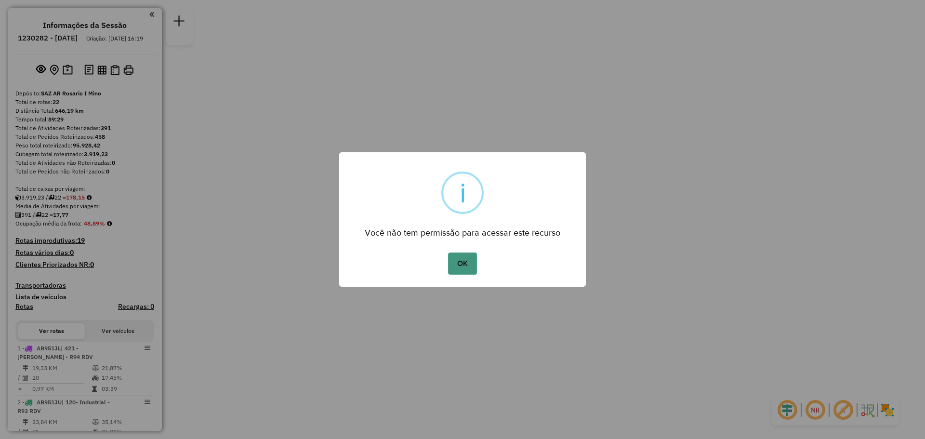
click at [470, 264] on button "OK" at bounding box center [462, 264] width 28 height 22
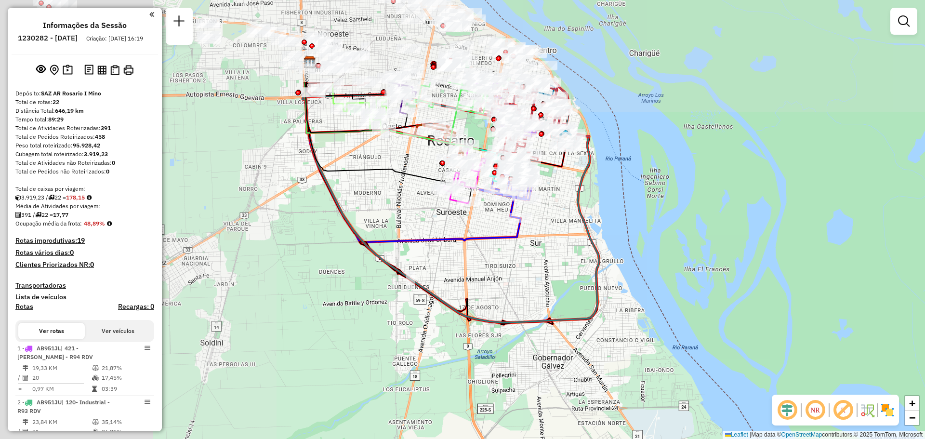
drag, startPoint x: 350, startPoint y: 116, endPoint x: 678, endPoint y: 244, distance: 352.1
click at [733, 251] on div "Janela de atendimento Grade de atendimento Capacidade Transportadoras Veículos …" at bounding box center [462, 219] width 925 height 439
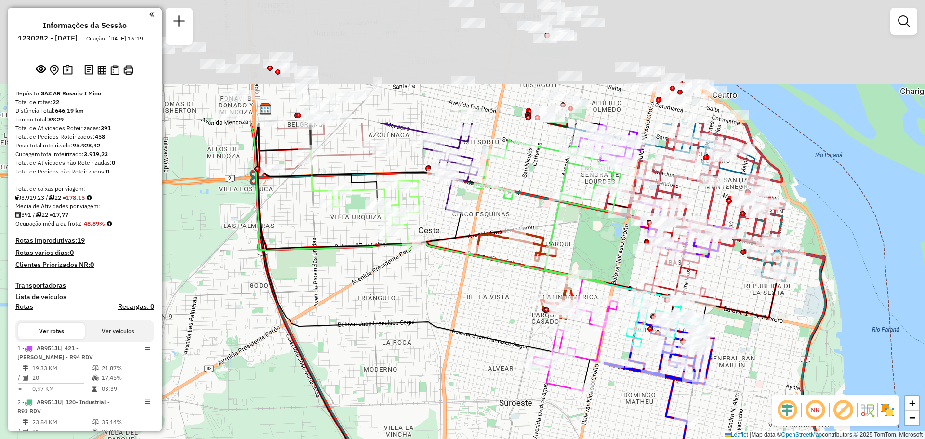
drag, startPoint x: 443, startPoint y: 135, endPoint x: 465, endPoint y: 312, distance: 178.1
click at [460, 310] on div "Janela de atendimento Grade de atendimento Capacidade Transportadoras Veículos …" at bounding box center [462, 219] width 925 height 439
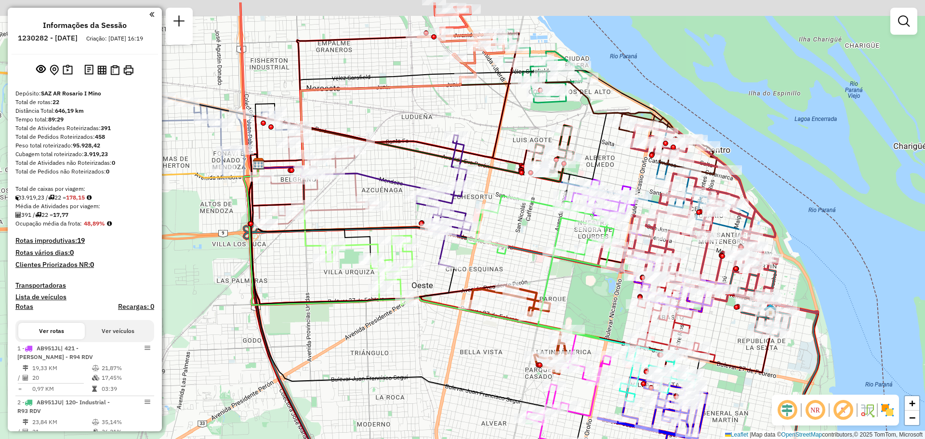
drag, startPoint x: 509, startPoint y: 80, endPoint x: 500, endPoint y: 175, distance: 95.3
click at [499, 164] on icon at bounding box center [387, 98] width 264 height 131
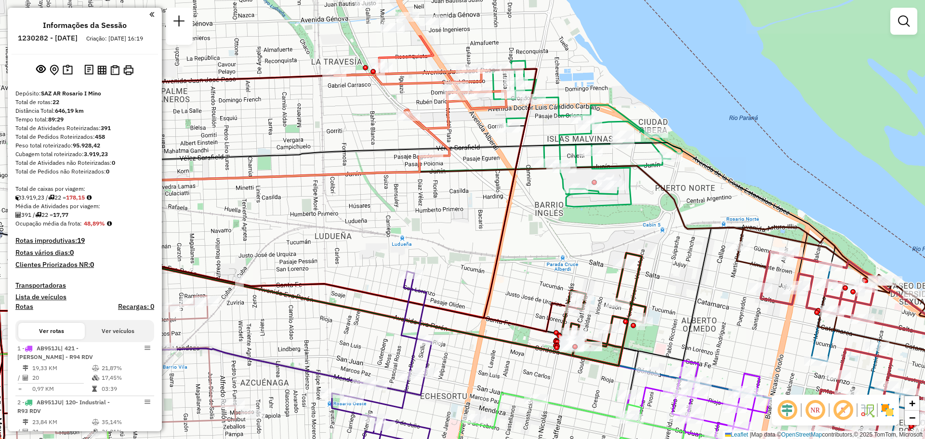
drag, startPoint x: 505, startPoint y: 107, endPoint x: 510, endPoint y: 163, distance: 55.7
click at [510, 163] on div "Janela de atendimento Grade de atendimento Capacidade Transportadoras Veículos …" at bounding box center [462, 219] width 925 height 439
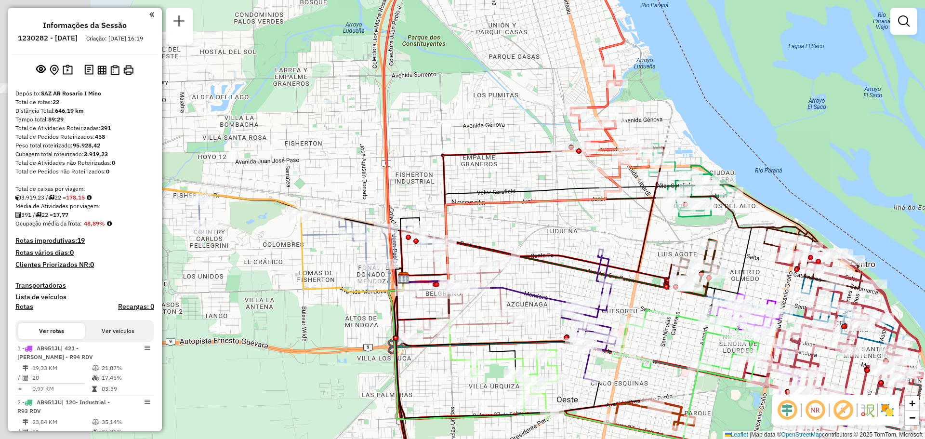
drag, startPoint x: 357, startPoint y: 219, endPoint x: 648, endPoint y: 218, distance: 291.1
click at [630, 218] on div "Janela de atendimento Grade de atendimento Capacidade Transportadoras Veículos …" at bounding box center [462, 219] width 925 height 439
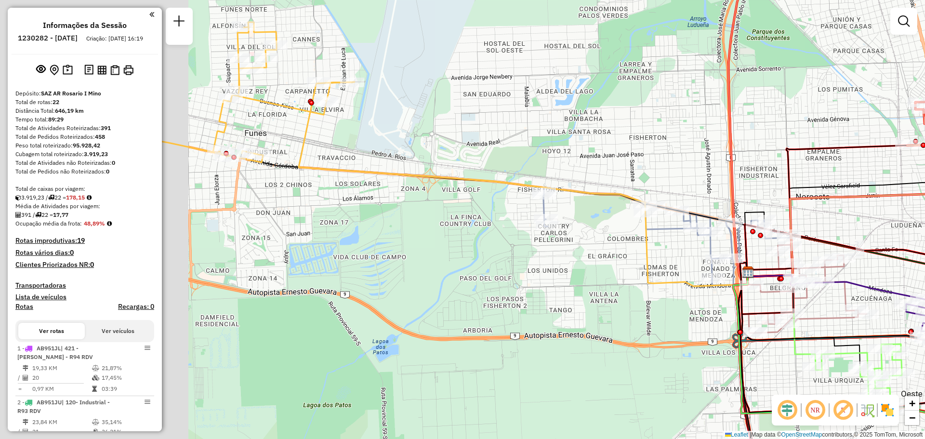
drag, startPoint x: 287, startPoint y: 214, endPoint x: 512, endPoint y: 205, distance: 225.2
click at [522, 208] on div "Janela de atendimento Grade de atendimento Capacidade Transportadoras Veículos …" at bounding box center [462, 219] width 925 height 439
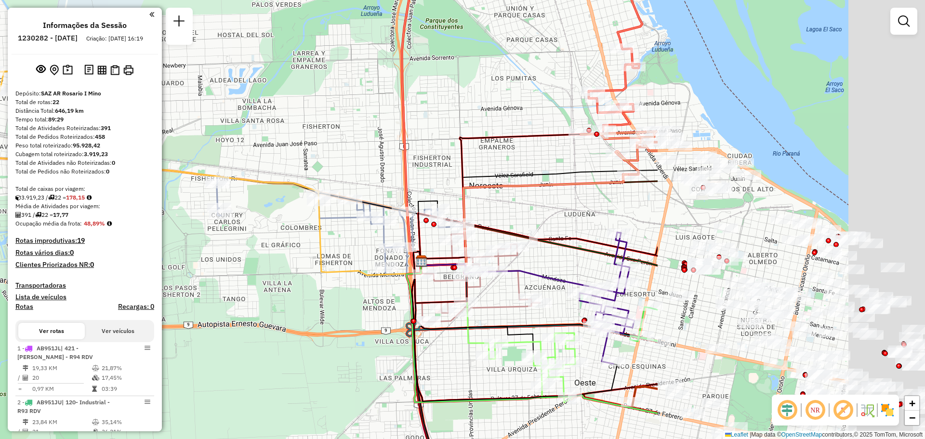
drag, startPoint x: 545, startPoint y: 138, endPoint x: 264, endPoint y: 140, distance: 280.9
click at [201, 131] on div "Janela de atendimento Grade de atendimento Capacidade Transportadoras Veículos …" at bounding box center [462, 219] width 925 height 439
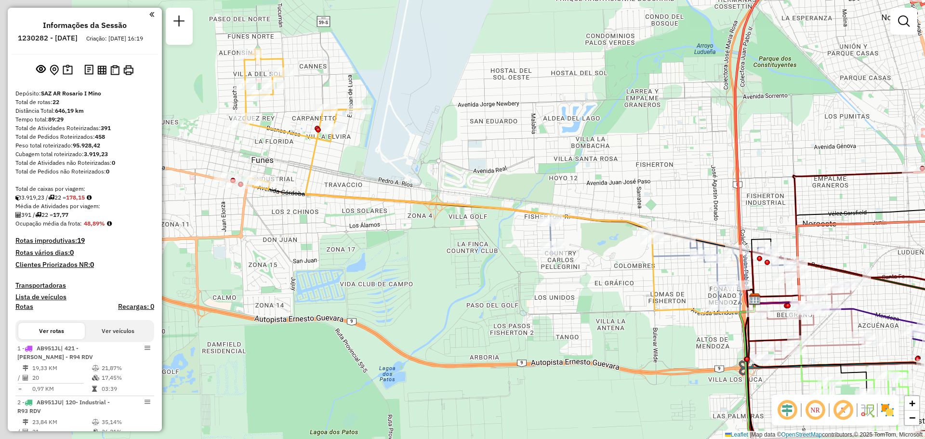
drag, startPoint x: 189, startPoint y: 122, endPoint x: 580, endPoint y: 170, distance: 393.7
click at [579, 170] on div "Janela de atendimento Grade de atendimento Capacidade Transportadoras Veículos …" at bounding box center [462, 219] width 925 height 439
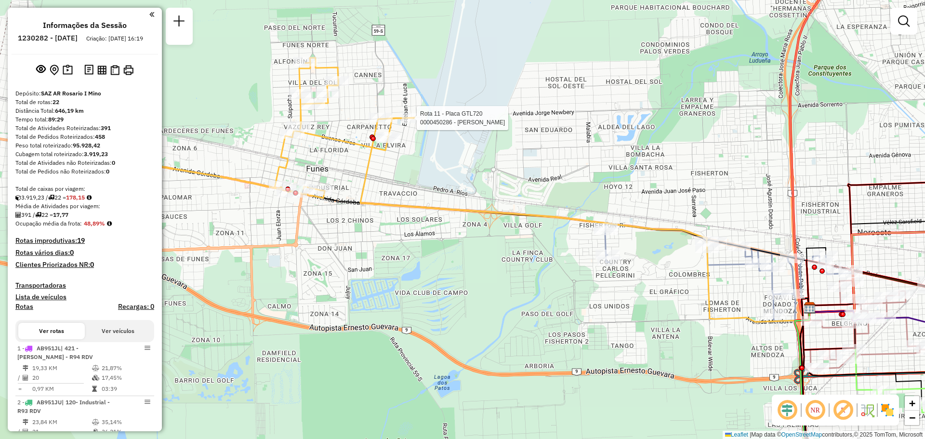
select select "**********"
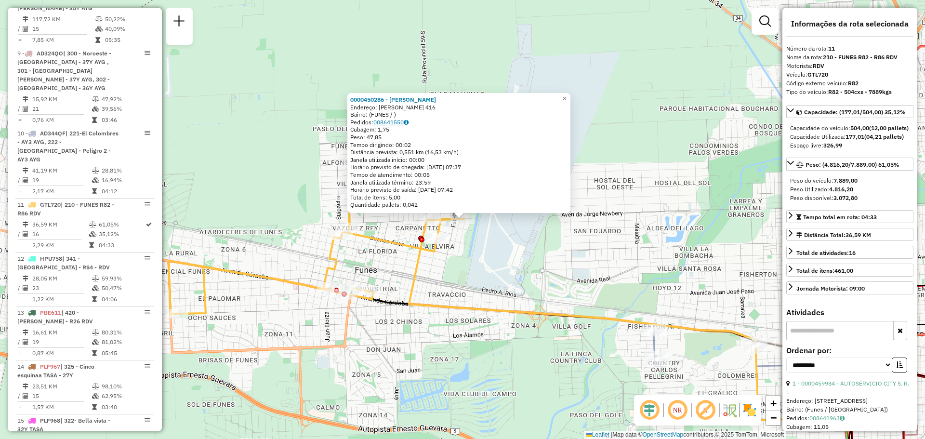
scroll to position [909, 0]
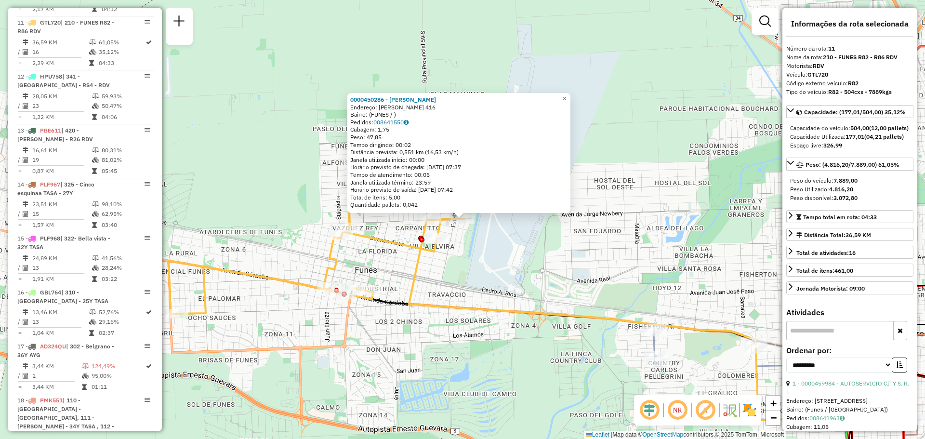
click at [551, 266] on div "0000450286 - CALVIN CAROLINA ANDREA Endereço: VELEZ SARFIELD 416 Bairro: (FUNES…" at bounding box center [462, 219] width 925 height 439
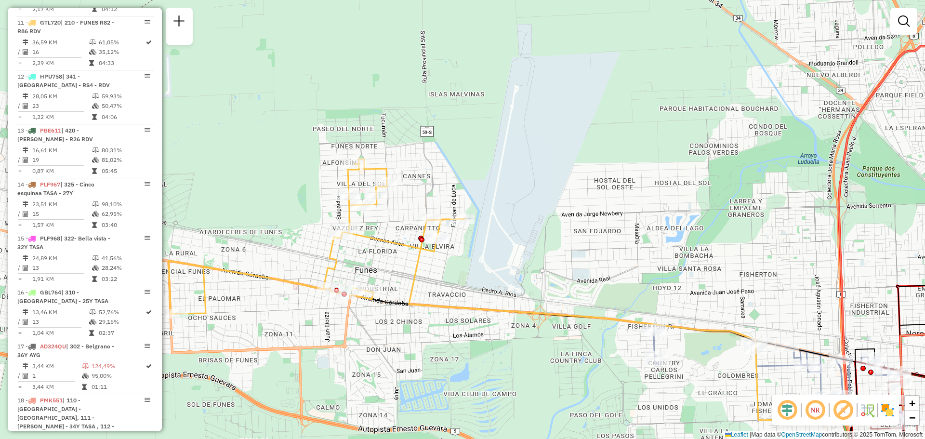
click at [504, 234] on div "Janela de atendimento Grade de atendimento Capacidade Transportadoras Veículos …" at bounding box center [462, 219] width 925 height 439
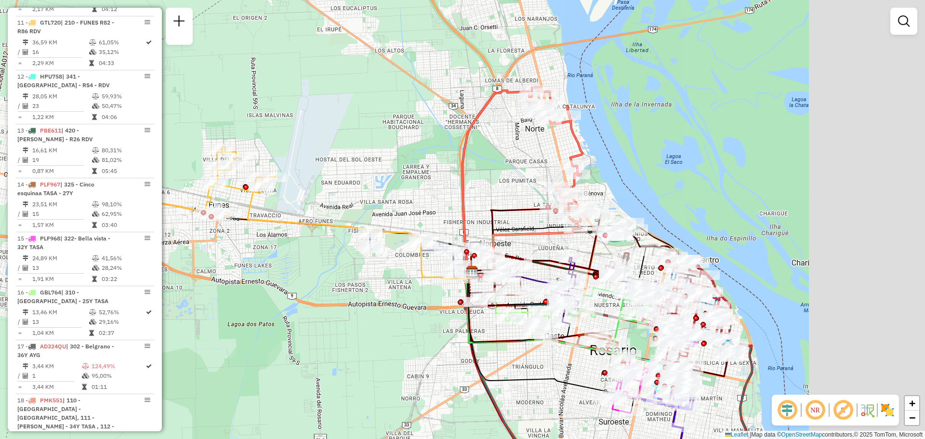
drag, startPoint x: 565, startPoint y: 206, endPoint x: 253, endPoint y: 142, distance: 319.2
click at [140, 140] on hb-router-mapa "Informações da Sessão 1230282 - 16/08/2025 Criação: 15/08/2025 16:19 Depósito: …" at bounding box center [462, 219] width 925 height 439
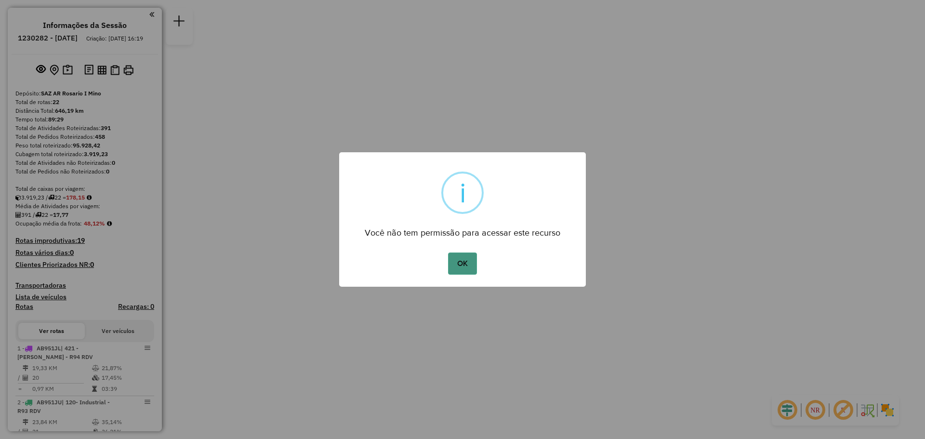
click at [472, 263] on button "OK" at bounding box center [462, 264] width 28 height 22
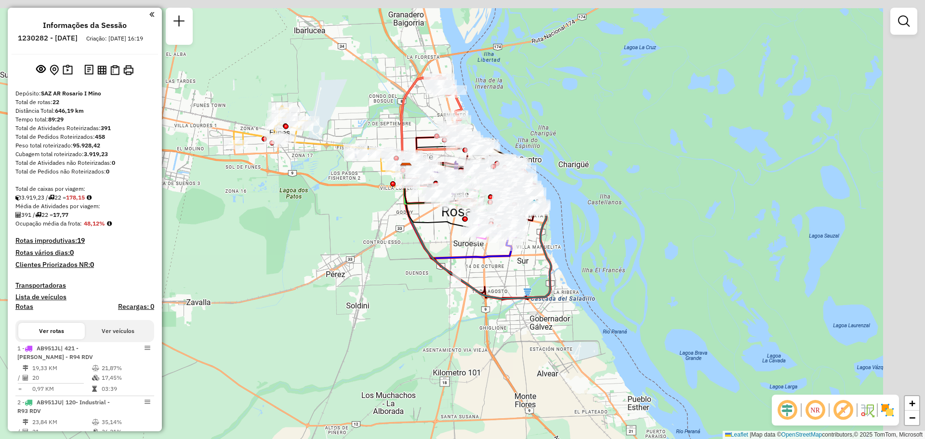
drag, startPoint x: 469, startPoint y: 61, endPoint x: 416, endPoint y: 126, distance: 83.5
click at [412, 122] on div "Janela de atendimento Grade de atendimento Capacidade Transportadoras Veículos …" at bounding box center [462, 219] width 925 height 439
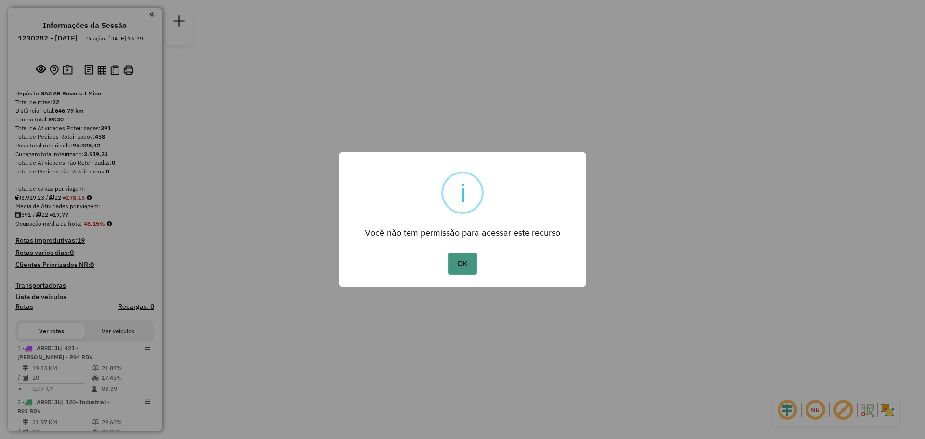
click at [470, 265] on button "OK" at bounding box center [462, 264] width 28 height 22
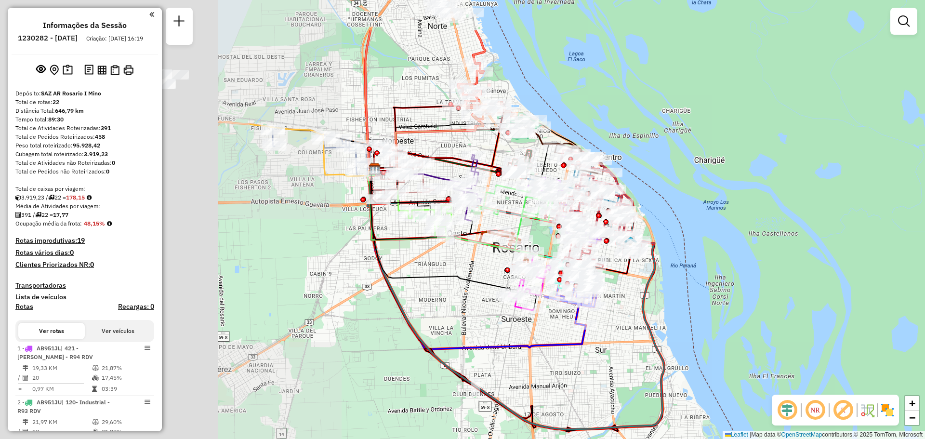
drag, startPoint x: 389, startPoint y: 134, endPoint x: 747, endPoint y: 214, distance: 367.0
click at [748, 214] on div "Janela de atendimento Grade de atendimento Capacidade Transportadoras Veículos …" at bounding box center [462, 219] width 925 height 439
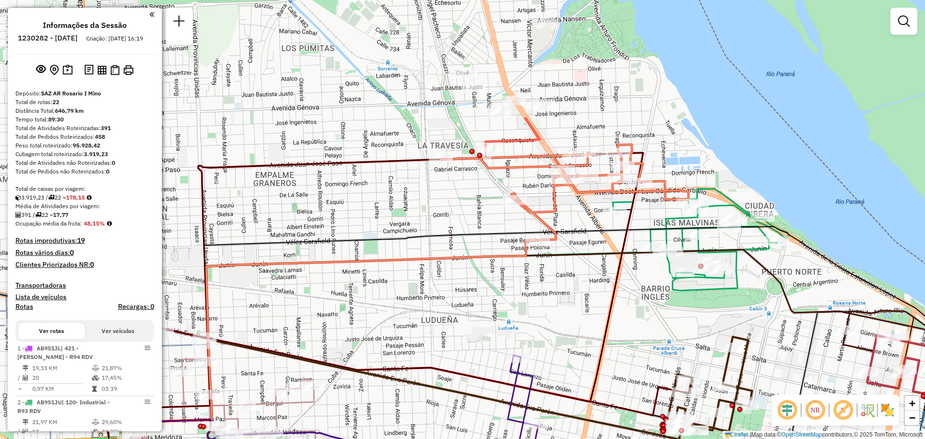
drag, startPoint x: 599, startPoint y: 80, endPoint x: 603, endPoint y: 242, distance: 161.5
click at [603, 242] on div "Janela de atendimento Grade de atendimento Capacidade Transportadoras Veículos …" at bounding box center [462, 219] width 925 height 439
select select "**********"
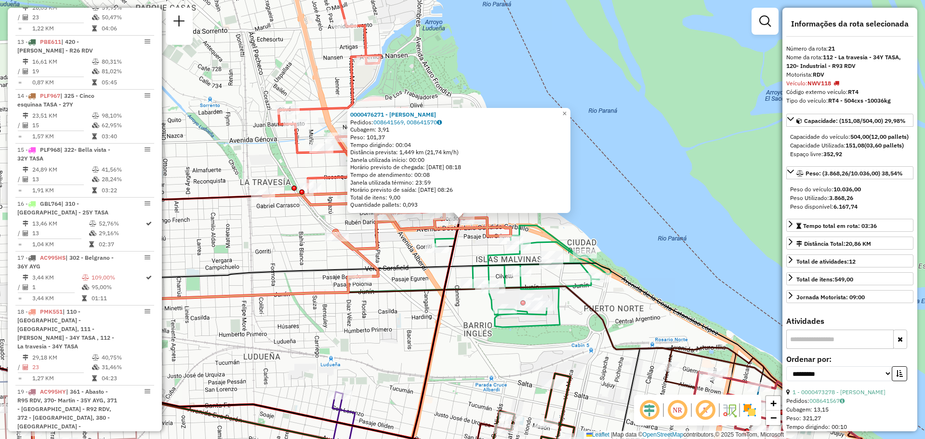
scroll to position [1253, 0]
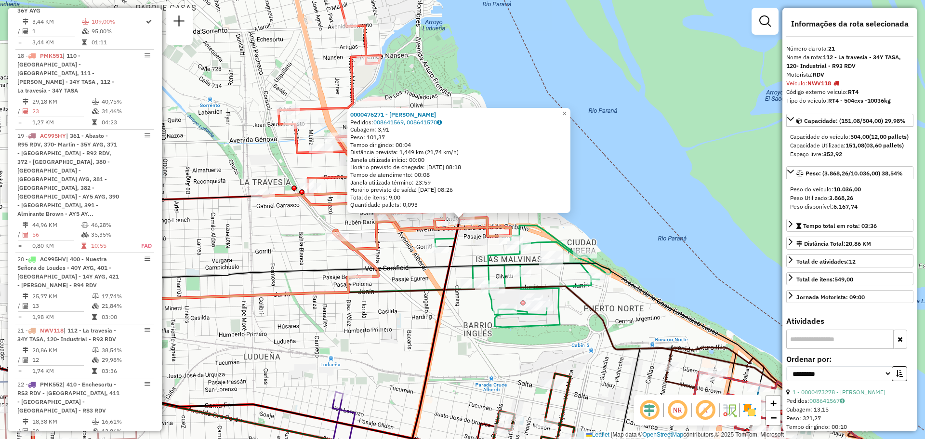
click at [459, 263] on icon at bounding box center [353, 356] width 822 height 186
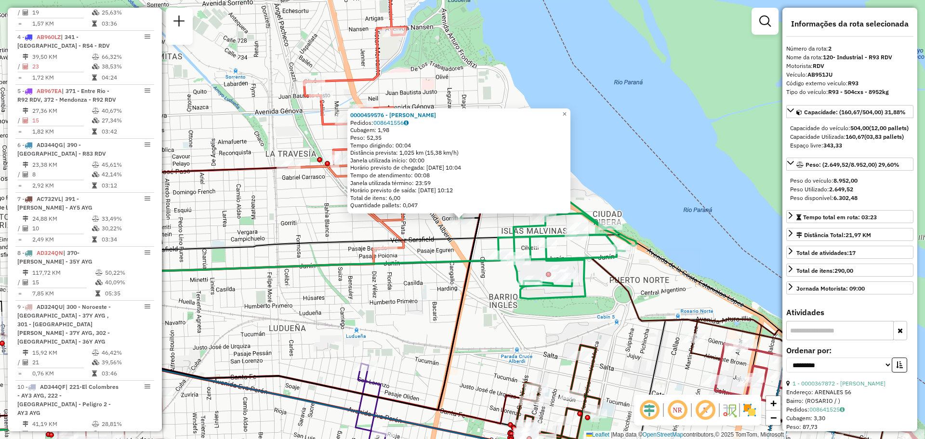
scroll to position [397, 0]
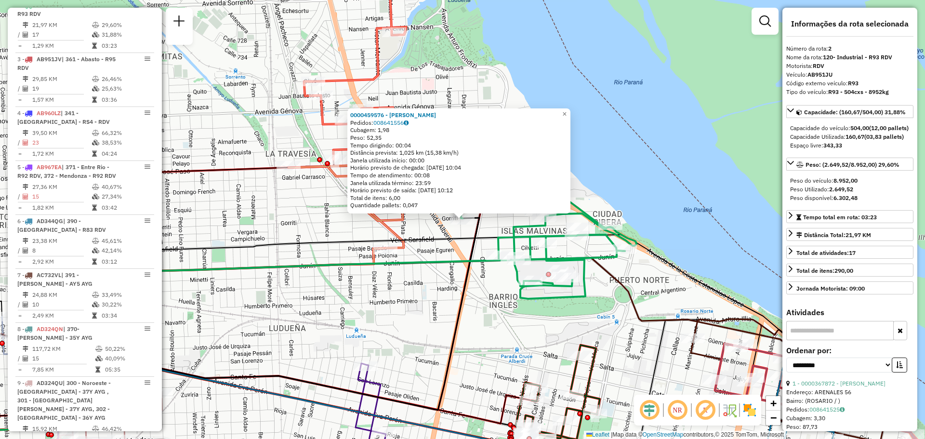
click at [457, 256] on icon at bounding box center [296, 341] width 657 height 180
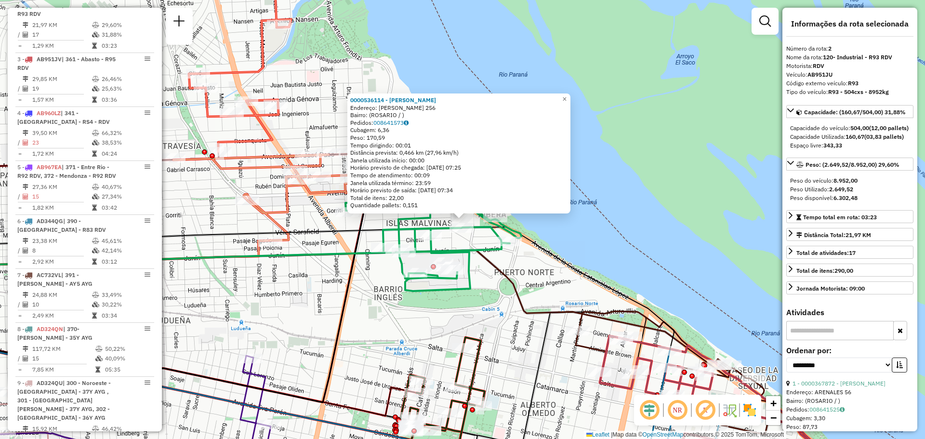
click at [328, 268] on div "0000536114 - Di Campli Carlos Endereço: VELEZ SARSFIELD 256 Bairro: (ROSARIO / …" at bounding box center [462, 219] width 925 height 439
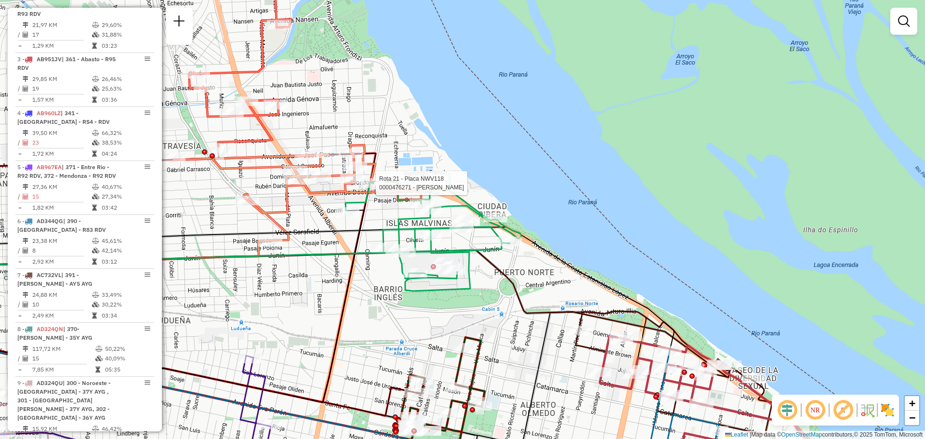
select select "**********"
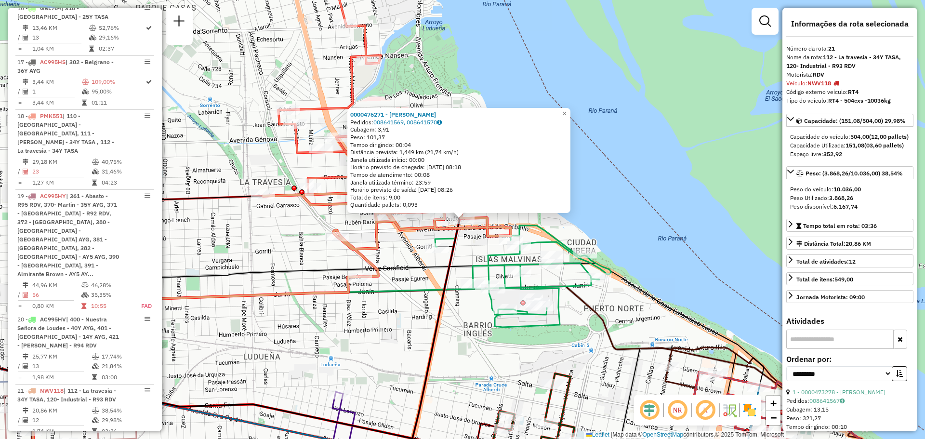
scroll to position [1253, 0]
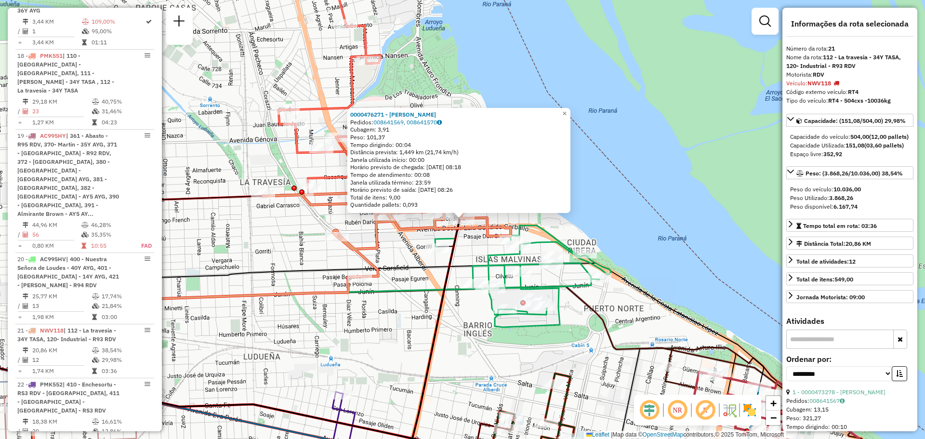
click at [266, 255] on div "0000476271 - ZAFFARONI EVELYN JESICA SILVANA Pedidos: 008641569, 008641570 Cuba…" at bounding box center [462, 219] width 925 height 439
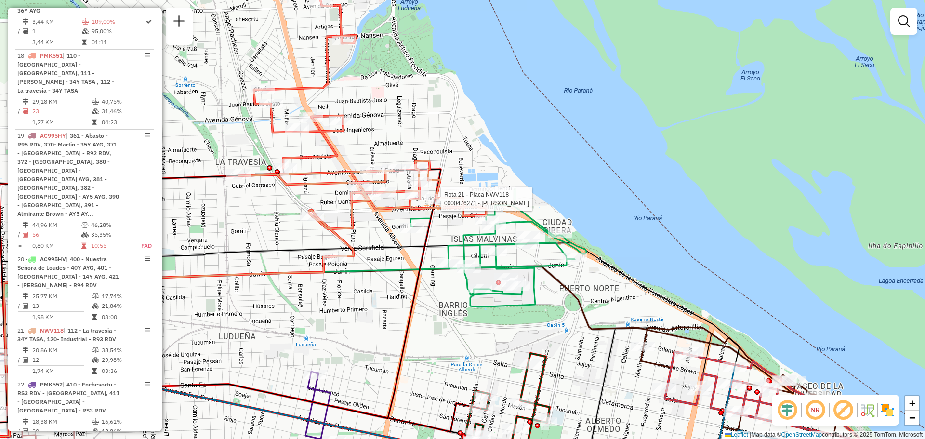
select select "**********"
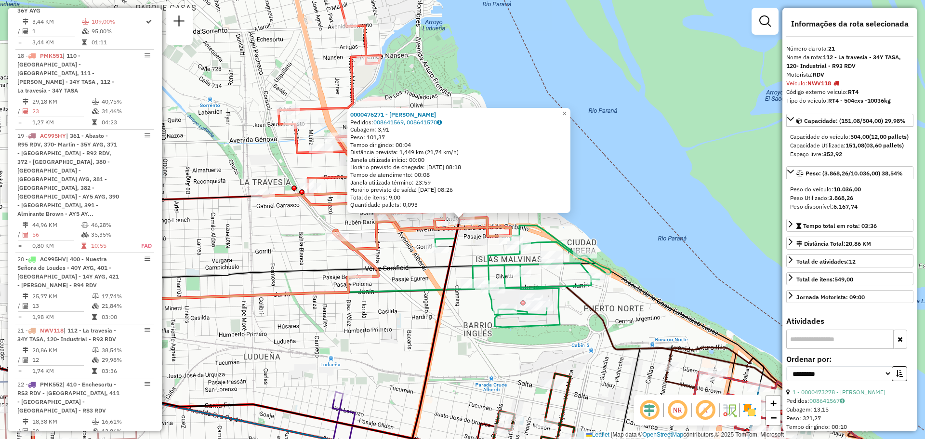
click at [412, 278] on div "0000476271 - ZAFFARONI EVELYN JESICA SILVANA Pedidos: 008641569, 008641570 Cuba…" at bounding box center [462, 219] width 925 height 439
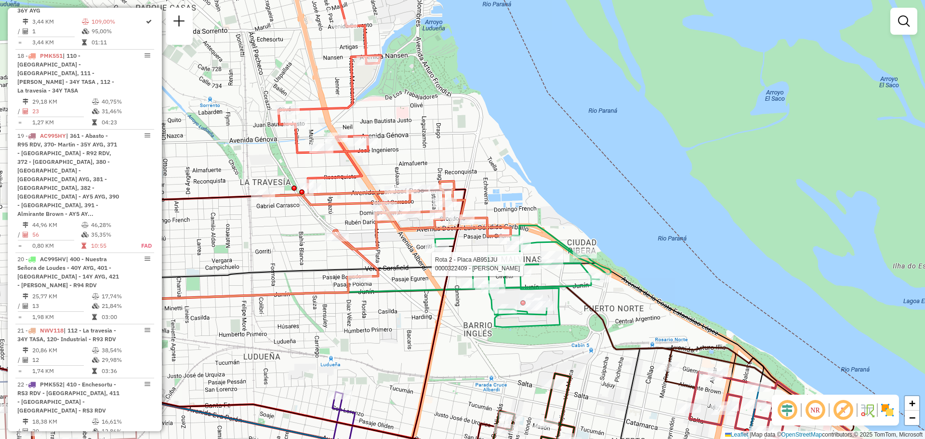
select select "**********"
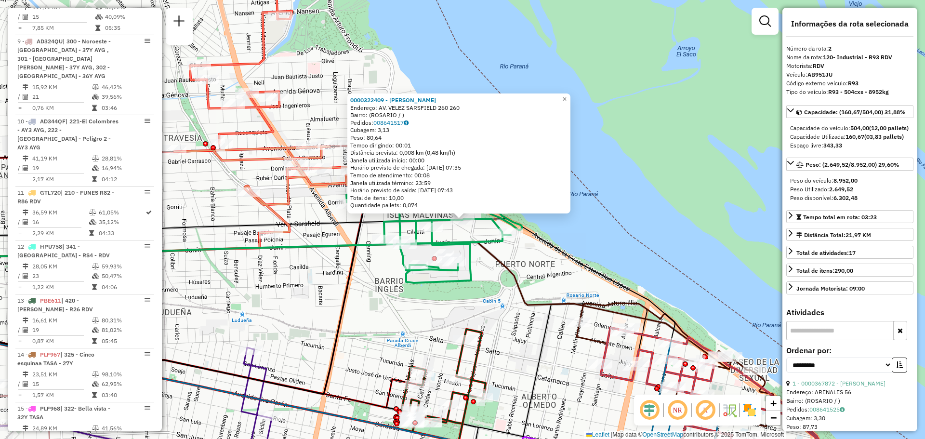
scroll to position [397, 0]
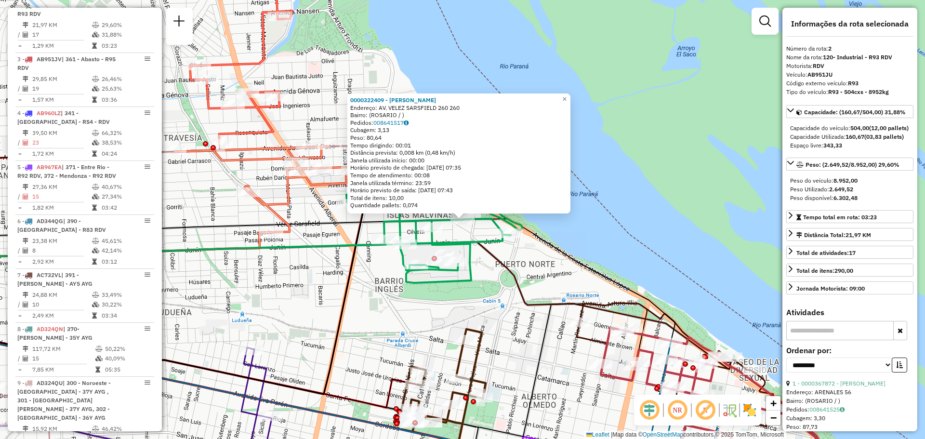
click at [359, 286] on div "0000322409 - UGARTE NORMA BEATRIZ Endereço: AV. VELEZ SARSFIELD 260 260 Bairro:…" at bounding box center [462, 219] width 925 height 439
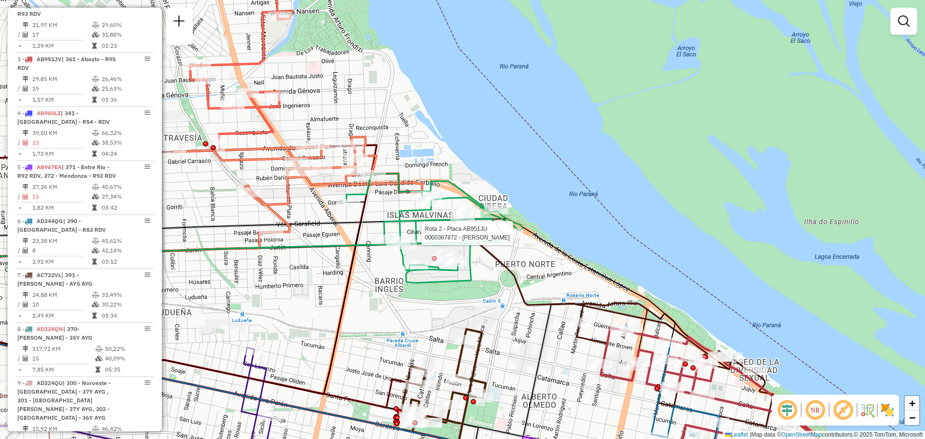
select select "**********"
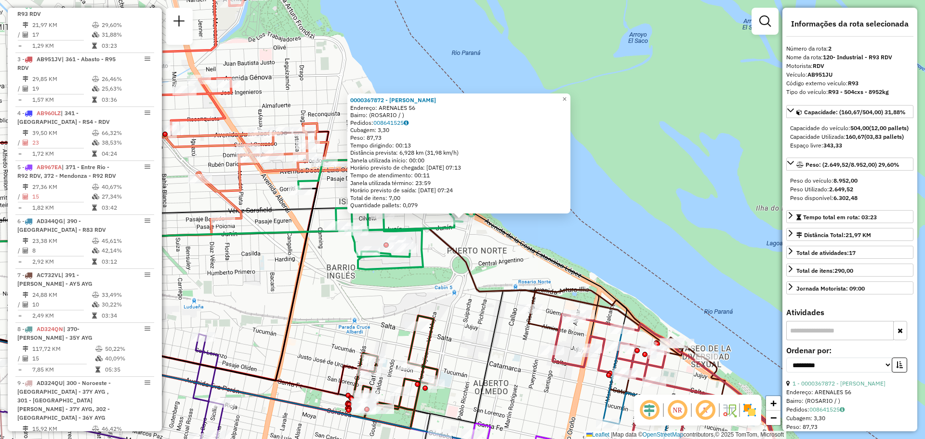
click at [345, 310] on div "0000367872 - MOREIRA HEDI Endereço: ARENALES 56 Bairro: (ROSARIO / ) Pedidos: 0…" at bounding box center [462, 219] width 925 height 439
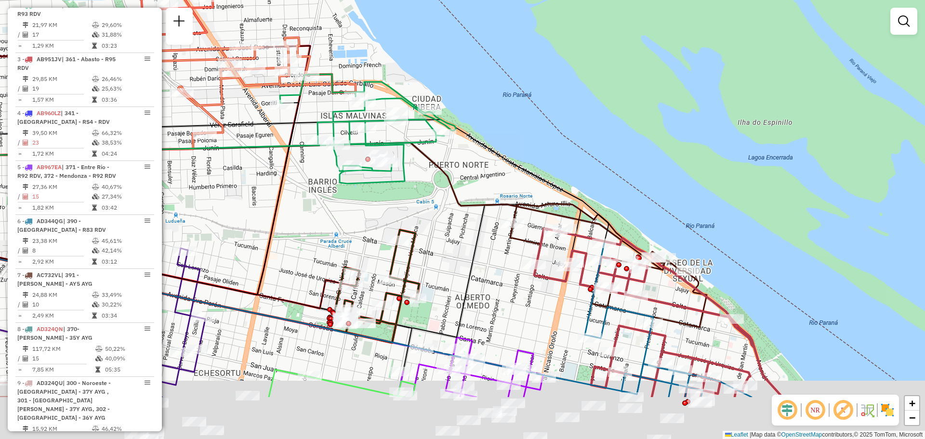
drag, startPoint x: 531, startPoint y: 379, endPoint x: 503, endPoint y: 224, distance: 157.7
click at [503, 224] on div "Janela de atendimento Grade de atendimento Capacidade Transportadoras Veículos …" at bounding box center [462, 219] width 925 height 439
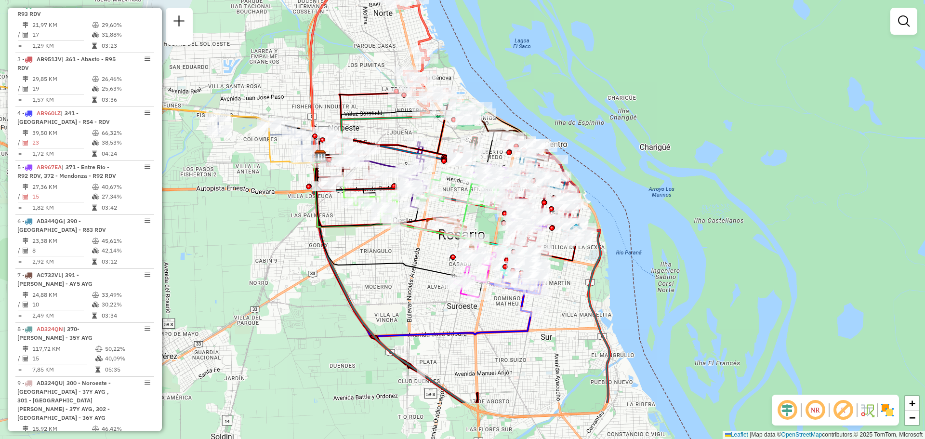
drag, startPoint x: 585, startPoint y: 369, endPoint x: 557, endPoint y: 234, distance: 138.3
click at [557, 234] on div "Janela de atendimento Grade de atendimento Capacidade Transportadoras Veículos …" at bounding box center [462, 219] width 925 height 439
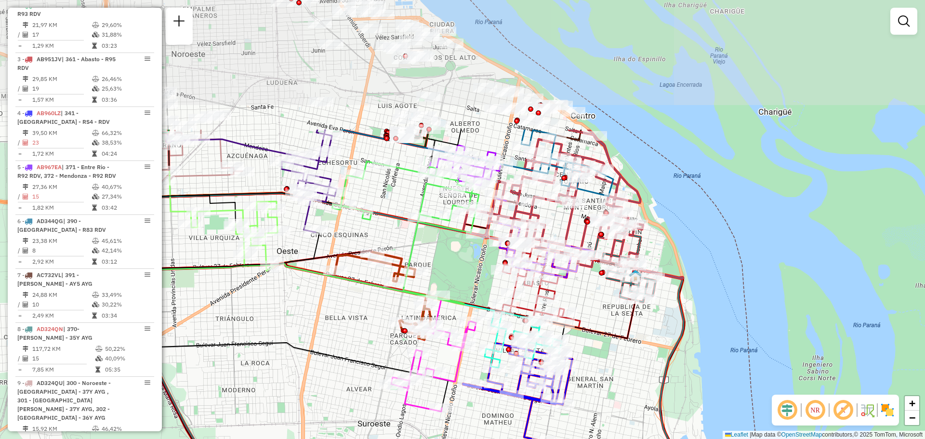
drag, startPoint x: 416, startPoint y: 103, endPoint x: 466, endPoint y: 277, distance: 180.6
click at [466, 277] on div "Janela de atendimento Grade de atendimento Capacidade Transportadoras Veículos …" at bounding box center [462, 219] width 925 height 439
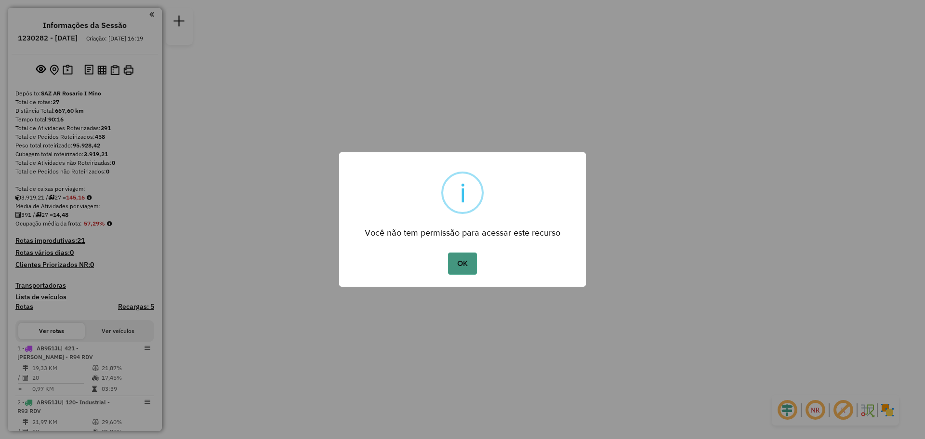
click at [460, 262] on button "OK" at bounding box center [462, 264] width 28 height 22
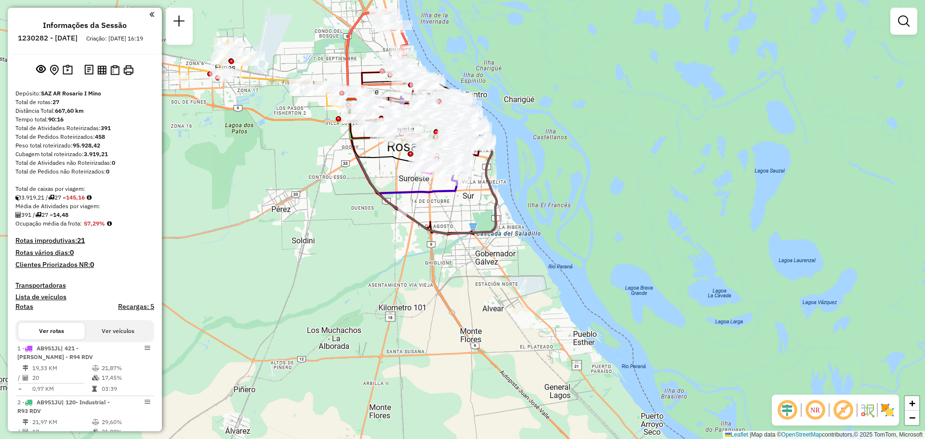
drag, startPoint x: 326, startPoint y: 132, endPoint x: 421, endPoint y: 339, distance: 228.4
click at [409, 334] on div "Janela de atendimento Grade de atendimento Capacidade Transportadoras Veículos …" at bounding box center [462, 219] width 925 height 439
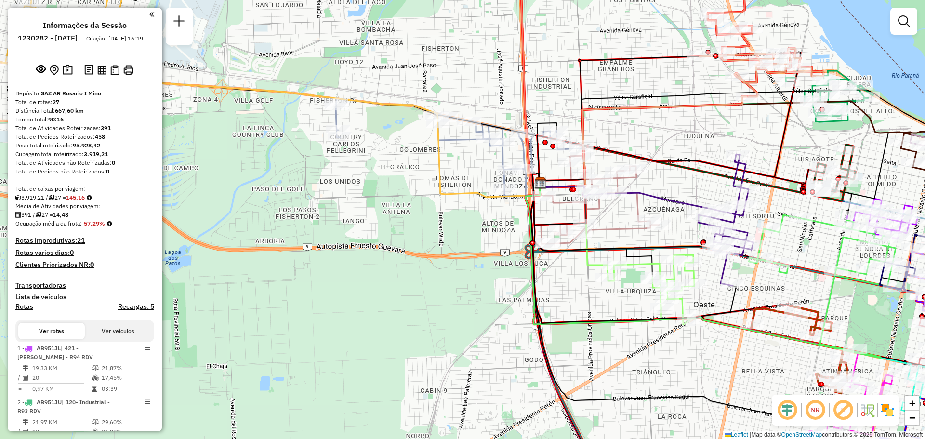
drag, startPoint x: 787, startPoint y: 141, endPoint x: 780, endPoint y: 124, distance: 18.2
click at [732, 144] on icon at bounding box center [669, 118] width 264 height 131
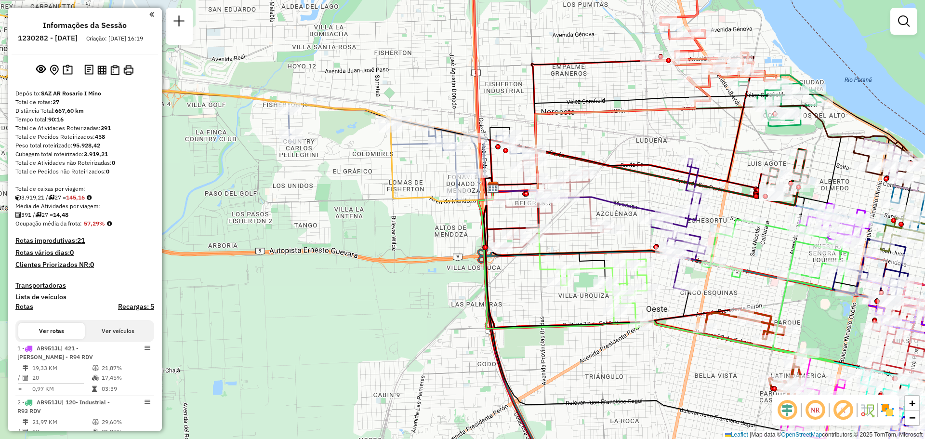
click at [736, 130] on icon at bounding box center [622, 122] width 264 height 131
select select "**********"
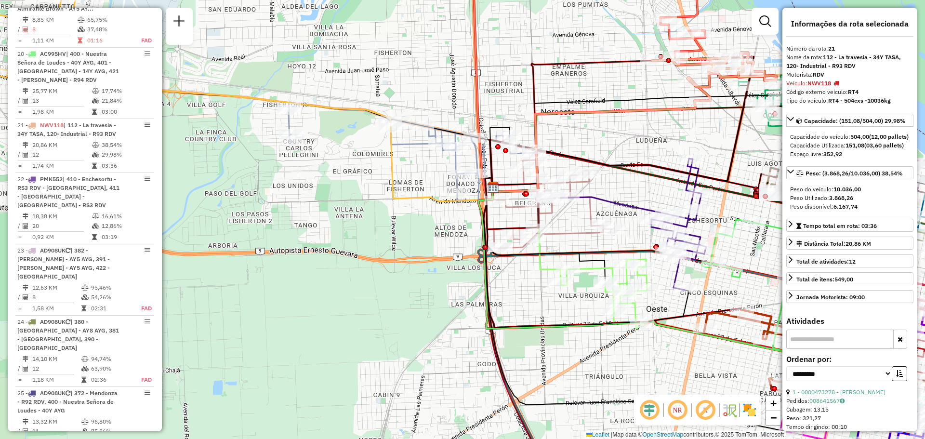
scroll to position [1535, 0]
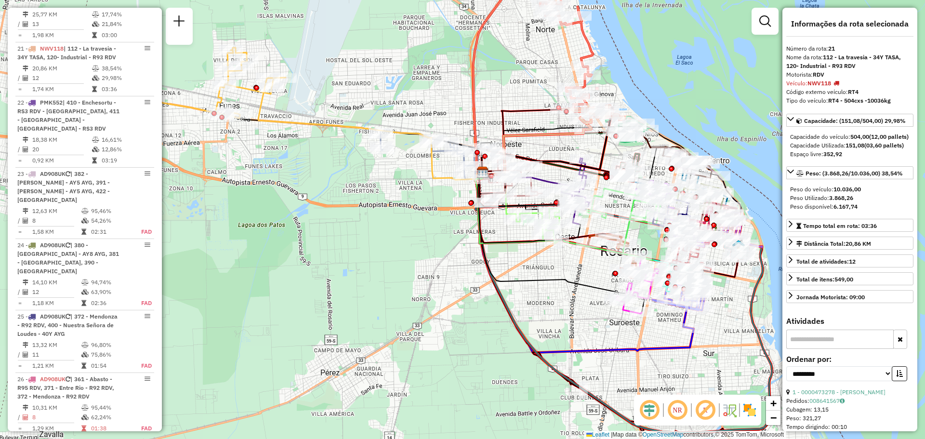
drag, startPoint x: 615, startPoint y: 137, endPoint x: 585, endPoint y: 148, distance: 32.0
click at [585, 148] on div "Janela de atendimento Grade de atendimento Capacidade Transportadoras Veículos …" at bounding box center [462, 219] width 925 height 439
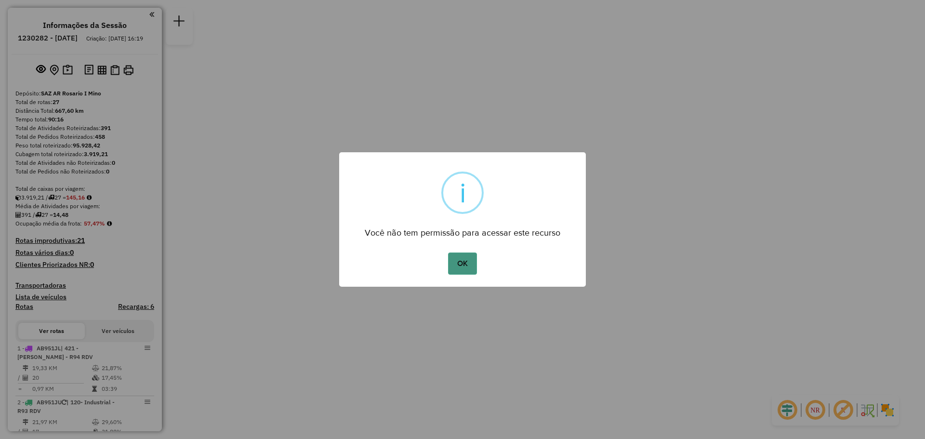
click at [461, 261] on button "OK" at bounding box center [462, 264] width 28 height 22
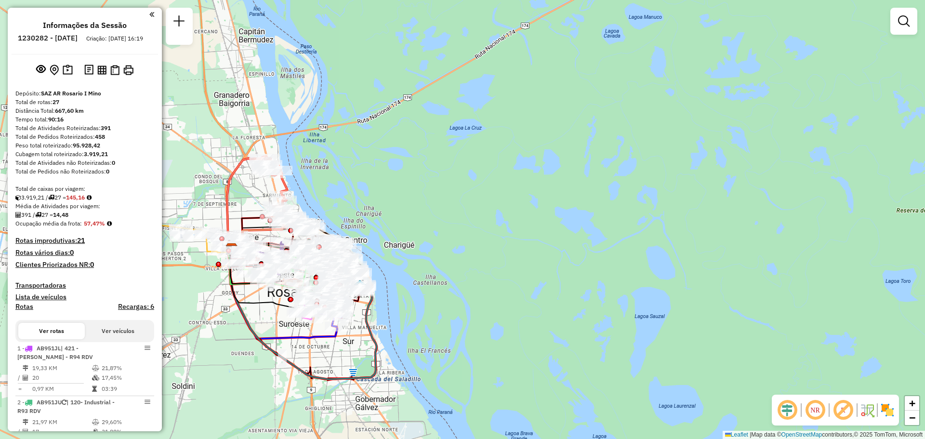
drag, startPoint x: 275, startPoint y: 190, endPoint x: 555, endPoint y: 152, distance: 283.0
click at [558, 148] on div "Janela de atendimento Grade de atendimento Capacidade Transportadoras Veículos …" at bounding box center [462, 219] width 925 height 439
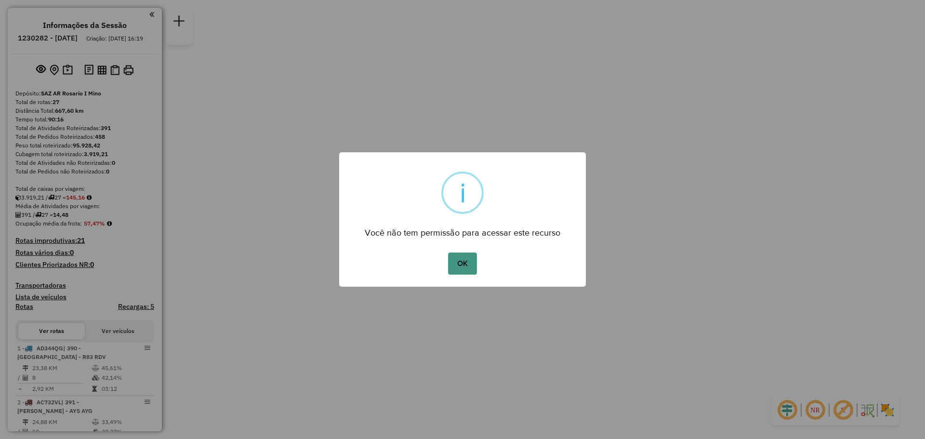
click at [466, 261] on button "OK" at bounding box center [462, 264] width 28 height 22
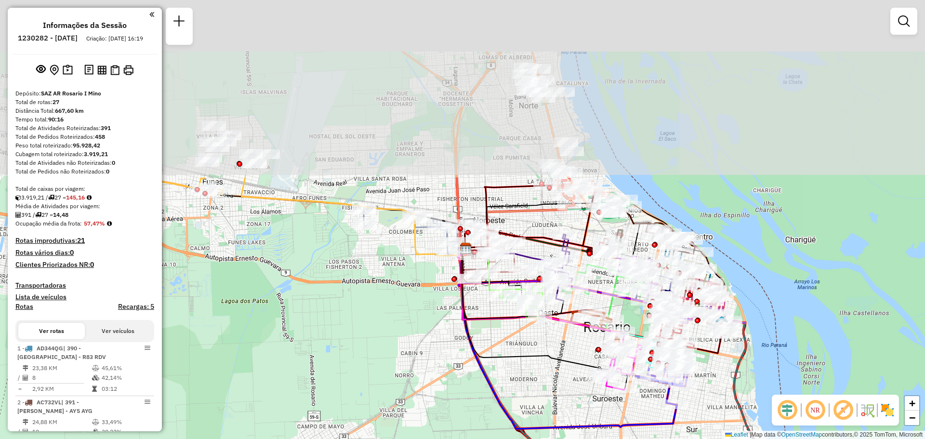
drag, startPoint x: 509, startPoint y: 79, endPoint x: 420, endPoint y: 292, distance: 231.1
click at [400, 303] on div "Janela de atendimento Grade de atendimento Capacidade Transportadoras Veículos …" at bounding box center [462, 219] width 925 height 439
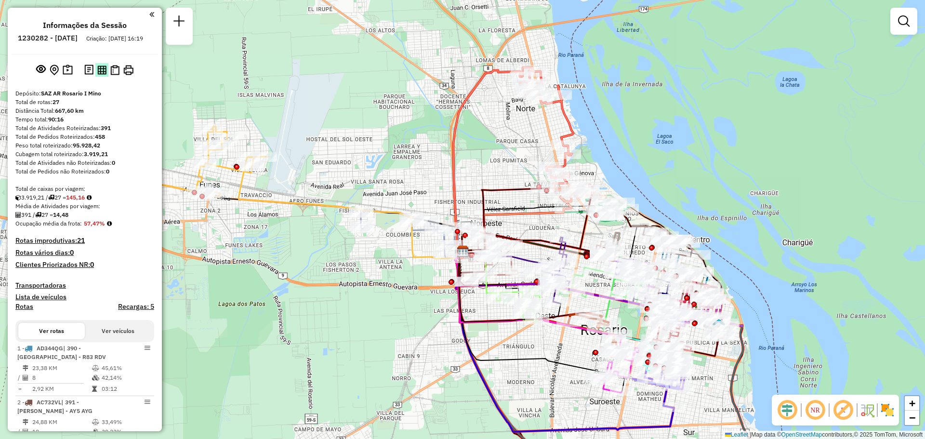
click at [101, 75] on img at bounding box center [101, 70] width 9 height 9
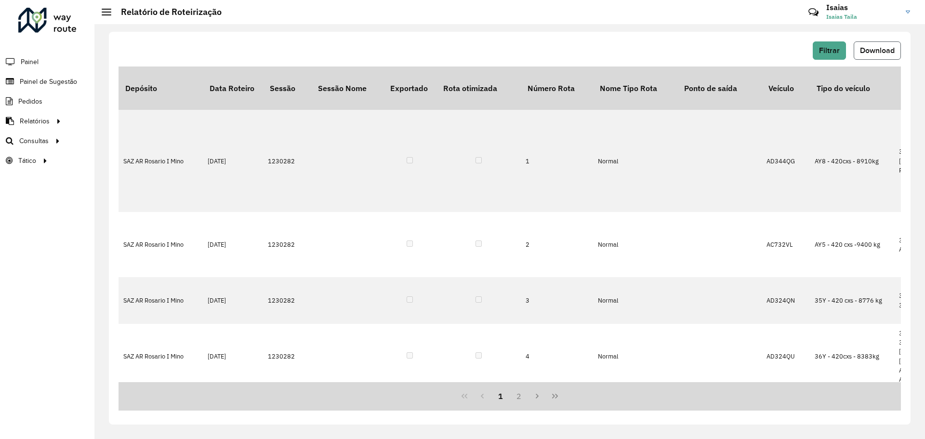
click at [874, 50] on span "Download" at bounding box center [877, 50] width 35 height 8
